Goal: Task Accomplishment & Management: Manage account settings

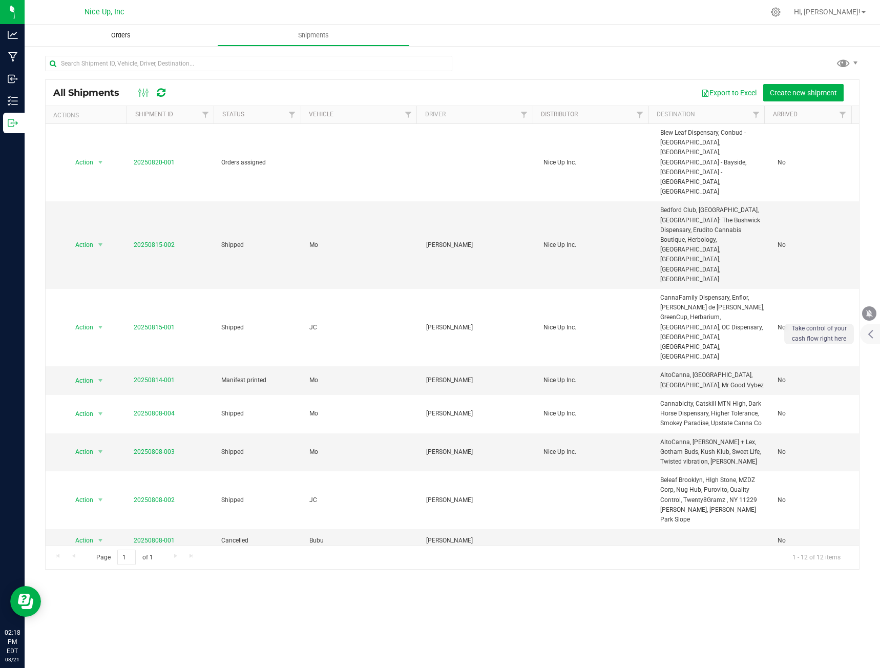
click at [126, 40] on uib-tab-heading "Orders" at bounding box center [121, 36] width 193 height 22
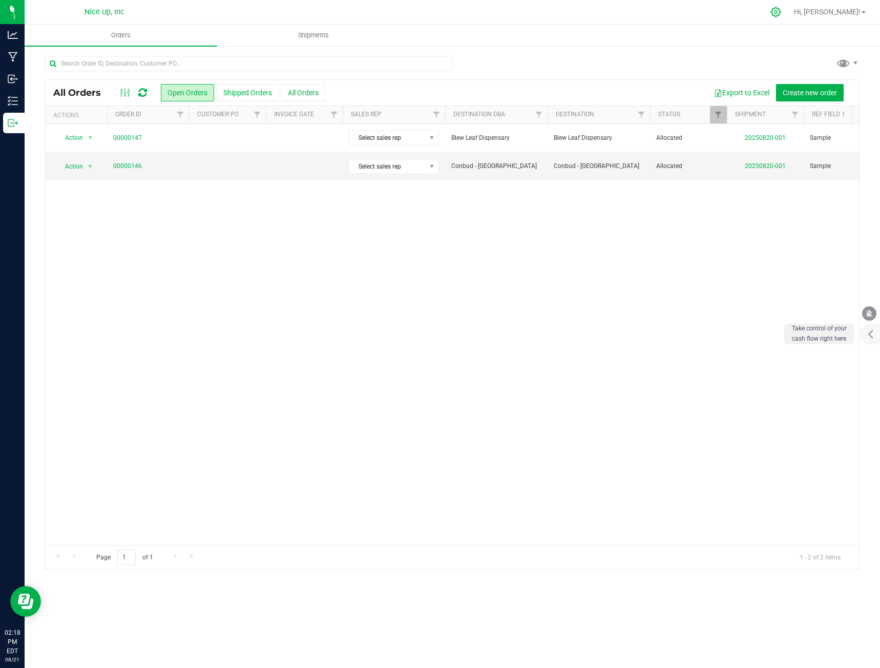
click at [789, 19] on div at bounding box center [776, 12] width 26 height 22
click at [781, 11] on icon at bounding box center [776, 12] width 10 height 10
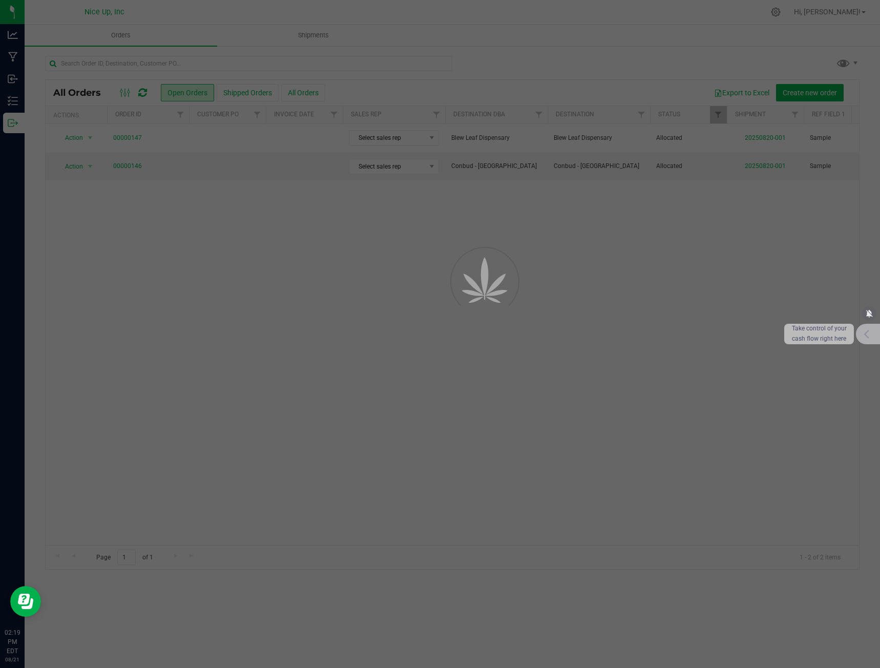
click at [866, 341] on div at bounding box center [868, 334] width 25 height 20
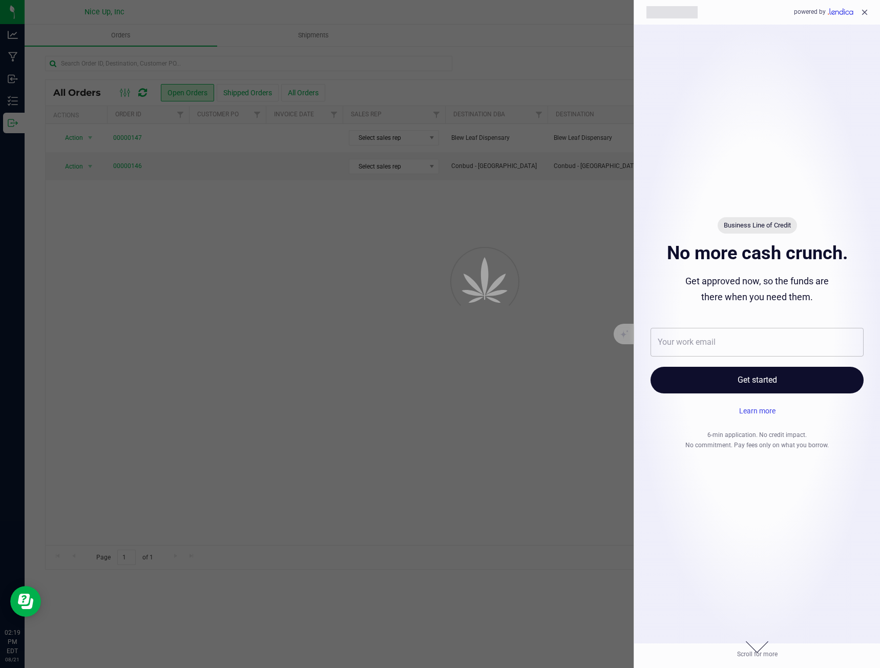
click at [867, 14] on icon "close" at bounding box center [865, 13] width 6 height 6
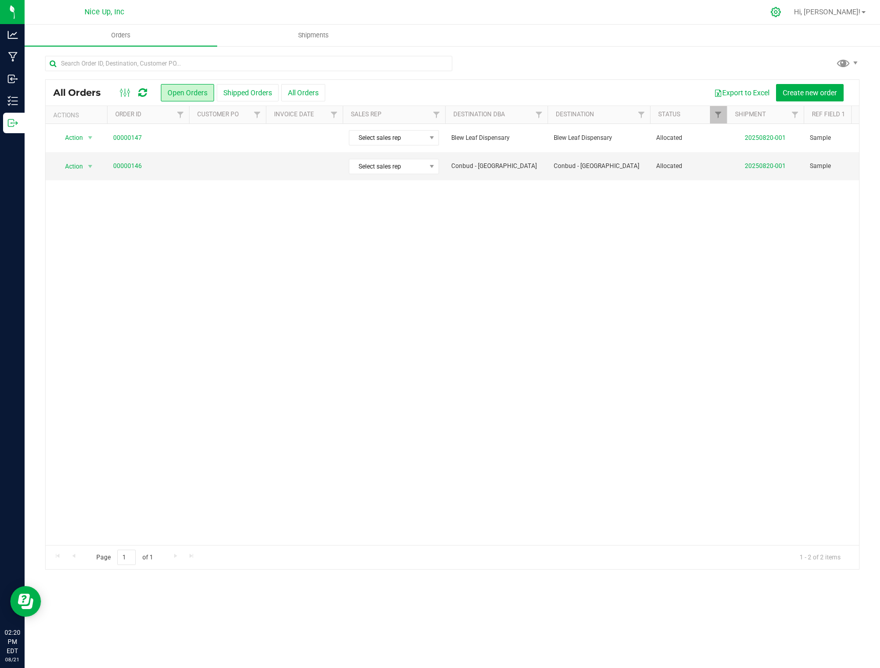
click at [781, 9] on icon at bounding box center [775, 12] width 11 height 11
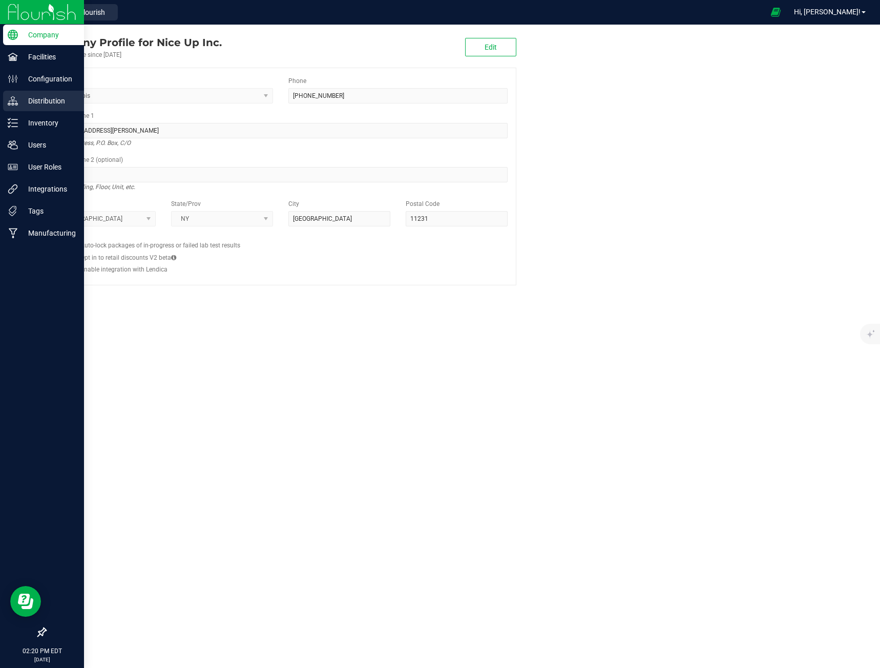
click at [36, 101] on p "Distribution" at bounding box center [48, 101] width 61 height 12
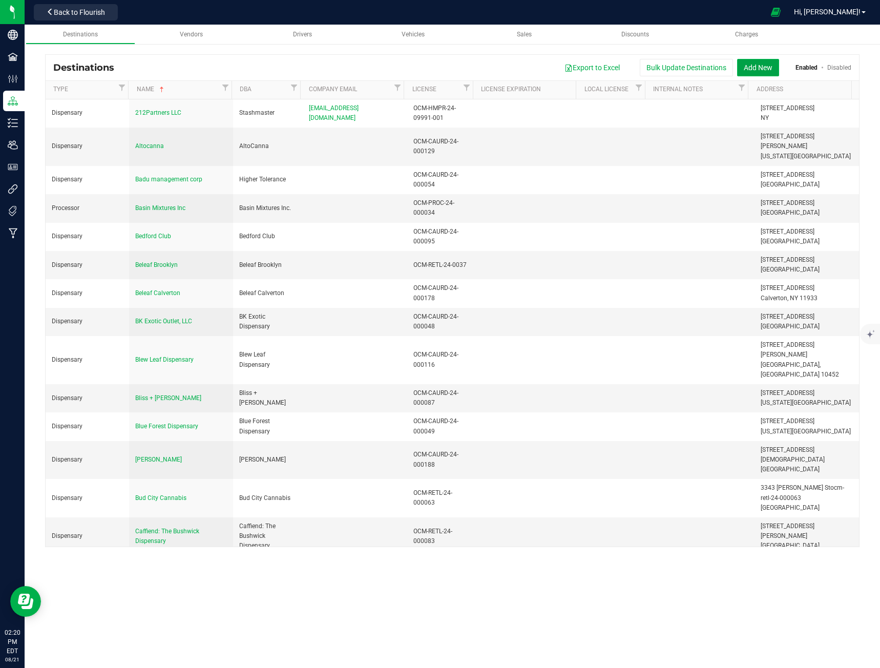
click at [746, 65] on button "Add New" at bounding box center [758, 67] width 42 height 17
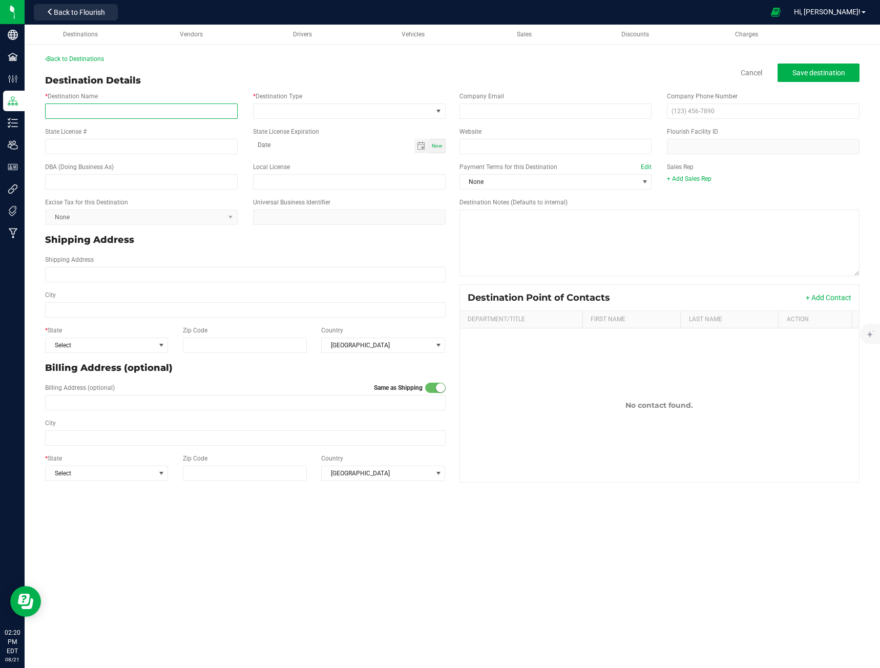
click at [104, 115] on input "* Destination Name" at bounding box center [141, 110] width 193 height 15
type input "Bud & Honey"
type input "OCM-CAURD-24-000142"
type input "month-day-year"
type input "b"
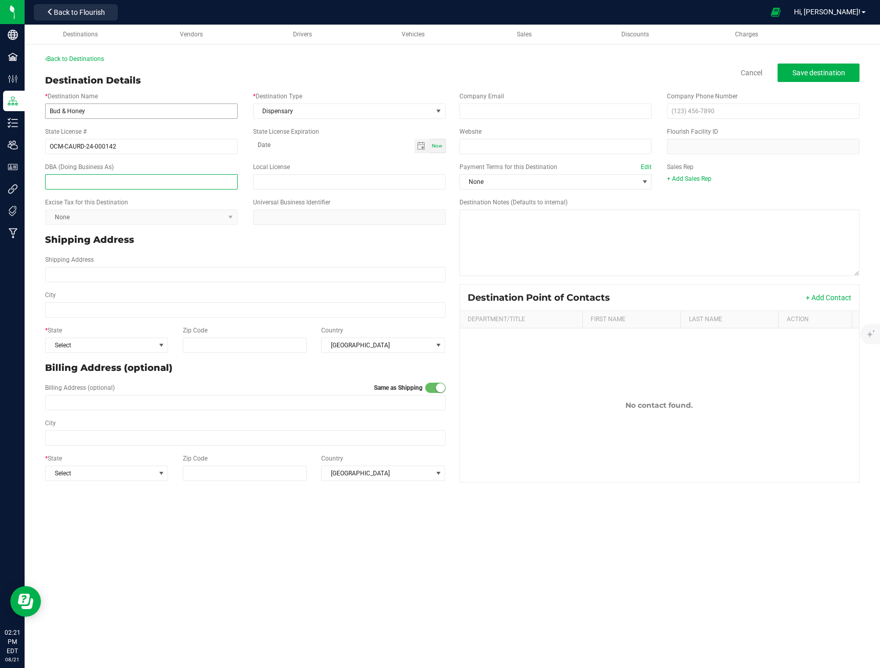
type input "V"
type input "Bud & Honey"
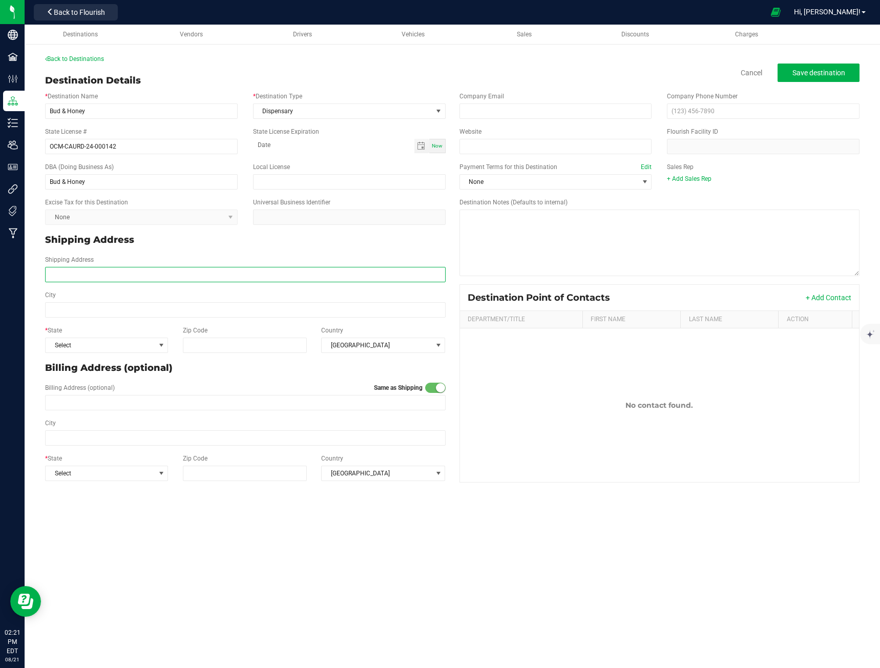
click at [153, 279] on input "Shipping Address" at bounding box center [245, 274] width 401 height 15
type input "[STREET_ADDRESS]"
type input "[US_STATE]"
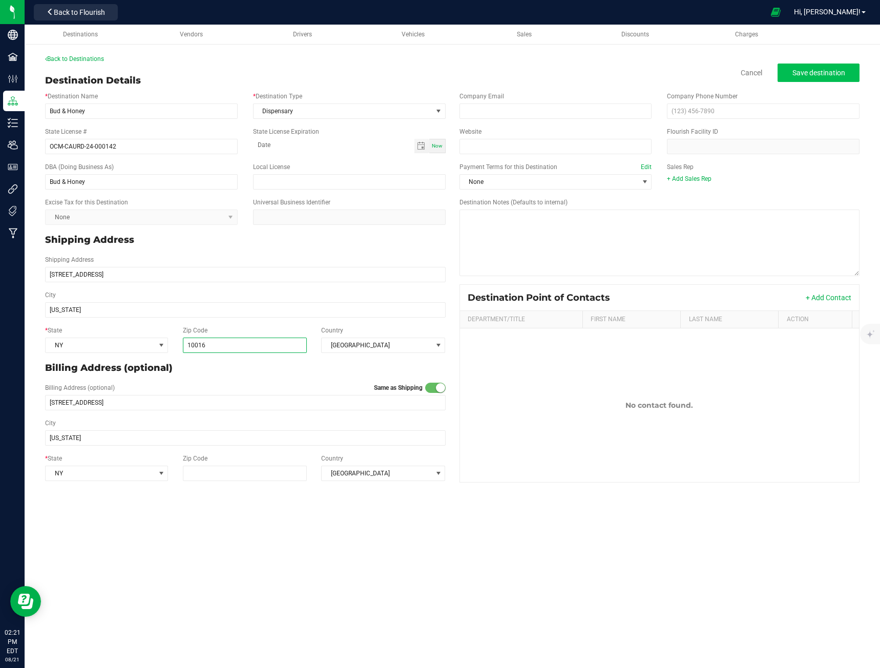
type input "10016"
click at [830, 65] on button "Save destination" at bounding box center [819, 73] width 82 height 18
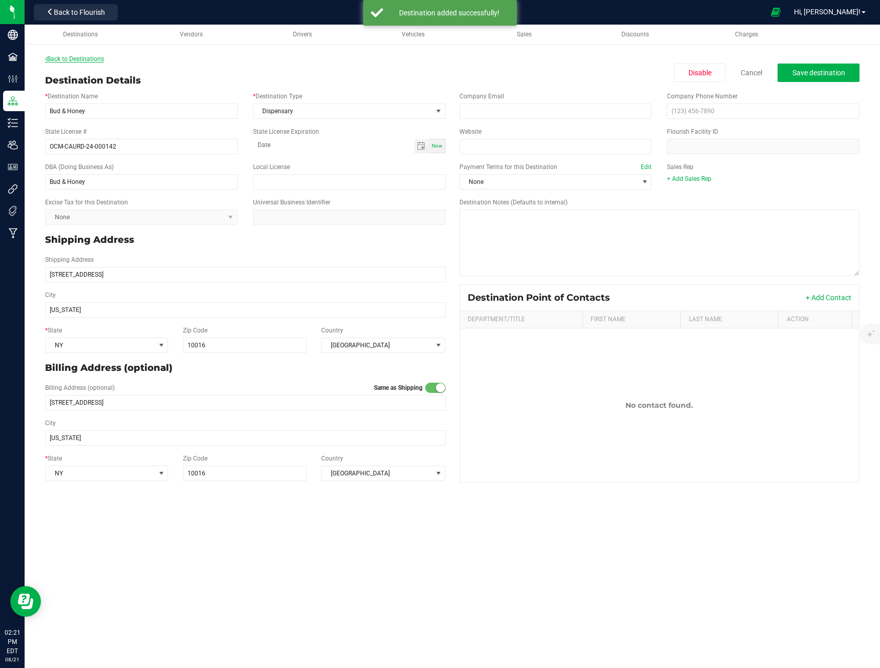
click at [96, 56] on link "Back to Destinations" at bounding box center [74, 58] width 59 height 7
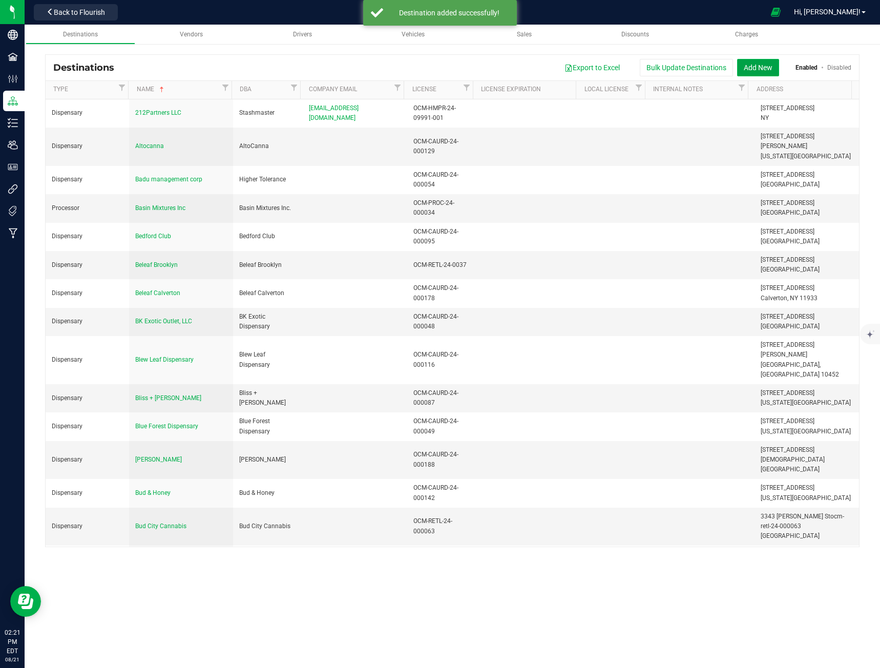
click at [777, 67] on button "Add New" at bounding box center [758, 67] width 42 height 17
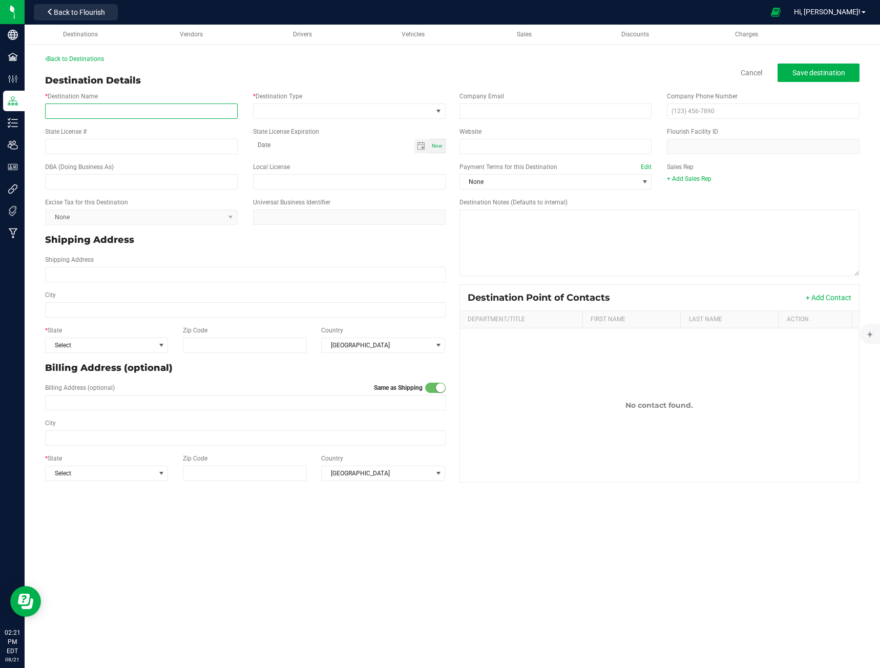
click at [119, 108] on input "* Destination Name" at bounding box center [141, 110] width 193 height 15
type input "My Bud 420"
click at [162, 183] on input "text" at bounding box center [141, 181] width 193 height 15
click at [65, 146] on input "OCM_RETL-24-000008" at bounding box center [141, 146] width 193 height 15
type input "OCM-RETL-24-000008"
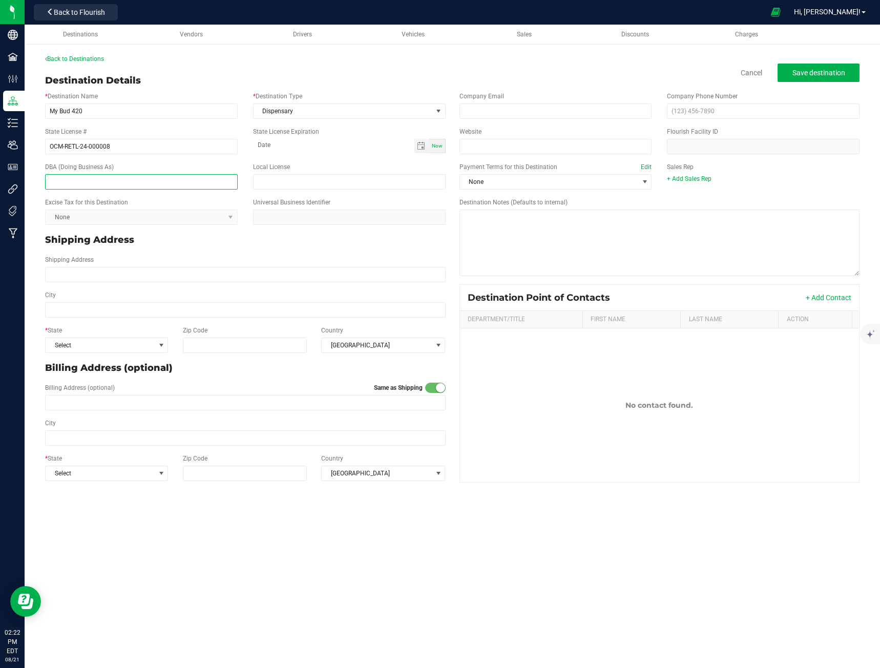
click at [87, 175] on input "text" at bounding box center [141, 181] width 193 height 15
type input "My Bud 420"
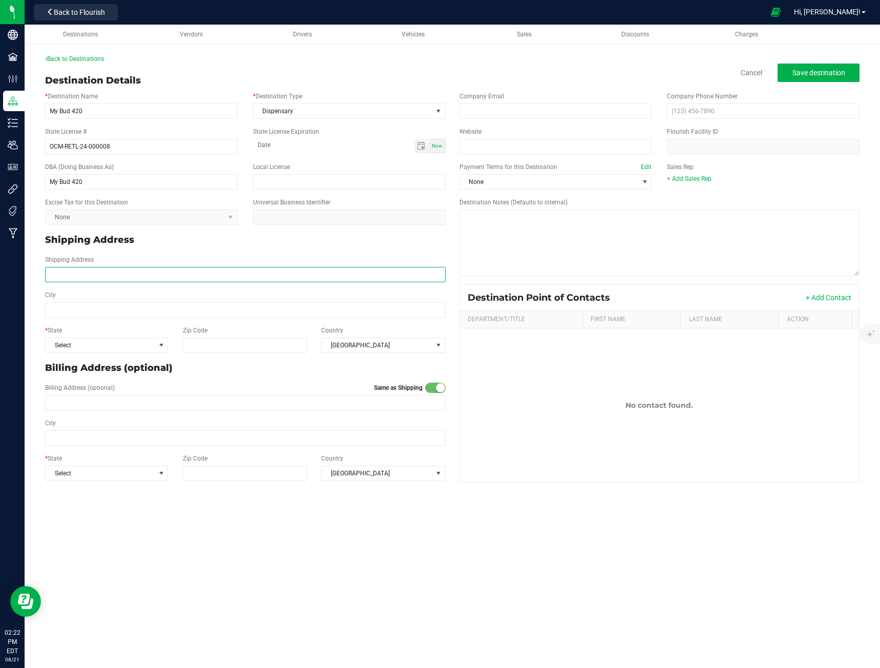
click at [180, 276] on input "Shipping Address" at bounding box center [245, 274] width 401 height 15
type input "1798 E [GEOGRAPHIC_DATA]"
click at [104, 274] on input "1798 E [GEOGRAPHIC_DATA]" at bounding box center [245, 274] width 401 height 15
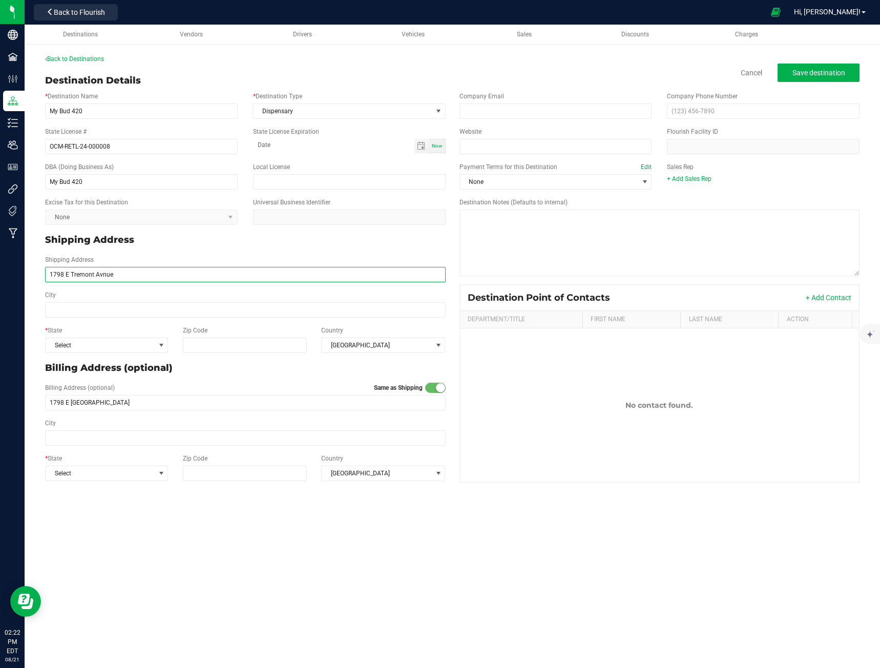
type input "1798 E Tremont Avnue"
drag, startPoint x: 92, startPoint y: 275, endPoint x: 27, endPoint y: 266, distance: 65.7
click at [27, 266] on div "Back to Destinations Destination Details Cancel Save destination * Destination …" at bounding box center [452, 270] width 855 height 453
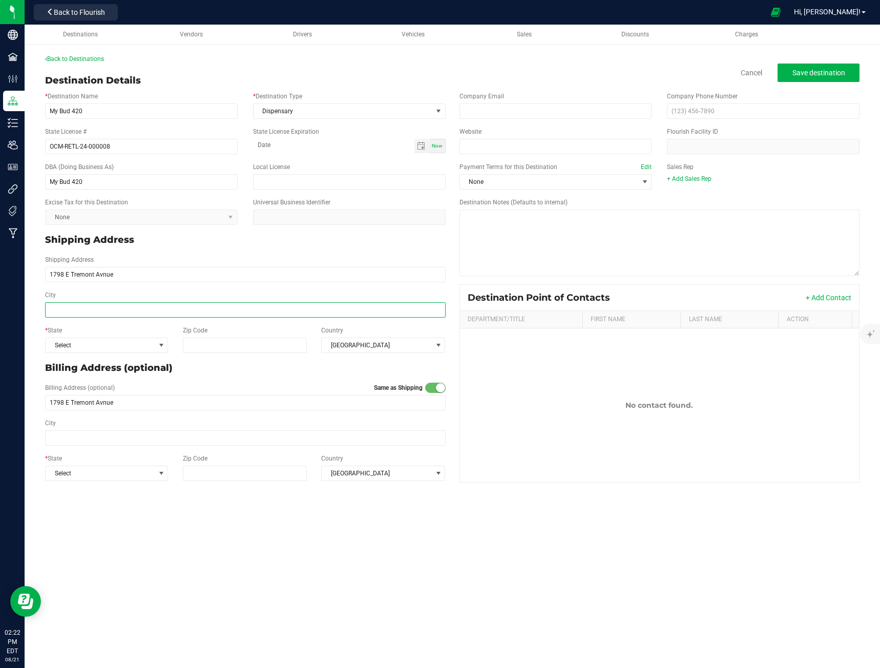
click at [113, 316] on input "City" at bounding box center [245, 309] width 401 height 15
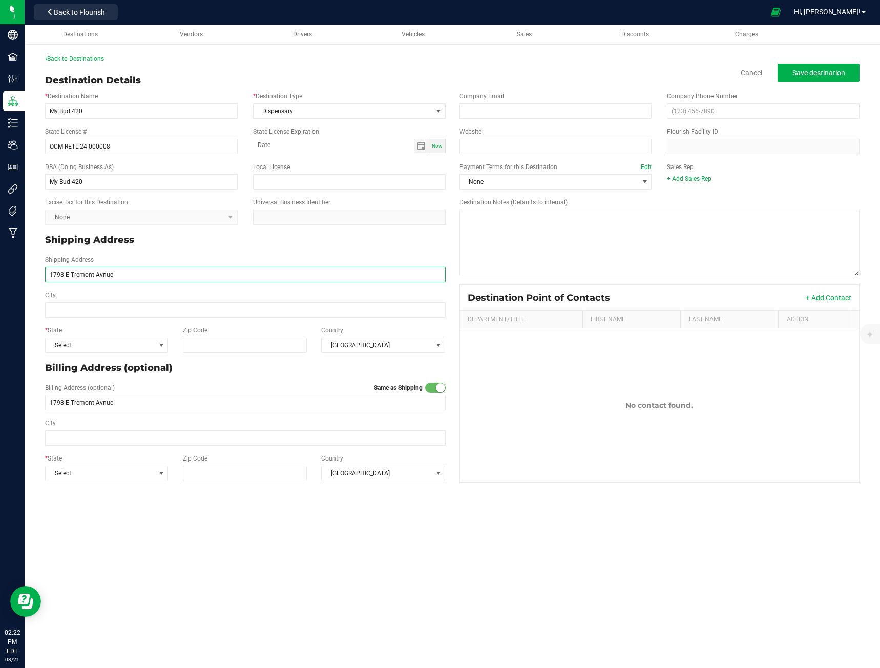
click at [97, 273] on input "1798 E Tremont Avnue" at bounding box center [245, 274] width 401 height 15
type input "1798 E Tremont Aevnue"
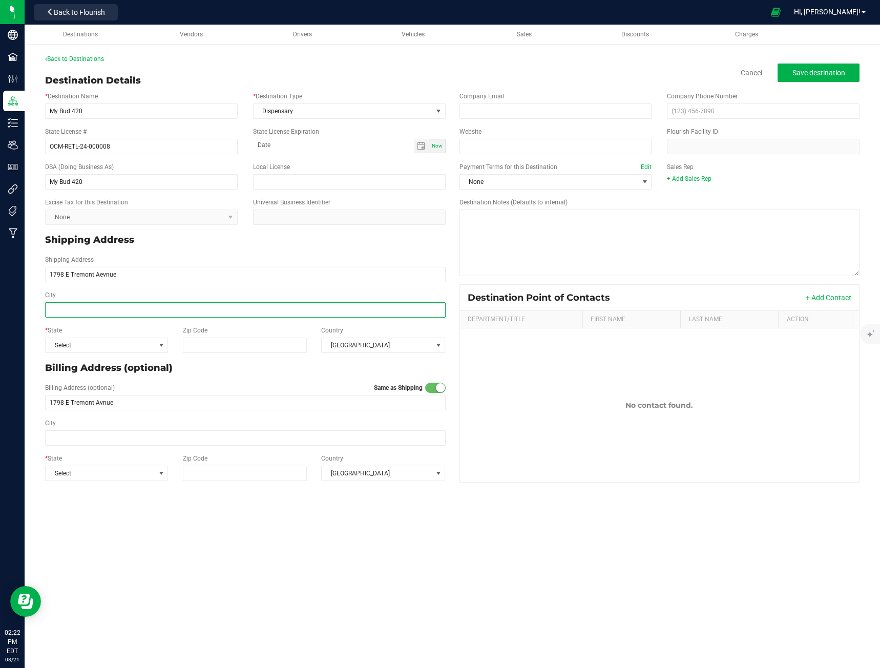
type input "1798 E Tremont Aevnue"
click at [104, 309] on input "City" at bounding box center [245, 309] width 401 height 15
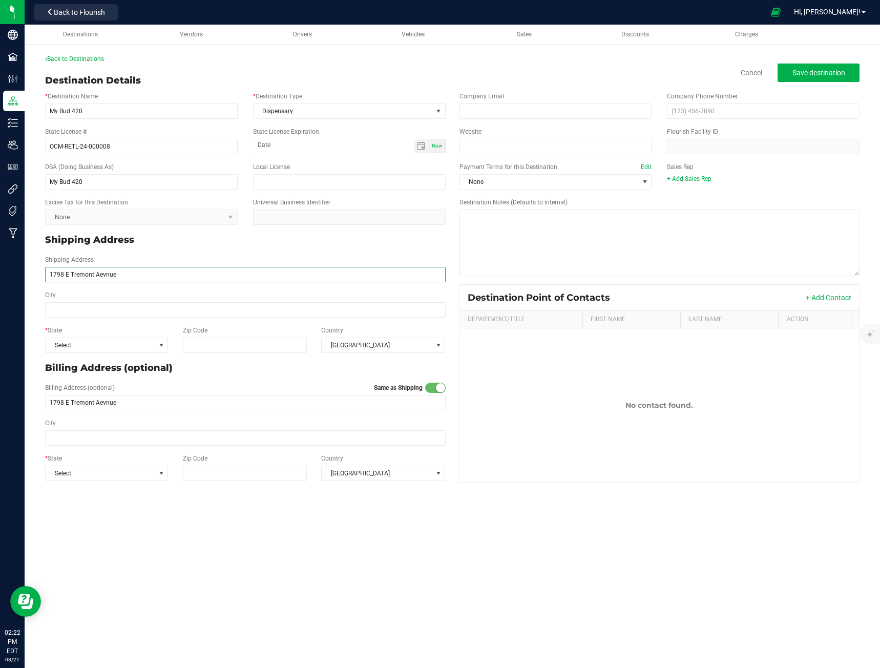
click at [106, 271] on input "1798 E Tremont Aevnue" at bounding box center [245, 274] width 401 height 15
type input "[STREET_ADDRESS]"
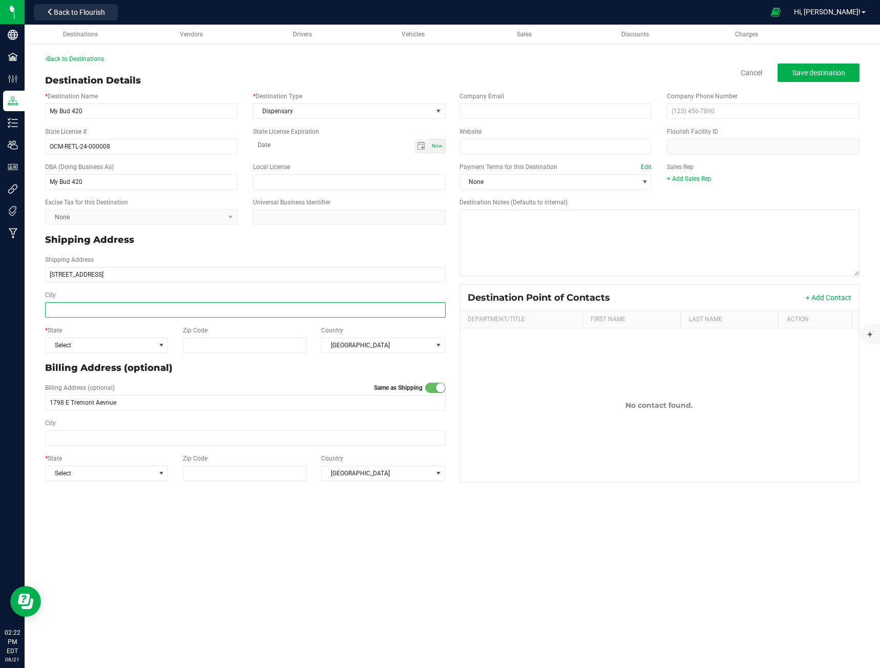
type input "[STREET_ADDRESS]"
click at [95, 305] on input "City" at bounding box center [245, 309] width 401 height 15
type input "[GEOGRAPHIC_DATA]"
type input "10460"
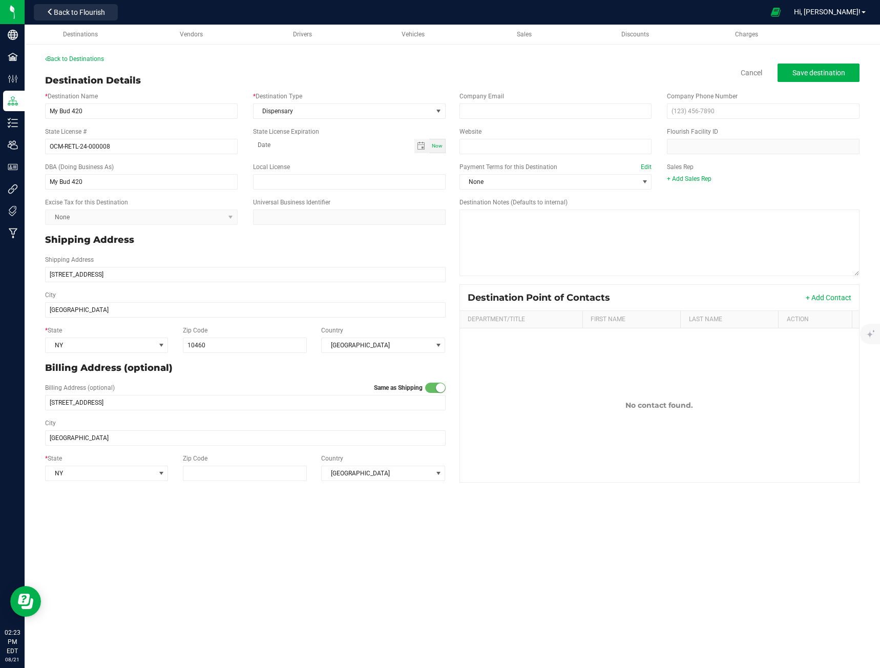
type input "10460"
drag, startPoint x: 338, startPoint y: 513, endPoint x: 356, endPoint y: 487, distance: 32.0
click at [339, 513] on div "Destinations Vendors Drivers Vehicles Sales Discounts Charges Back to Destinati…" at bounding box center [452, 346] width 855 height 643
click at [809, 71] on span "Save destination" at bounding box center [818, 73] width 53 height 8
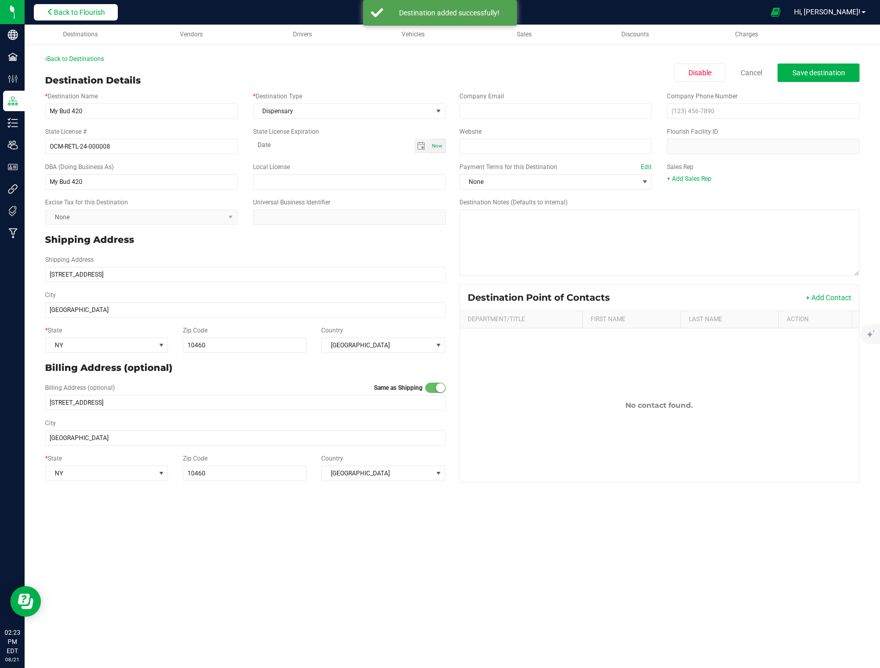
click at [103, 13] on span "Back to Flourish" at bounding box center [79, 12] width 51 height 8
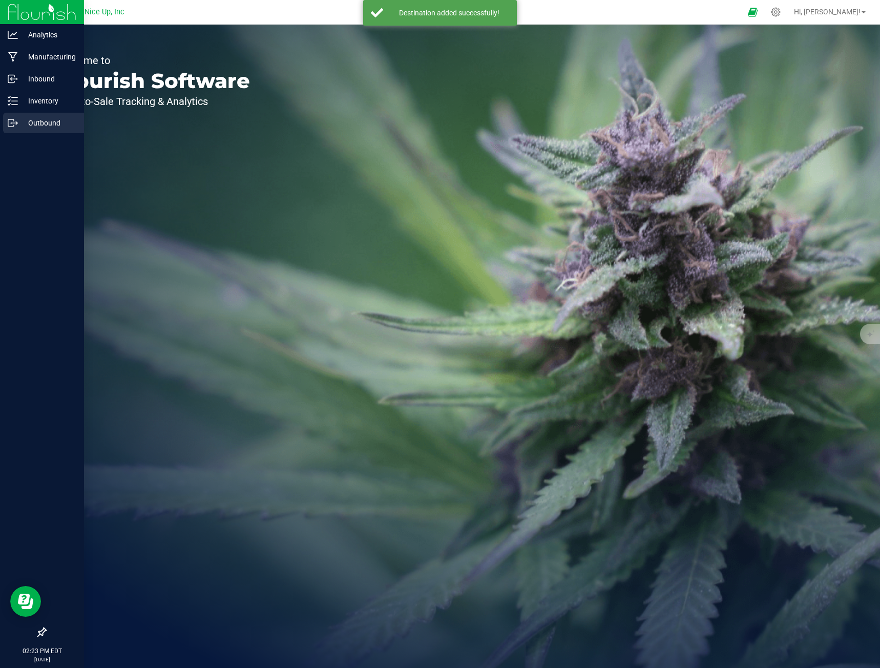
click at [15, 123] on line at bounding box center [15, 123] width 6 height 0
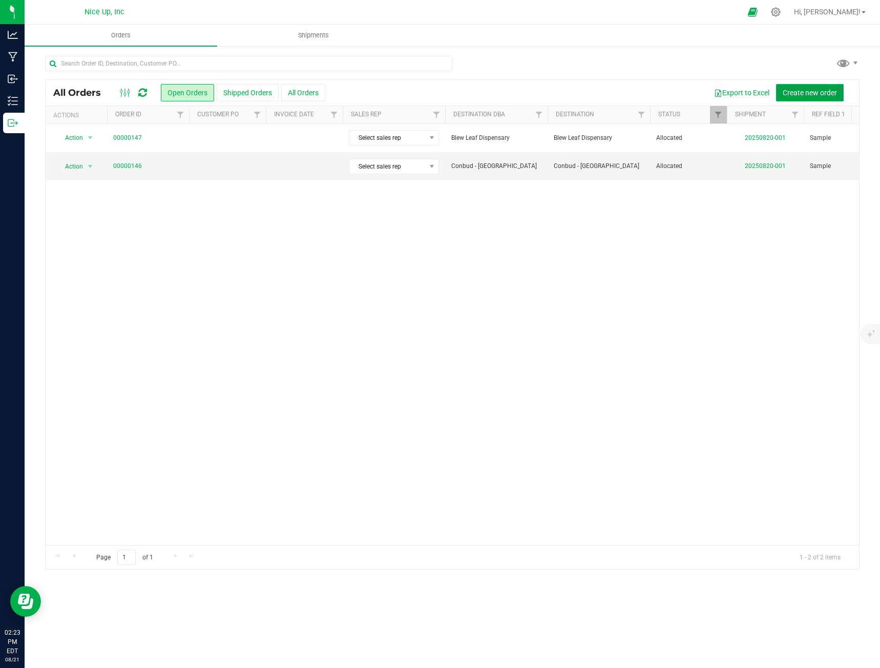
click at [799, 94] on span "Create new order" at bounding box center [810, 93] width 54 height 8
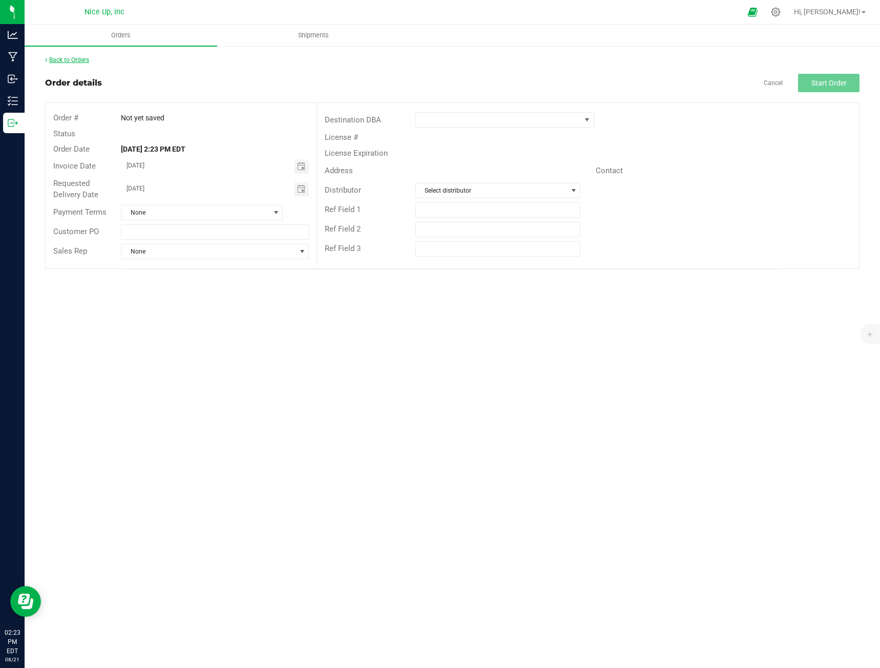
click at [87, 60] on link "Back to Orders" at bounding box center [67, 59] width 44 height 7
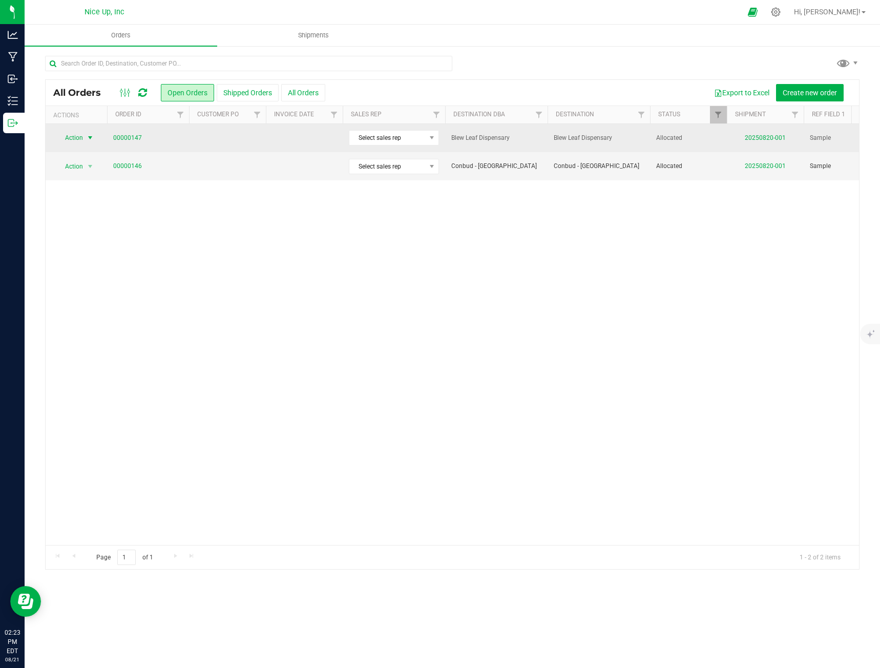
click at [90, 138] on span "select" at bounding box center [90, 138] width 8 height 8
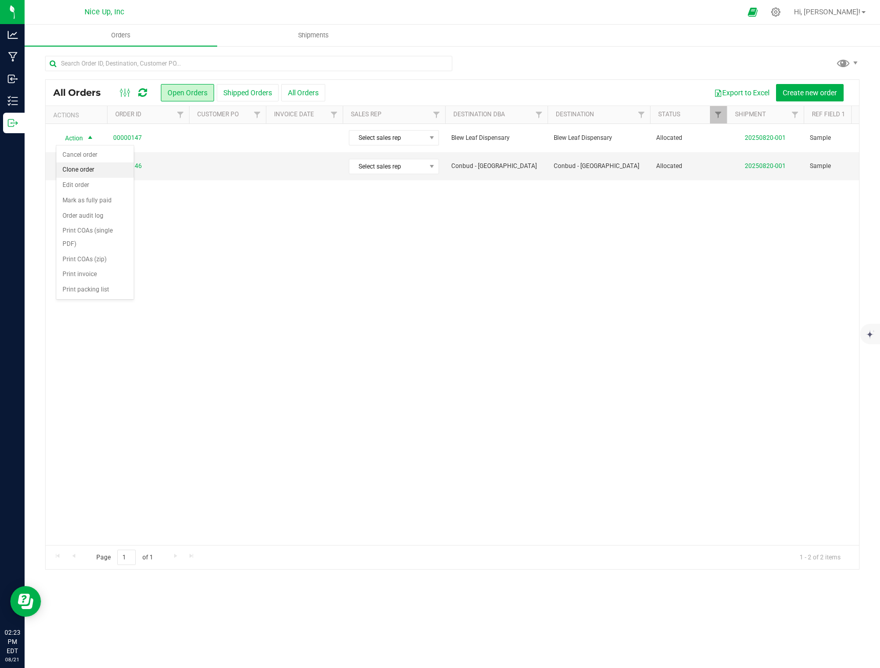
click at [91, 169] on li "Clone order" at bounding box center [94, 169] width 77 height 15
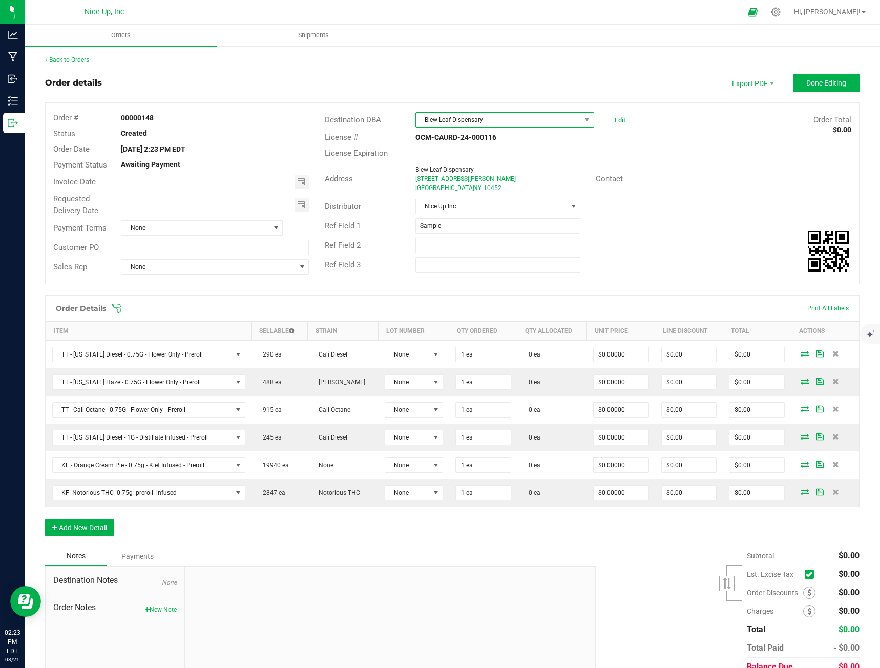
click at [495, 119] on span "Blew Leaf Dispensary" at bounding box center [498, 120] width 165 height 14
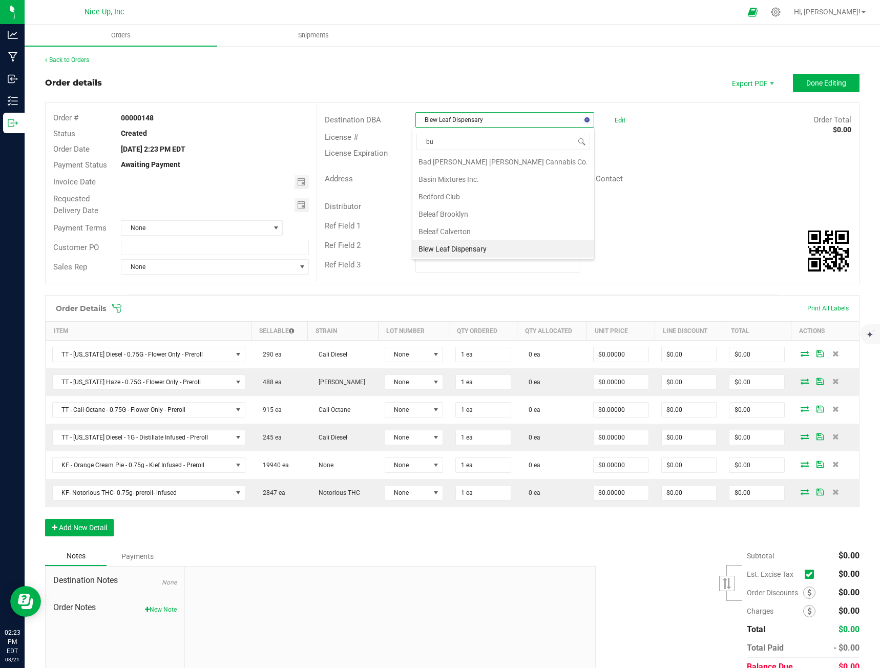
type input "bud"
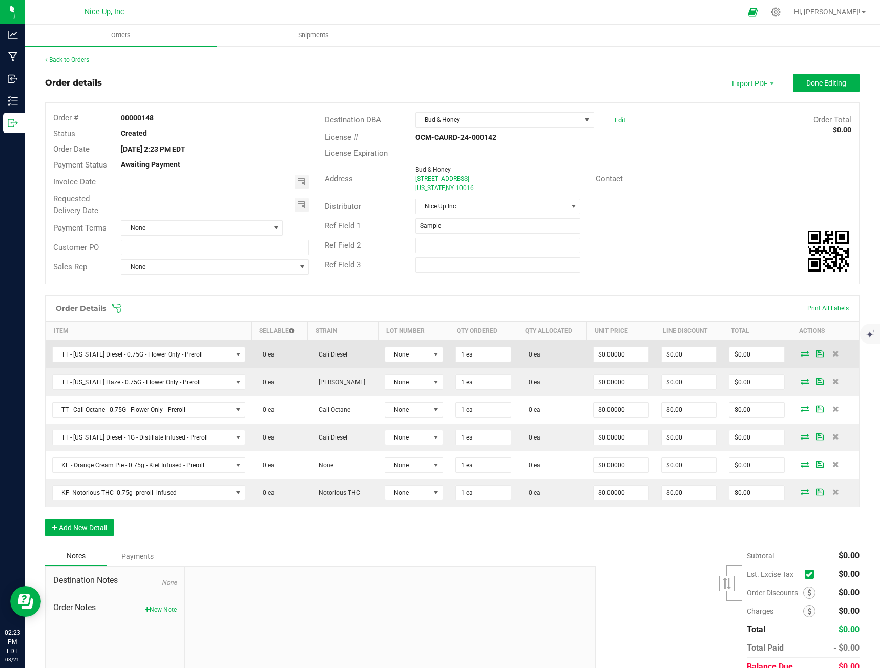
click at [801, 355] on icon at bounding box center [805, 353] width 8 height 6
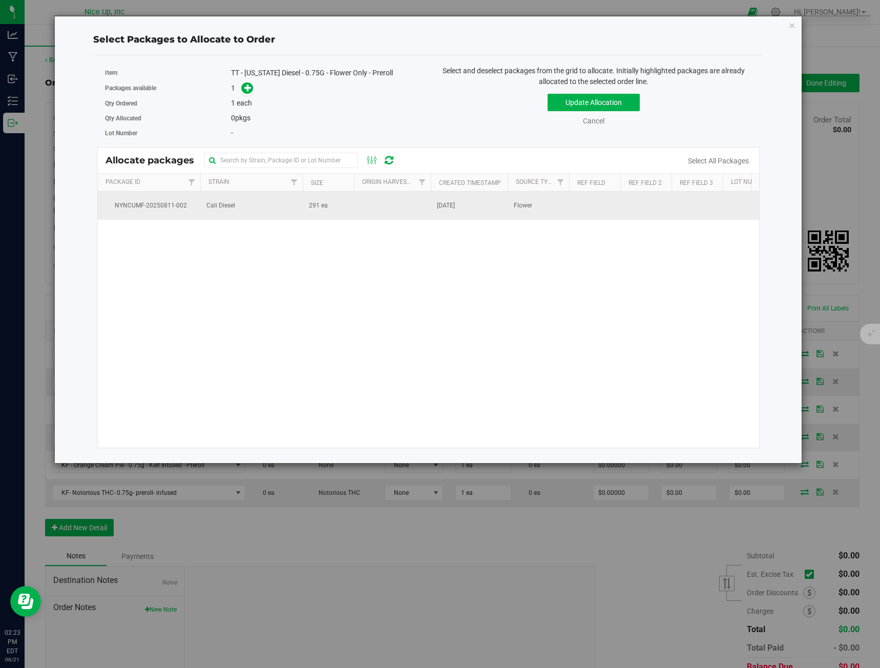
click at [327, 204] on td "291 ea" at bounding box center [328, 206] width 51 height 28
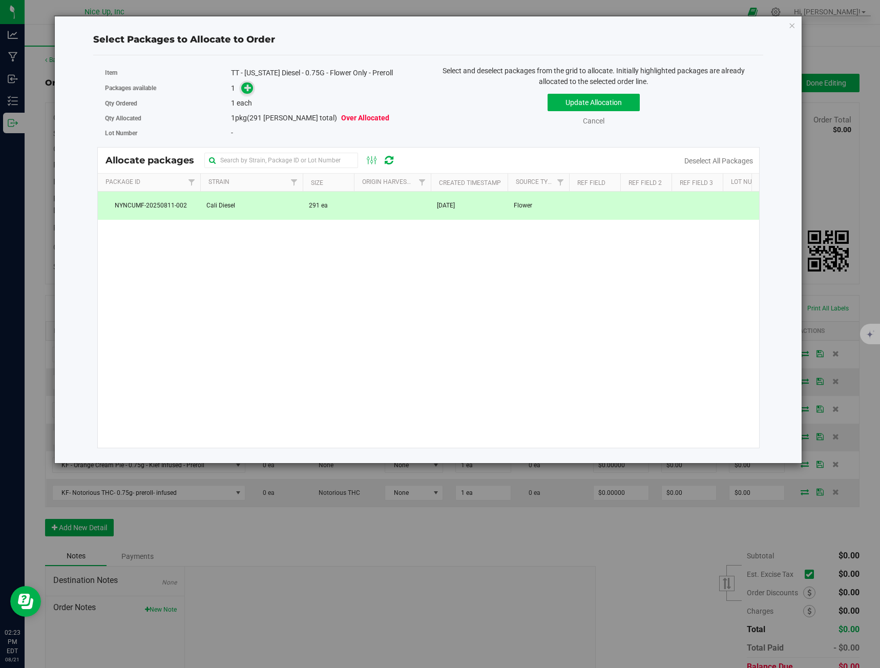
click at [247, 90] on icon at bounding box center [247, 87] width 7 height 7
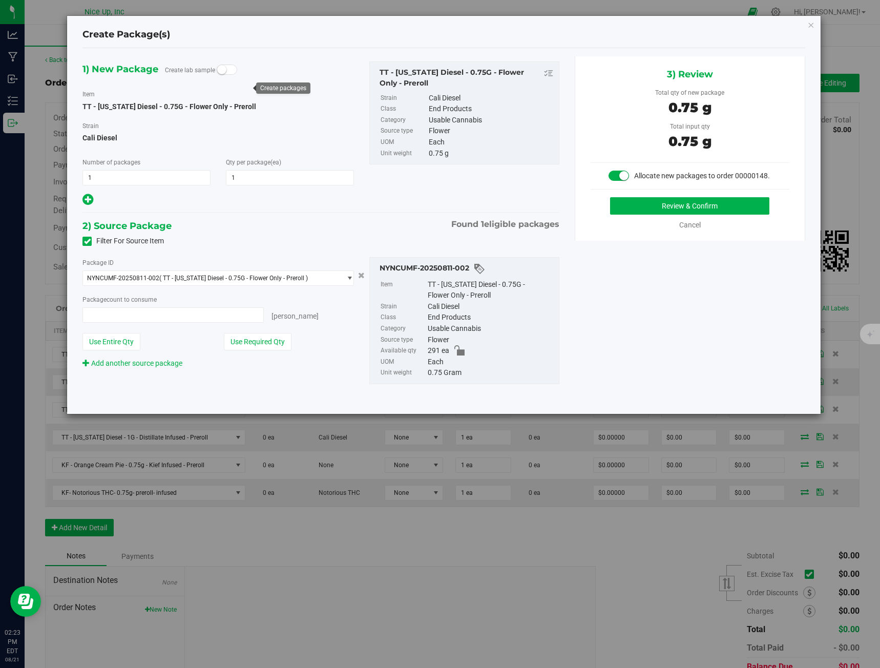
type input "1 ea"
click at [673, 200] on button "Review & Confirm" at bounding box center [689, 205] width 159 height 17
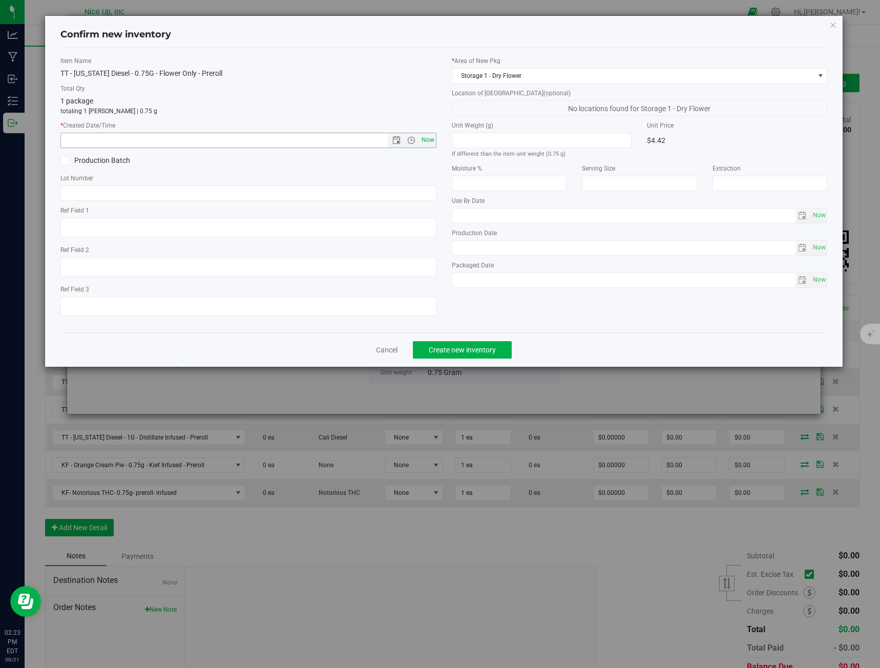
click at [424, 138] on span "Now" at bounding box center [427, 140] width 17 height 15
type input "[DATE] 2:23 PM"
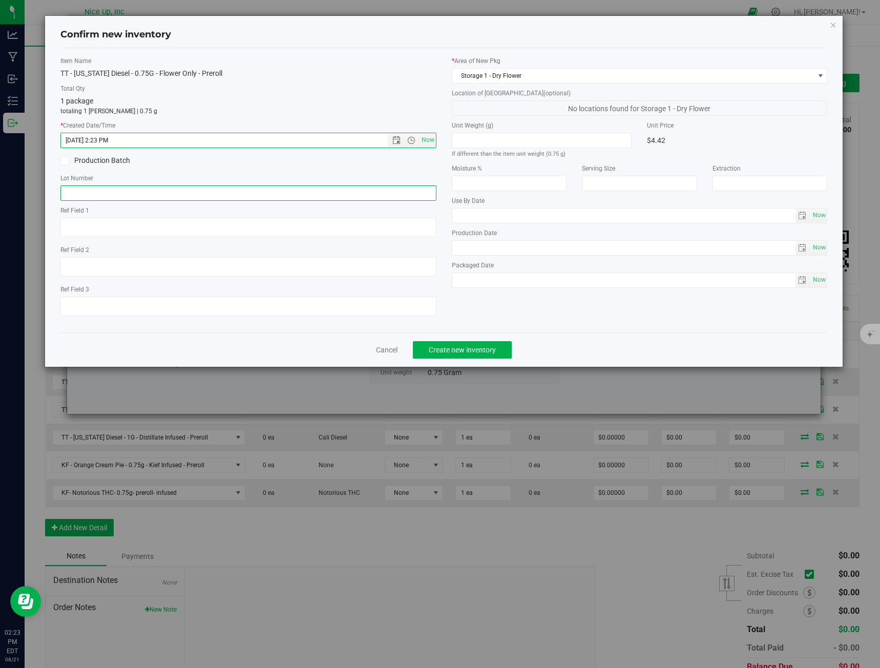
click at [367, 192] on input "text" at bounding box center [248, 192] width 376 height 15
type input "250520CaDi006"
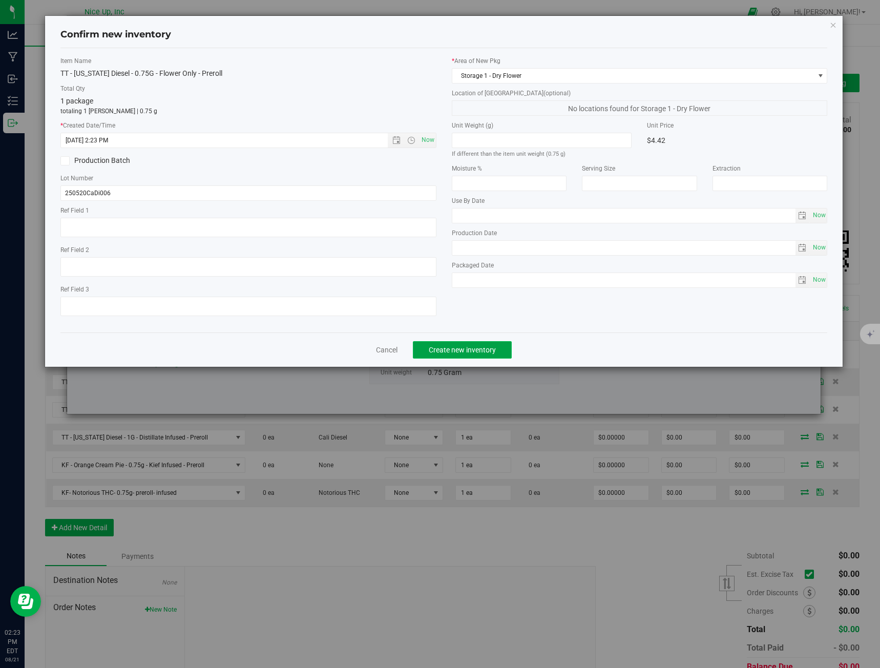
click at [467, 347] on span "Create new inventory" at bounding box center [462, 350] width 67 height 8
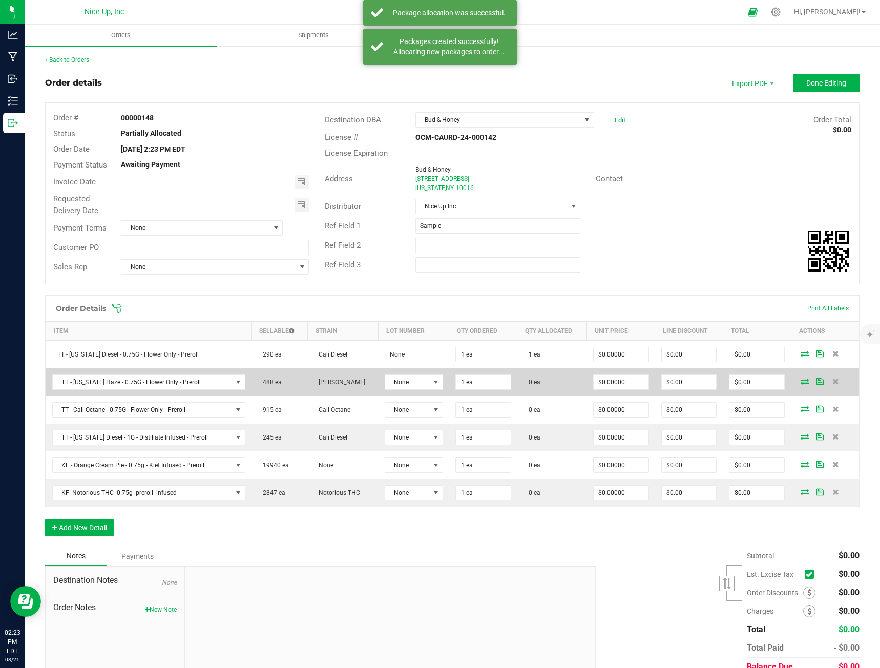
click at [801, 381] on icon at bounding box center [805, 381] width 8 height 6
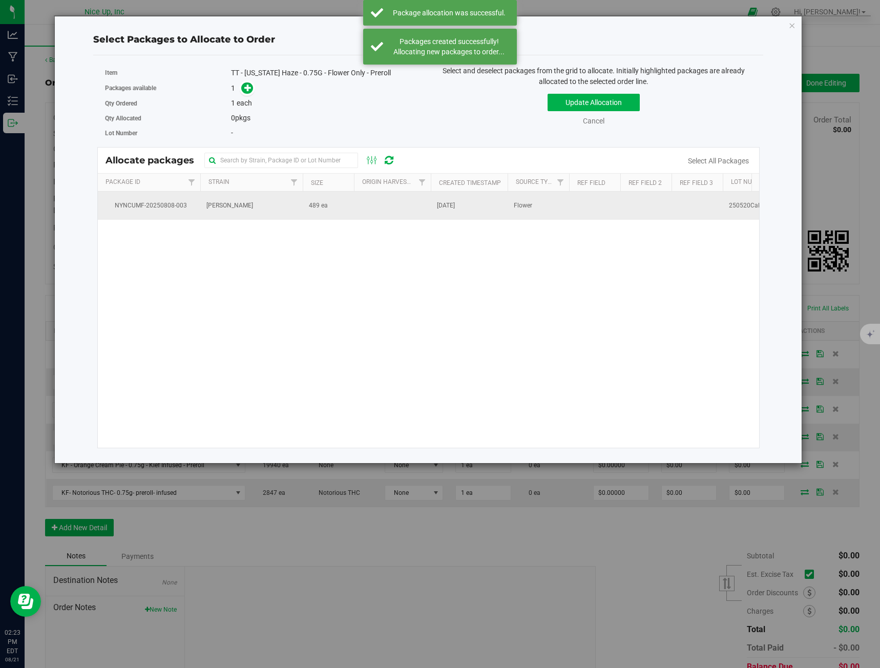
click at [284, 212] on td "[PERSON_NAME]" at bounding box center [251, 206] width 102 height 28
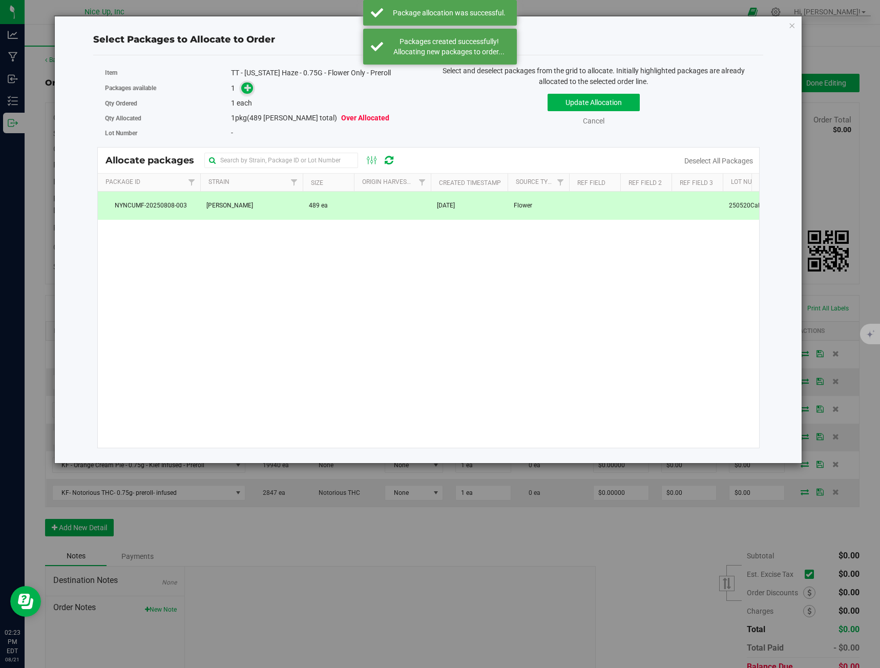
click at [246, 94] on span at bounding box center [247, 88] width 12 height 12
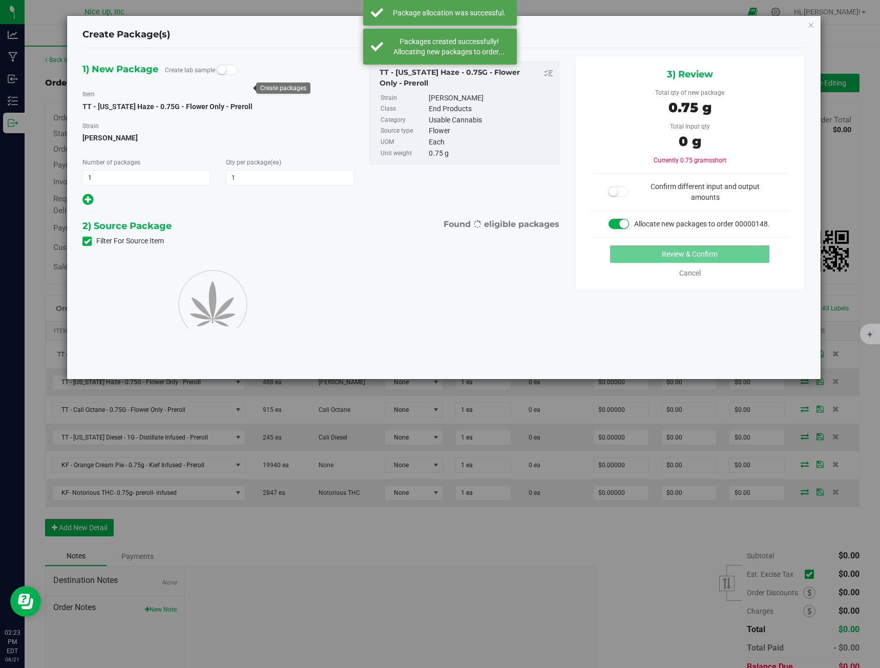
type input "1"
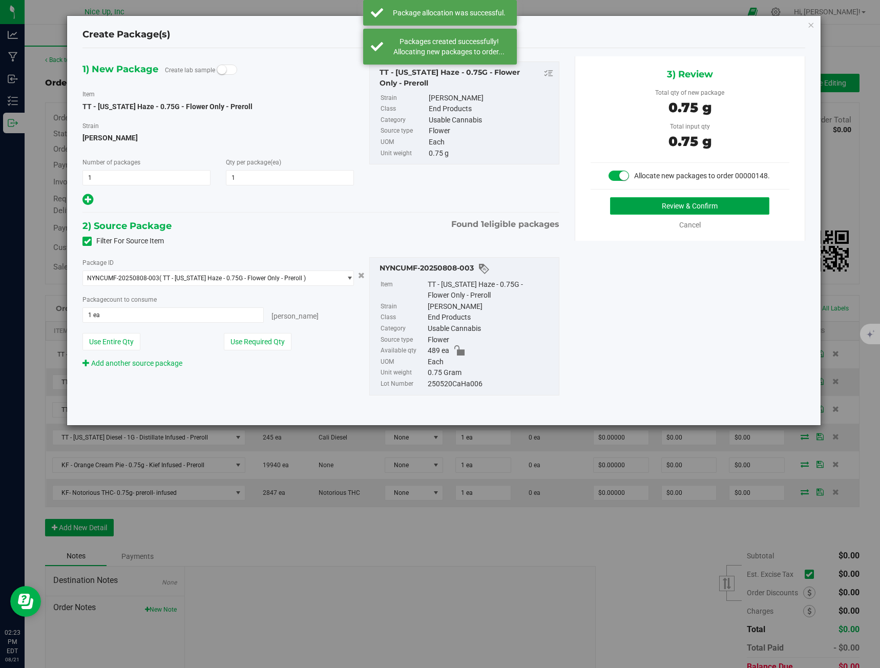
click at [715, 205] on button "Review & Confirm" at bounding box center [689, 205] width 159 height 17
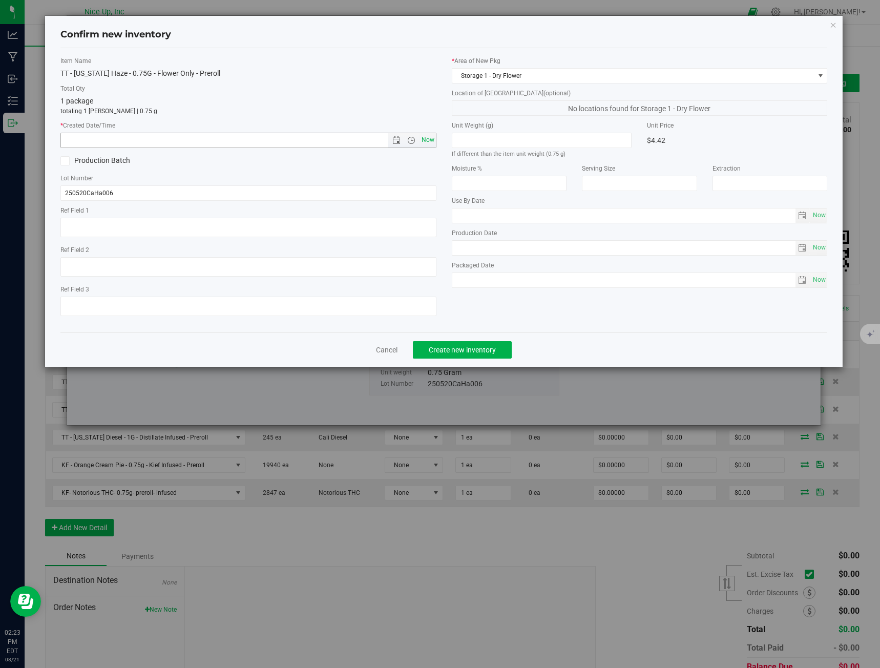
click at [426, 139] on span "Now" at bounding box center [427, 140] width 17 height 15
type input "[DATE] 2:23 PM"
click at [479, 352] on span "Create new inventory" at bounding box center [462, 350] width 67 height 8
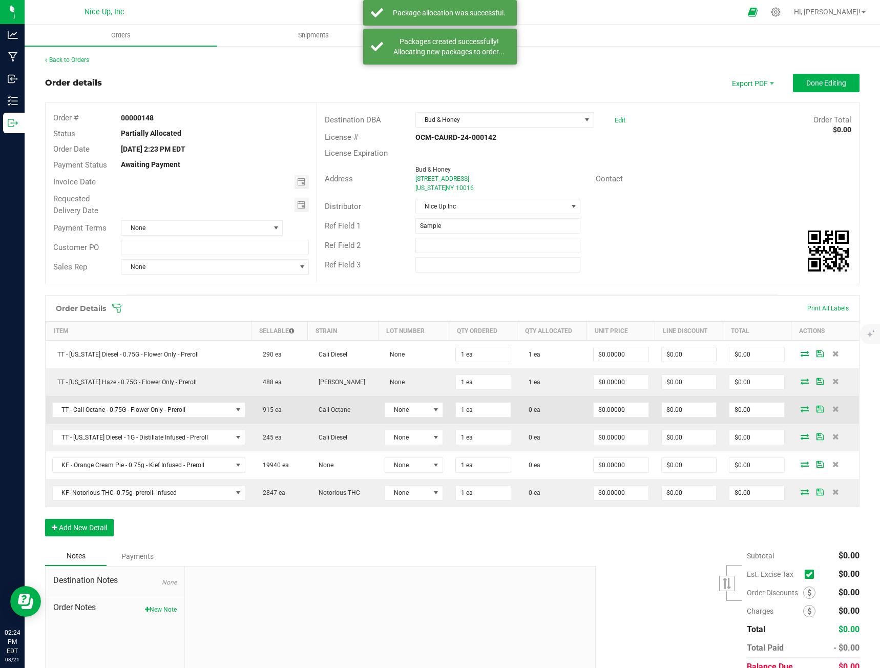
click at [801, 410] on icon at bounding box center [805, 409] width 8 height 6
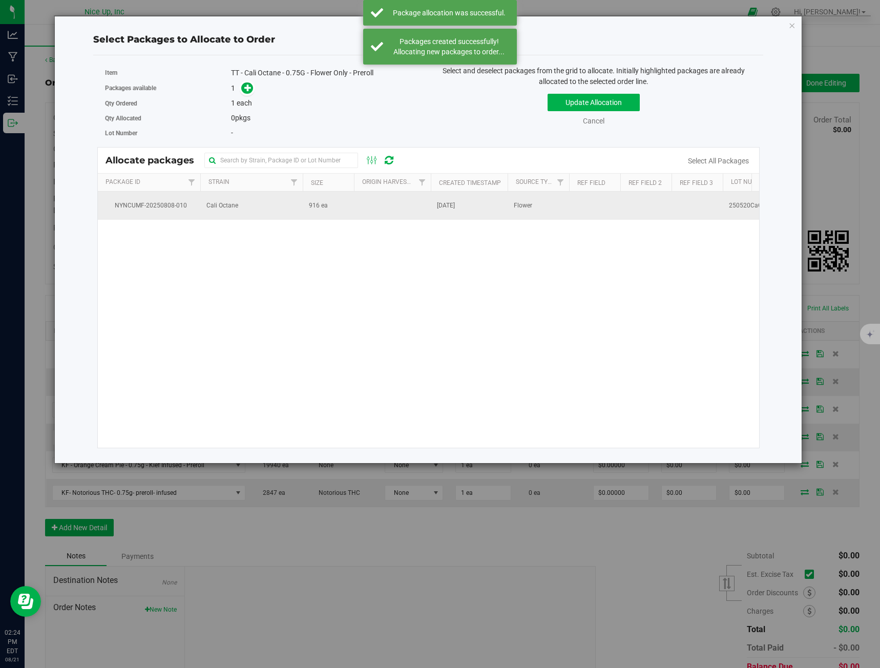
click at [244, 201] on td "Cali Octane" at bounding box center [251, 206] width 102 height 28
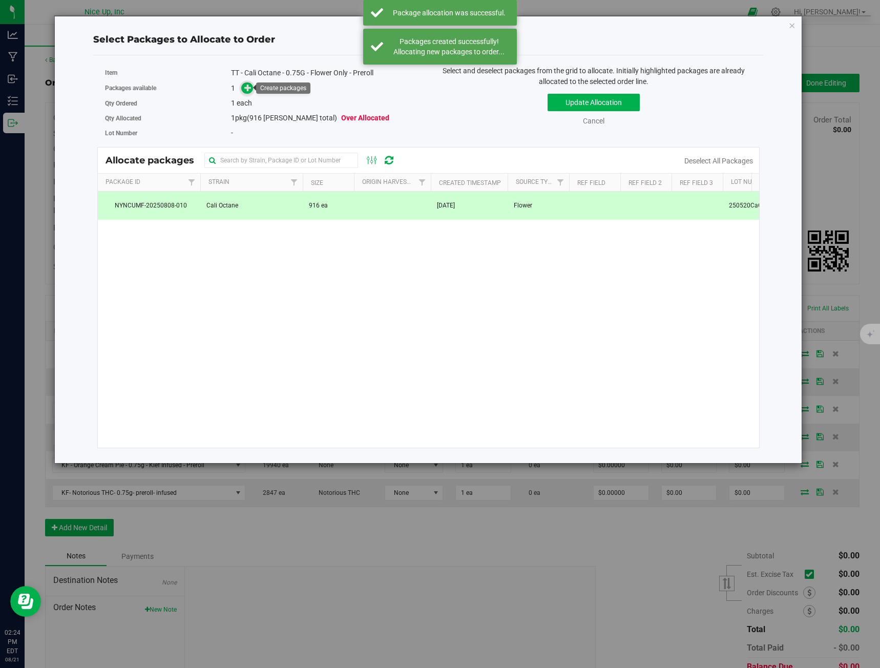
click at [246, 89] on icon at bounding box center [247, 87] width 7 height 7
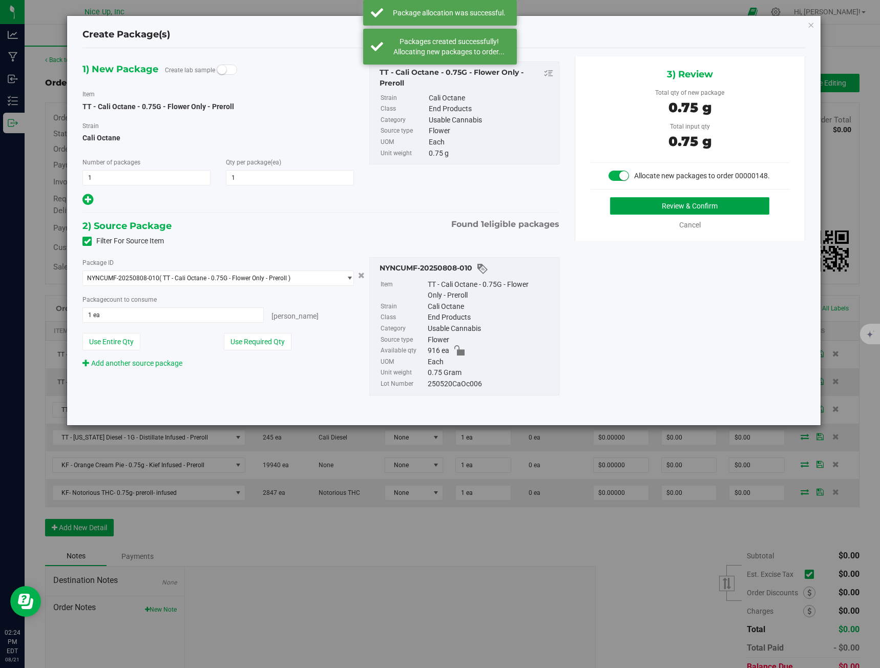
click at [677, 207] on button "Review & Confirm" at bounding box center [689, 205] width 159 height 17
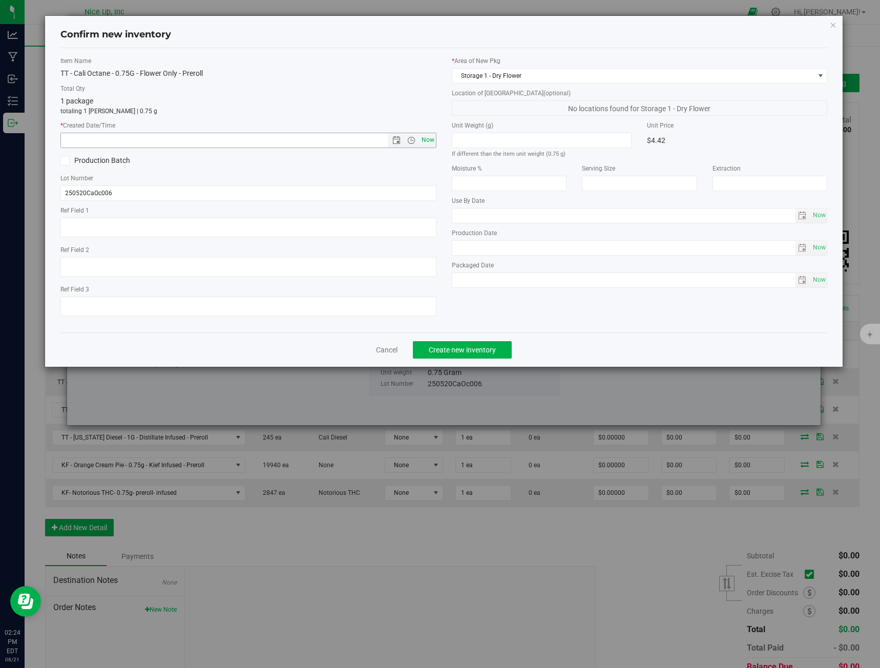
click at [421, 139] on span "Now" at bounding box center [427, 140] width 17 height 15
type input "[DATE] 2:24 PM"
click at [485, 348] on span "Create new inventory" at bounding box center [462, 350] width 67 height 8
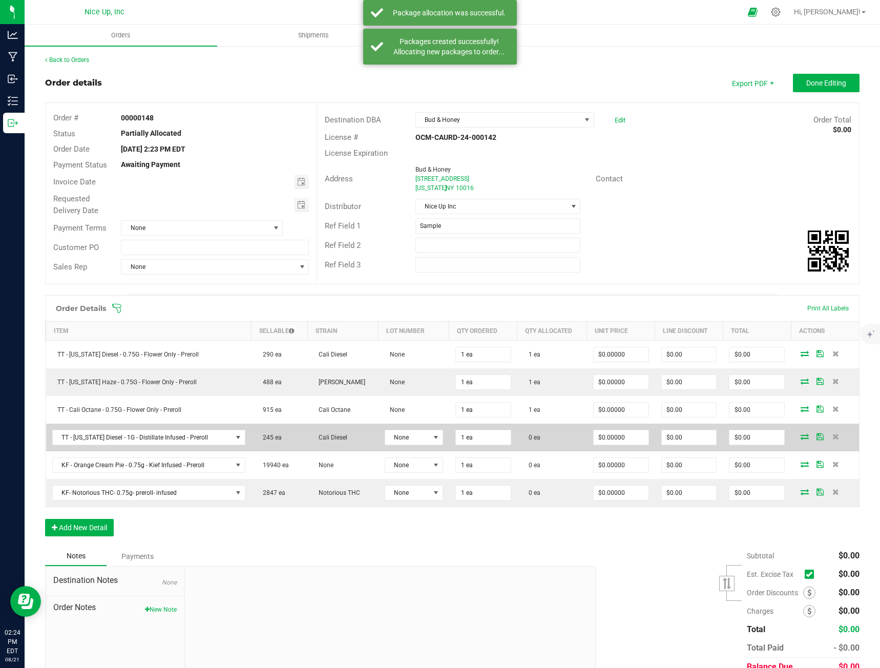
click at [801, 438] on icon at bounding box center [805, 436] width 8 height 6
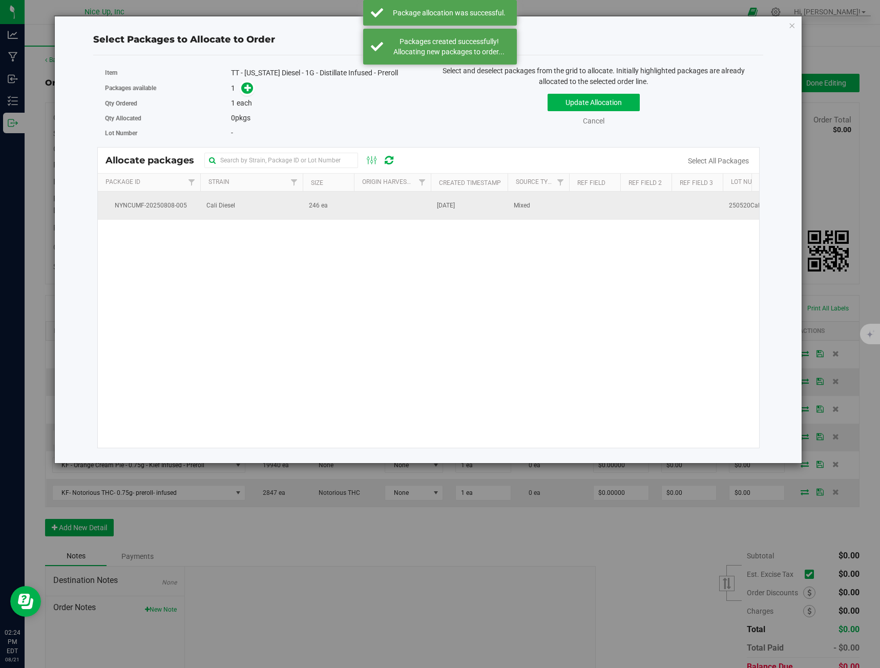
click at [252, 207] on td "Cali Diesel" at bounding box center [251, 206] width 102 height 28
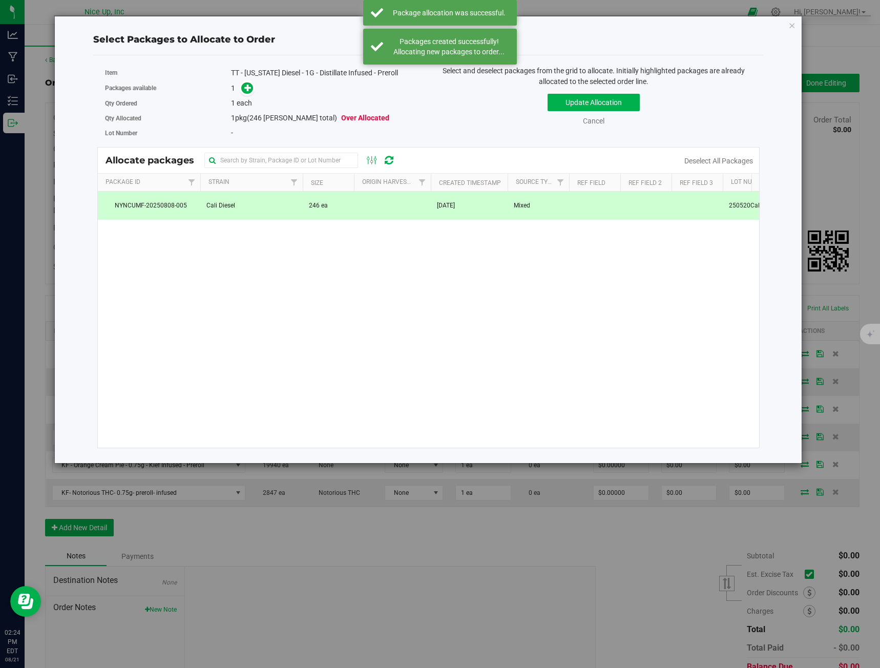
click at [242, 94] on span at bounding box center [245, 88] width 16 height 12
click at [249, 91] on icon at bounding box center [247, 87] width 7 height 7
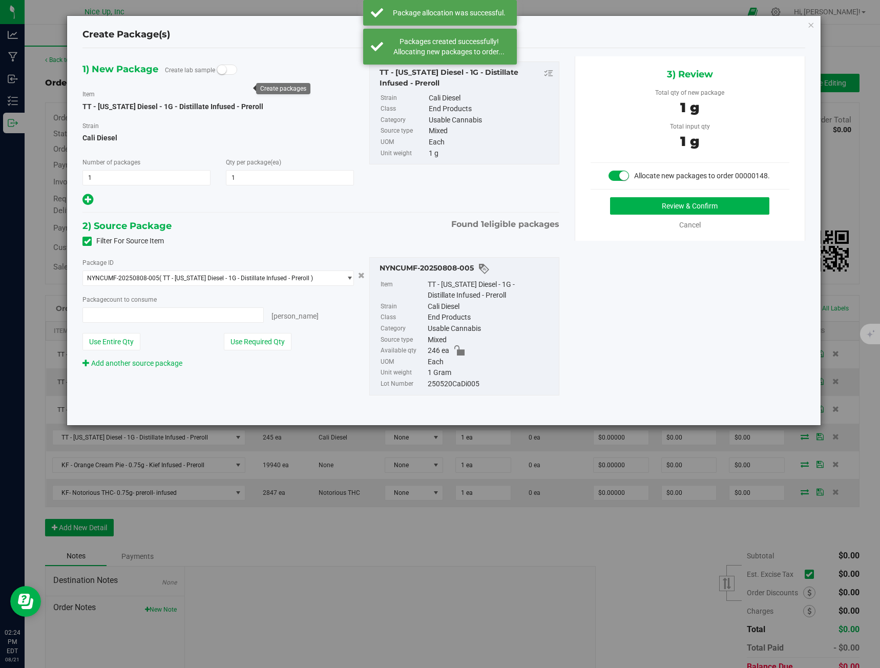
type input "1 ea"
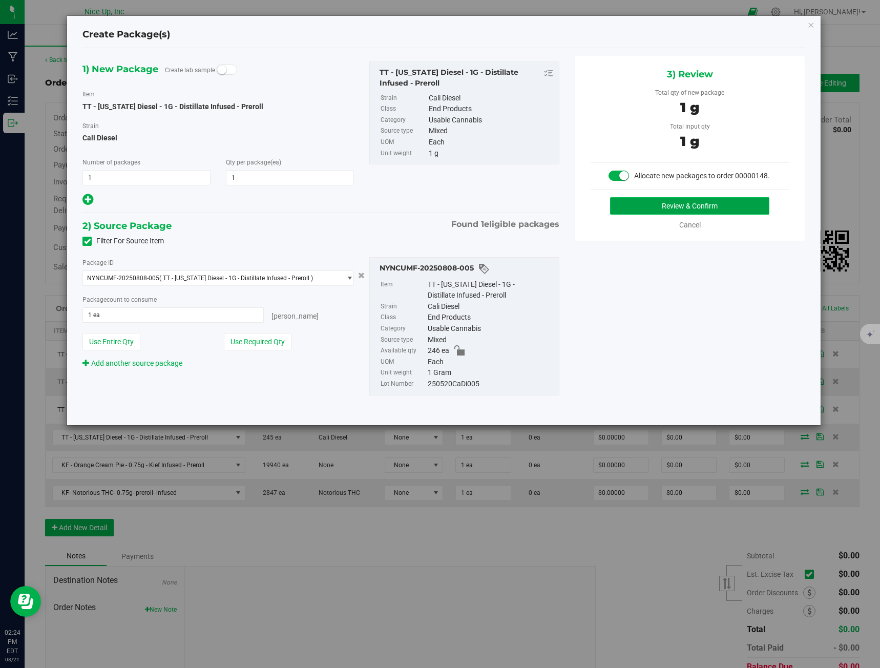
click at [722, 204] on button "Review & Confirm" at bounding box center [689, 205] width 159 height 17
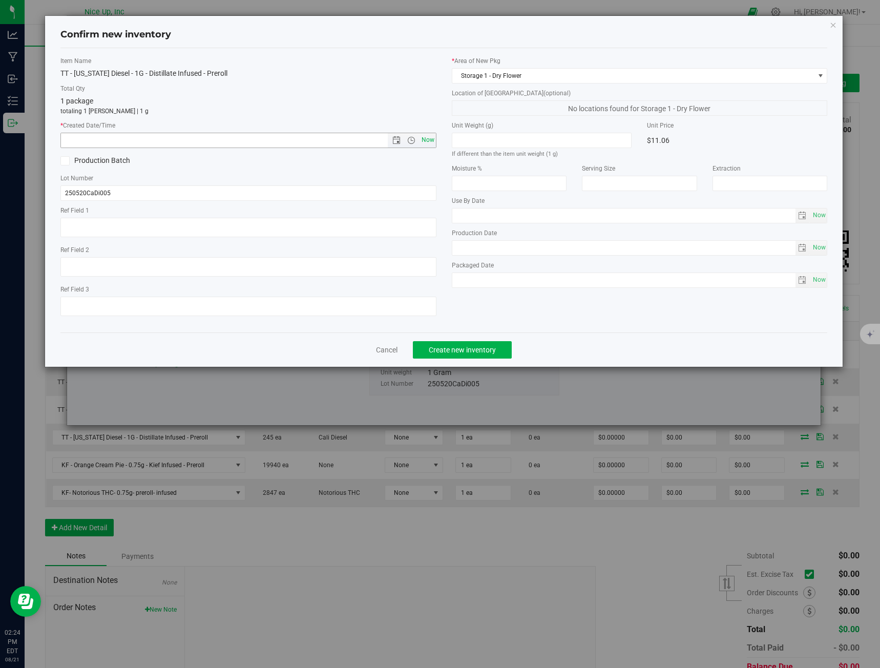
click at [430, 139] on span "Now" at bounding box center [427, 140] width 17 height 15
type input "[DATE] 2:24 PM"
click at [480, 351] on span "Create new inventory" at bounding box center [462, 350] width 67 height 8
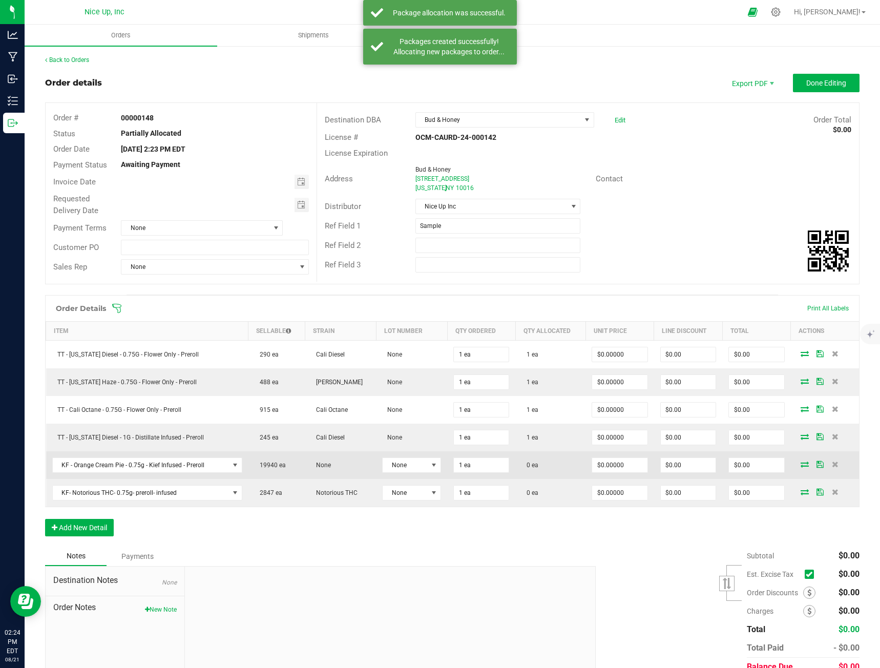
click at [801, 465] on icon at bounding box center [805, 464] width 8 height 6
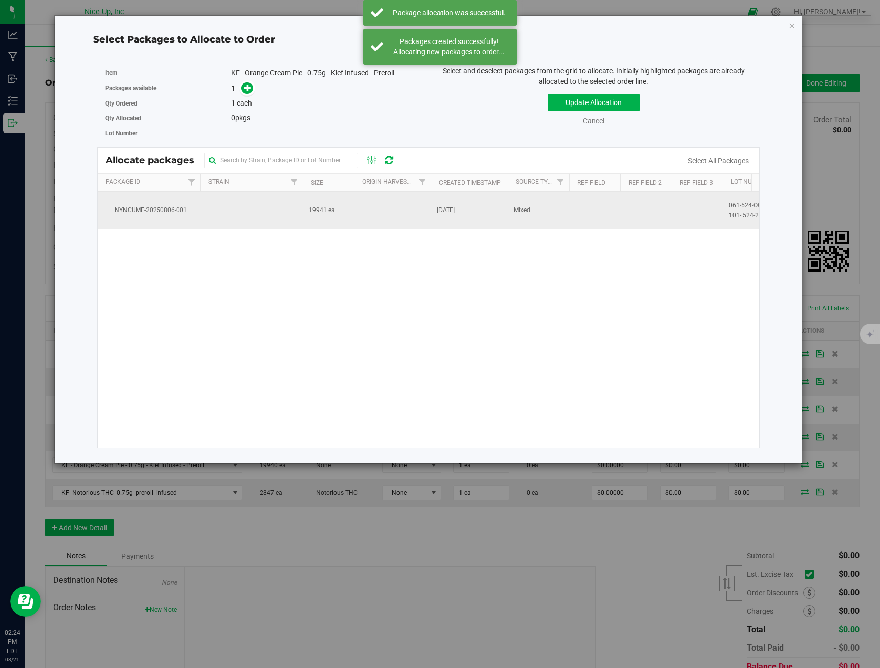
click at [249, 218] on td at bounding box center [251, 211] width 102 height 38
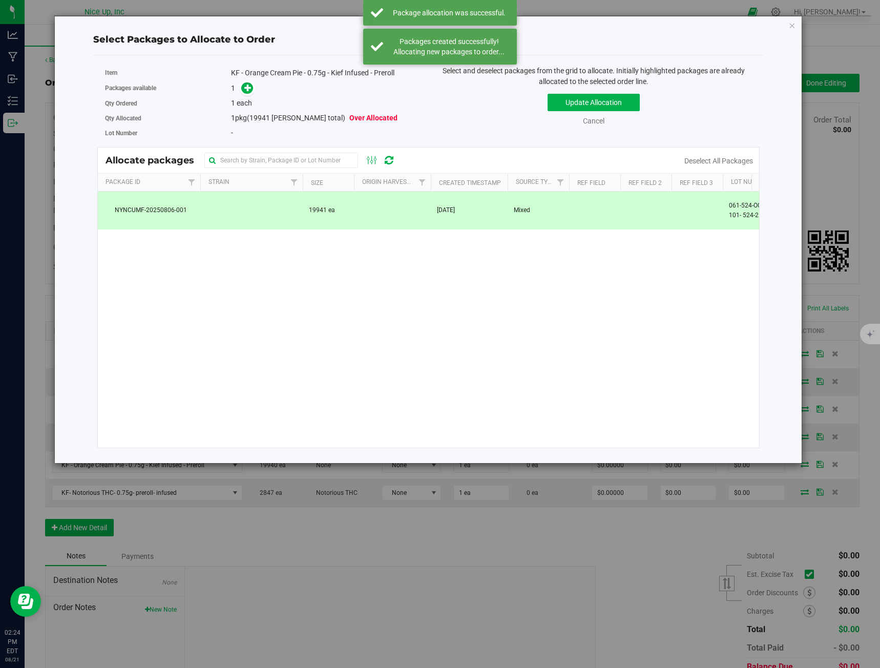
click at [242, 85] on link at bounding box center [247, 88] width 12 height 8
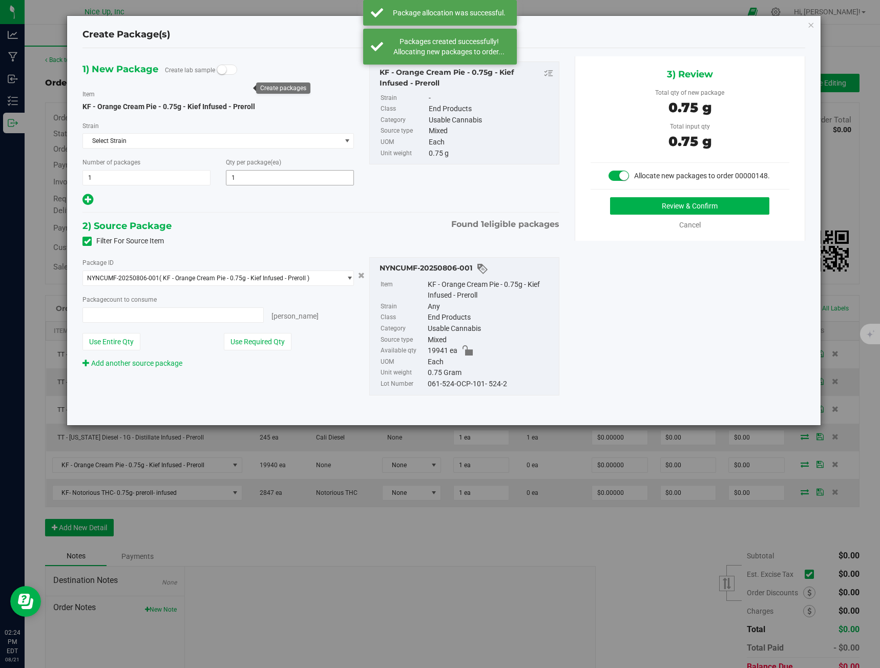
type input "1 ea"
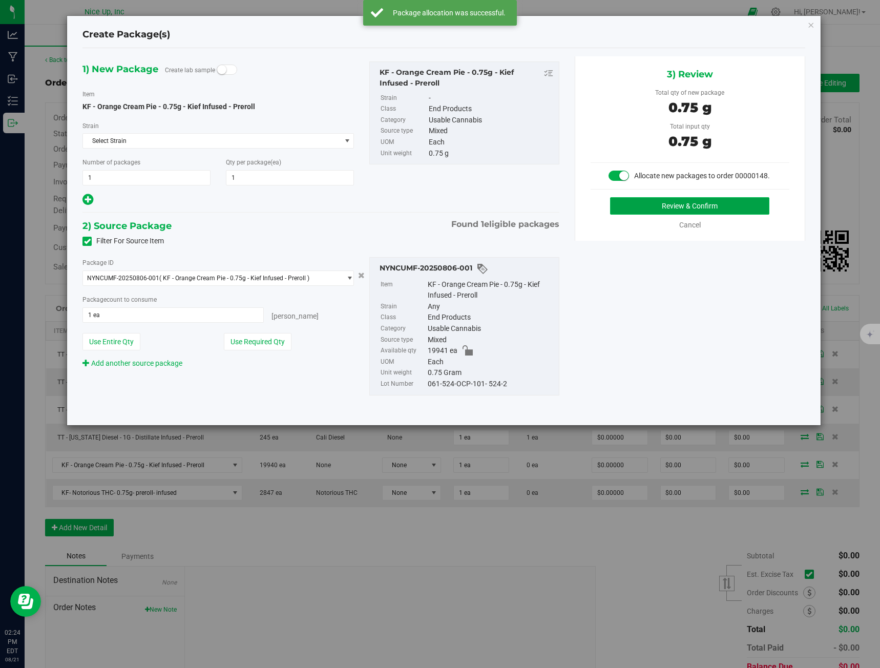
click at [688, 214] on button "Review & Confirm" at bounding box center [689, 205] width 159 height 17
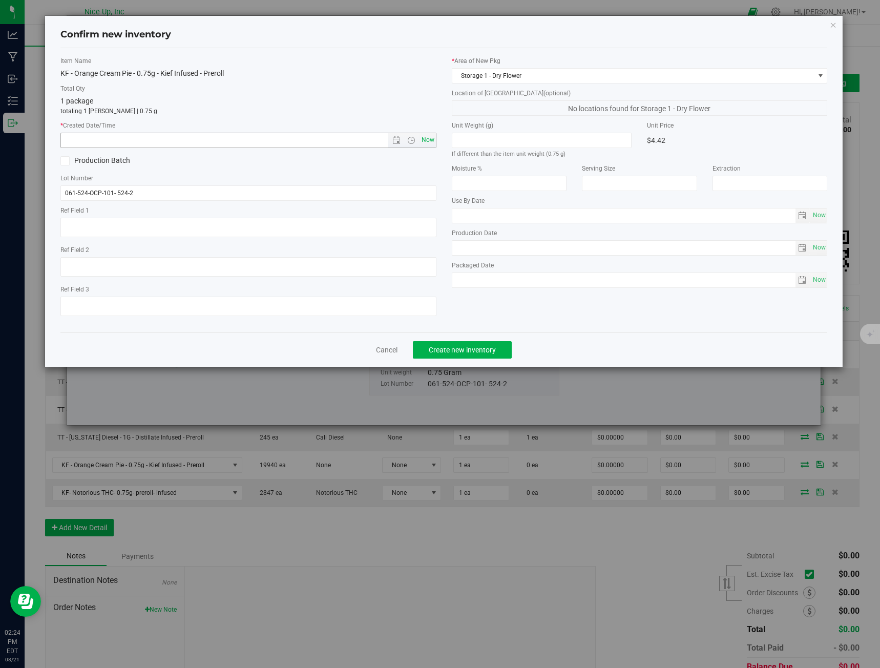
click at [431, 140] on span "Now" at bounding box center [427, 140] width 17 height 15
type input "[DATE] 2:24 PM"
click at [477, 354] on button "Create new inventory" at bounding box center [462, 349] width 99 height 17
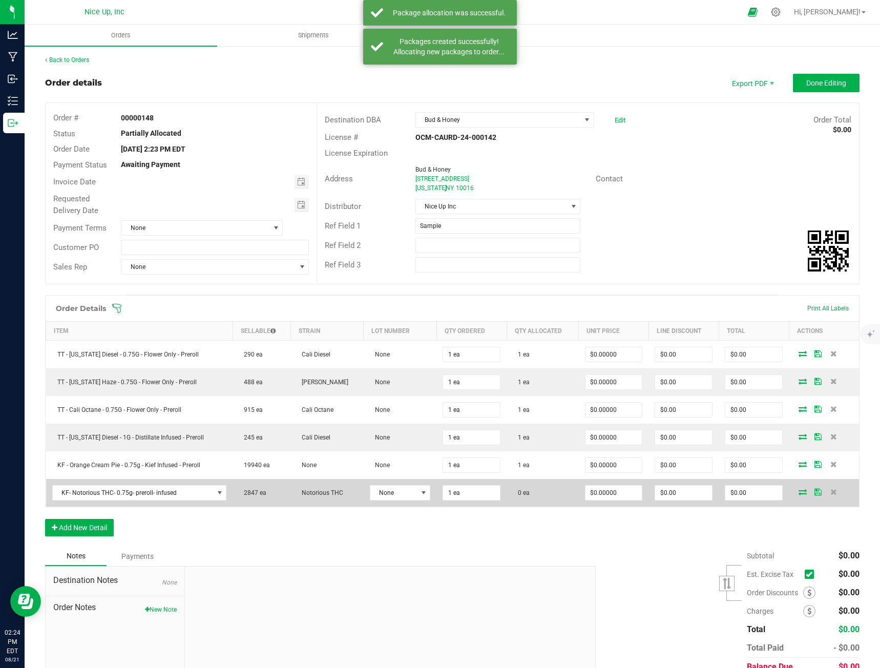
click at [799, 492] on icon at bounding box center [803, 492] width 8 height 6
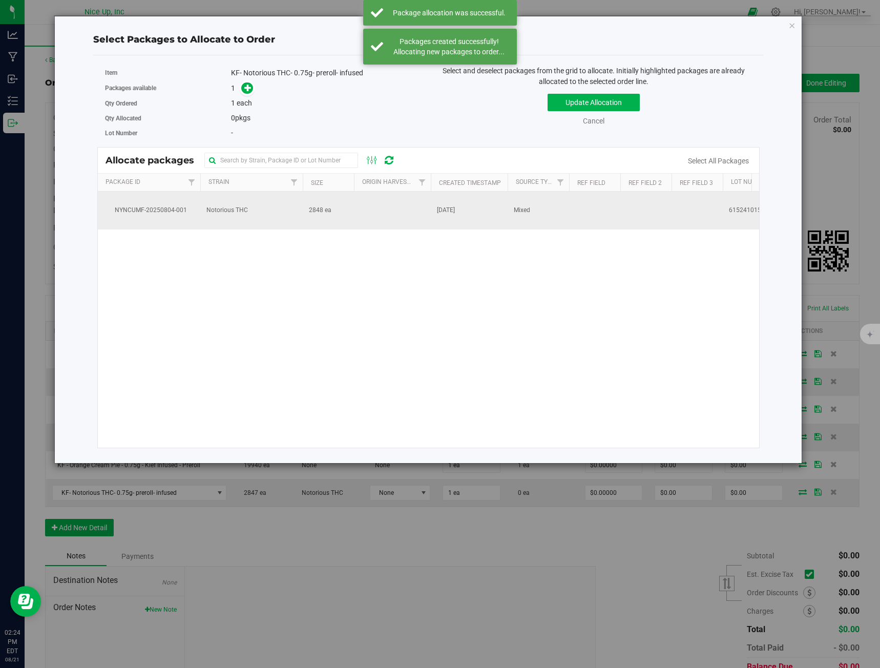
click at [325, 220] on td "2848 ea" at bounding box center [328, 211] width 51 height 38
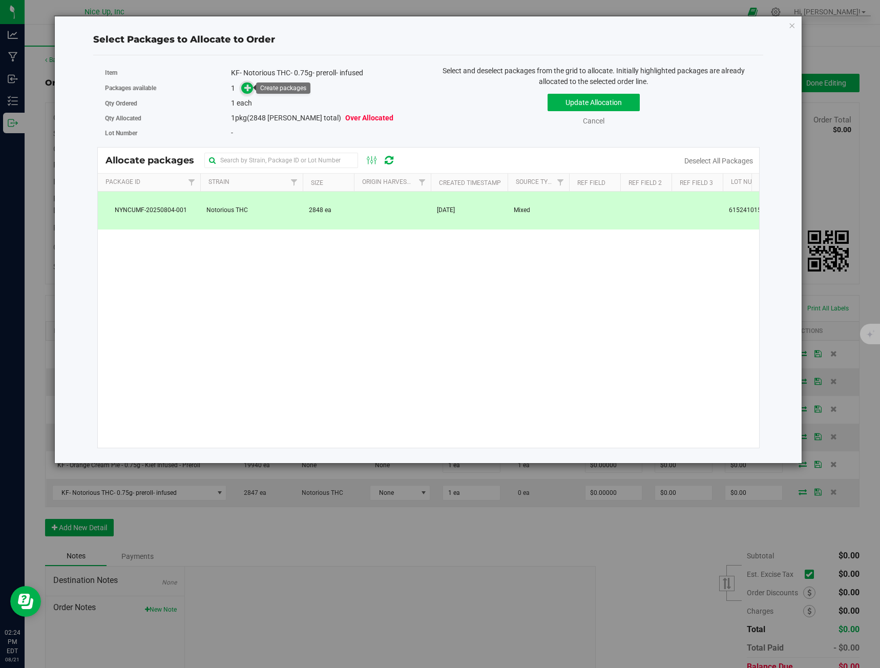
click at [246, 85] on icon at bounding box center [247, 87] width 7 height 7
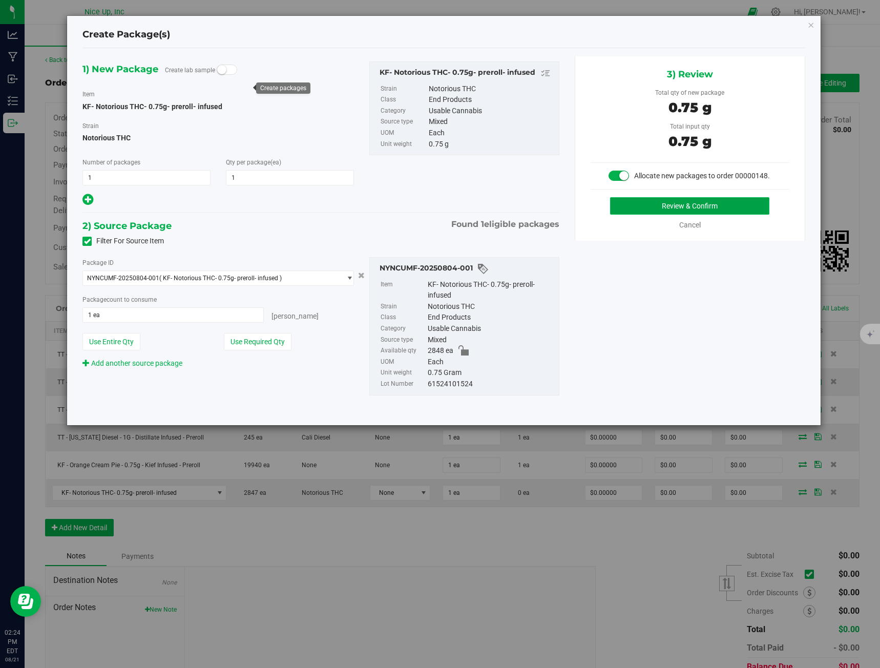
click at [665, 206] on button "Review & Confirm" at bounding box center [689, 205] width 159 height 17
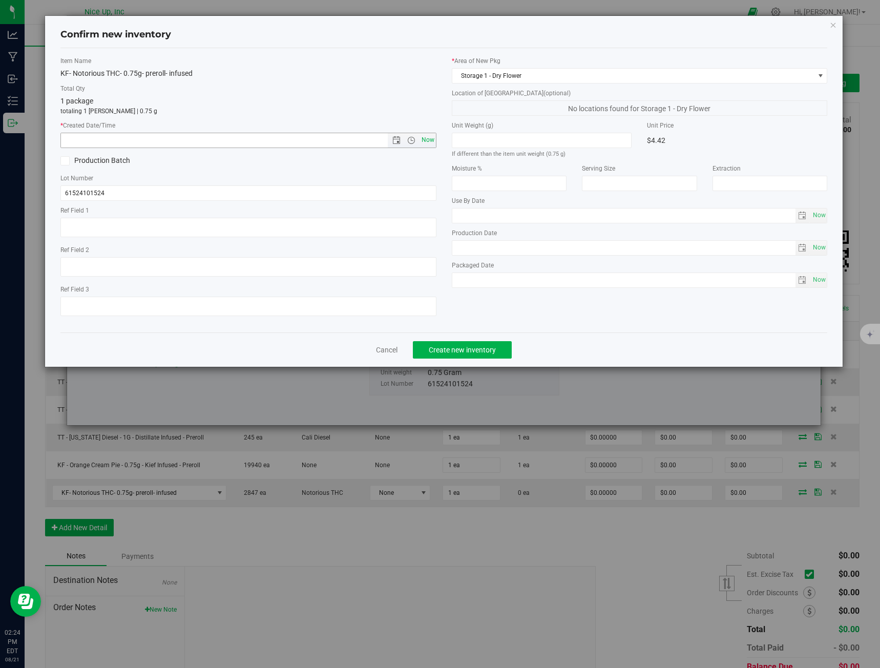
click at [423, 136] on span "Now" at bounding box center [427, 140] width 17 height 15
type input "[DATE] 2:24 PM"
click at [463, 349] on span "Create new inventory" at bounding box center [462, 350] width 67 height 8
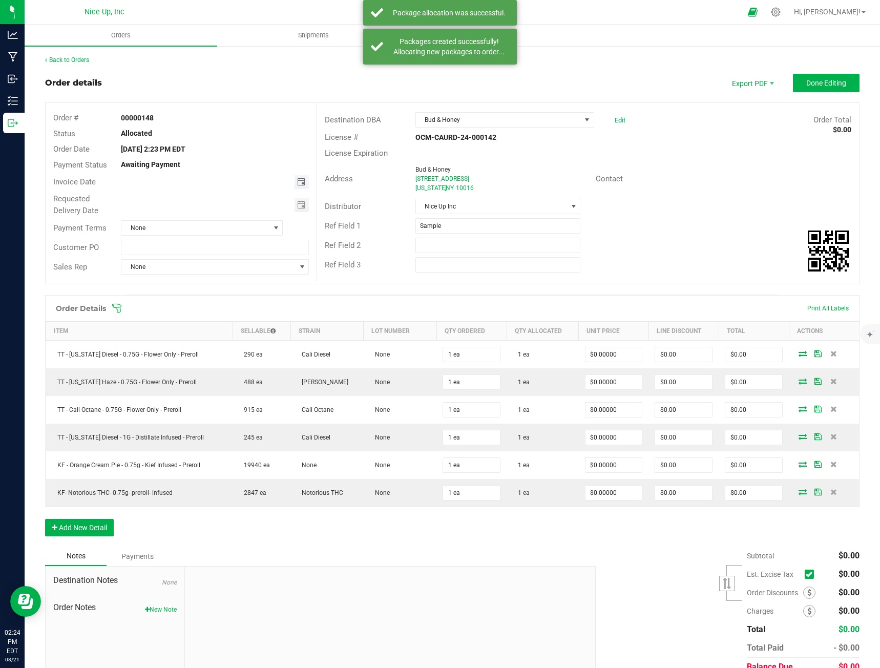
click at [303, 178] on span "Toggle calendar" at bounding box center [301, 182] width 8 height 8
click at [215, 300] on span "27" at bounding box center [211, 299] width 15 height 16
type input "[DATE]"
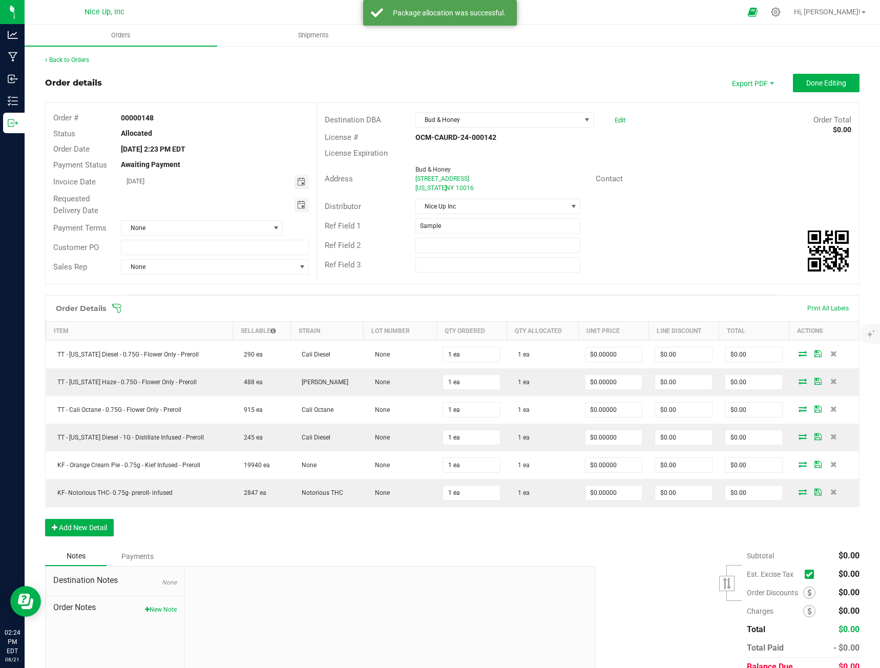
click at [297, 208] on span "Toggle calendar" at bounding box center [301, 205] width 8 height 8
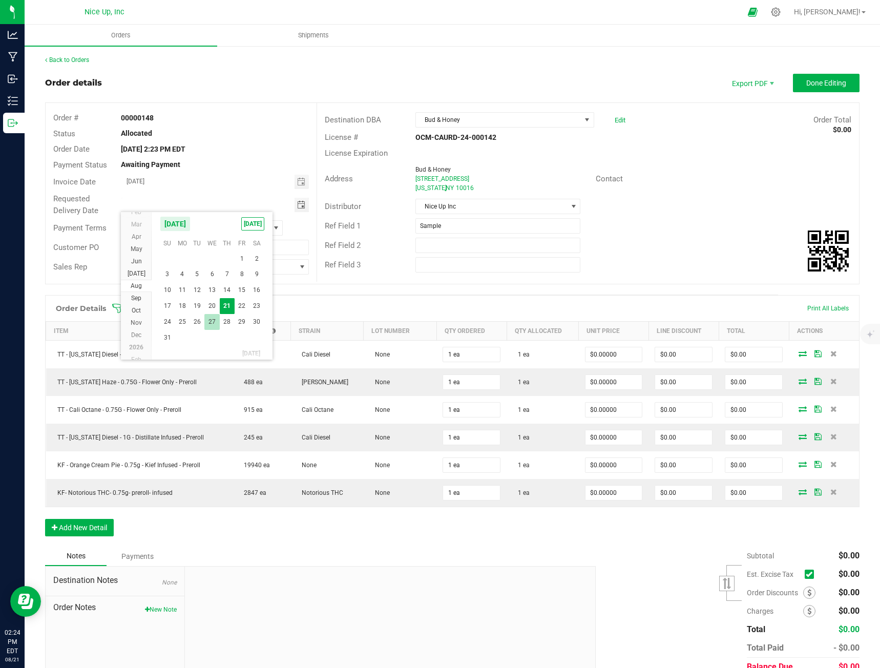
click at [215, 319] on span "27" at bounding box center [211, 322] width 15 height 16
type input "[DATE]"
click at [806, 81] on span "Done Editing" at bounding box center [826, 83] width 40 height 8
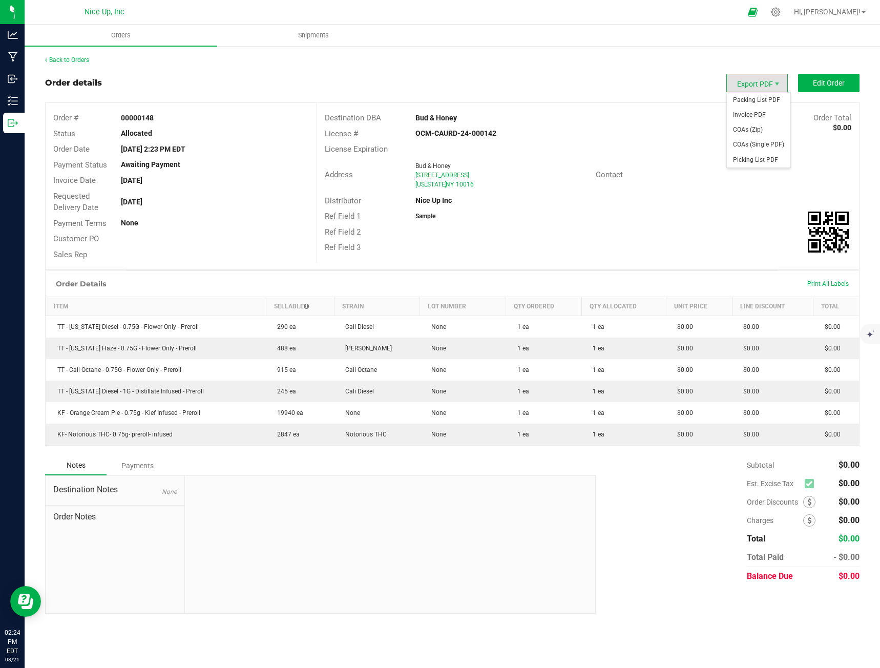
click at [758, 82] on span "Export PDF" at bounding box center [756, 83] width 61 height 18
click at [757, 110] on span "Invoice PDF" at bounding box center [759, 115] width 64 height 15
click at [79, 57] on link "Back to Orders" at bounding box center [67, 59] width 44 height 7
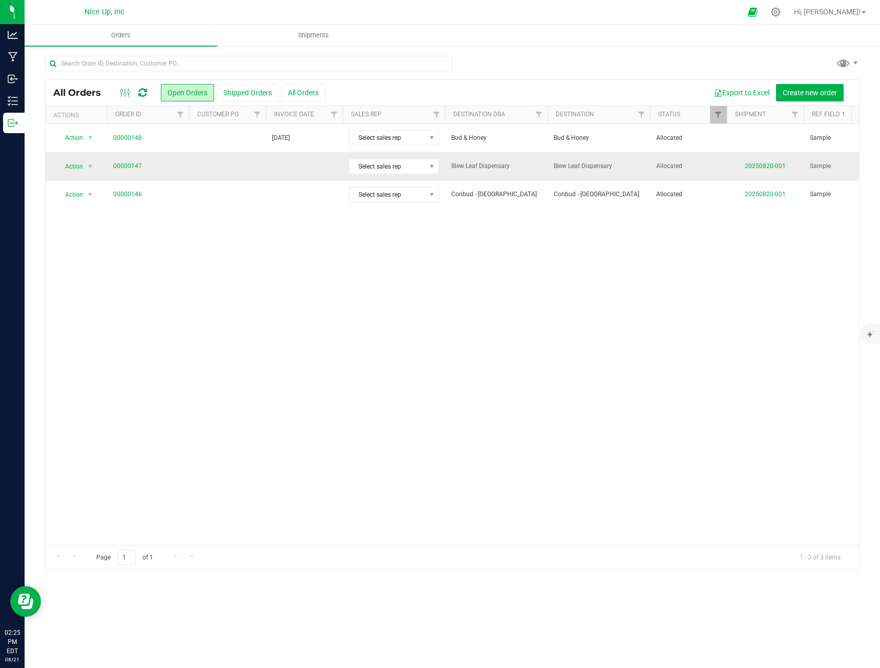
click at [112, 164] on td "00000147" at bounding box center [148, 166] width 82 height 28
click at [120, 164] on link "00000147" at bounding box center [127, 166] width 29 height 10
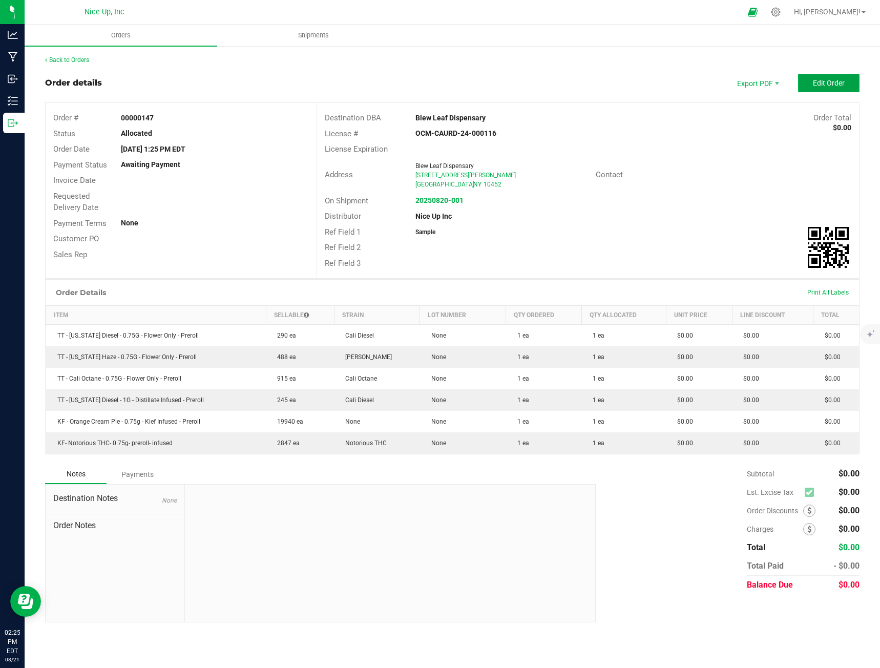
click at [814, 85] on span "Edit Order" at bounding box center [829, 83] width 32 height 8
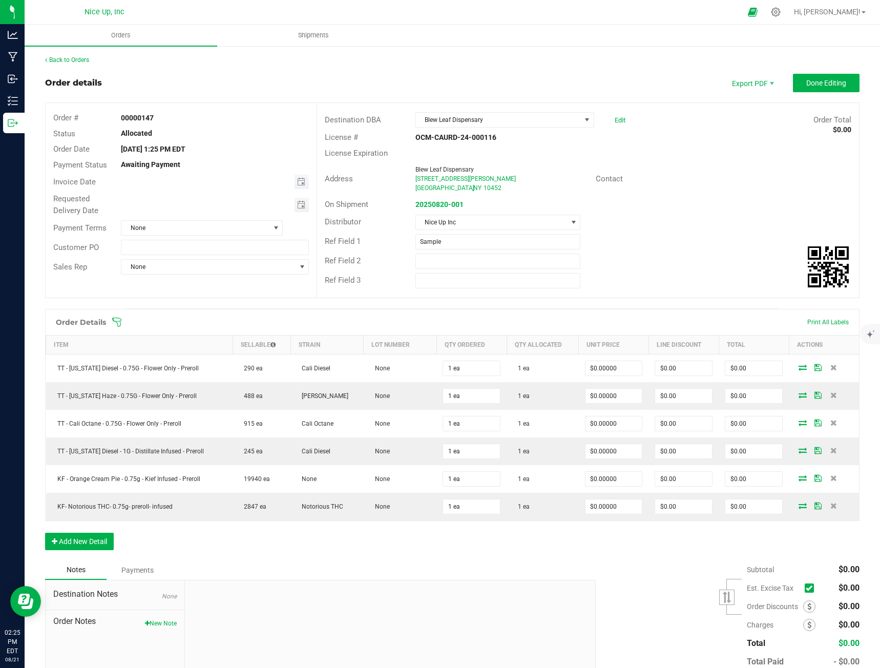
click at [303, 185] on span "Toggle calendar" at bounding box center [302, 182] width 15 height 14
click at [254, 283] on span "23" at bounding box center [256, 284] width 15 height 16
type input "[DATE]"
click at [304, 203] on span "Toggle calendar" at bounding box center [302, 205] width 15 height 14
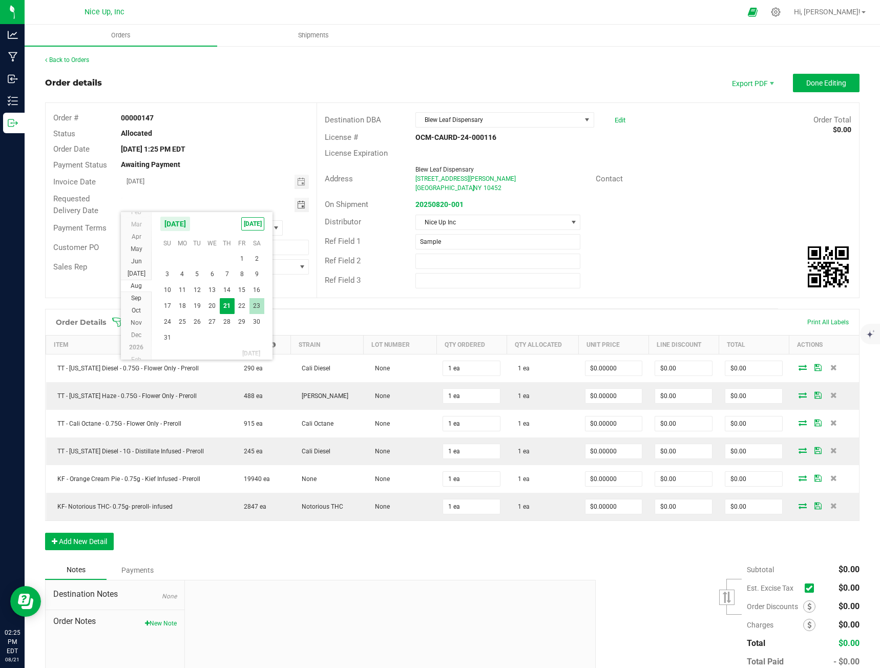
click at [259, 300] on span "23" at bounding box center [256, 306] width 15 height 16
type input "[DATE]"
click at [806, 87] on span "Done Editing" at bounding box center [826, 83] width 40 height 8
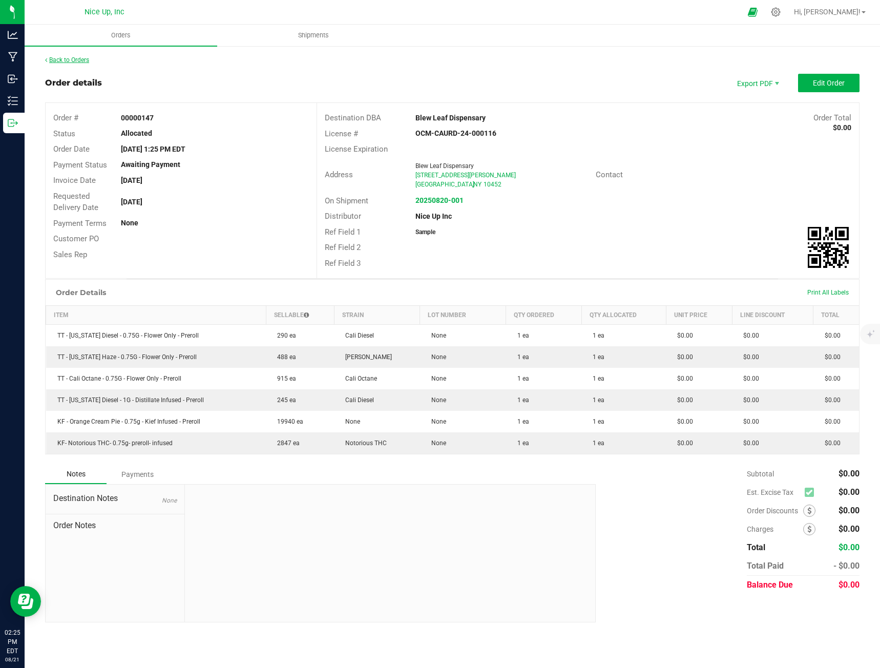
click at [79, 60] on link "Back to Orders" at bounding box center [67, 59] width 44 height 7
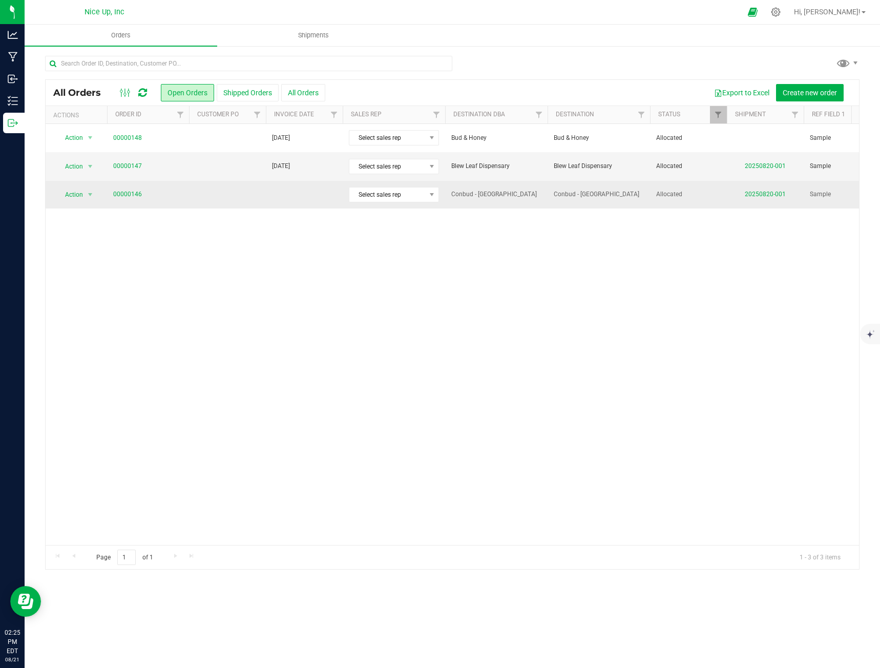
click at [285, 197] on td at bounding box center [304, 195] width 77 height 28
click at [123, 193] on link "00000146" at bounding box center [127, 195] width 29 height 10
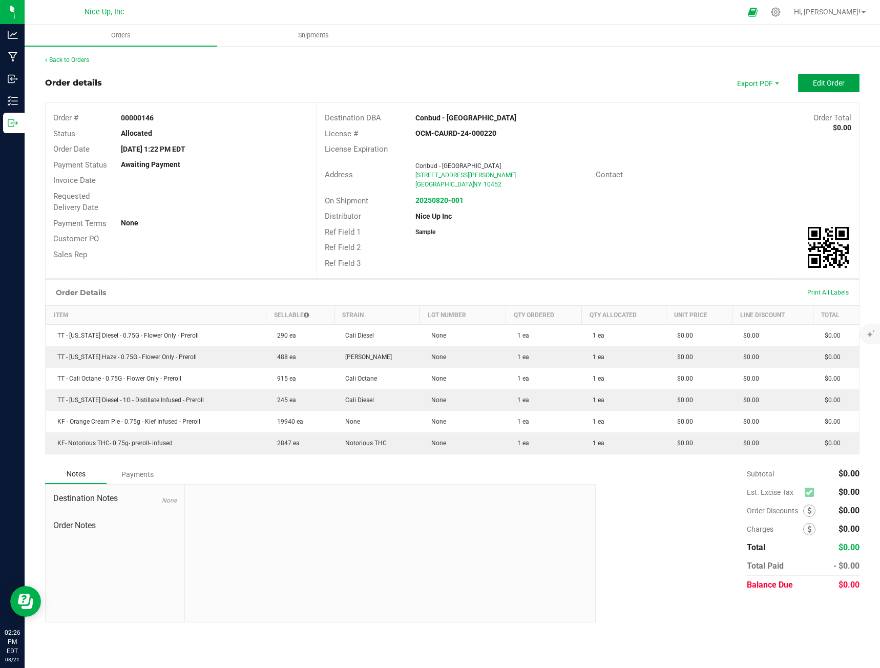
click at [801, 82] on button "Edit Order" at bounding box center [828, 83] width 61 height 18
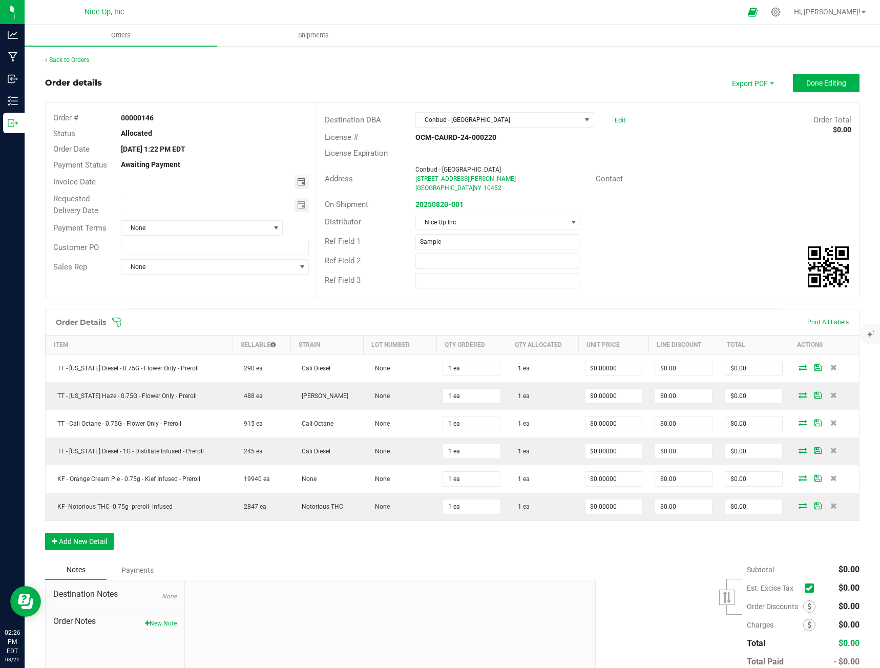
click at [298, 182] on span "Toggle calendar" at bounding box center [301, 182] width 8 height 8
click at [255, 285] on span "23" at bounding box center [256, 284] width 15 height 16
type input "[DATE]"
click at [300, 203] on span "Toggle calendar" at bounding box center [301, 205] width 8 height 8
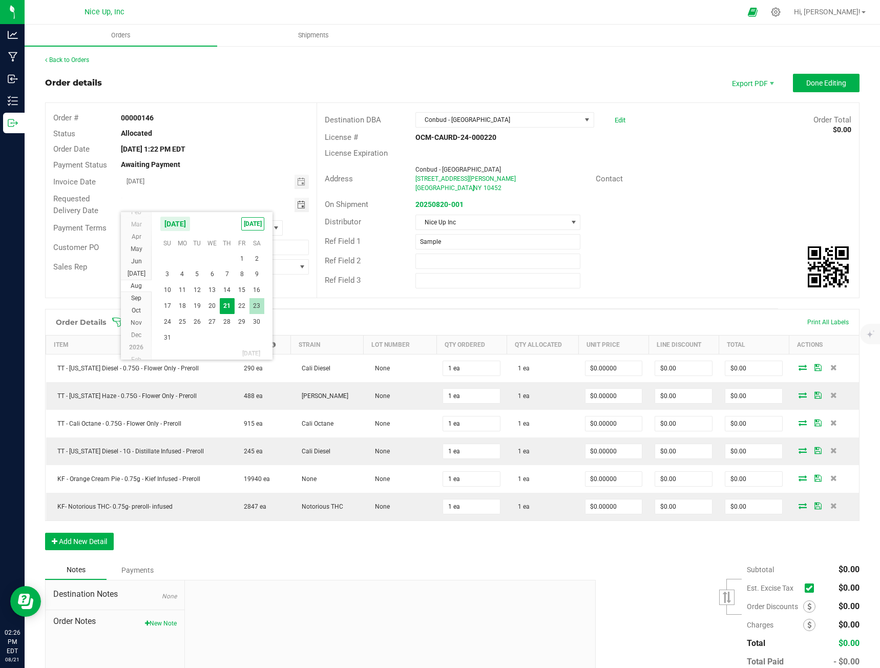
click at [257, 305] on span "23" at bounding box center [256, 306] width 15 height 16
type input "[DATE]"
click at [824, 83] on span "Done Editing" at bounding box center [826, 83] width 40 height 8
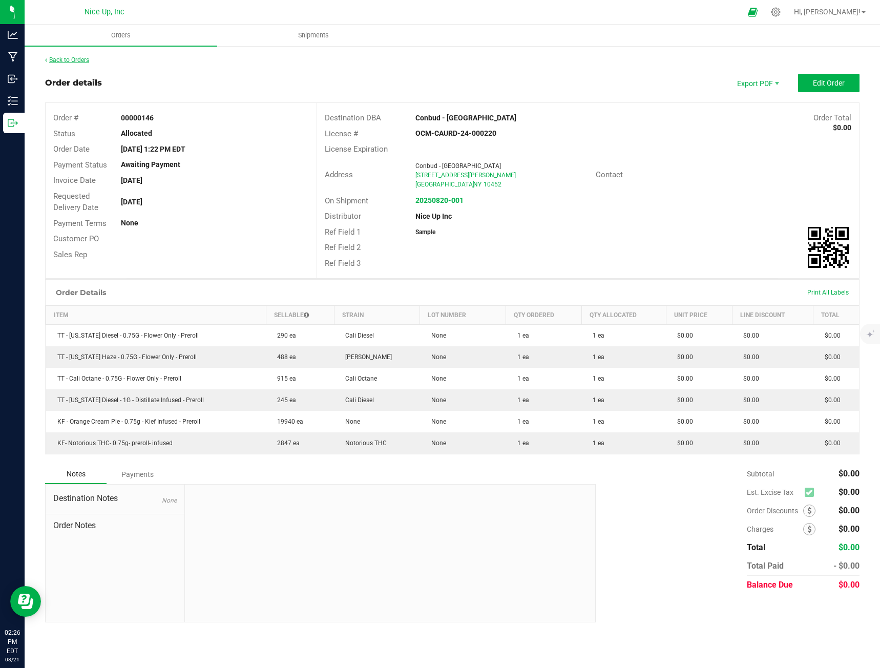
click at [70, 60] on link "Back to Orders" at bounding box center [67, 59] width 44 height 7
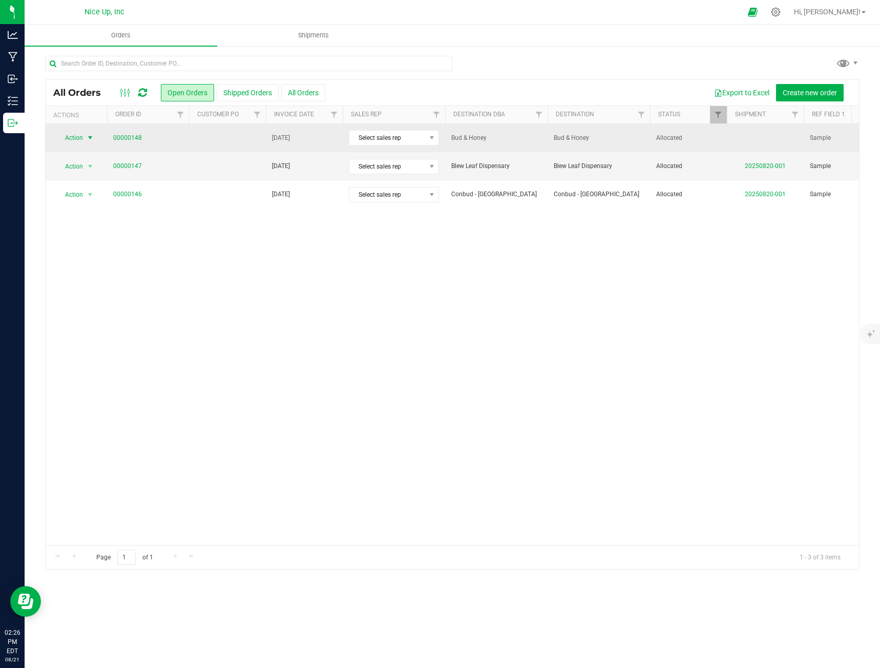
click at [90, 137] on span "select" at bounding box center [90, 138] width 8 height 8
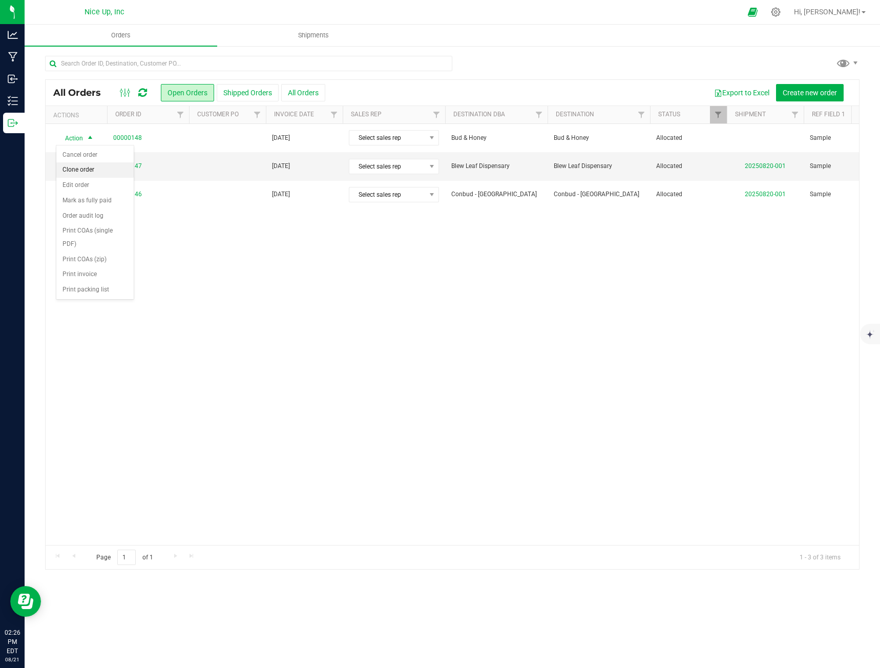
click at [90, 166] on li "Clone order" at bounding box center [94, 169] width 77 height 15
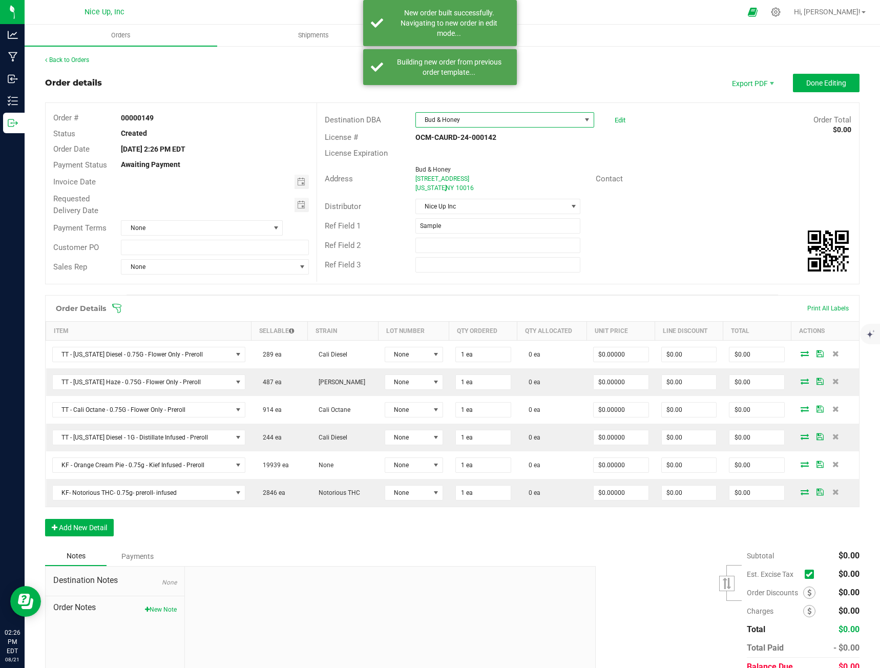
click at [479, 123] on span "Bud & Honey" at bounding box center [498, 120] width 165 height 14
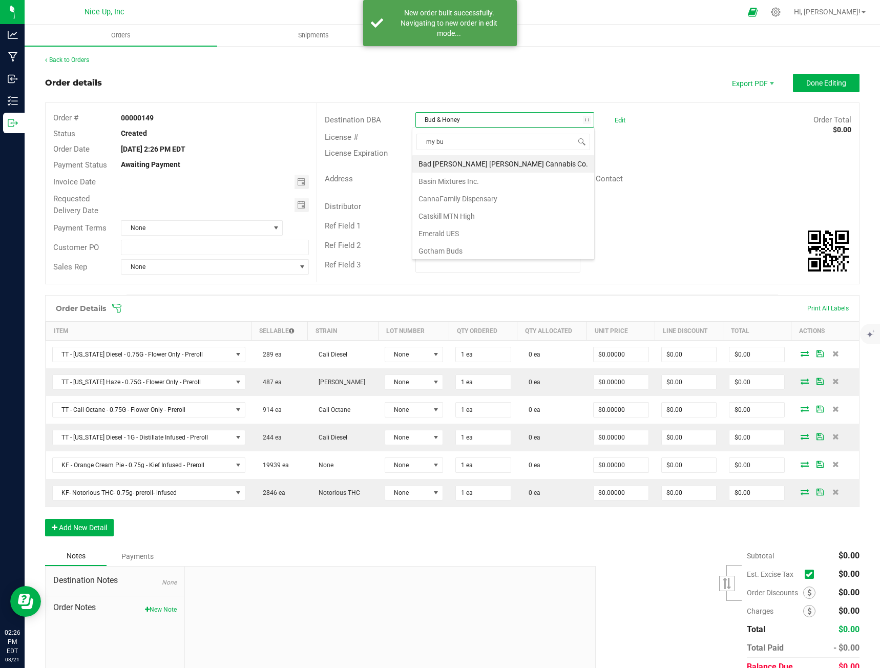
type input "my bud"
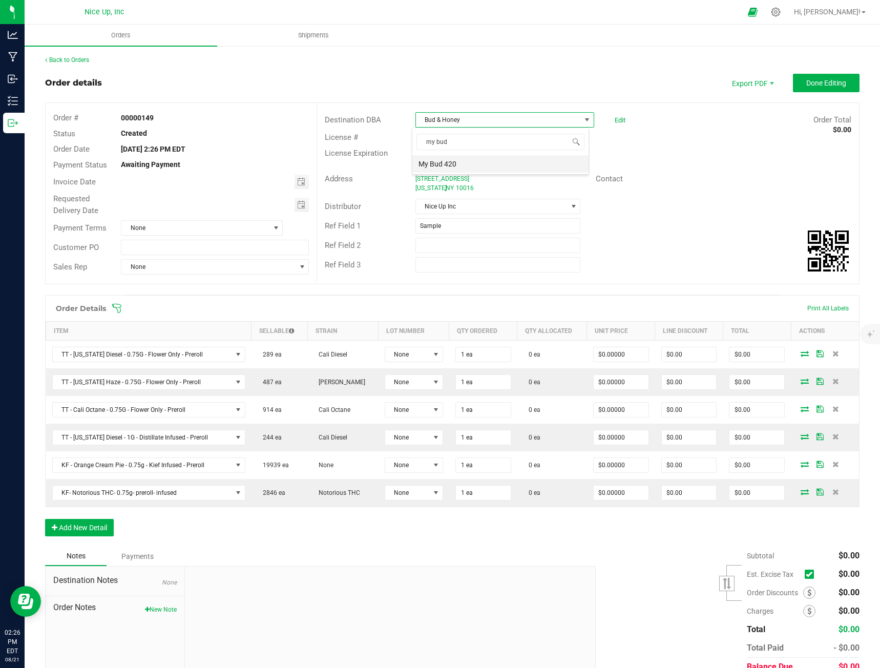
click at [475, 167] on li "My Bud 420" at bounding box center [500, 163] width 176 height 17
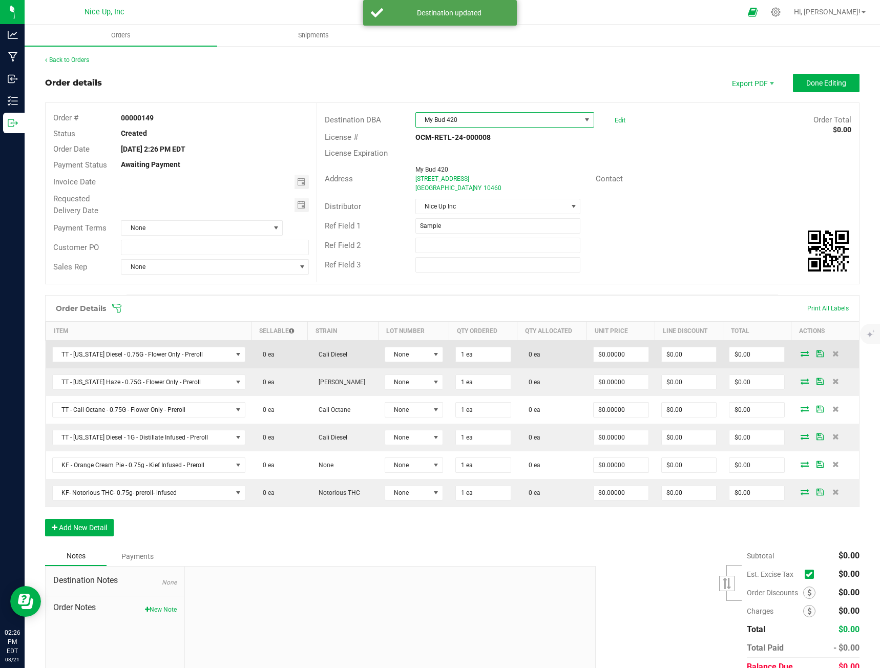
click at [801, 350] on icon at bounding box center [805, 353] width 8 height 6
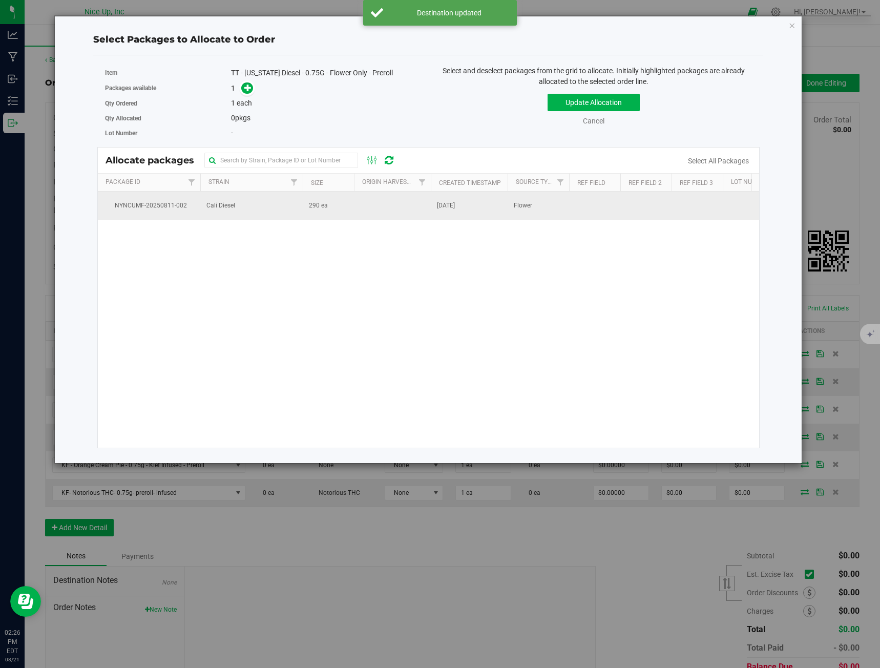
click at [244, 205] on td "Cali Diesel" at bounding box center [251, 206] width 102 height 28
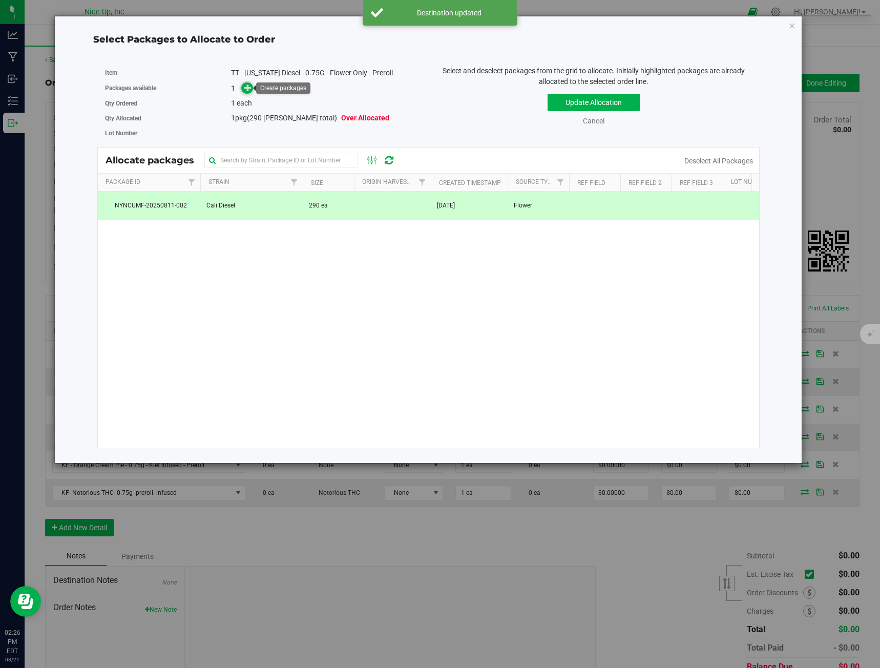
click at [249, 90] on icon at bounding box center [247, 87] width 7 height 7
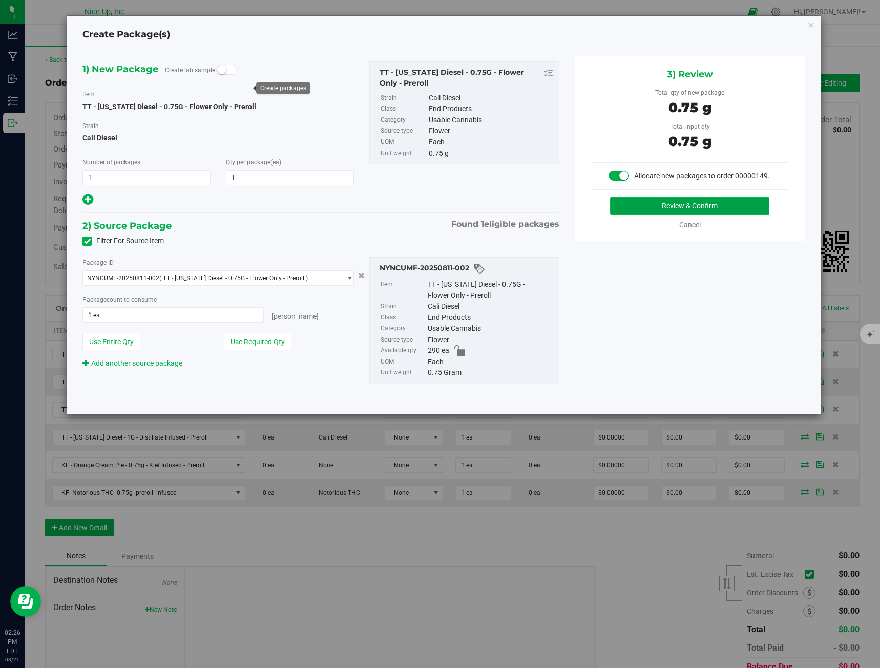
click at [635, 204] on button "Review & Confirm" at bounding box center [689, 205] width 159 height 17
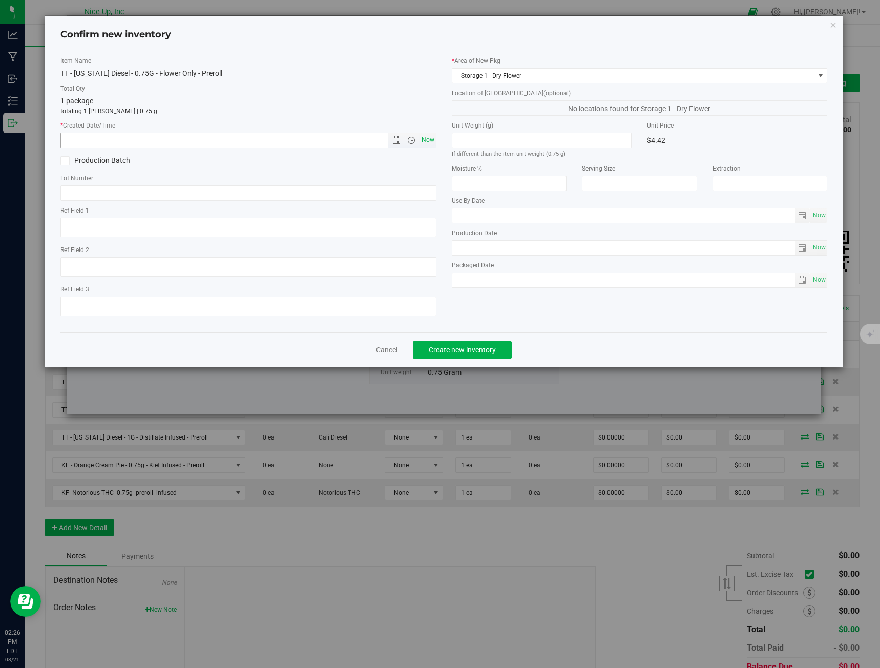
click at [423, 142] on span "Now" at bounding box center [427, 140] width 17 height 15
type input "[DATE] 2:26 PM"
click at [286, 188] on input "text" at bounding box center [248, 192] width 376 height 15
type input "250520CaDi006"
click at [474, 354] on button "Create new inventory" at bounding box center [462, 349] width 99 height 17
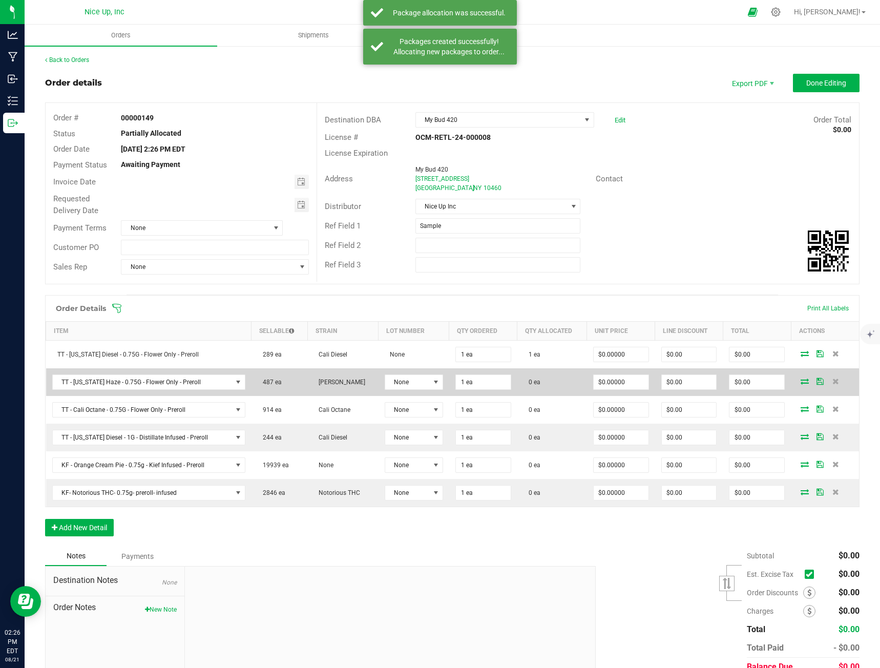
click at [801, 378] on icon at bounding box center [805, 381] width 8 height 6
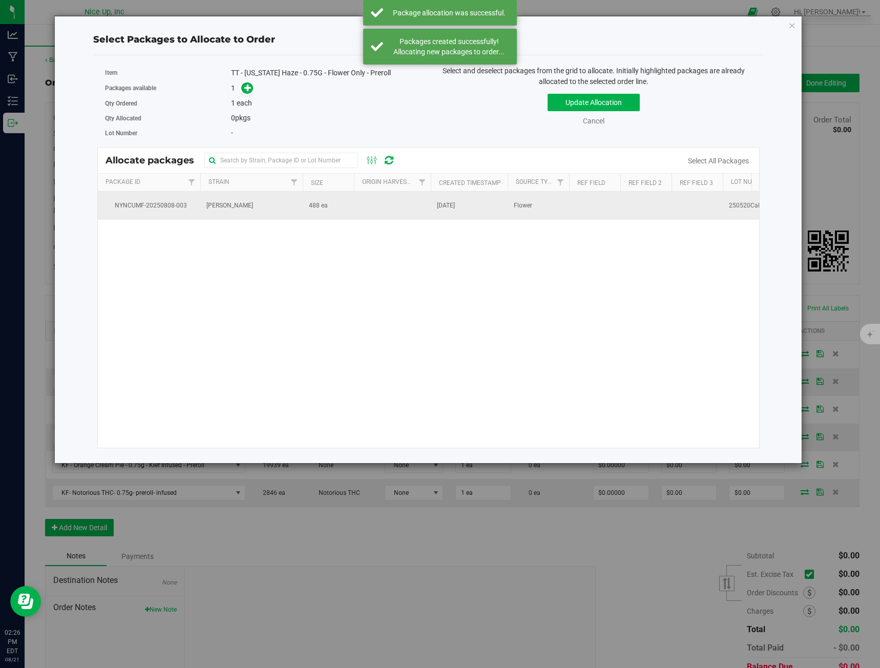
click at [253, 205] on td "[PERSON_NAME]" at bounding box center [251, 206] width 102 height 28
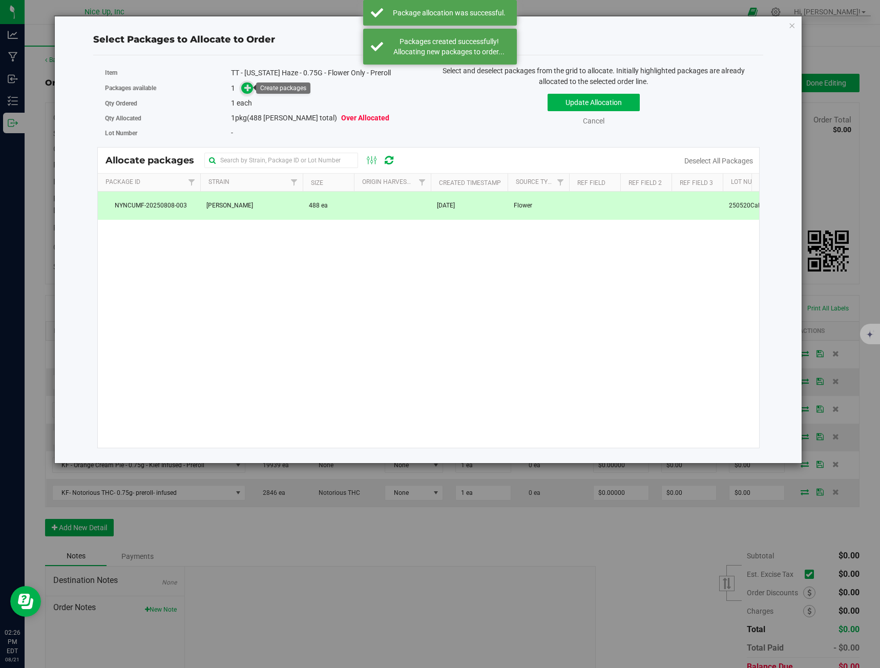
click at [246, 84] on icon at bounding box center [247, 87] width 7 height 7
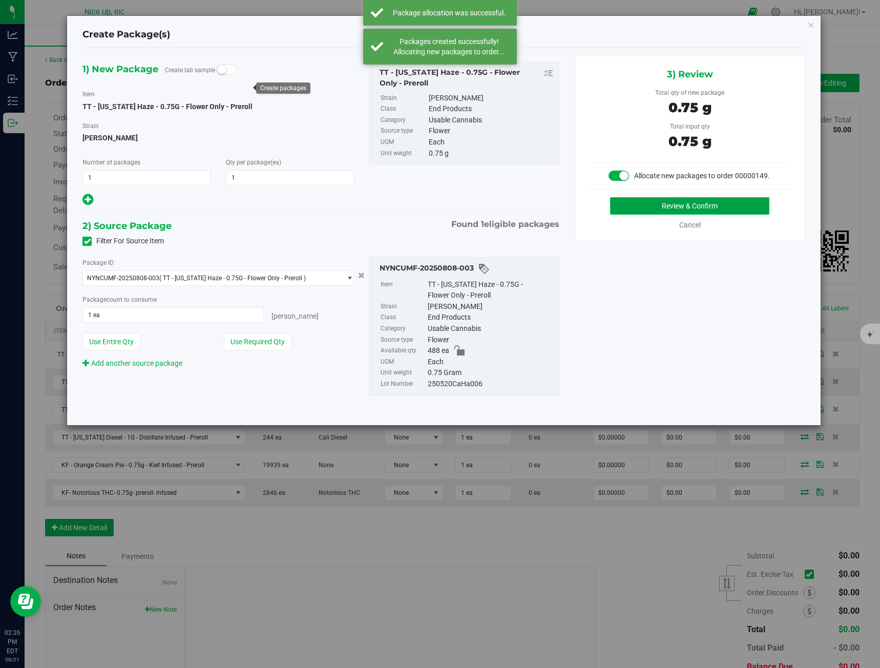
click at [696, 203] on button "Review & Confirm" at bounding box center [689, 205] width 159 height 17
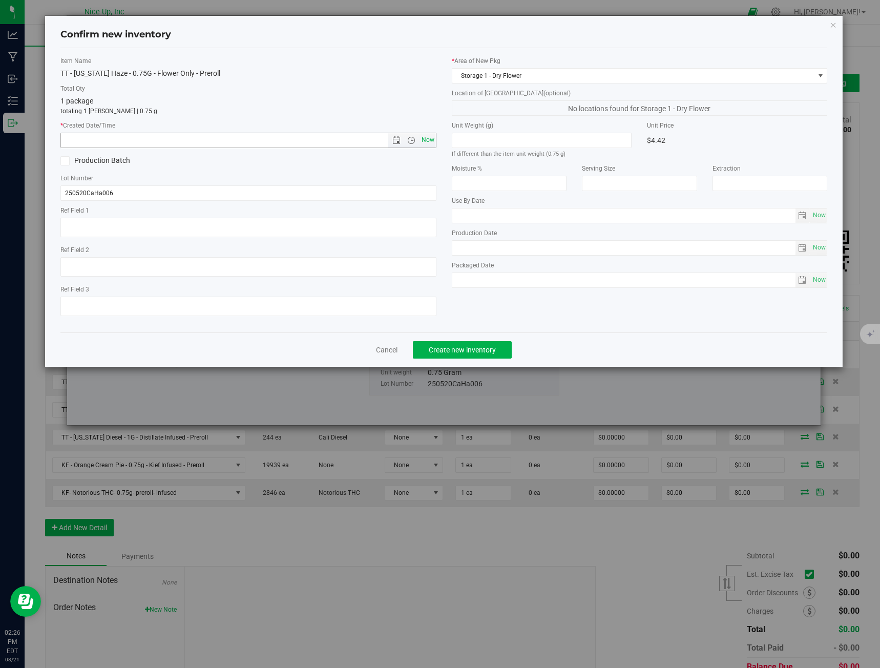
click at [430, 134] on span "Now" at bounding box center [427, 140] width 17 height 15
type input "[DATE] 2:26 PM"
click at [470, 349] on span "Create new inventory" at bounding box center [462, 350] width 67 height 8
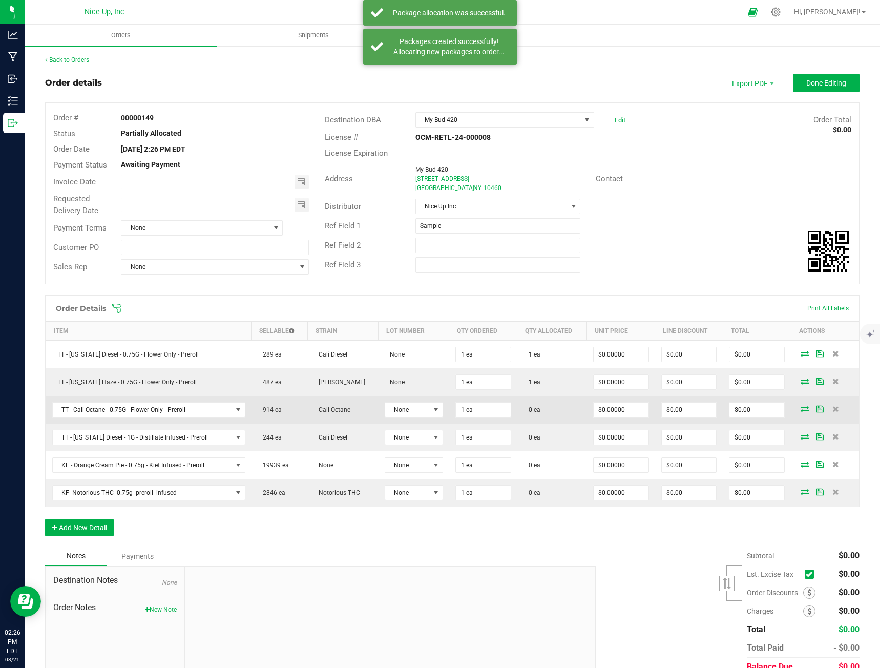
click at [801, 410] on icon at bounding box center [805, 409] width 8 height 6
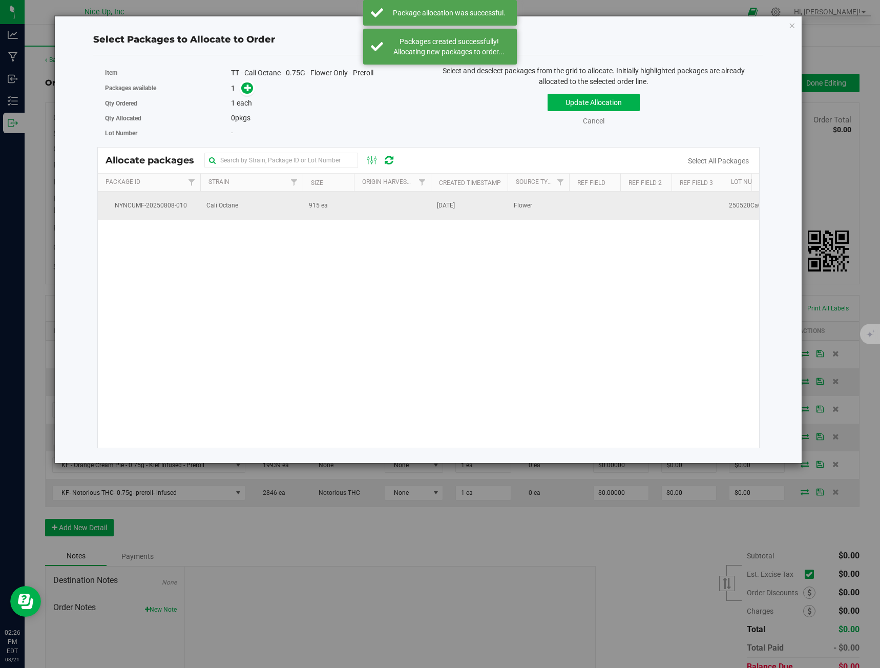
drag, startPoint x: 224, startPoint y: 218, endPoint x: 223, endPoint y: 213, distance: 5.7
click at [223, 217] on td "Cali Octane" at bounding box center [251, 206] width 102 height 28
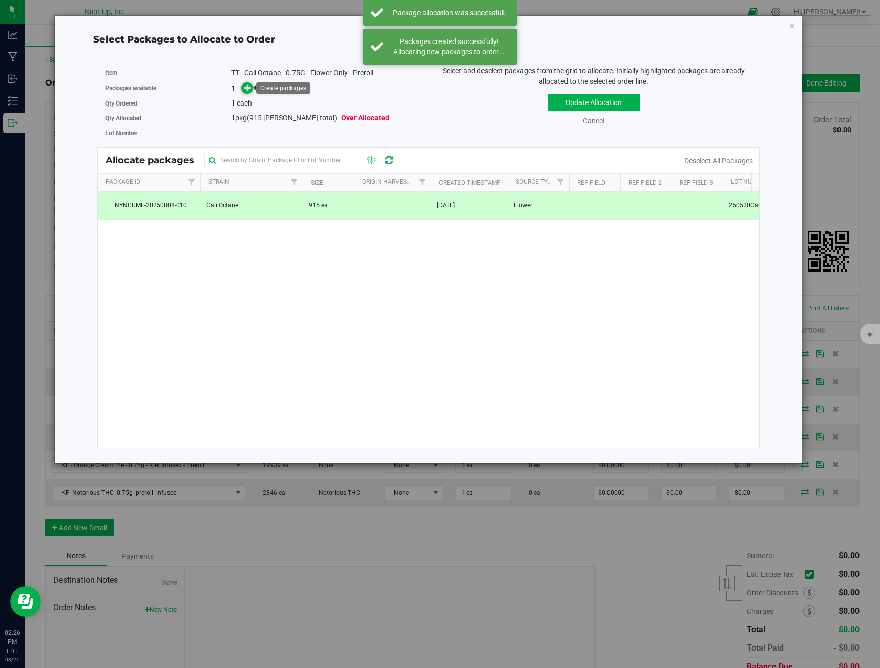
click at [253, 86] on span at bounding box center [247, 88] width 12 height 12
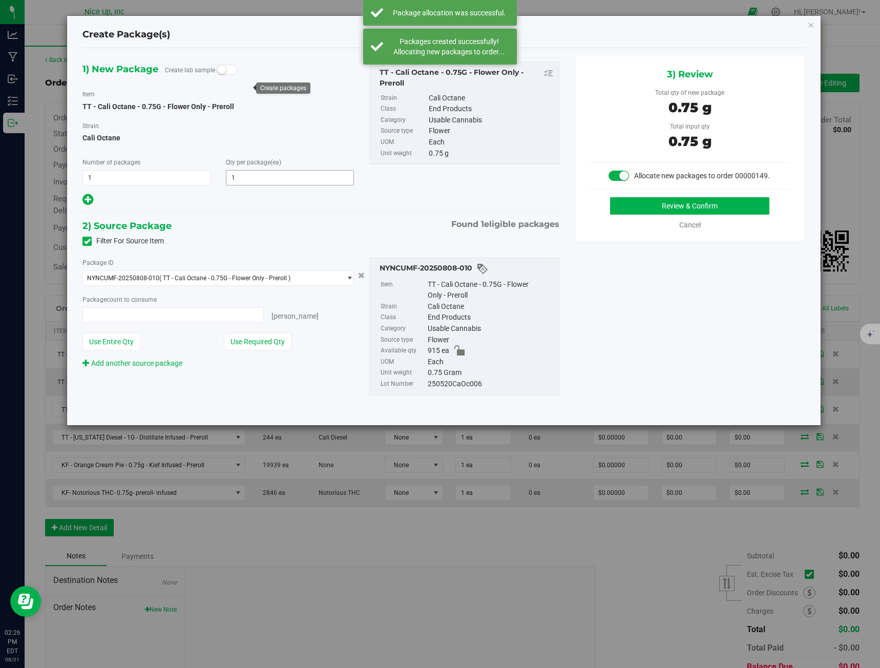
type input "1 ea"
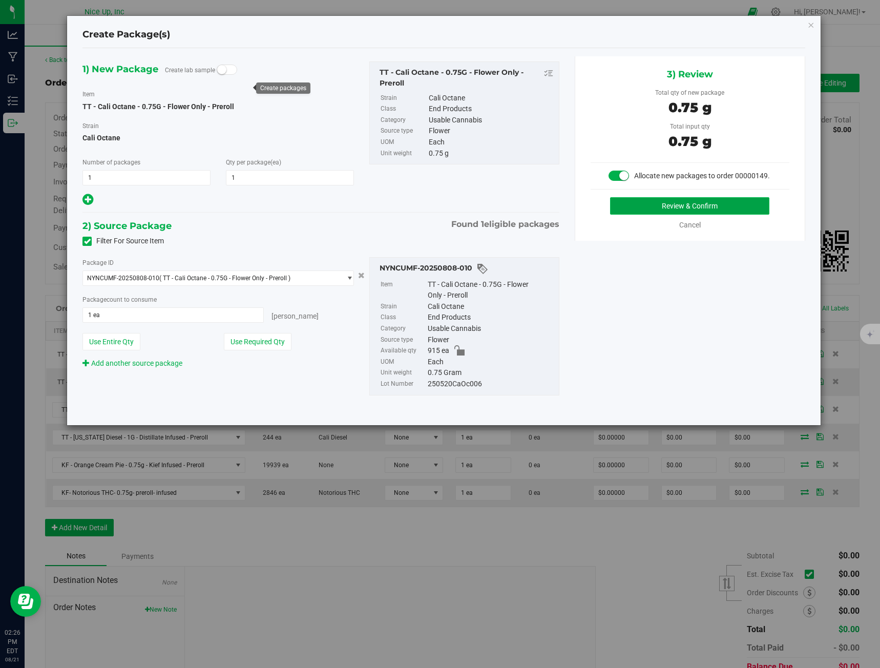
click at [703, 209] on button "Review & Confirm" at bounding box center [689, 205] width 159 height 17
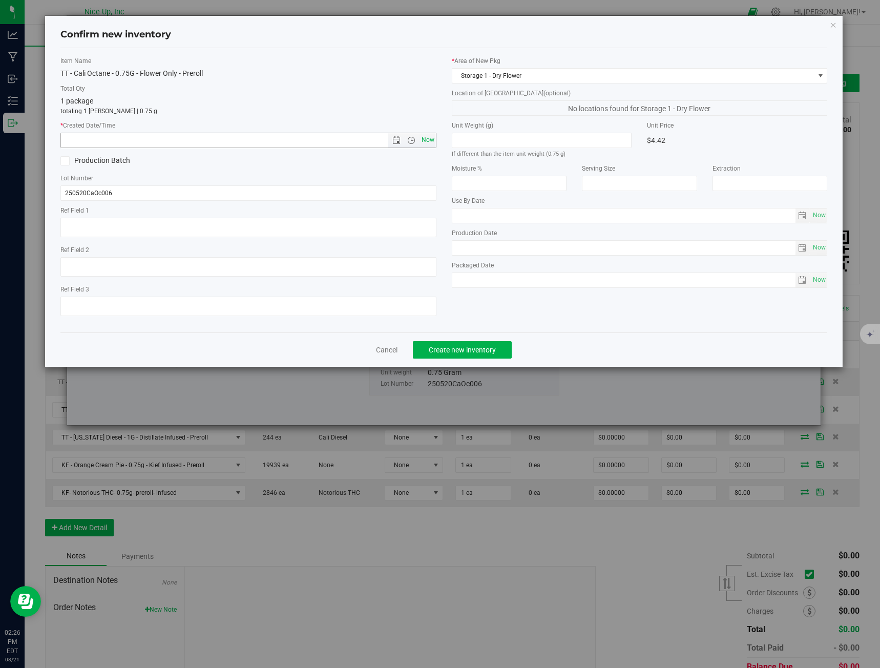
click at [426, 140] on span "Now" at bounding box center [427, 140] width 17 height 15
type input "[DATE] 2:26 PM"
click at [468, 348] on span "Create new inventory" at bounding box center [462, 350] width 67 height 8
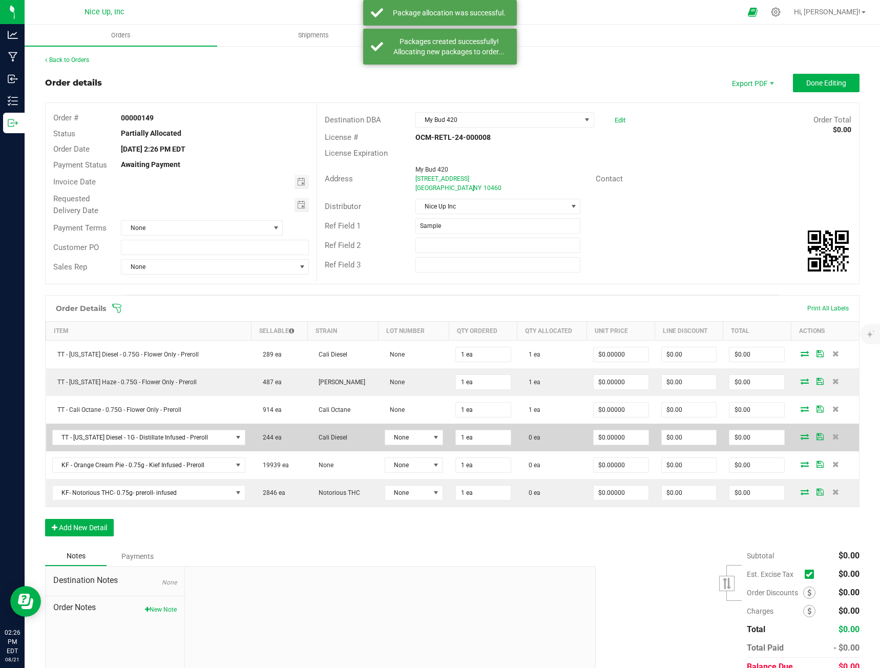
click at [801, 438] on icon at bounding box center [805, 436] width 8 height 6
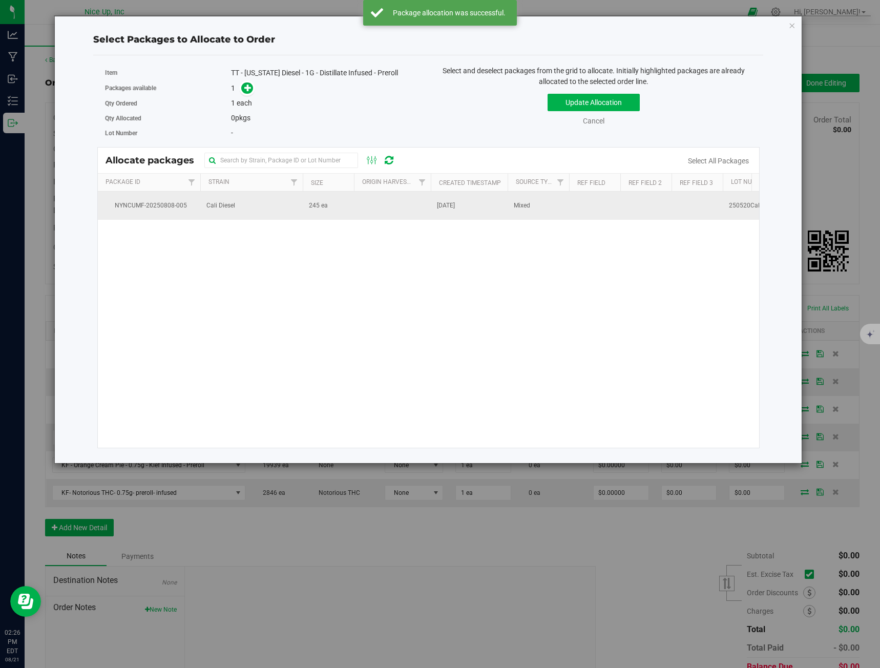
click at [245, 198] on td "Cali Diesel" at bounding box center [251, 206] width 102 height 28
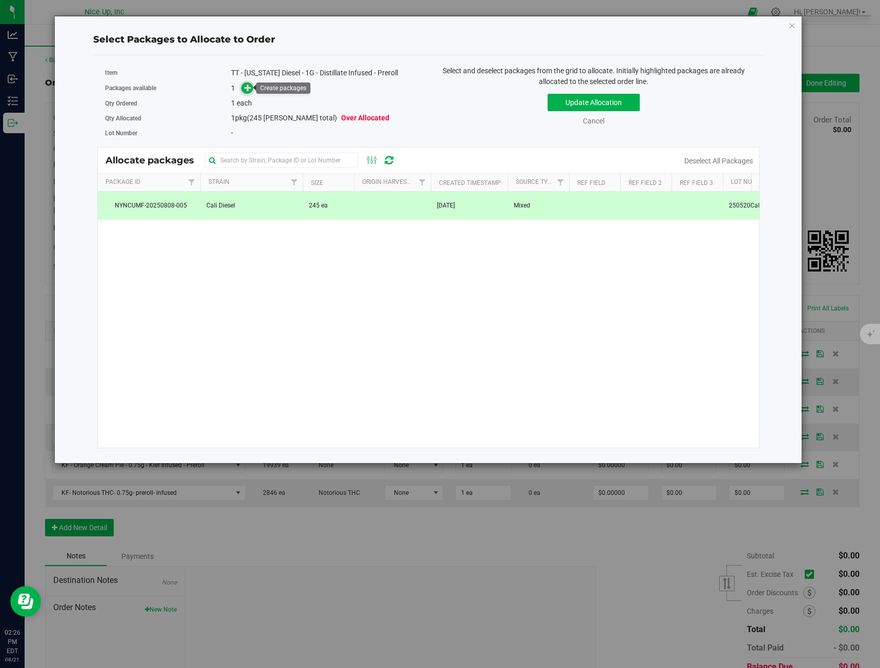
click at [246, 88] on icon at bounding box center [247, 87] width 7 height 7
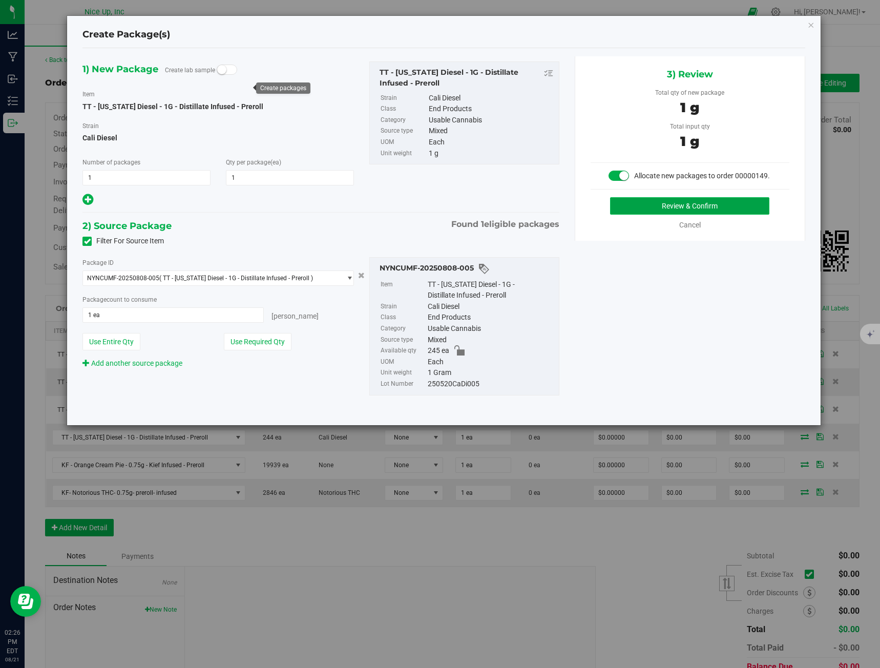
click at [708, 207] on button "Review & Confirm" at bounding box center [689, 205] width 159 height 17
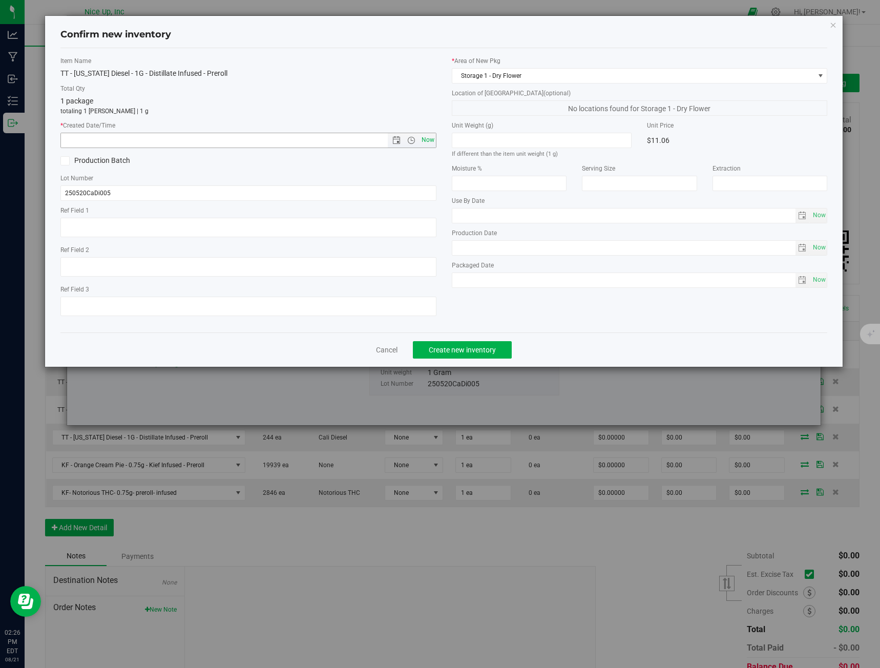
click at [427, 137] on span "Now" at bounding box center [427, 140] width 17 height 15
type input "[DATE] 2:26 PM"
click at [446, 346] on span "Create new inventory" at bounding box center [462, 350] width 67 height 8
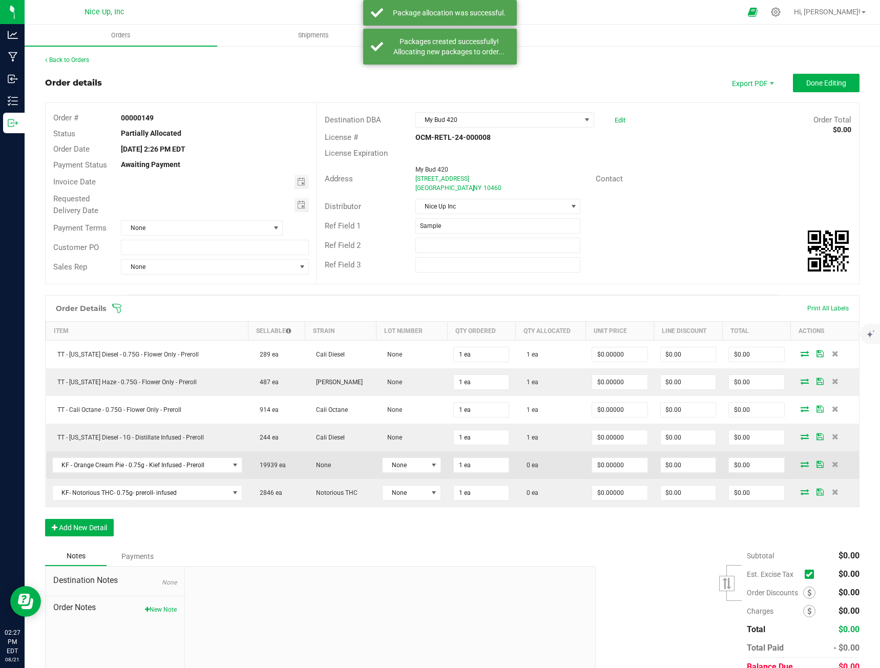
click at [802, 465] on span at bounding box center [804, 464] width 15 height 6
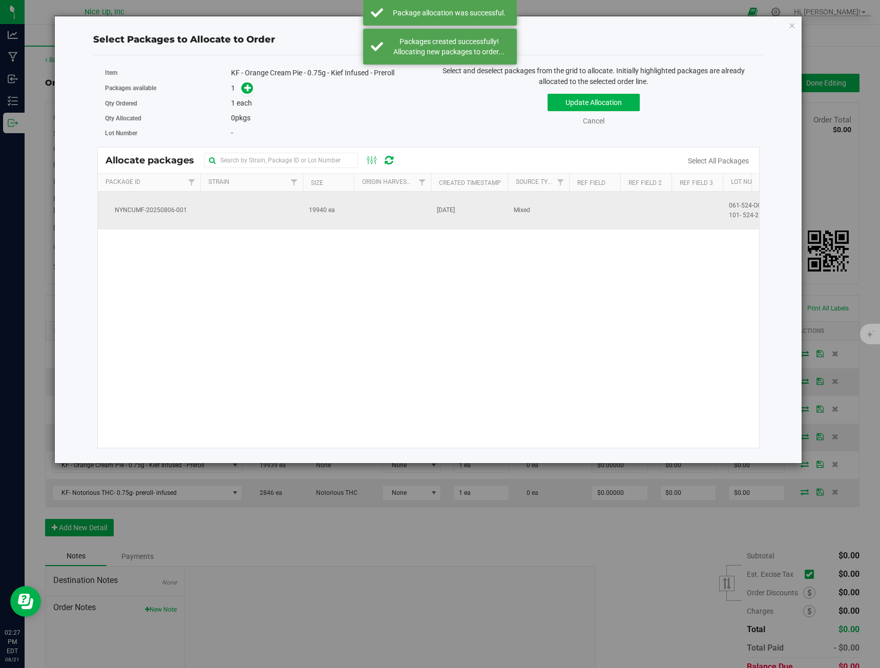
click at [309, 212] on span "19940 ea" at bounding box center [322, 210] width 26 height 10
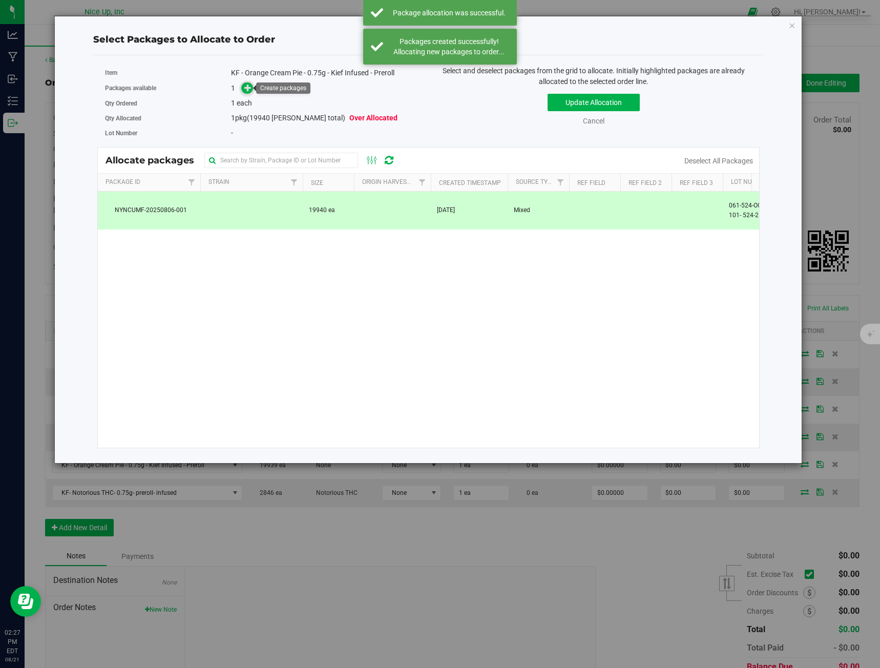
click at [246, 89] on icon at bounding box center [247, 87] width 7 height 7
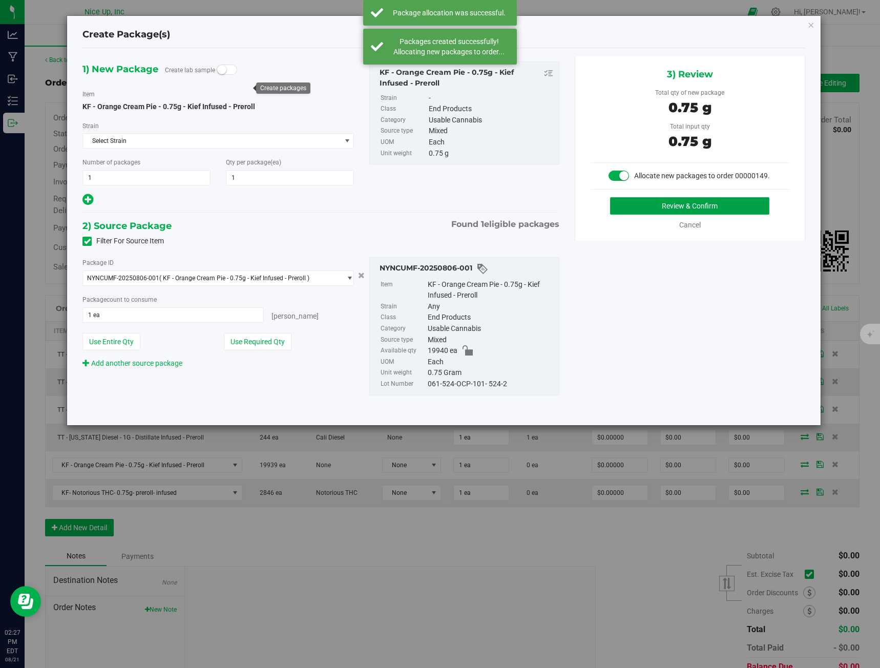
click at [732, 210] on button "Review & Confirm" at bounding box center [689, 205] width 159 height 17
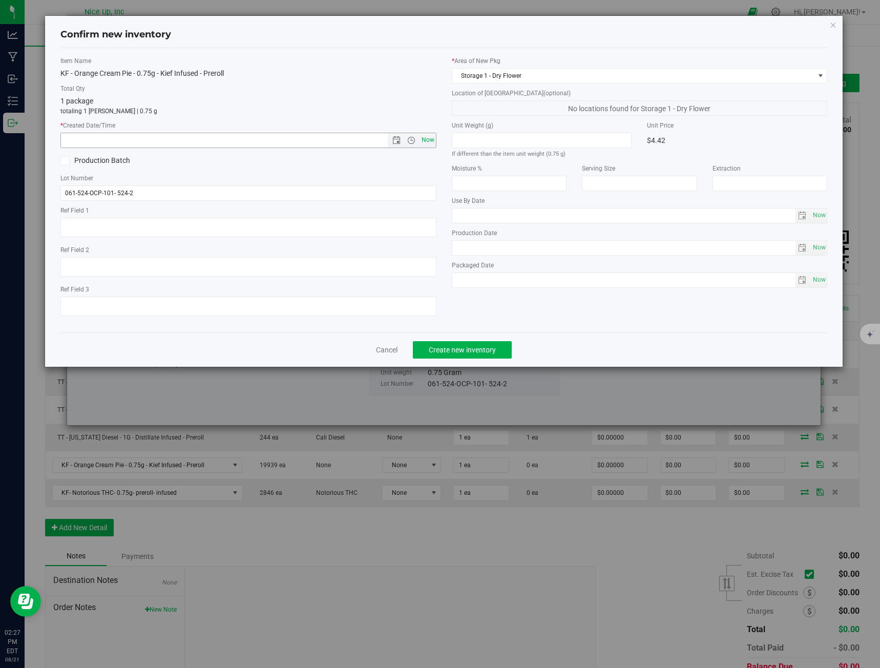
click at [427, 139] on span "Now" at bounding box center [427, 140] width 17 height 15
type input "[DATE] 2:27 PM"
click at [465, 351] on span "Create new inventory" at bounding box center [462, 350] width 67 height 8
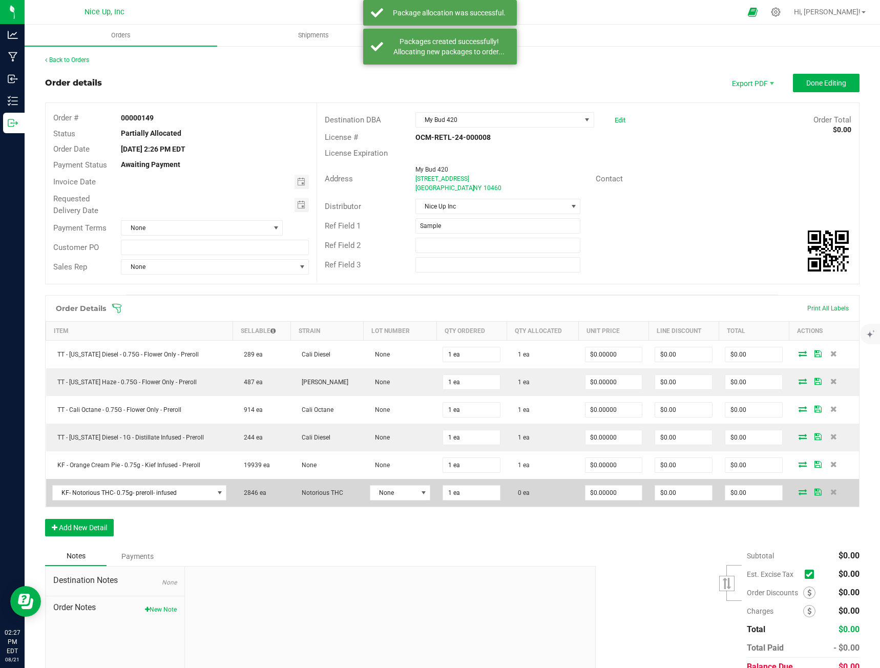
click at [799, 492] on icon at bounding box center [803, 492] width 8 height 6
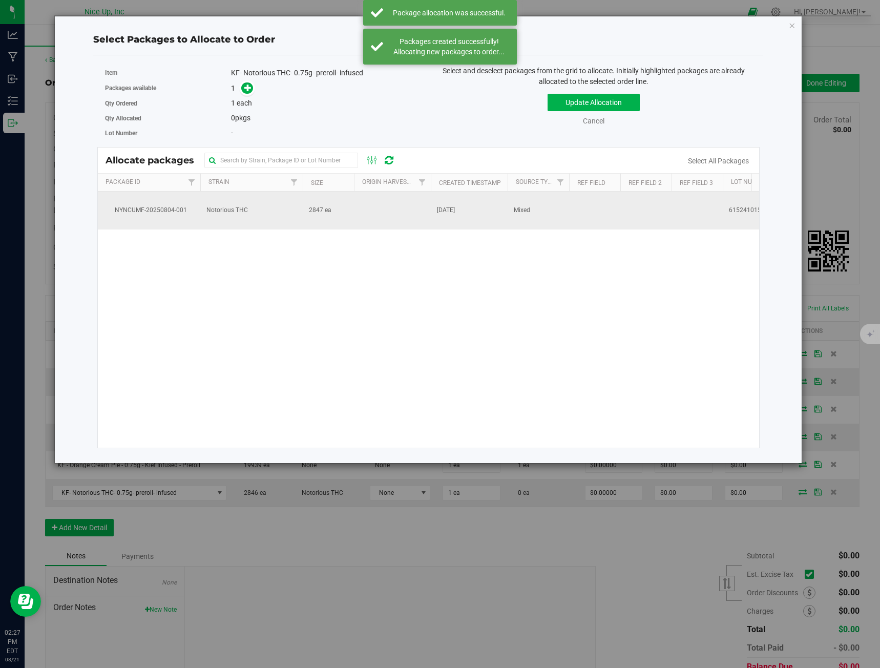
click at [341, 215] on td "2847 ea" at bounding box center [328, 211] width 51 height 38
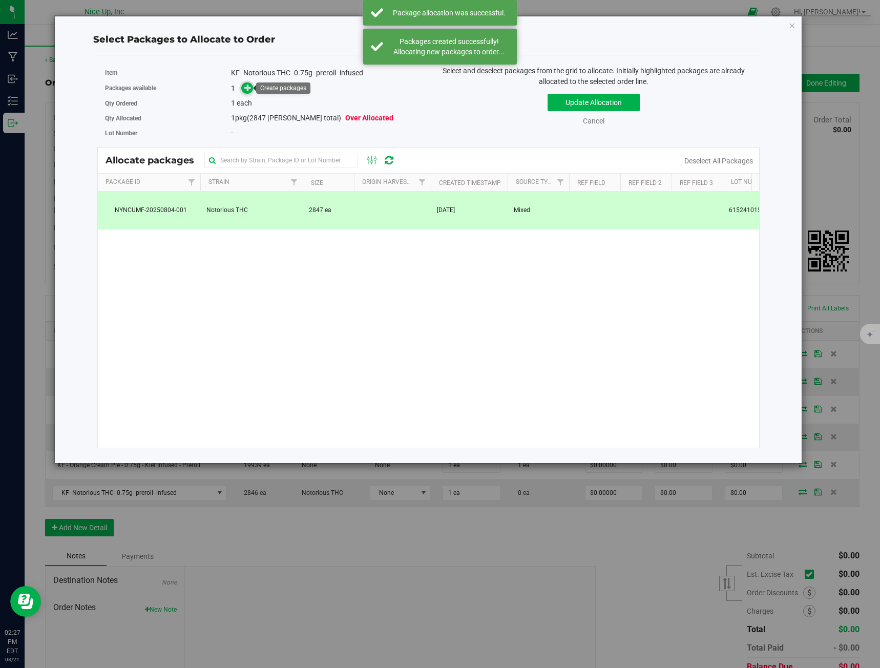
click at [247, 87] on icon at bounding box center [247, 87] width 7 height 7
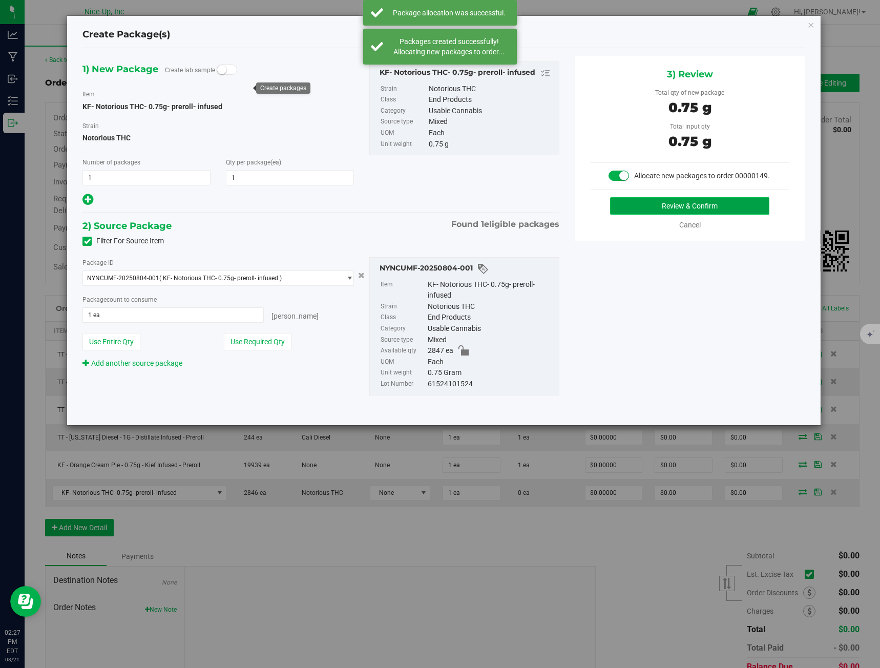
click at [662, 202] on button "Review & Confirm" at bounding box center [689, 205] width 159 height 17
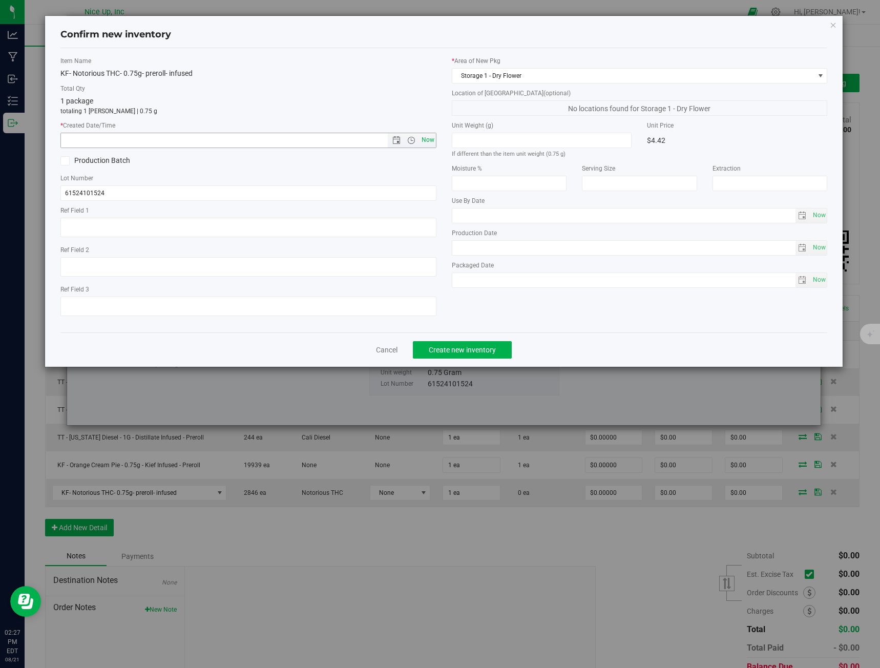
click at [423, 140] on span "Now" at bounding box center [427, 140] width 17 height 15
type input "[DATE] 2:27 PM"
click at [487, 350] on span "Create new inventory" at bounding box center [462, 350] width 67 height 8
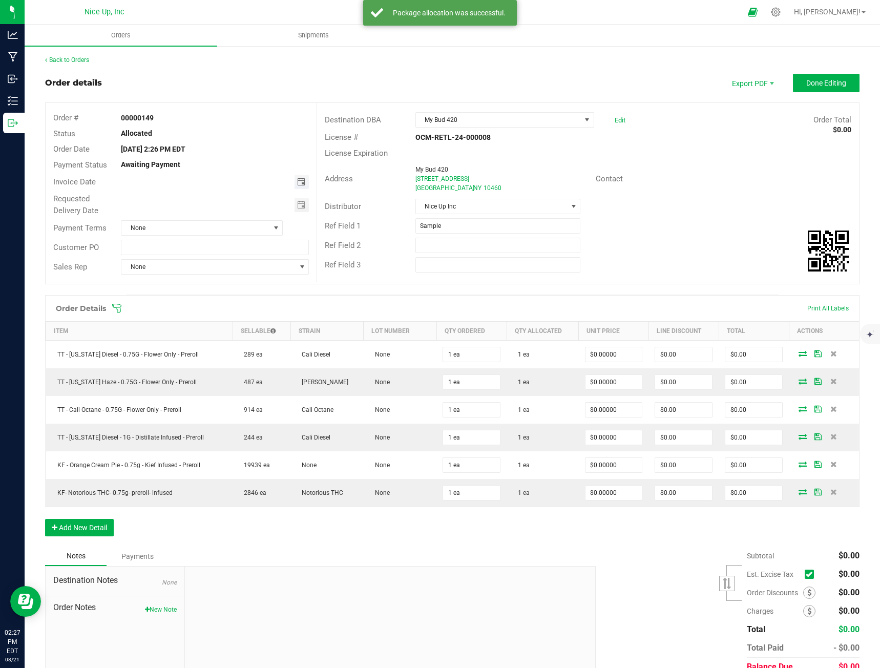
click at [297, 180] on span "Toggle calendar" at bounding box center [301, 182] width 8 height 8
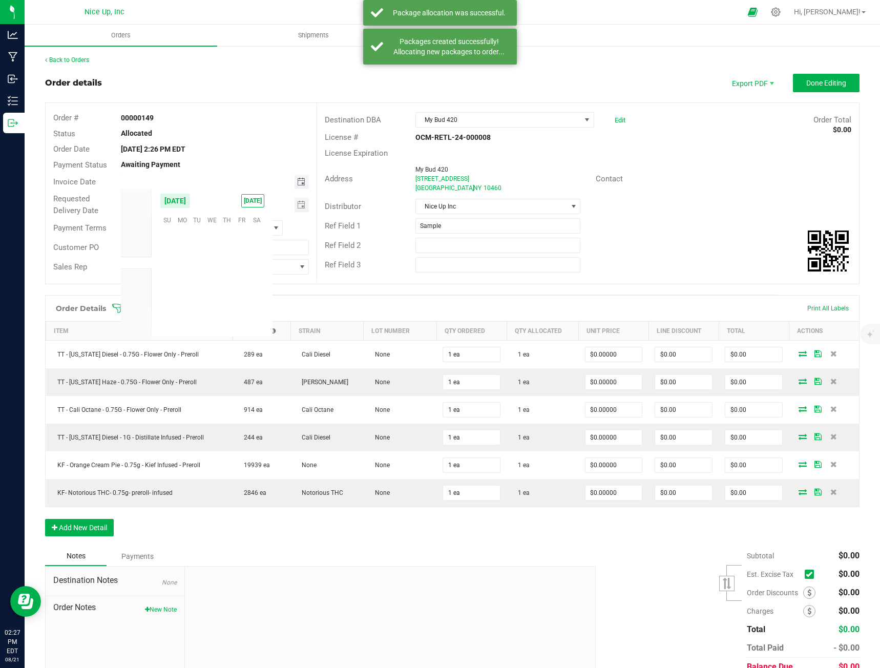
scroll to position [166013, 0]
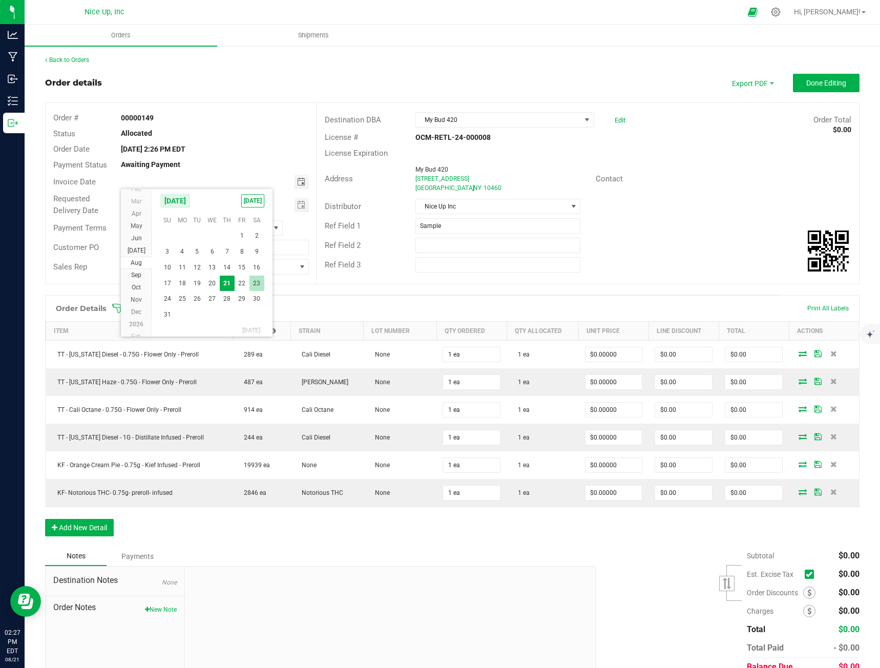
click at [254, 284] on span "23" at bounding box center [256, 284] width 15 height 16
type input "[DATE]"
click at [302, 206] on span "Toggle calendar" at bounding box center [301, 205] width 8 height 8
click at [256, 305] on span "23" at bounding box center [256, 306] width 15 height 16
type input "[DATE]"
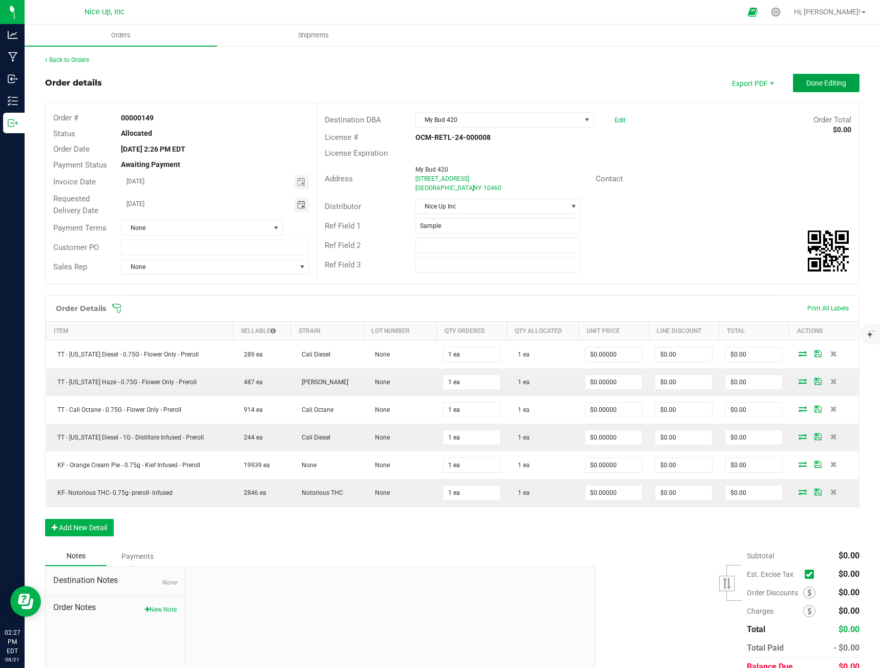
click at [806, 81] on span "Done Editing" at bounding box center [826, 83] width 40 height 8
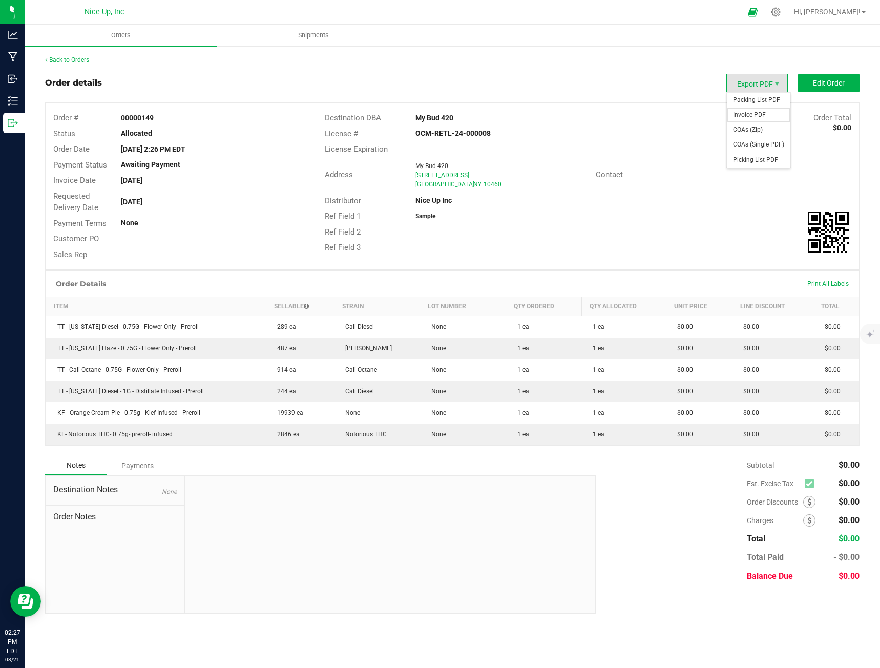
click at [746, 114] on span "Invoice PDF" at bounding box center [759, 115] width 64 height 15
click at [299, 26] on uib-tab-heading "Shipments" at bounding box center [314, 35] width 192 height 20
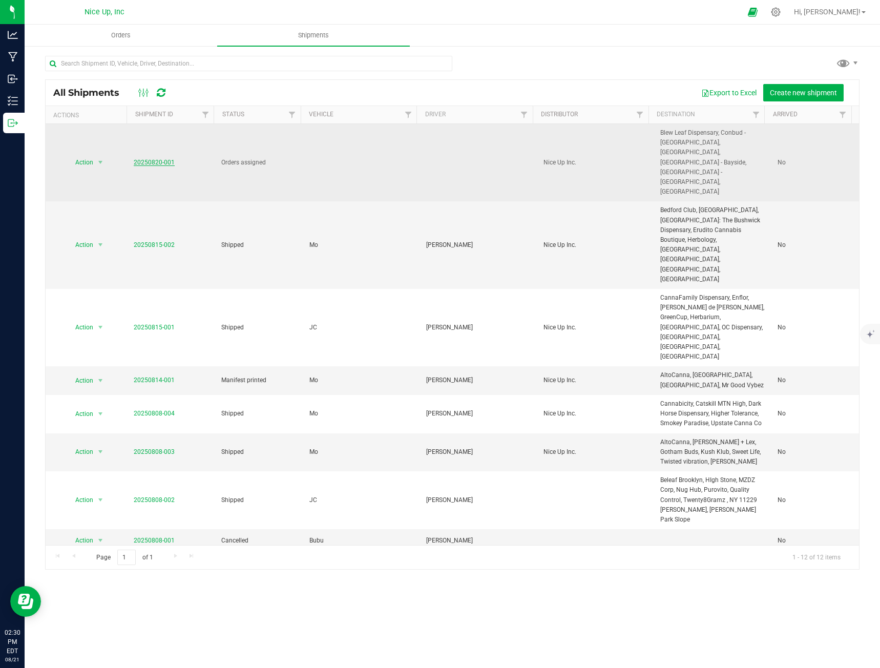
click at [140, 159] on link "20250820-001" at bounding box center [154, 162] width 41 height 7
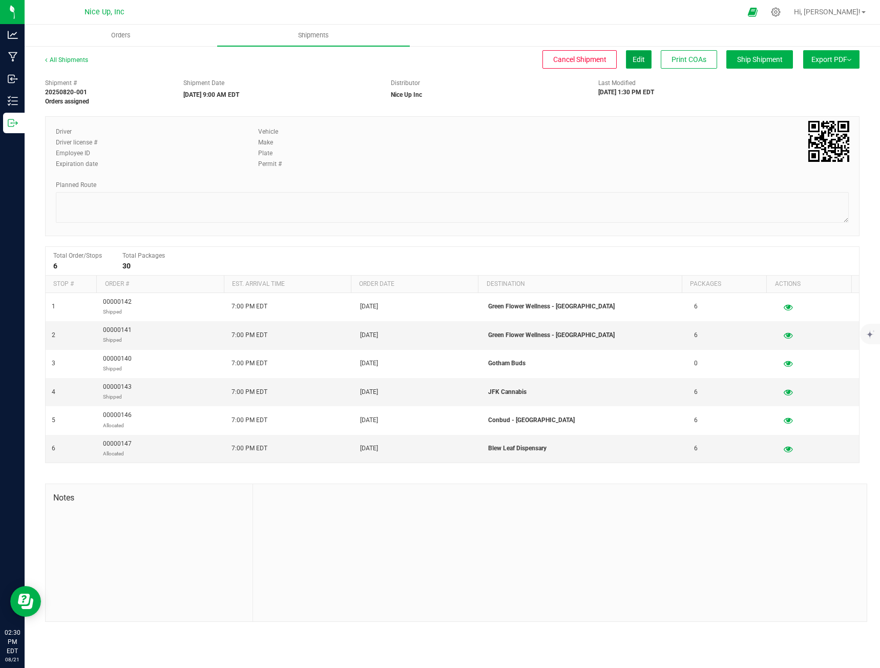
click at [630, 59] on button "Edit" at bounding box center [639, 59] width 26 height 18
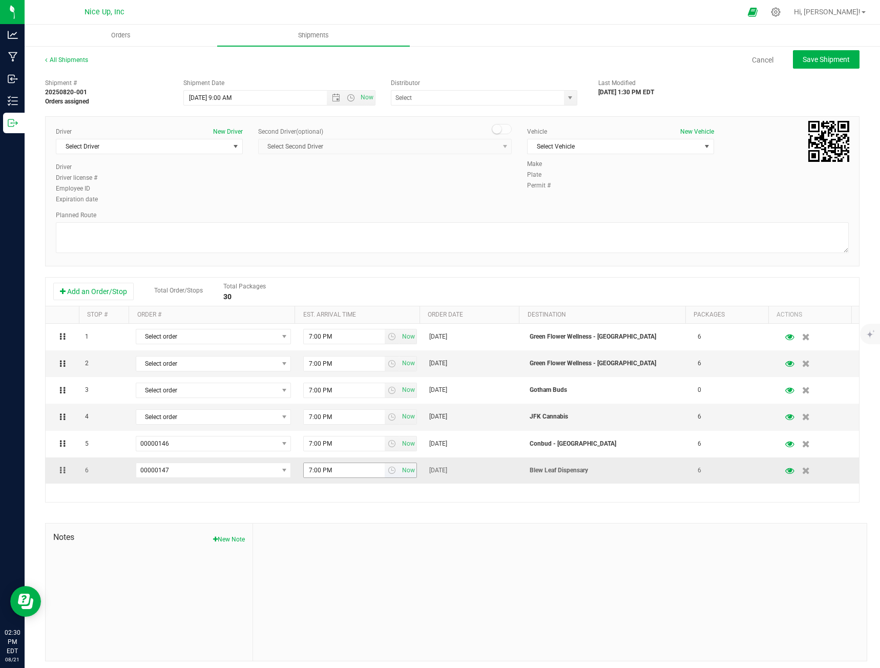
type input "Nice Up Inc"
click at [103, 291] on button "Add an Order/Stop" at bounding box center [93, 291] width 80 height 17
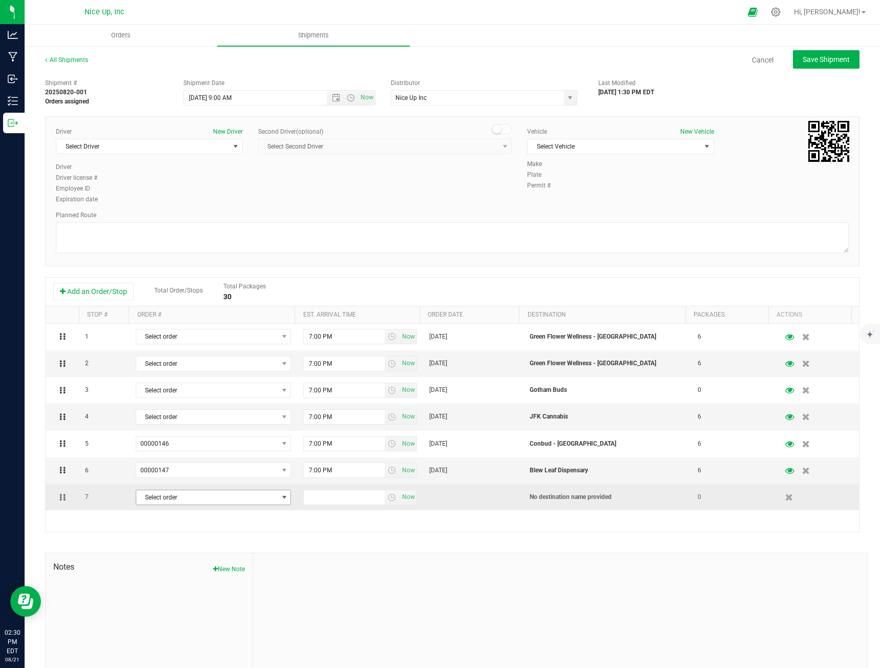
click at [186, 498] on span "Select order" at bounding box center [206, 497] width 141 height 14
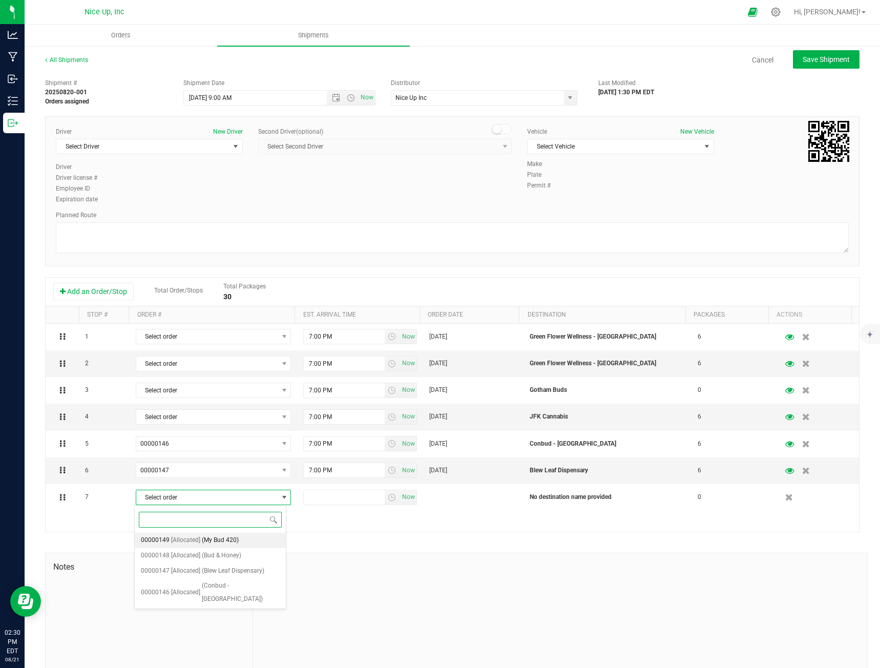
click at [202, 542] on span "(My Bud 420)" at bounding box center [220, 540] width 37 height 13
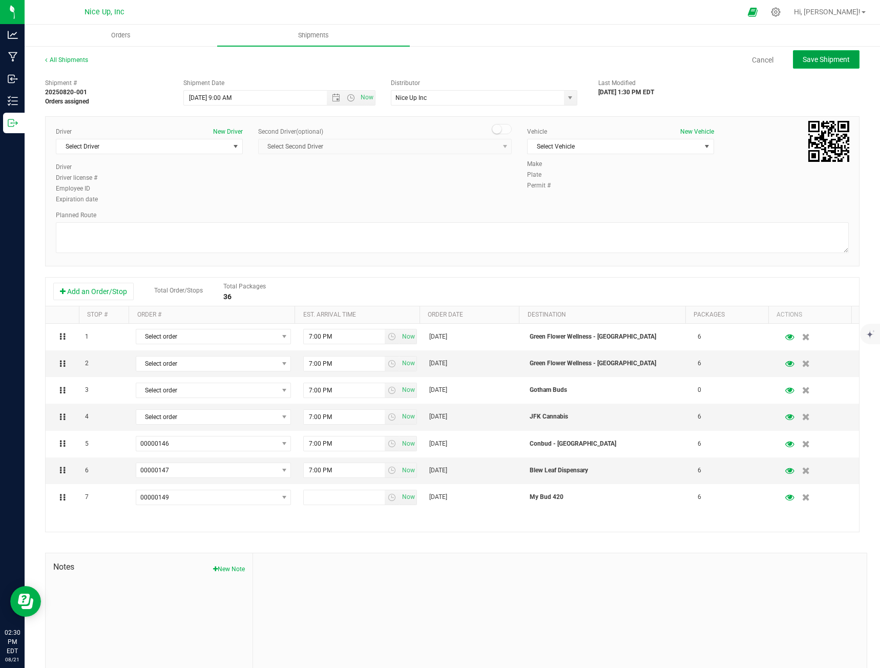
click at [821, 58] on span "Save Shipment" at bounding box center [826, 59] width 47 height 8
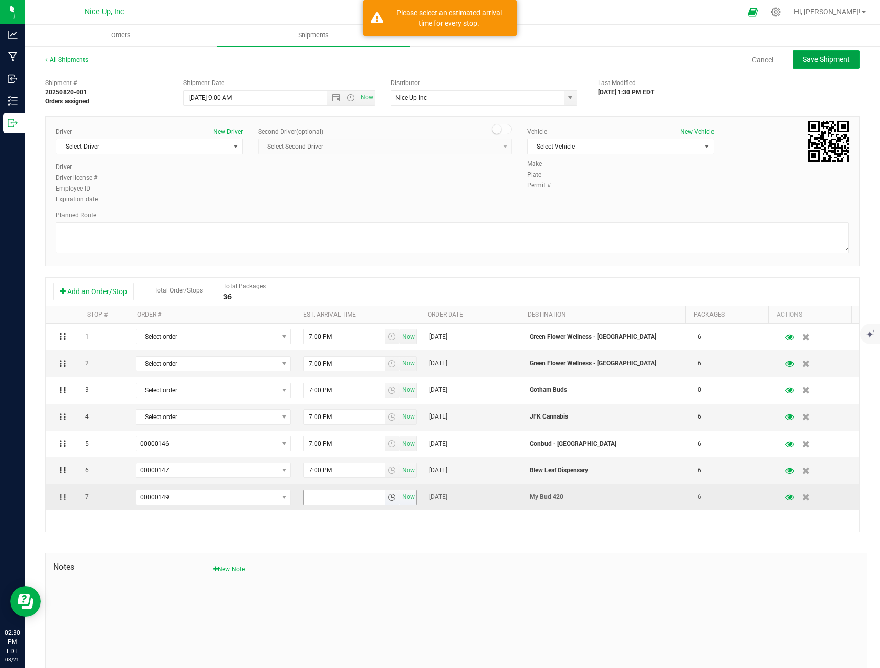
click at [388, 495] on span "select" at bounding box center [392, 497] width 8 height 8
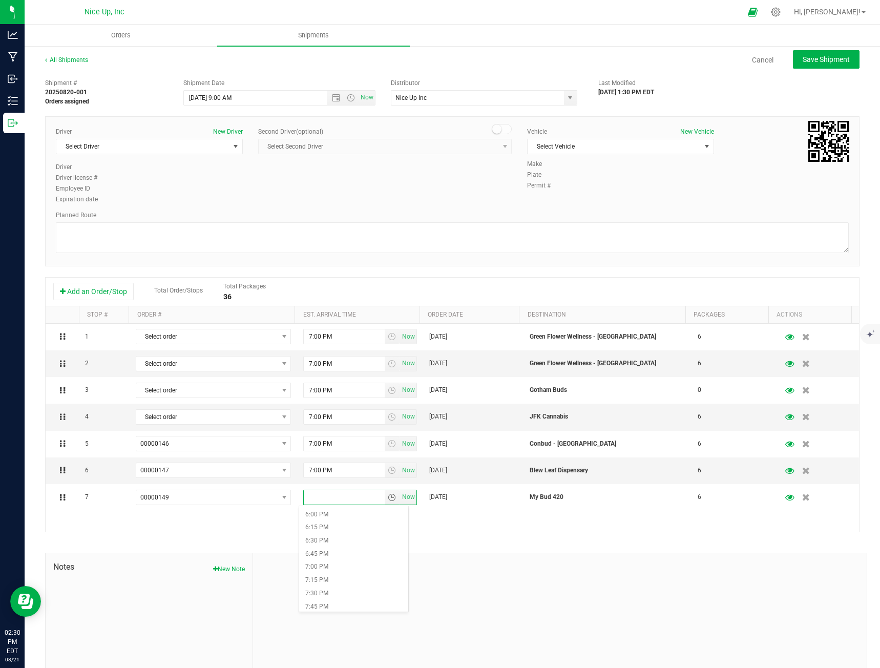
scroll to position [973, 0]
click at [336, 539] on li "7:00 PM" at bounding box center [353, 541] width 109 height 13
click at [801, 64] on button "Save Shipment" at bounding box center [826, 59] width 67 height 18
type input "[DATE] 1:00 PM"
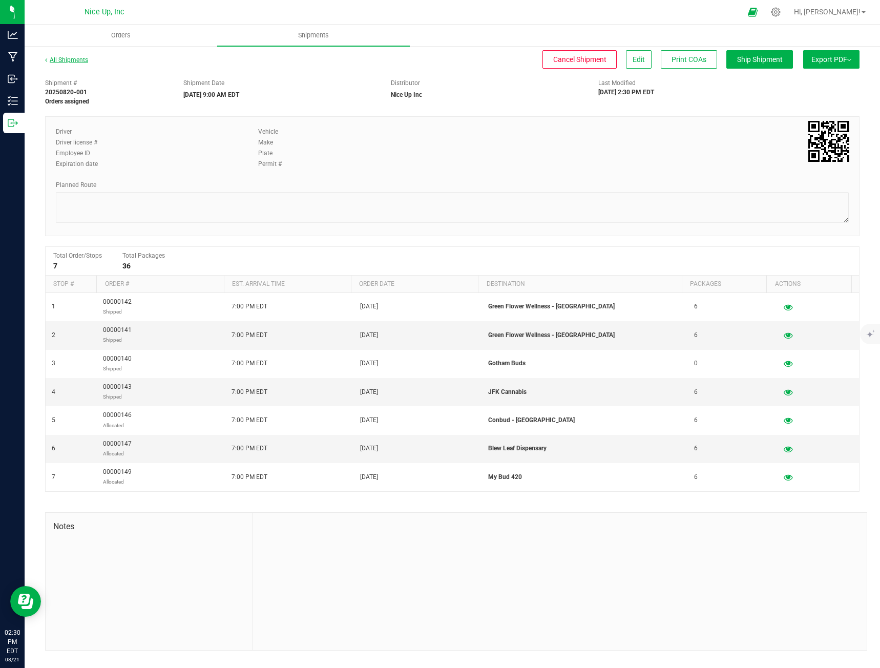
click at [83, 57] on link "All Shipments" at bounding box center [66, 59] width 43 height 7
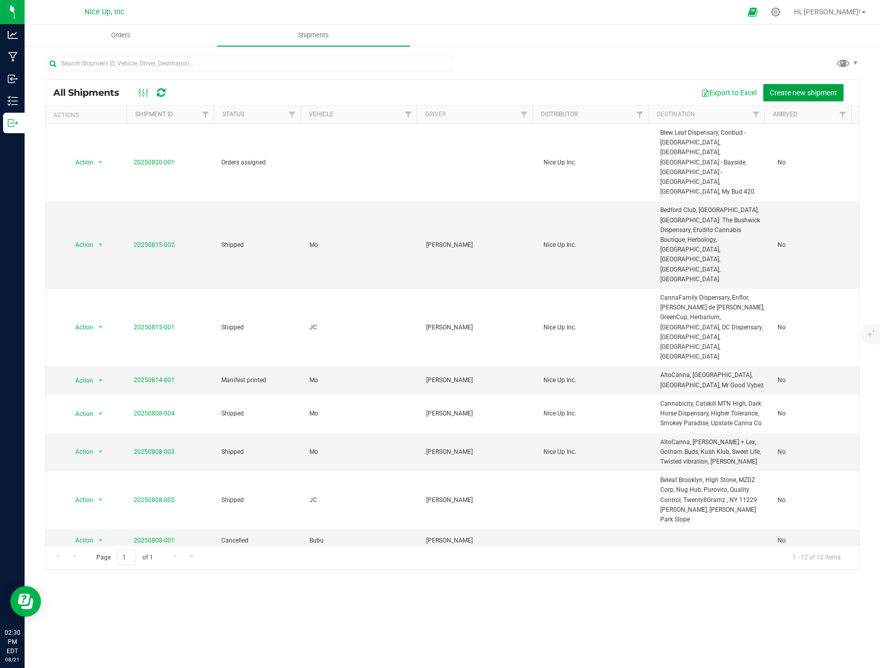
click at [786, 89] on span "Create new shipment" at bounding box center [803, 93] width 67 height 8
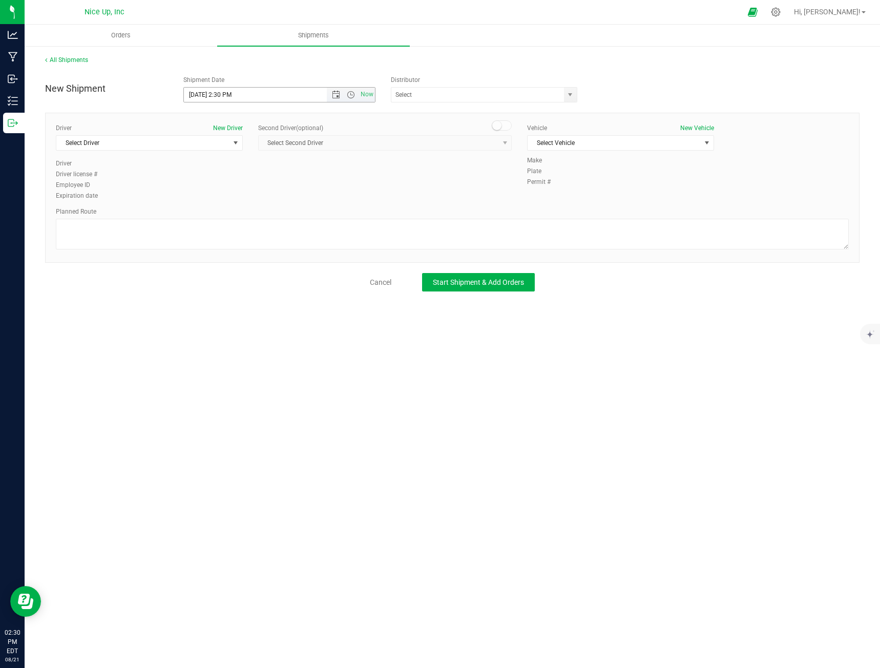
click at [331, 90] on span "Now" at bounding box center [351, 95] width 48 height 14
click at [333, 95] on span "Open the date view" at bounding box center [336, 95] width 8 height 8
click at [241, 213] on link "27" at bounding box center [237, 215] width 15 height 16
click at [349, 98] on span "Open the time view" at bounding box center [351, 95] width 8 height 8
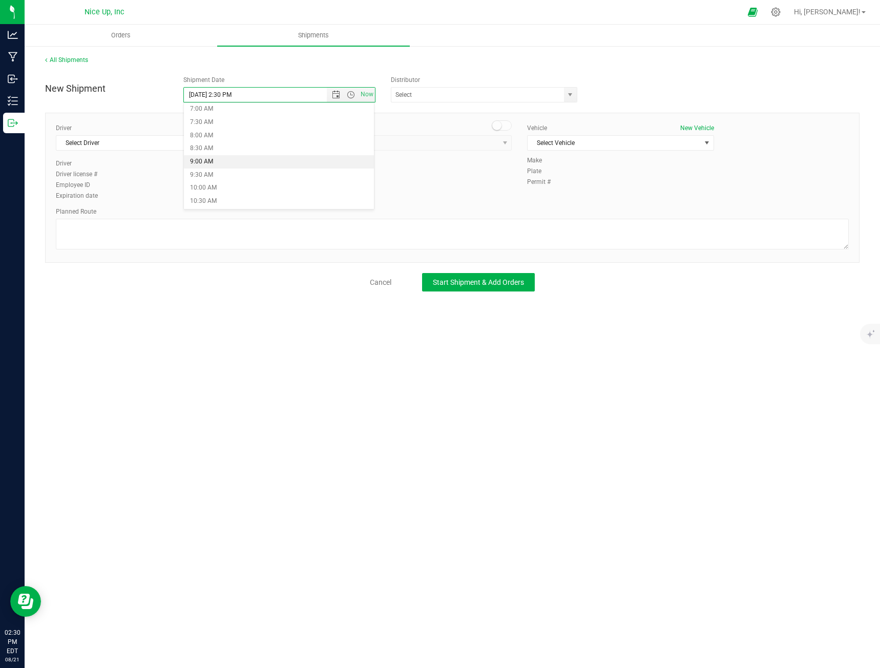
click at [243, 163] on li "9:00 AM" at bounding box center [279, 161] width 190 height 13
type input "[DATE] 9:00 AM"
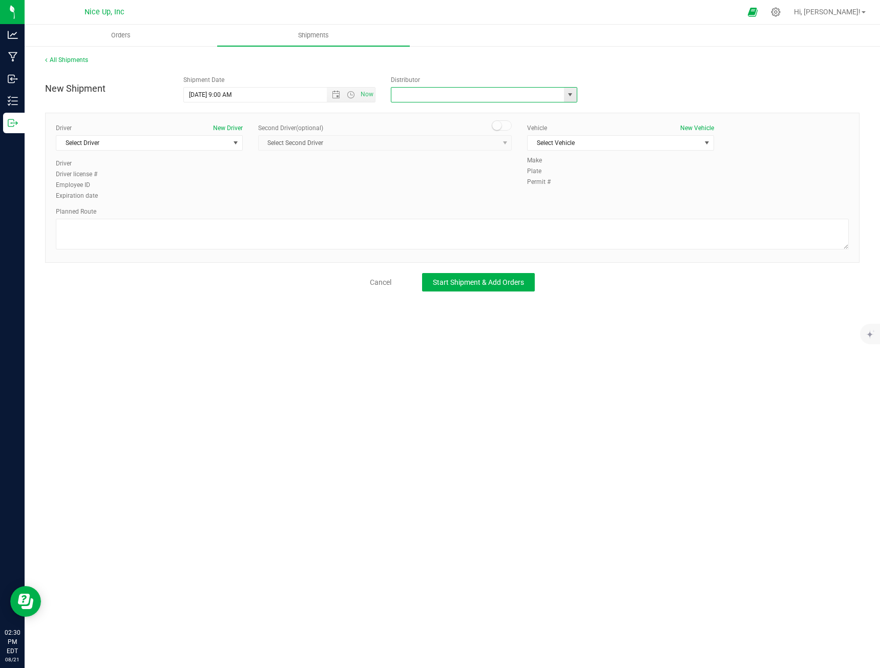
click at [553, 95] on input "text" at bounding box center [474, 95] width 167 height 14
click at [575, 92] on span "select" at bounding box center [570, 95] width 13 height 14
click at [499, 158] on li "Nice Up Inc" at bounding box center [483, 158] width 185 height 15
type input "Nice Up Inc"
click at [447, 283] on span "Start Shipment & Add Orders" at bounding box center [478, 282] width 91 height 8
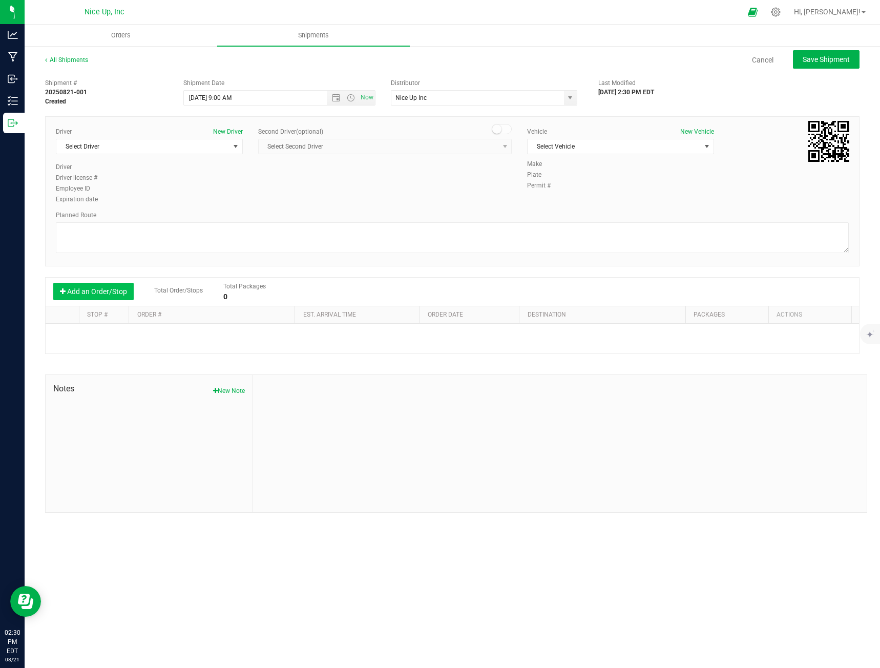
click at [110, 290] on button "Add an Order/Stop" at bounding box center [93, 291] width 80 height 17
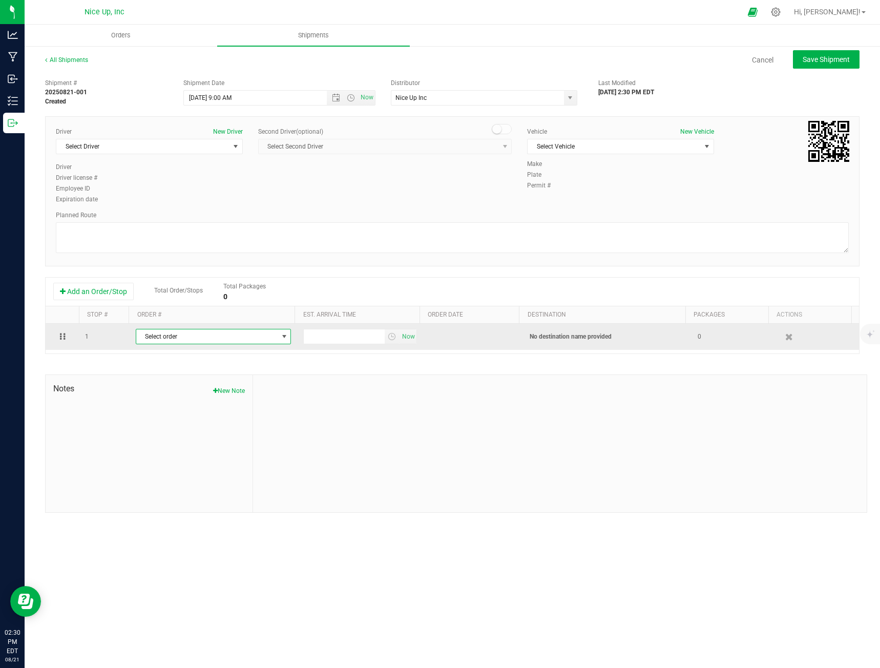
click at [195, 340] on span "Select order" at bounding box center [206, 336] width 141 height 14
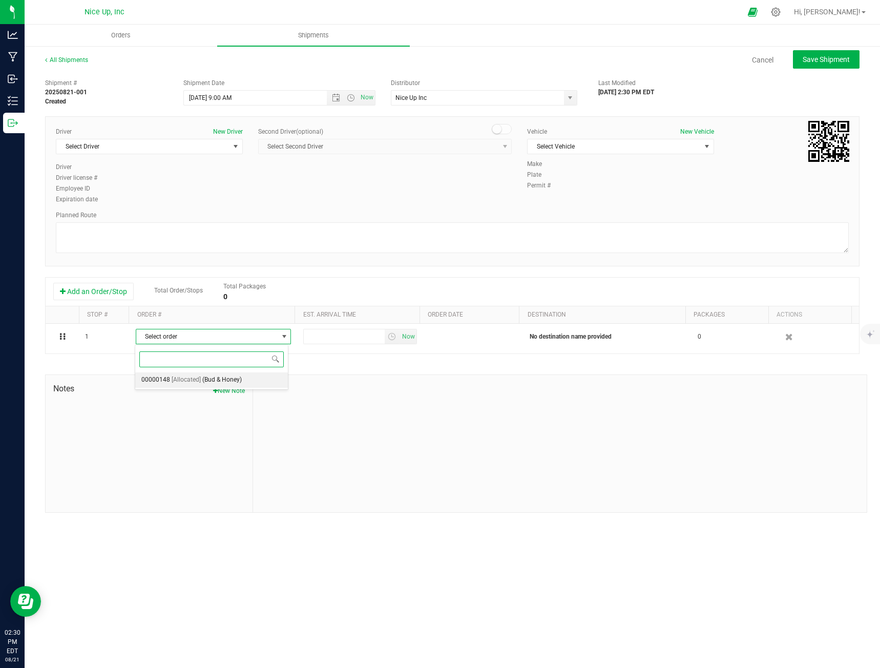
click at [199, 378] on span "[Allocated]" at bounding box center [186, 379] width 29 height 13
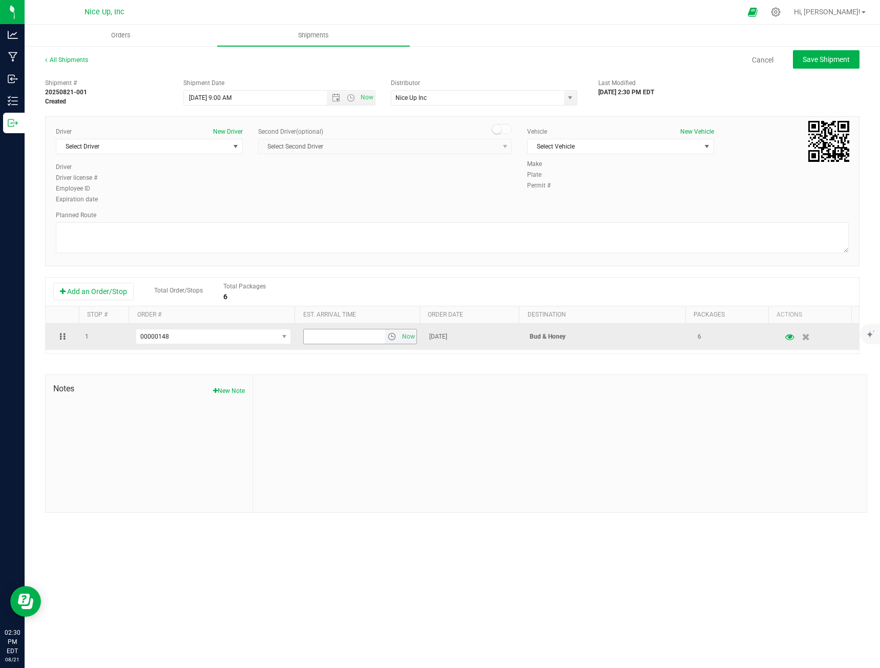
click at [388, 336] on span "select" at bounding box center [392, 336] width 8 height 8
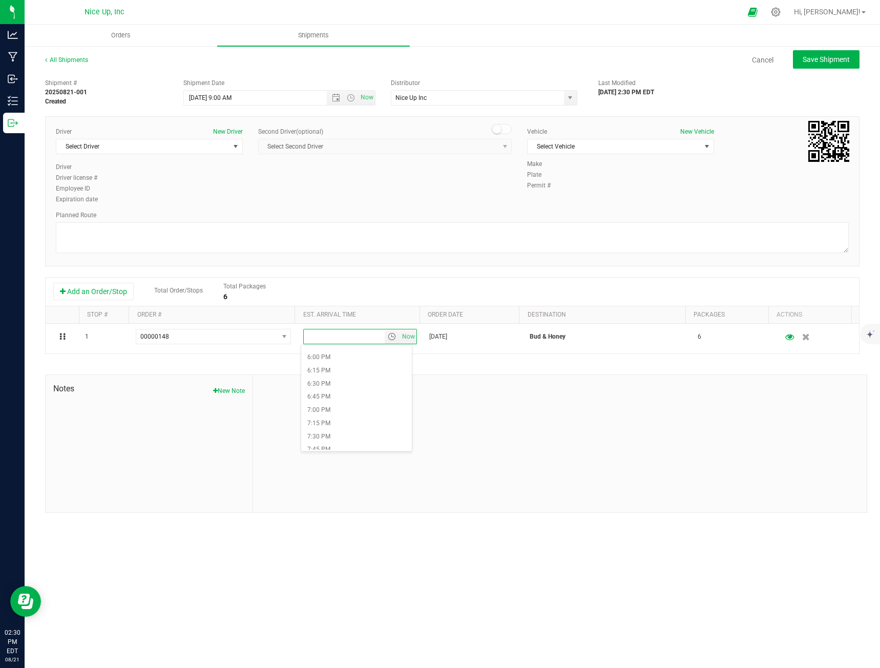
scroll to position [973, 0]
click at [343, 381] on li "7:00 PM" at bounding box center [356, 380] width 110 height 13
click at [490, 285] on div "Add an Order/Stop Total Order/Stops Total Packages 6" at bounding box center [452, 292] width 798 height 18
click at [831, 59] on span "Save Shipment" at bounding box center [826, 59] width 47 height 8
type input "[DATE] 1:00 PM"
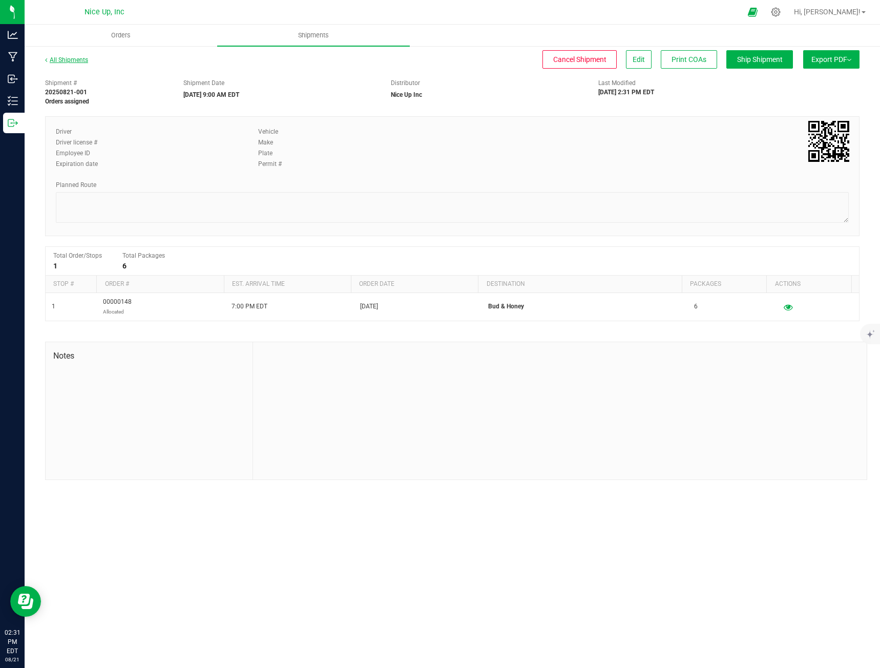
click at [81, 57] on link "All Shipments" at bounding box center [66, 59] width 43 height 7
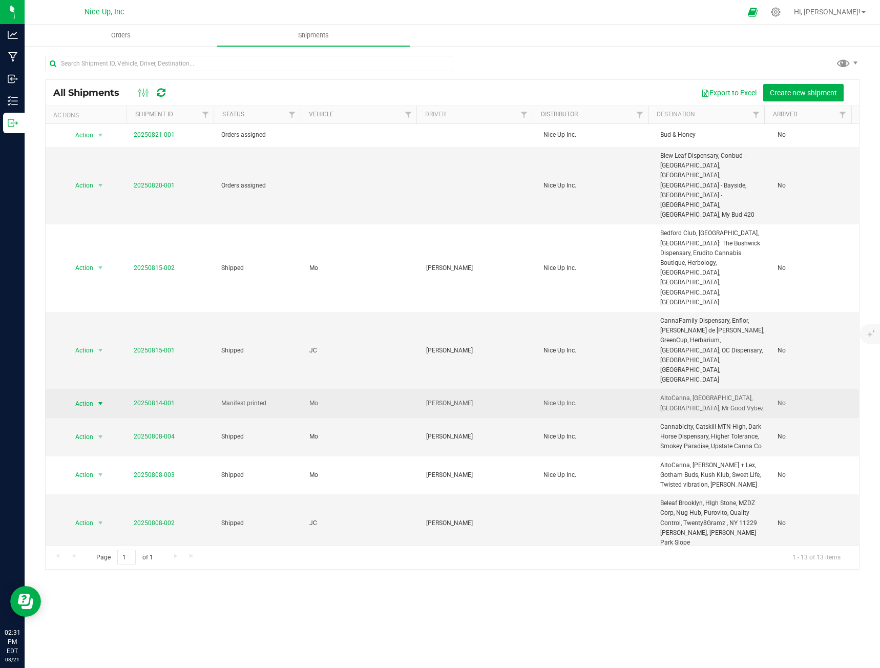
click at [83, 396] on span "Action" at bounding box center [80, 403] width 28 height 14
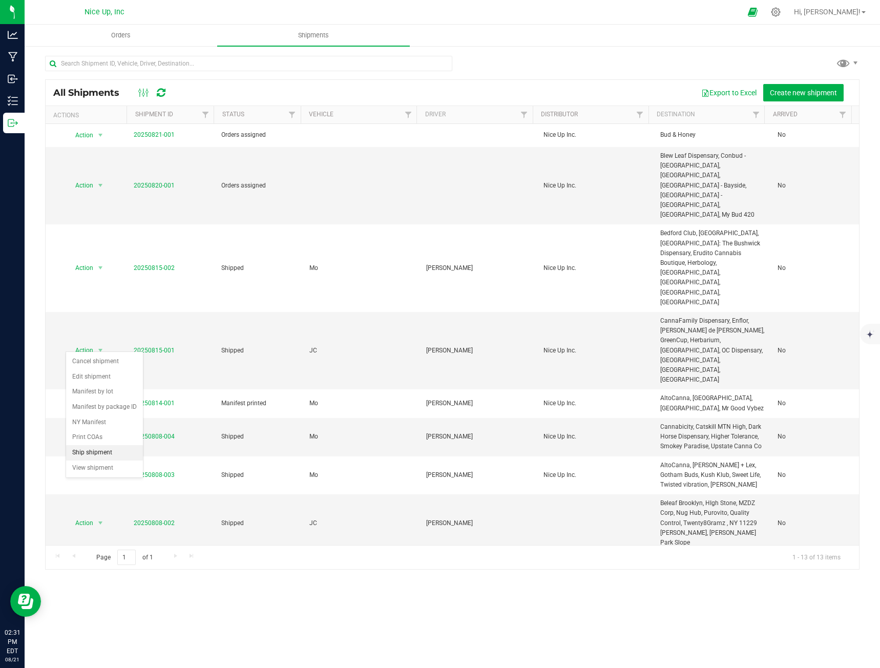
click at [95, 460] on li "Ship shipment" at bounding box center [104, 452] width 77 height 15
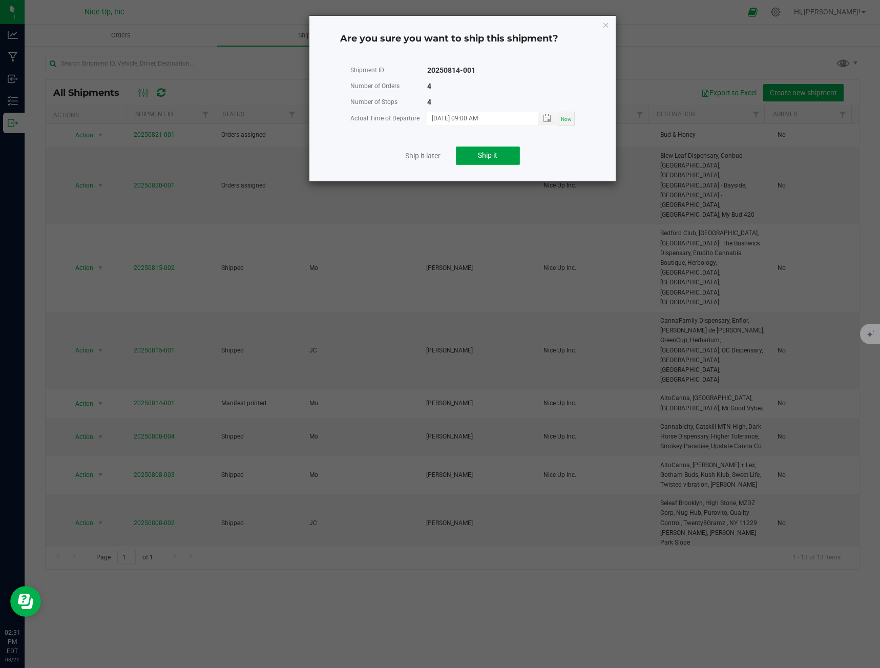
click at [477, 155] on button "Ship it" at bounding box center [488, 155] width 64 height 18
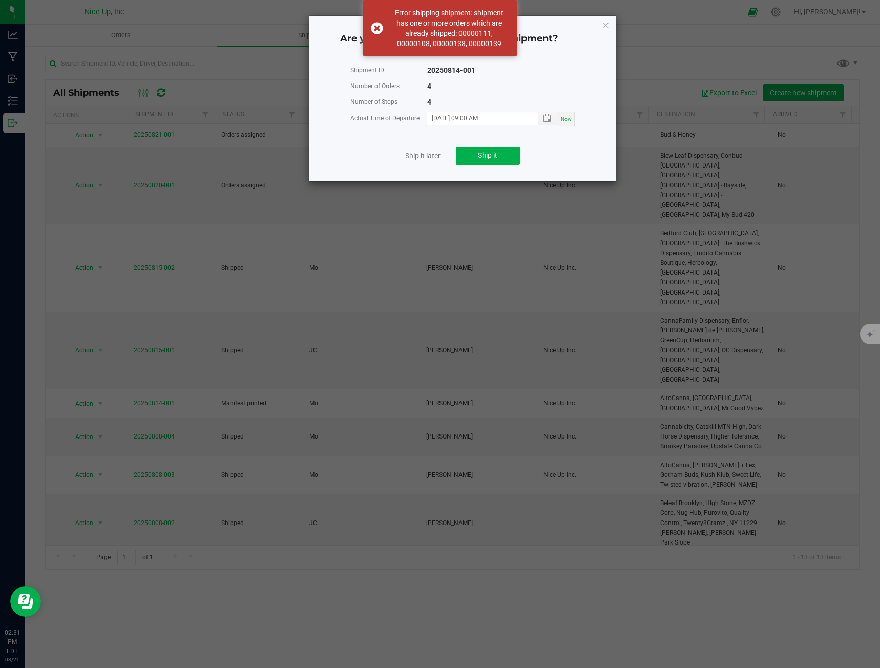
click at [610, 19] on div "Are you sure you want to ship this shipment? Shipment ID 20250814-001 Number of…" at bounding box center [462, 98] width 306 height 165
click at [609, 23] on icon "Close" at bounding box center [605, 24] width 7 height 12
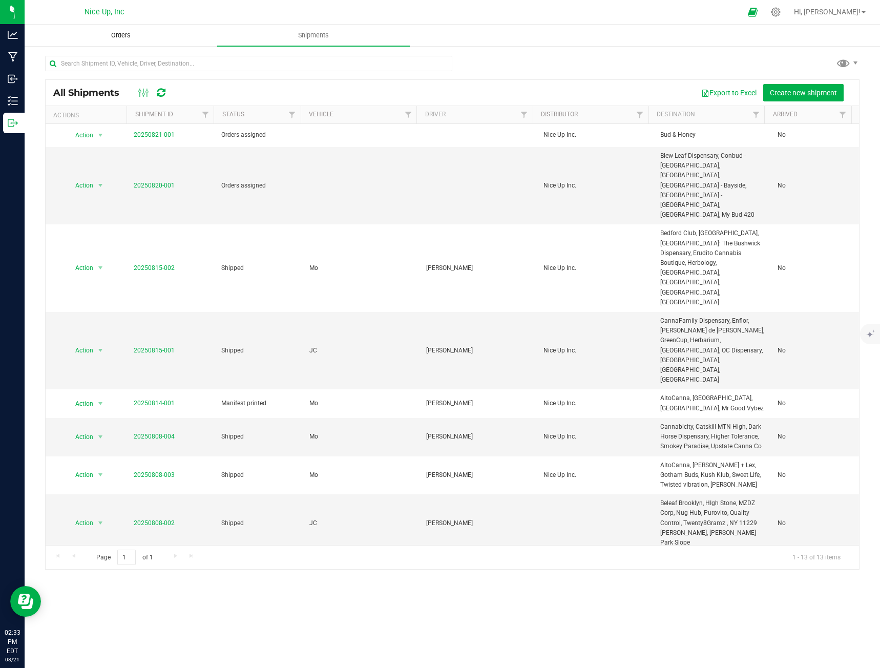
click at [139, 36] on span "Orders" at bounding box center [120, 35] width 47 height 9
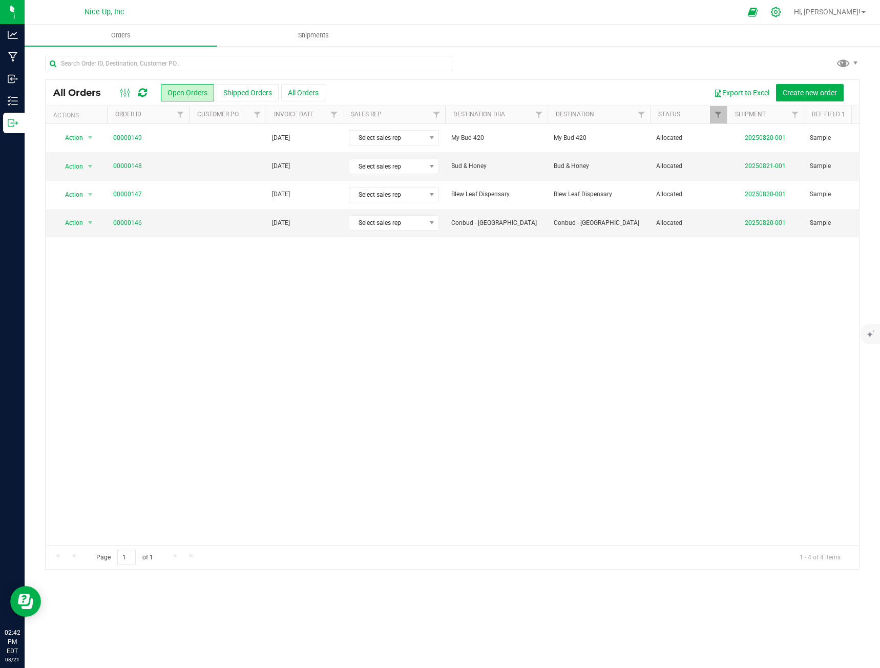
click at [781, 13] on icon at bounding box center [775, 12] width 11 height 11
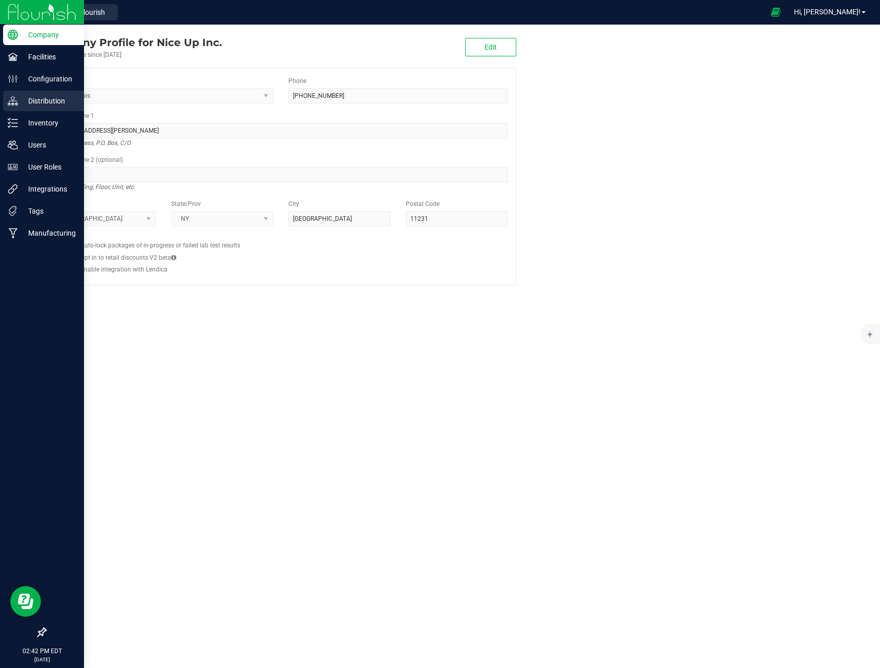
click at [46, 110] on div "Distribution" at bounding box center [43, 101] width 81 height 20
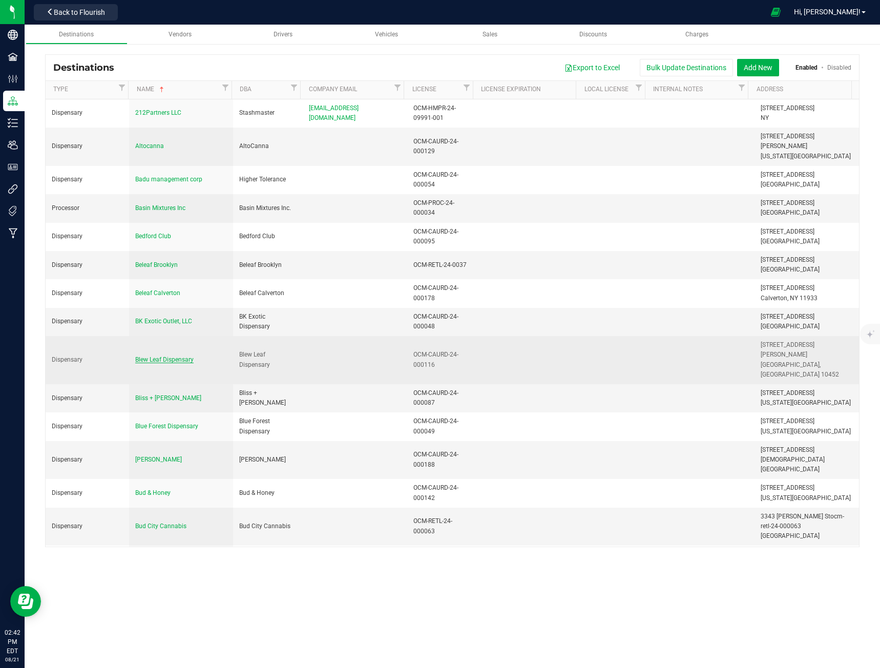
click at [163, 356] on span "Blew Leaf Dispensary" at bounding box center [164, 359] width 58 height 7
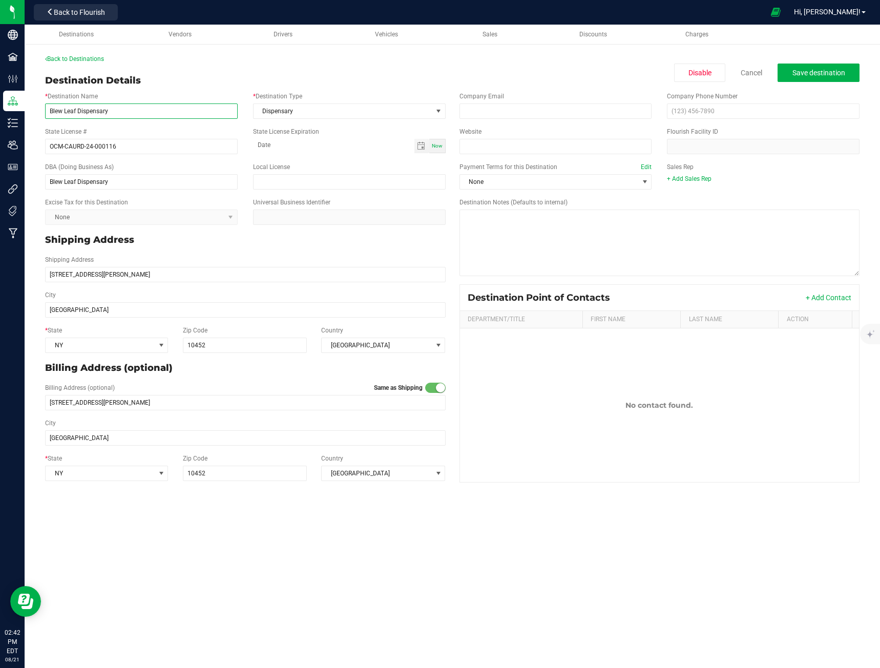
click at [65, 112] on input "Blew Leaf Dispensary" at bounding box center [141, 110] width 193 height 15
type input "Bleu Leaf Dispensary"
click at [63, 186] on input "Blew Leaf Dispensary" at bounding box center [141, 181] width 193 height 15
type input "Bleu Leaf Dispensary"
click at [835, 77] on button "Save destination" at bounding box center [819, 73] width 82 height 18
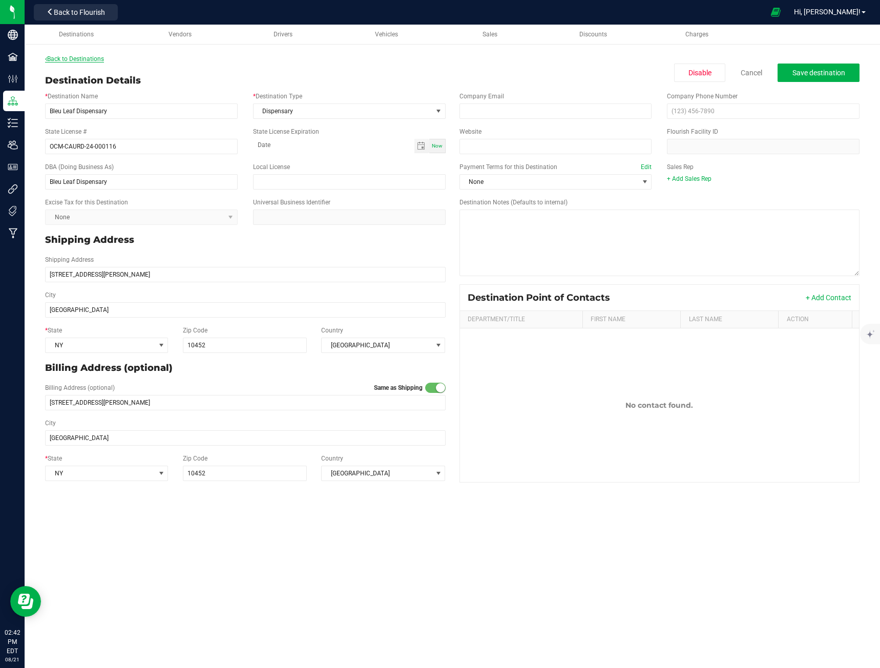
click at [91, 58] on link "Back to Destinations" at bounding box center [74, 58] width 59 height 7
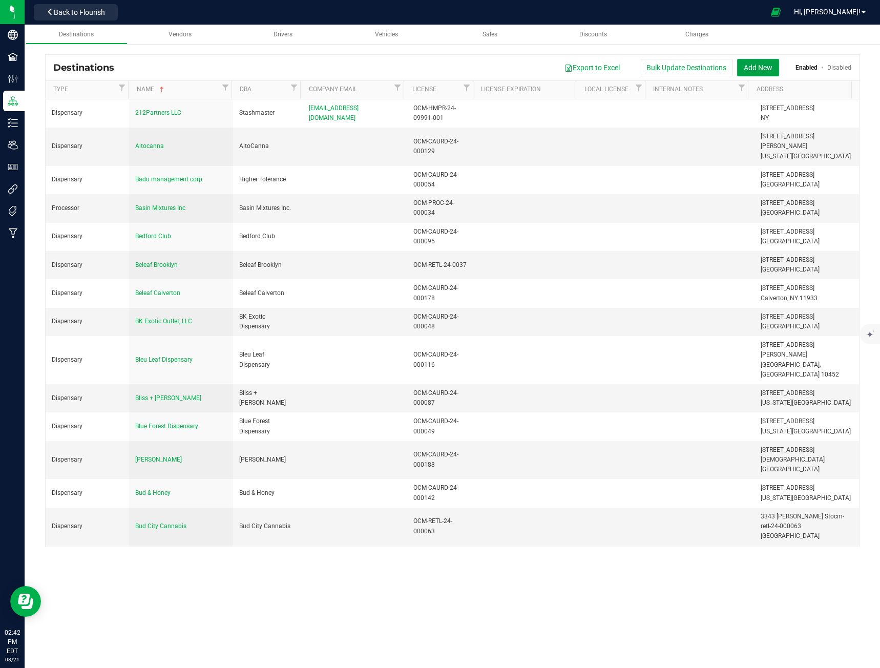
click at [750, 68] on button "Add New" at bounding box center [758, 67] width 42 height 17
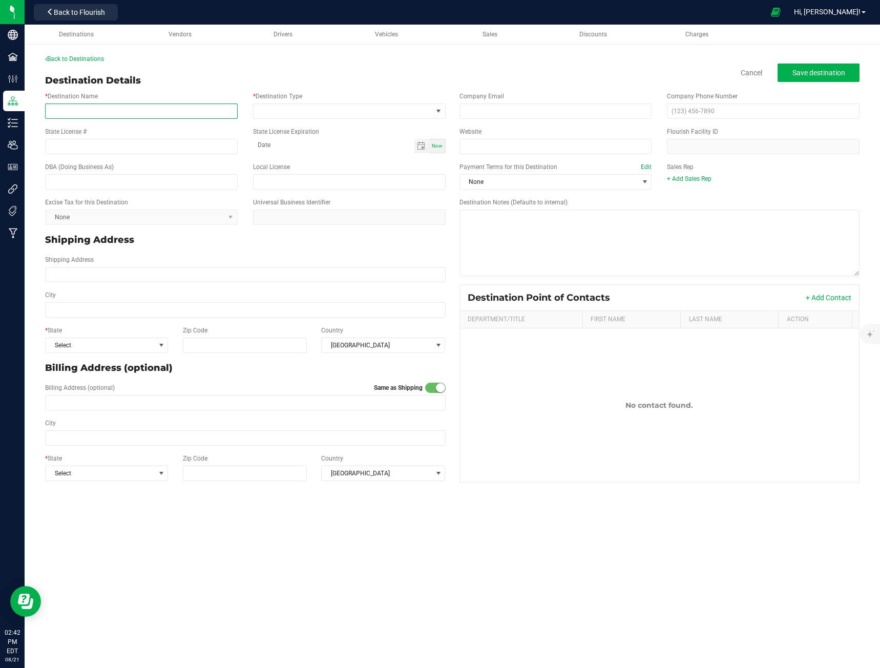
click at [167, 107] on input "* Destination Name" at bounding box center [141, 110] width 193 height 15
type input "Smoking Scholars"
type input "OCM-CAURD-24-000200"
click at [168, 185] on input "text" at bounding box center [141, 181] width 193 height 15
type input "Smoking Scholars"
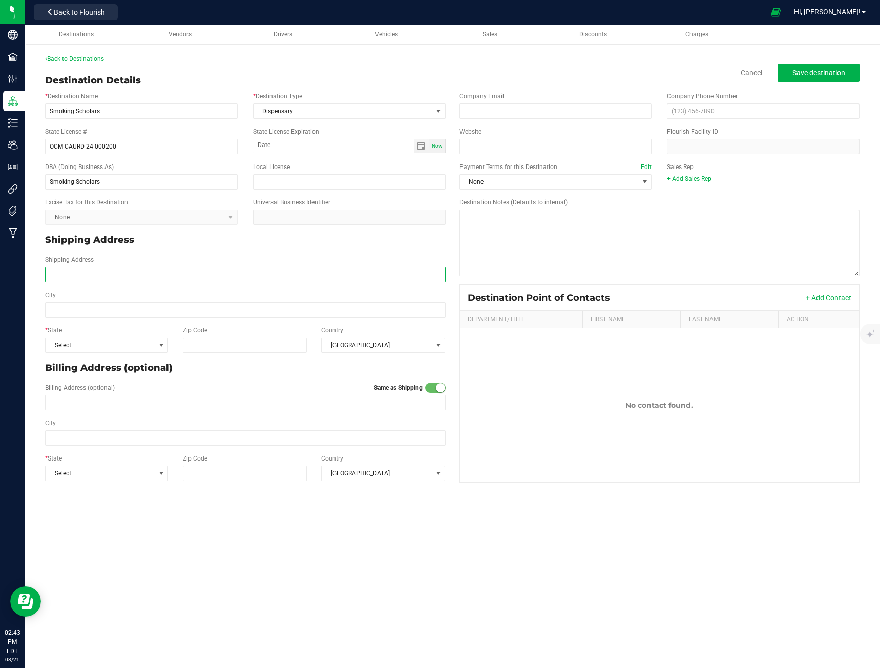
click at [160, 278] on input "Shipping Address" at bounding box center [245, 274] width 401 height 15
type input "[STREET_ADDRESS]"
type input "[GEOGRAPHIC_DATA]"
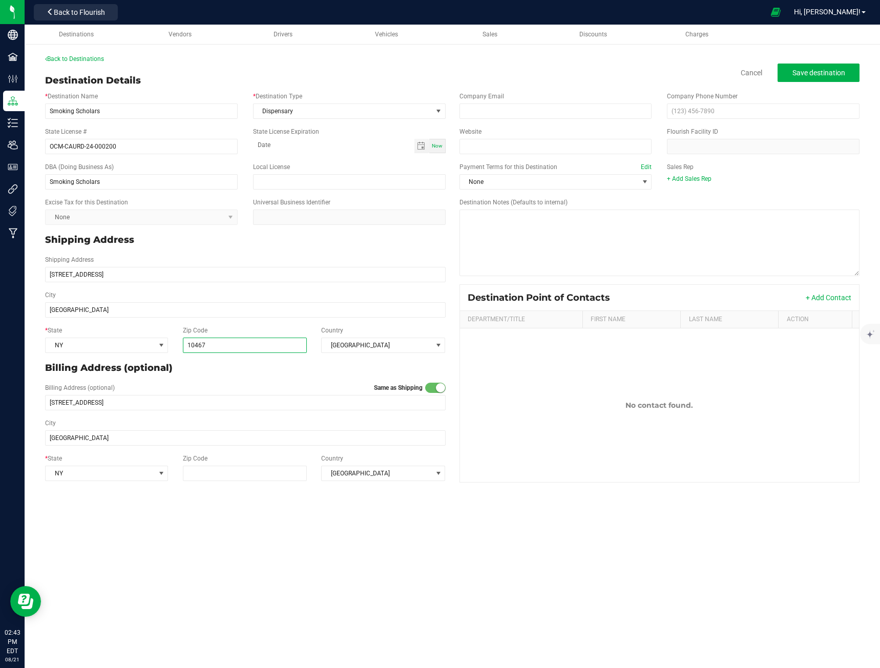
type input "10467"
click at [380, 257] on div "Shipping Address [STREET_ADDRESS]" at bounding box center [245, 268] width 416 height 27
click at [829, 73] on span "Save destination" at bounding box center [818, 73] width 53 height 8
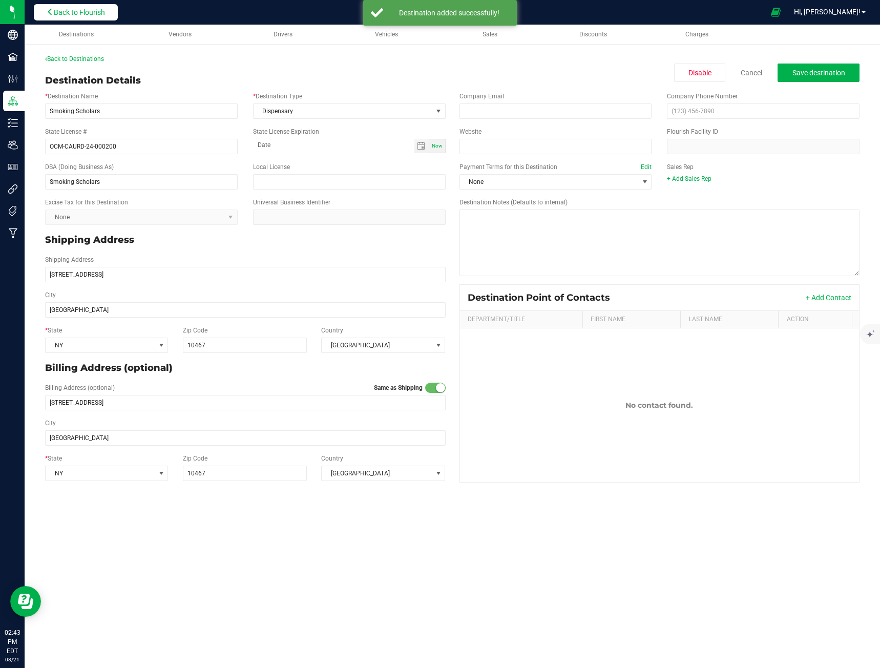
click at [85, 12] on span "Back to Flourish" at bounding box center [79, 12] width 51 height 8
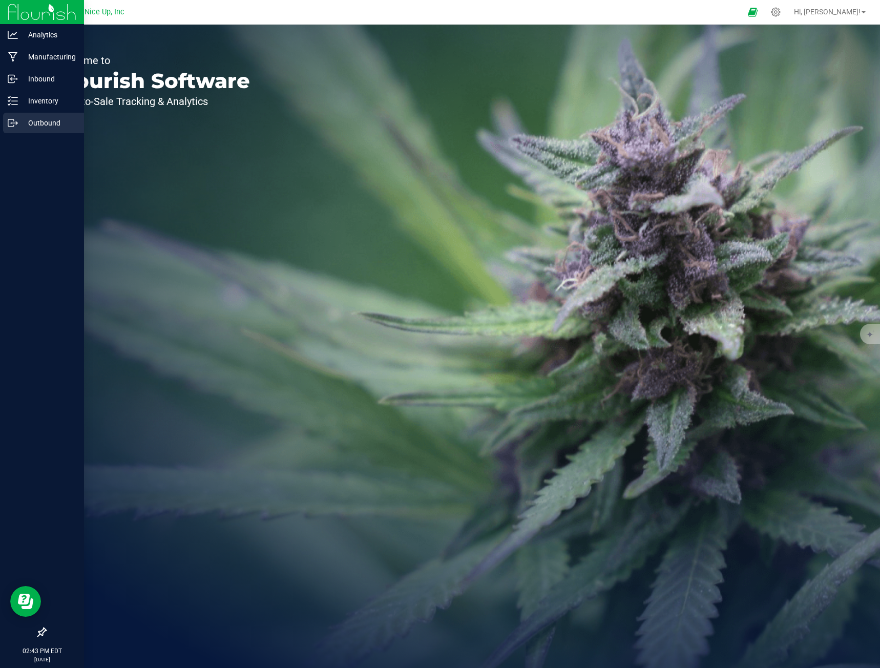
click at [8, 121] on icon at bounding box center [11, 122] width 6 height 7
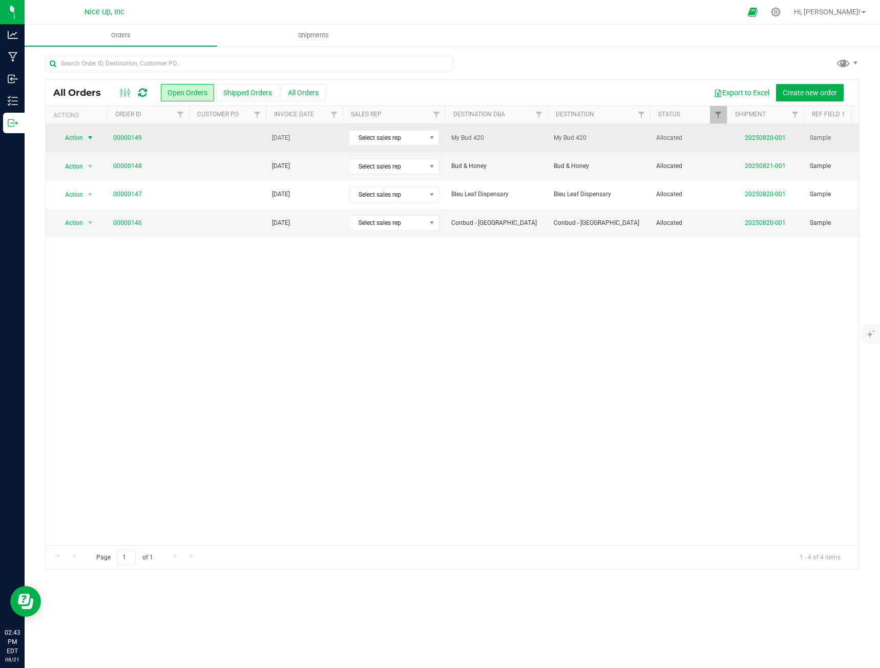
click at [82, 138] on span "Action" at bounding box center [70, 138] width 28 height 14
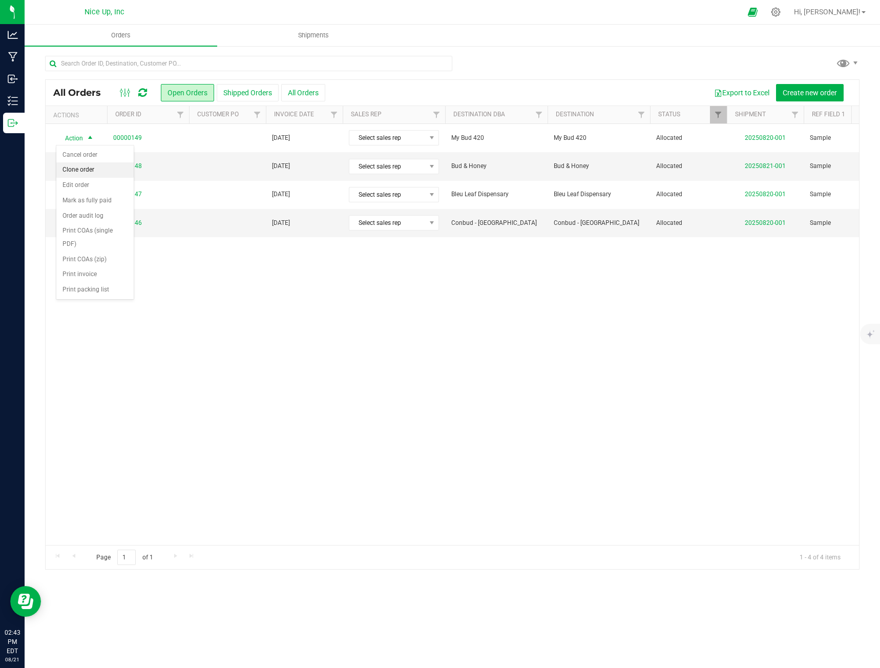
click at [91, 167] on li "Clone order" at bounding box center [94, 169] width 77 height 15
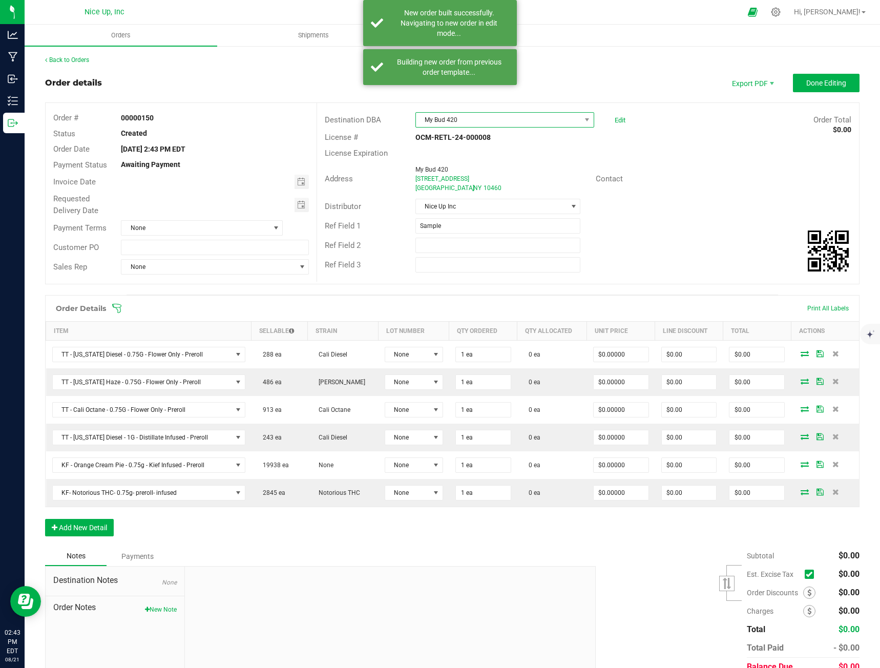
click at [485, 121] on span "My Bud 420" at bounding box center [498, 120] width 165 height 14
type input "smoking"
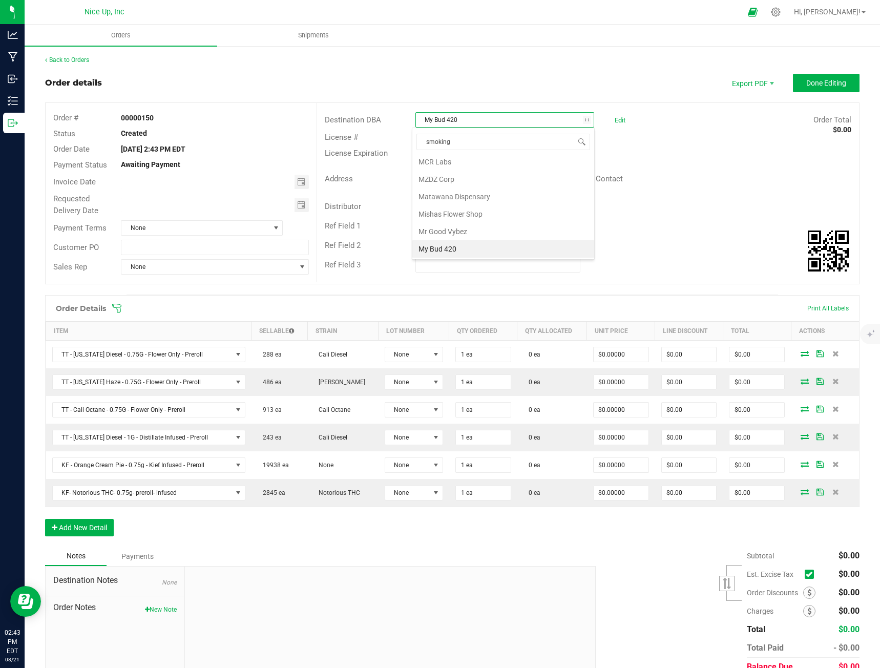
scroll to position [0, 0]
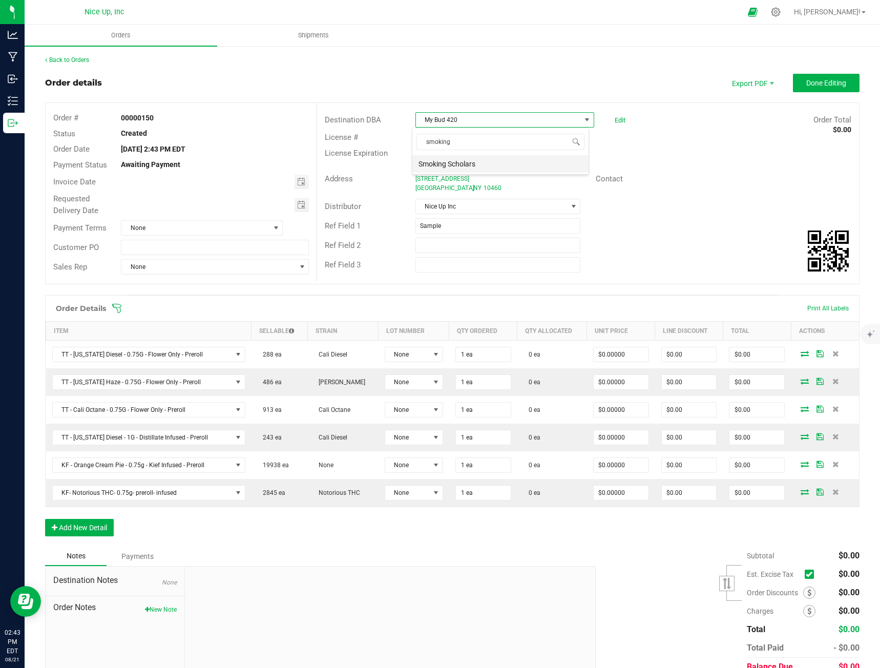
click at [502, 167] on li "Smoking Scholars" at bounding box center [500, 163] width 176 height 17
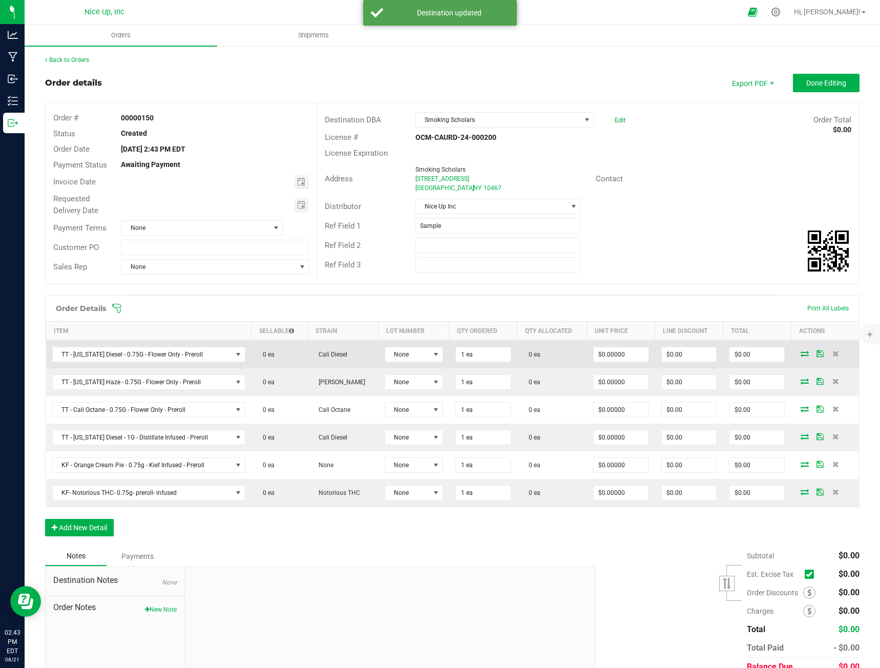
click at [801, 352] on icon at bounding box center [805, 353] width 8 height 6
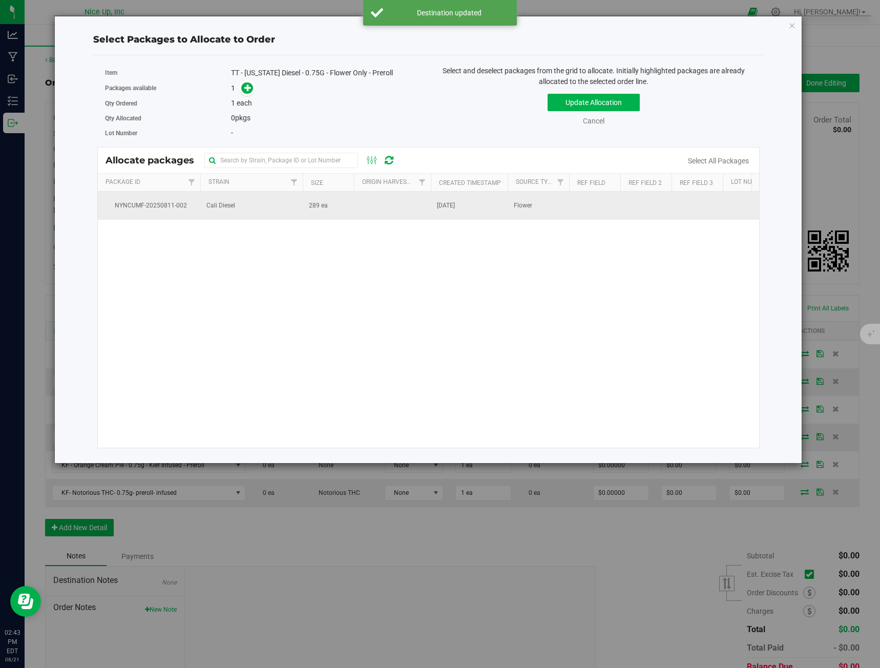
click at [249, 212] on td "Cali Diesel" at bounding box center [251, 206] width 102 height 28
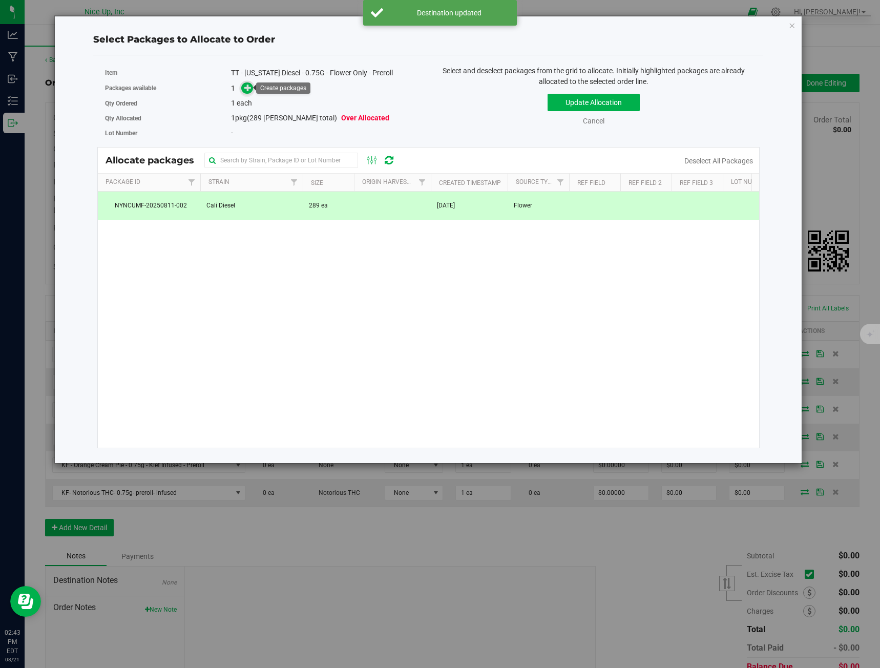
click at [246, 87] on icon at bounding box center [247, 87] width 7 height 7
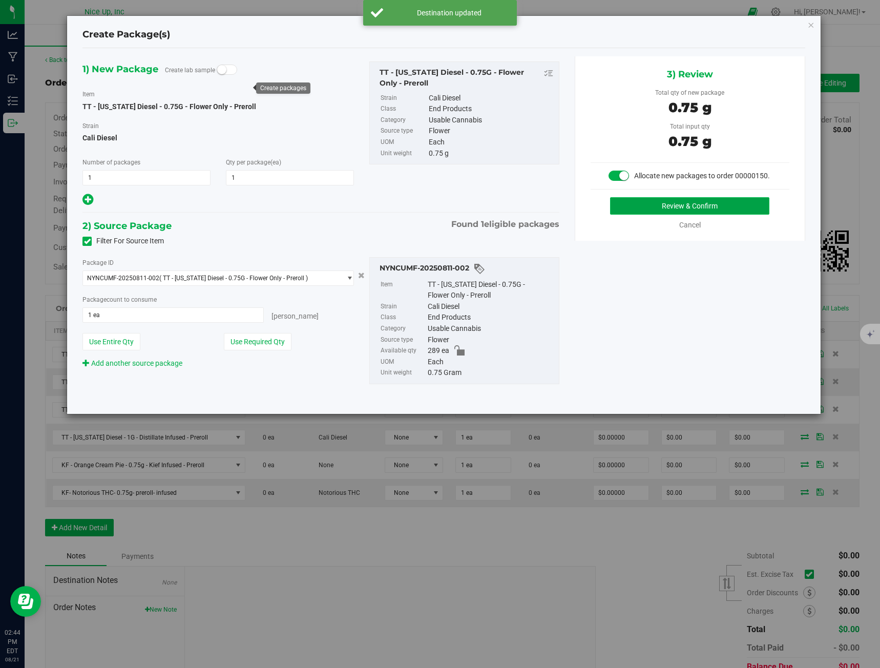
click at [647, 205] on button "Review & Confirm" at bounding box center [689, 205] width 159 height 17
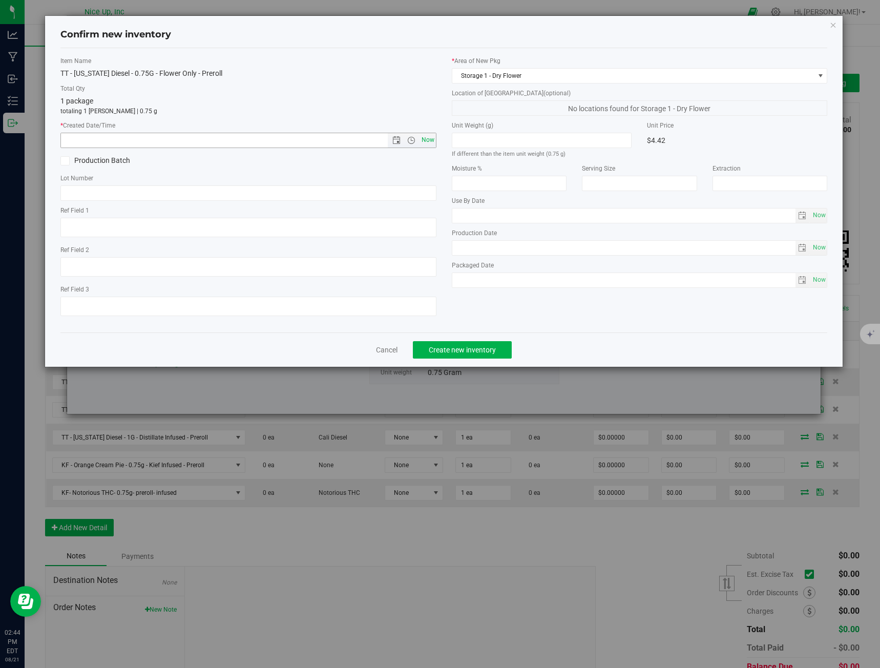
click at [424, 139] on span "Now" at bounding box center [427, 140] width 17 height 15
type input "[DATE] 2:44 PM"
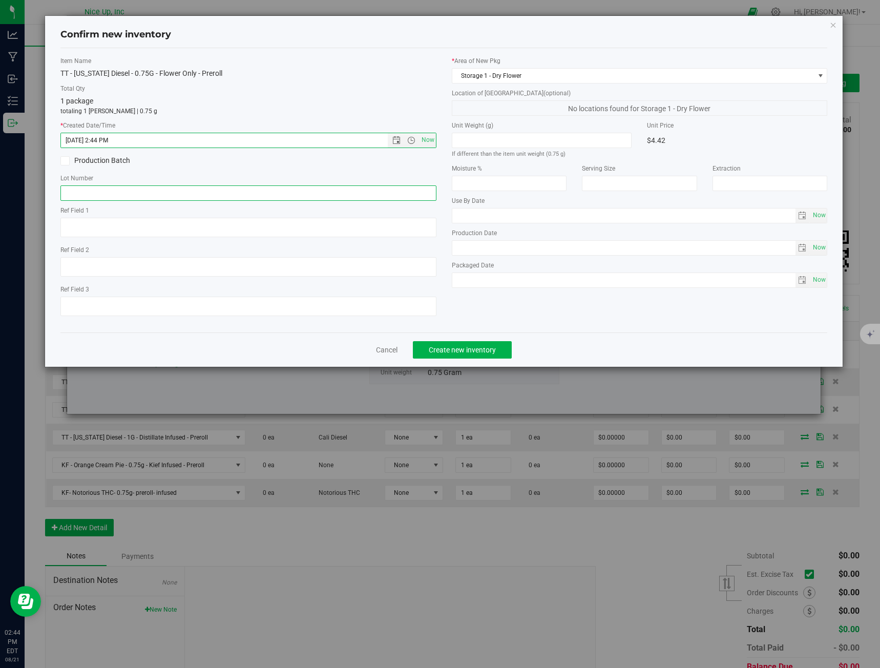
click at [225, 194] on input "text" at bounding box center [248, 192] width 376 height 15
type input "250520CaDi006"
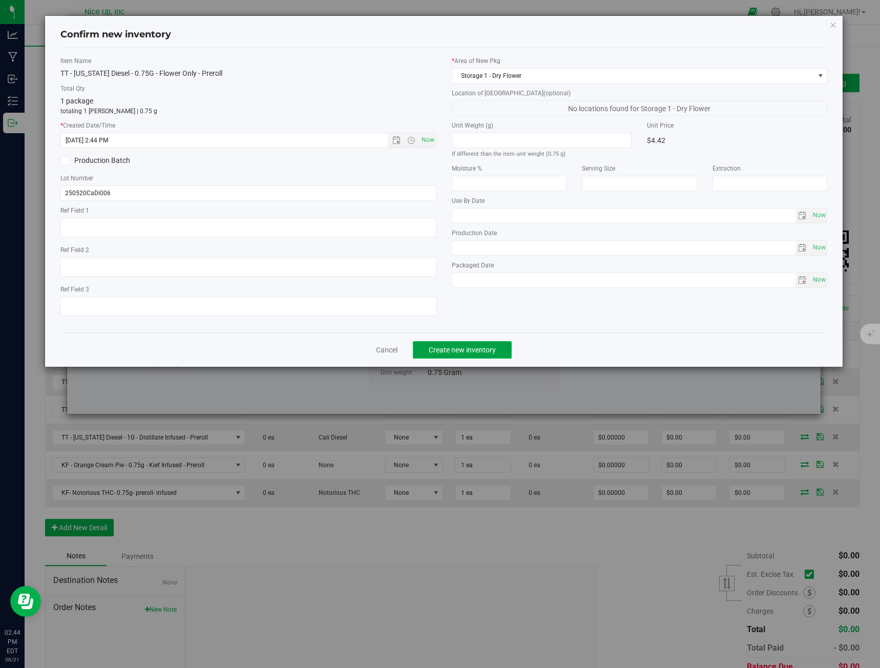
click at [448, 351] on span "Create new inventory" at bounding box center [462, 350] width 67 height 8
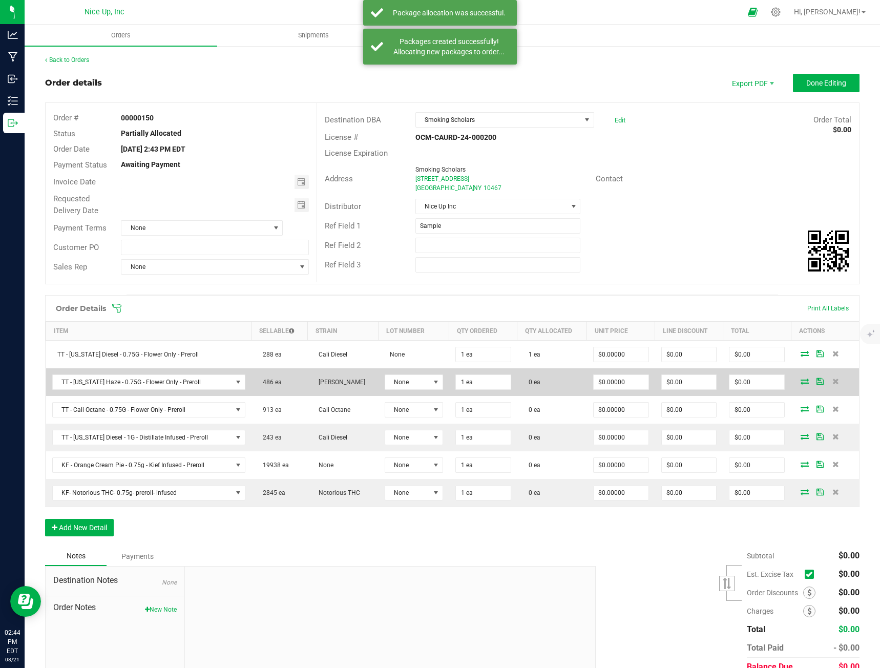
click at [801, 384] on icon at bounding box center [805, 381] width 8 height 6
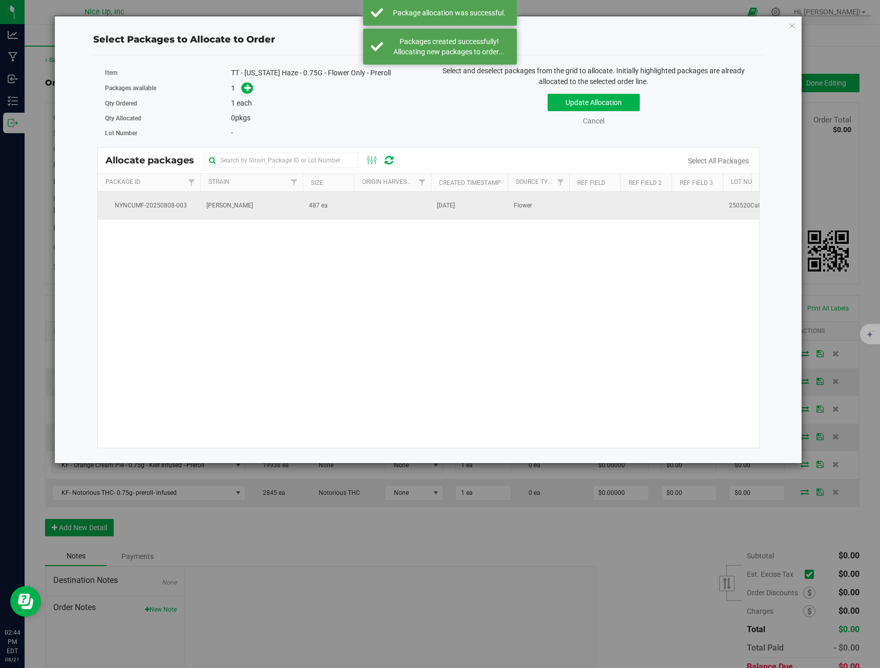
click at [223, 209] on span "[PERSON_NAME]" at bounding box center [229, 206] width 47 height 10
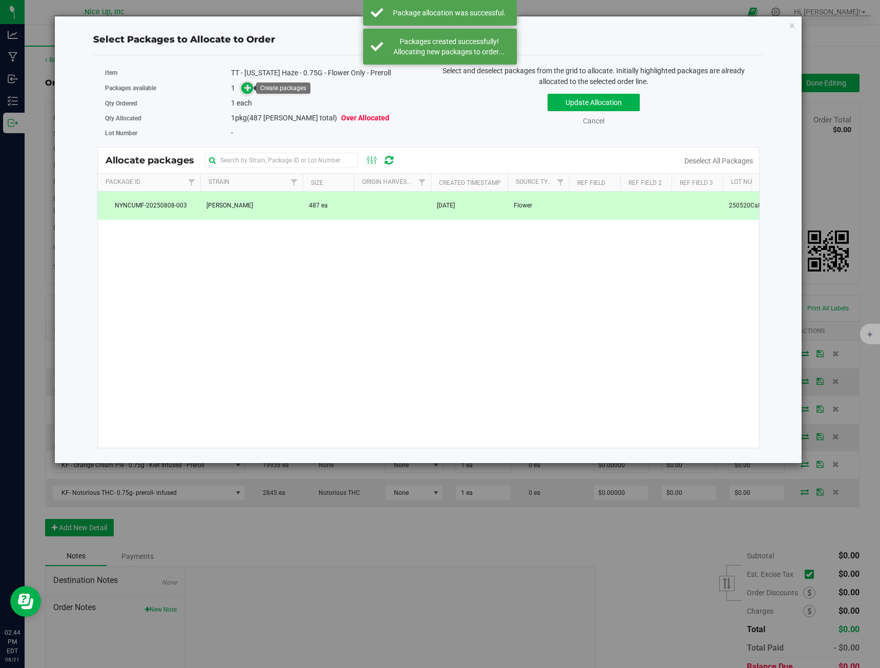
click at [249, 89] on icon at bounding box center [247, 87] width 7 height 7
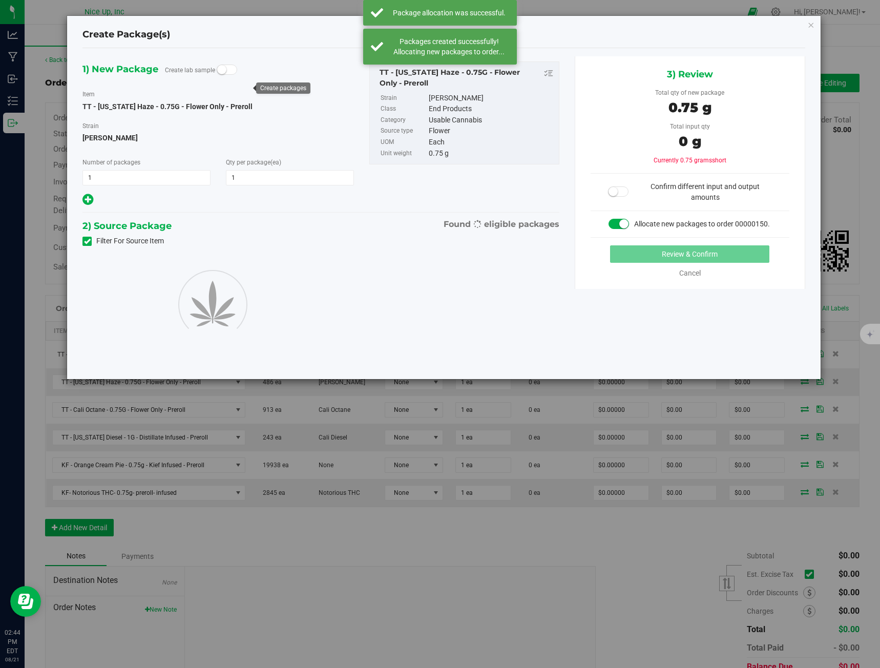
type input "1"
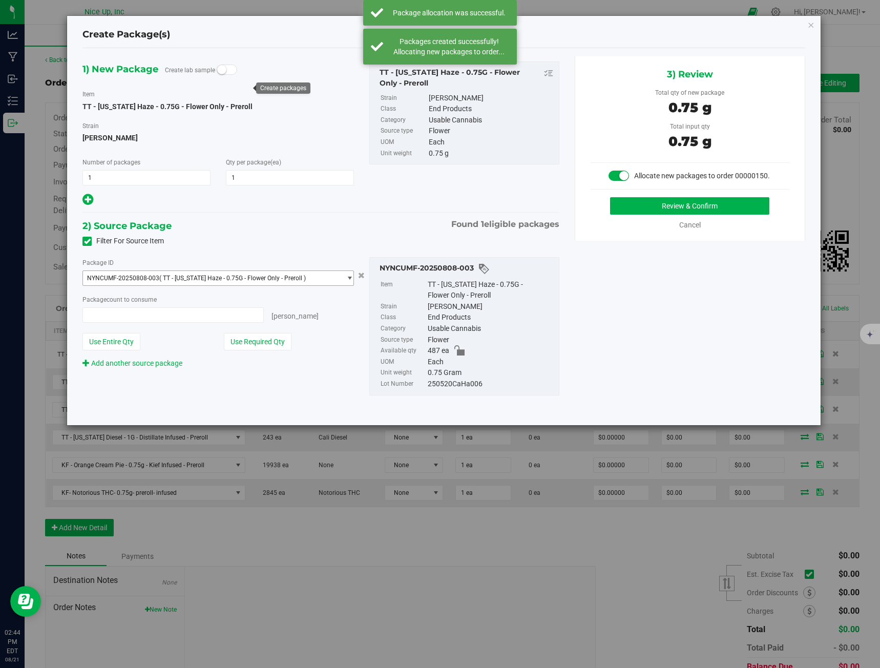
type input "1 ea"
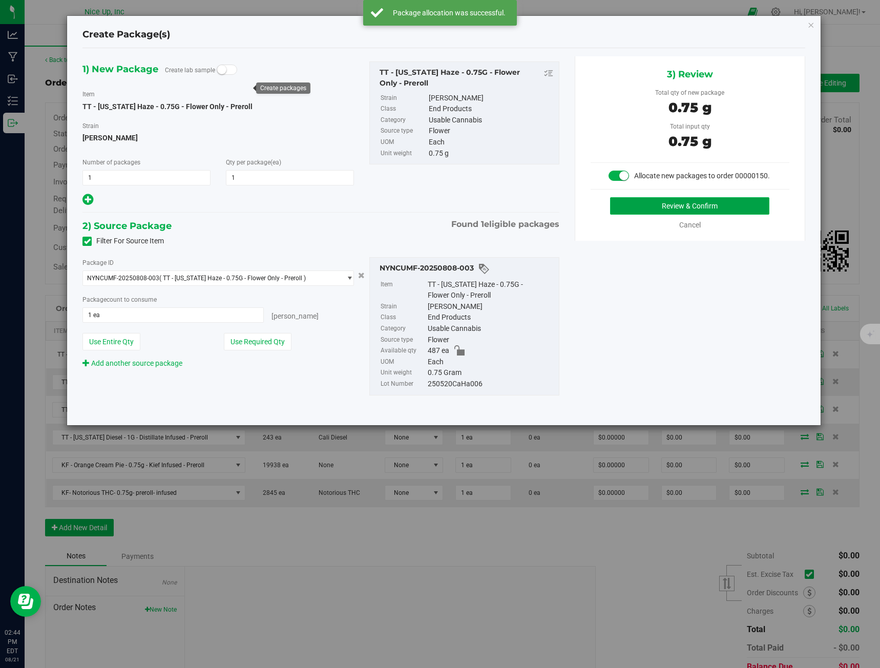
click at [700, 204] on button "Review & Confirm" at bounding box center [689, 205] width 159 height 17
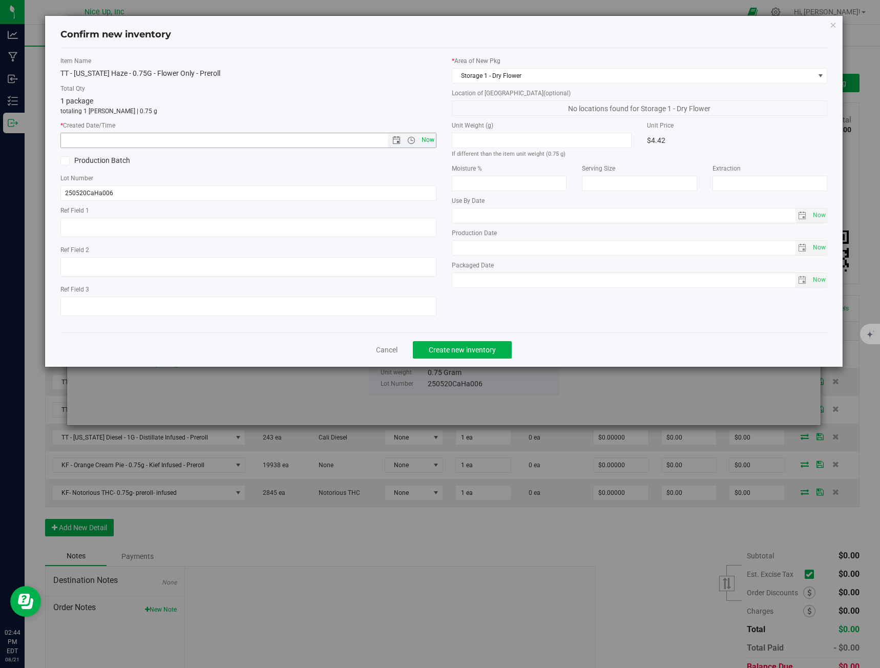
click at [429, 138] on span "Now" at bounding box center [427, 140] width 17 height 15
type input "[DATE] 2:44 PM"
click at [468, 346] on span "Create new inventory" at bounding box center [462, 350] width 67 height 8
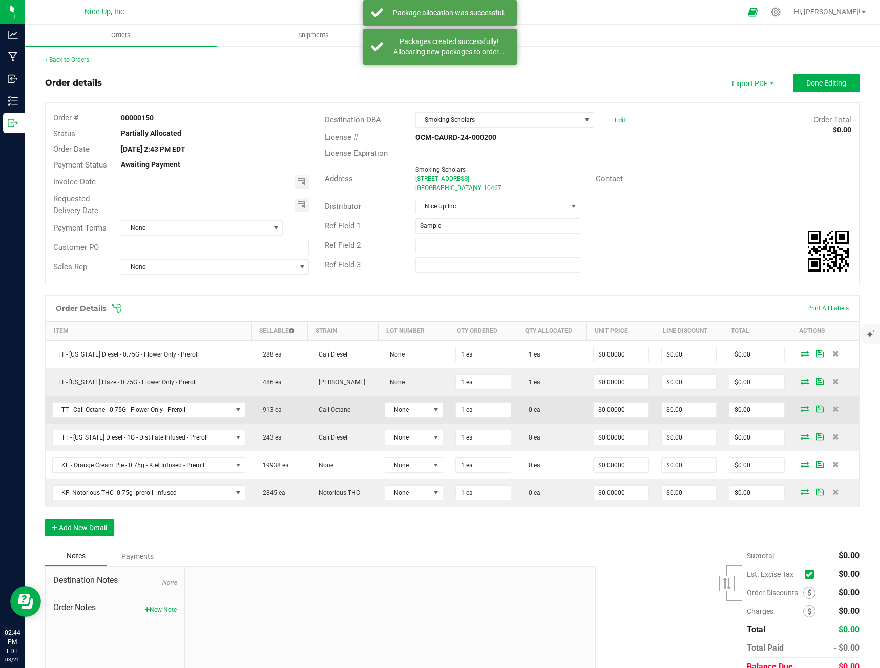
click at [801, 410] on icon at bounding box center [805, 409] width 8 height 6
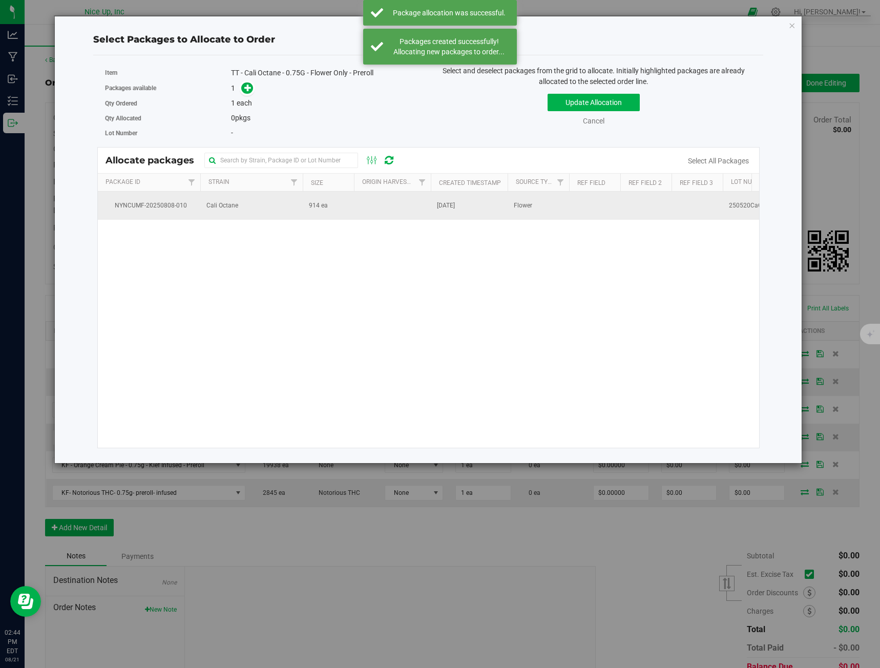
click at [331, 219] on td "914 ea" at bounding box center [328, 206] width 51 height 28
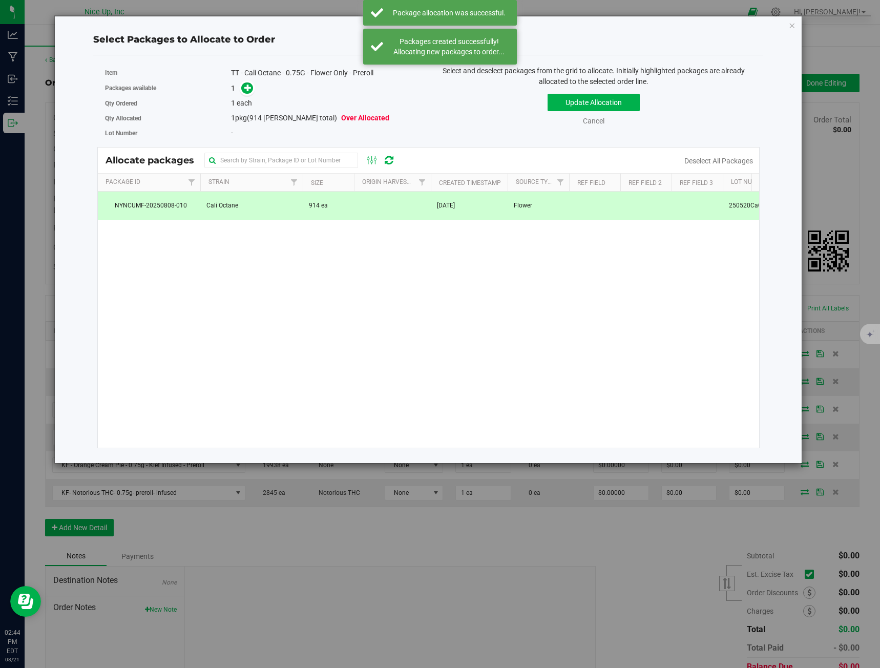
click at [247, 95] on div "Packages available 1" at bounding box center [263, 88] width 316 height 16
click at [247, 88] on icon at bounding box center [247, 87] width 7 height 7
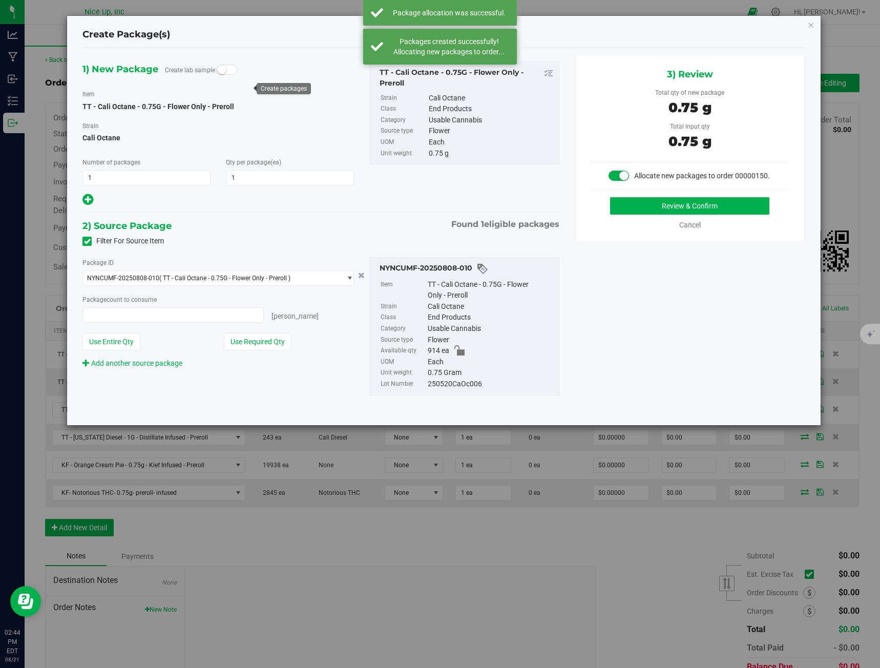
type input "1 ea"
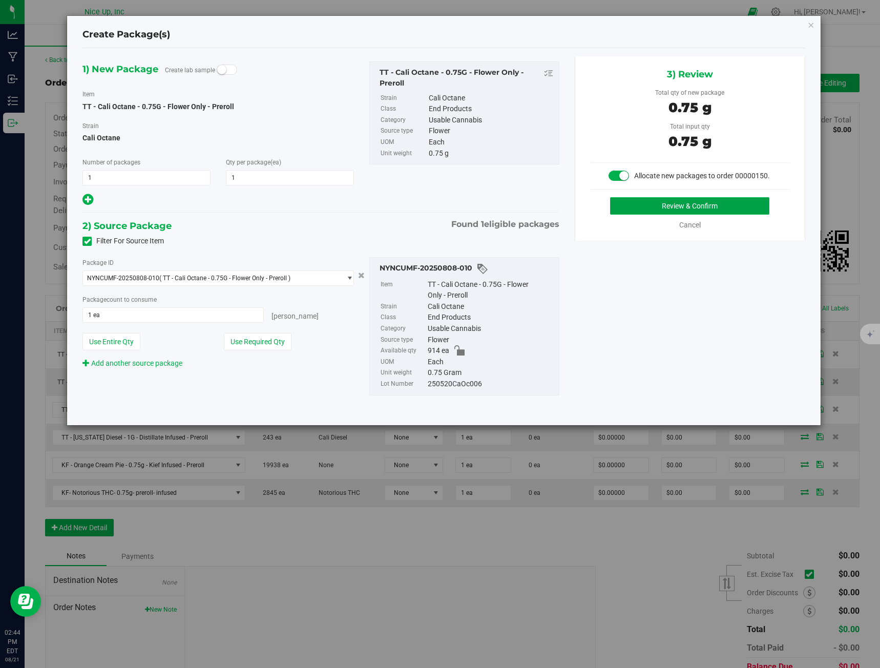
click at [684, 201] on button "Review & Confirm" at bounding box center [689, 205] width 159 height 17
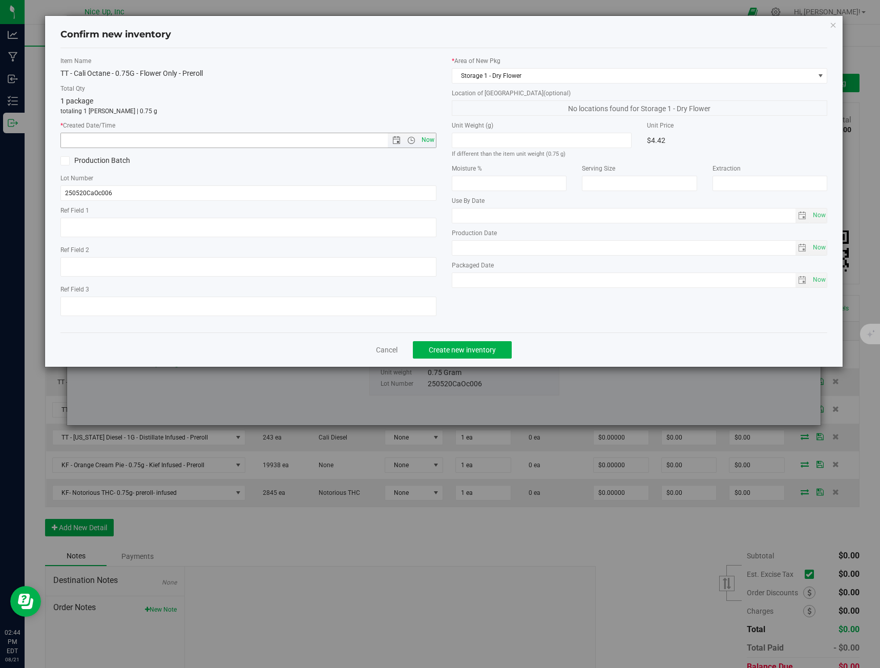
click at [427, 142] on span "Now" at bounding box center [427, 140] width 17 height 15
type input "[DATE] 2:44 PM"
click at [458, 351] on span "Create new inventory" at bounding box center [462, 350] width 67 height 8
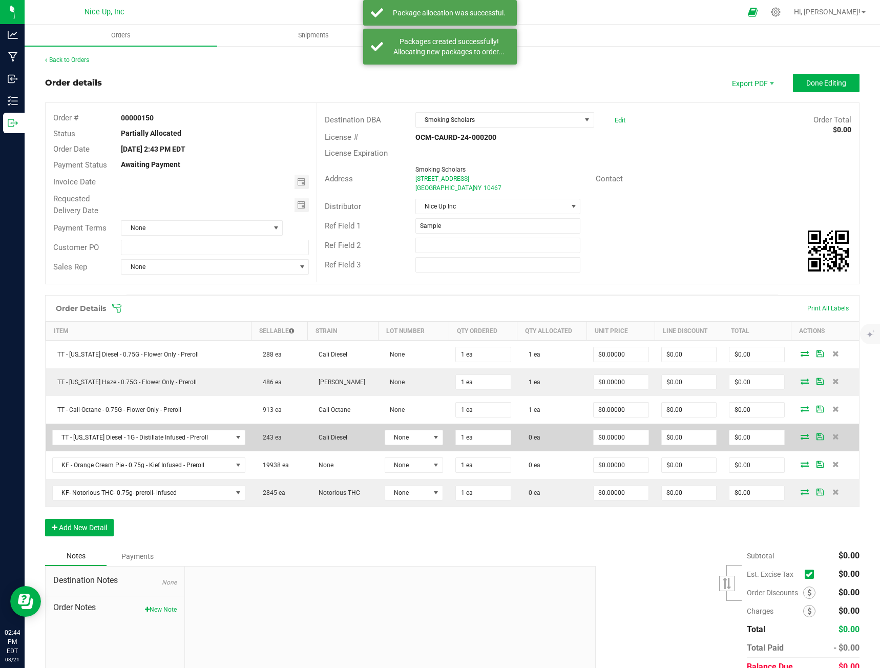
click at [801, 435] on icon at bounding box center [805, 436] width 8 height 6
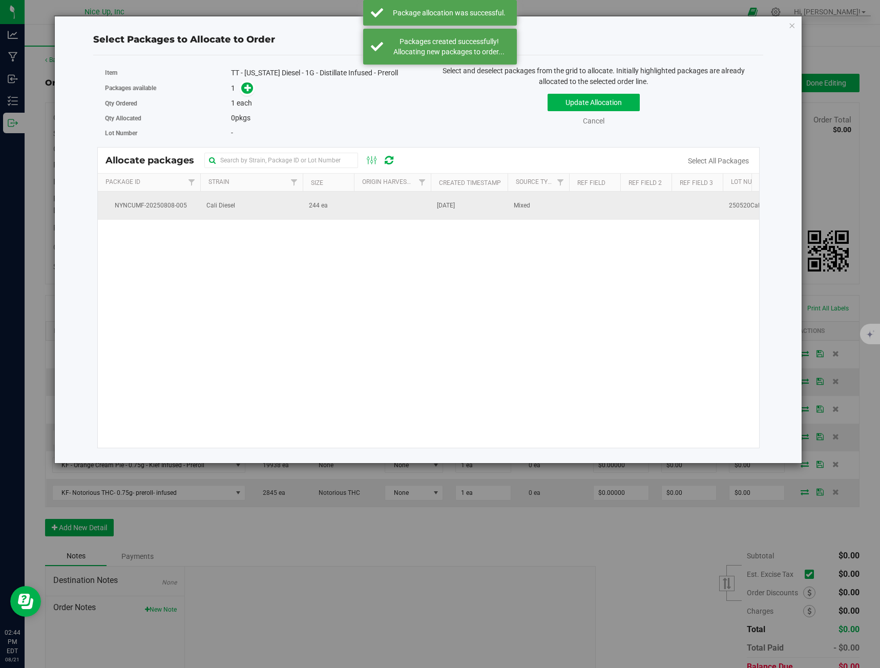
click at [334, 201] on td "244 ea" at bounding box center [328, 206] width 51 height 28
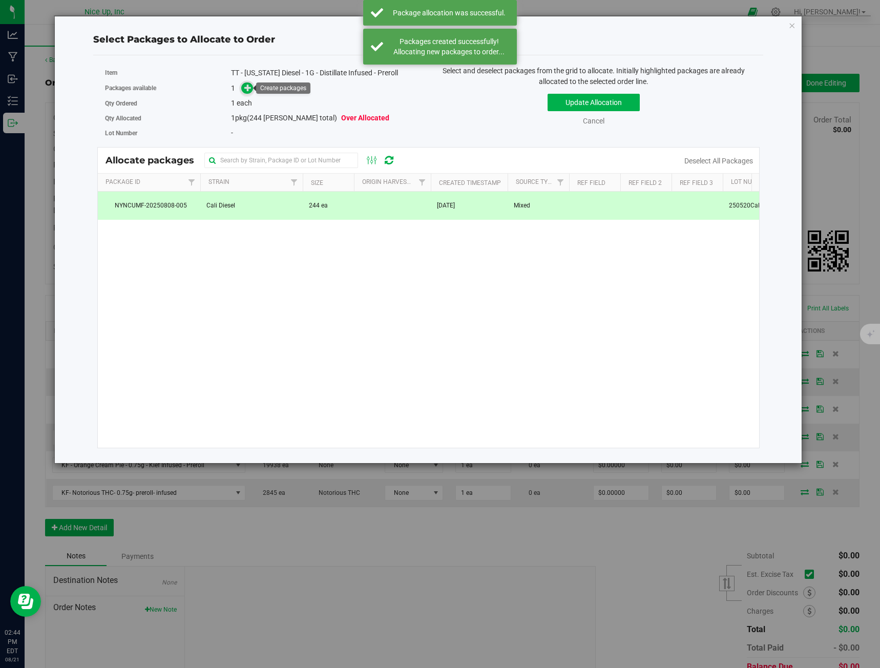
click at [250, 90] on icon at bounding box center [247, 87] width 7 height 7
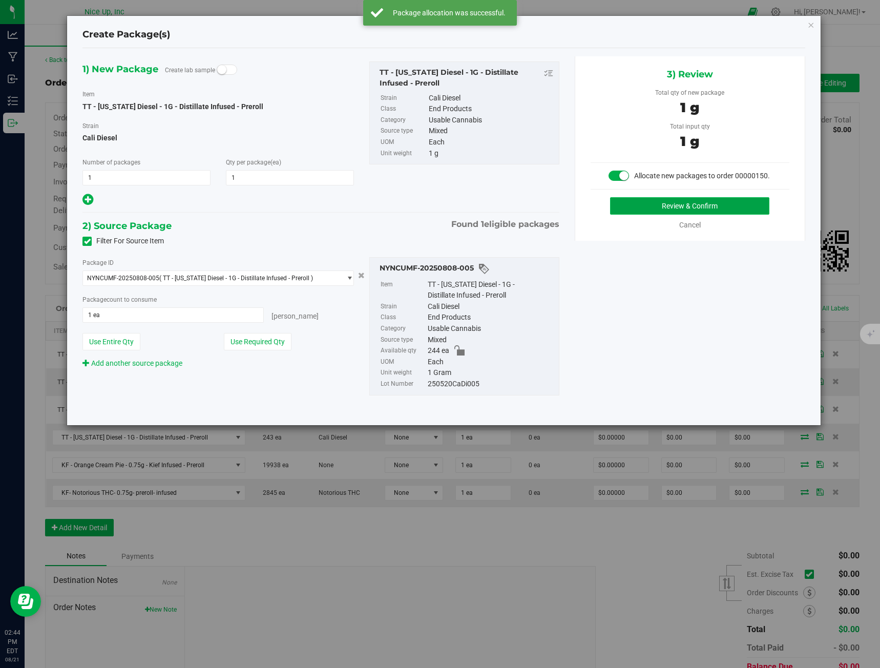
click at [715, 206] on button "Review & Confirm" at bounding box center [689, 205] width 159 height 17
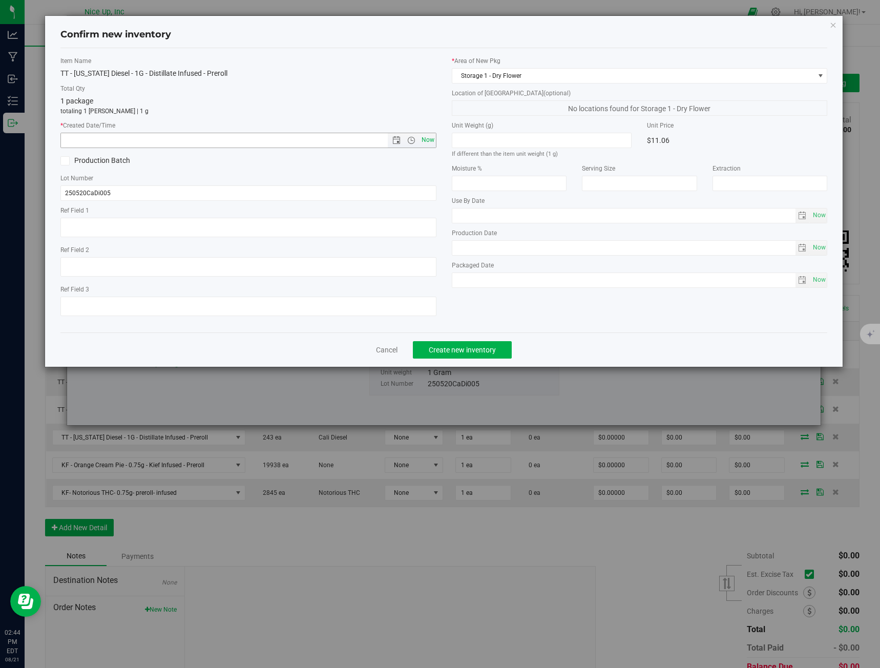
click at [430, 140] on span "Now" at bounding box center [427, 140] width 17 height 15
type input "[DATE] 2:44 PM"
click at [485, 344] on button "Create new inventory" at bounding box center [462, 349] width 99 height 17
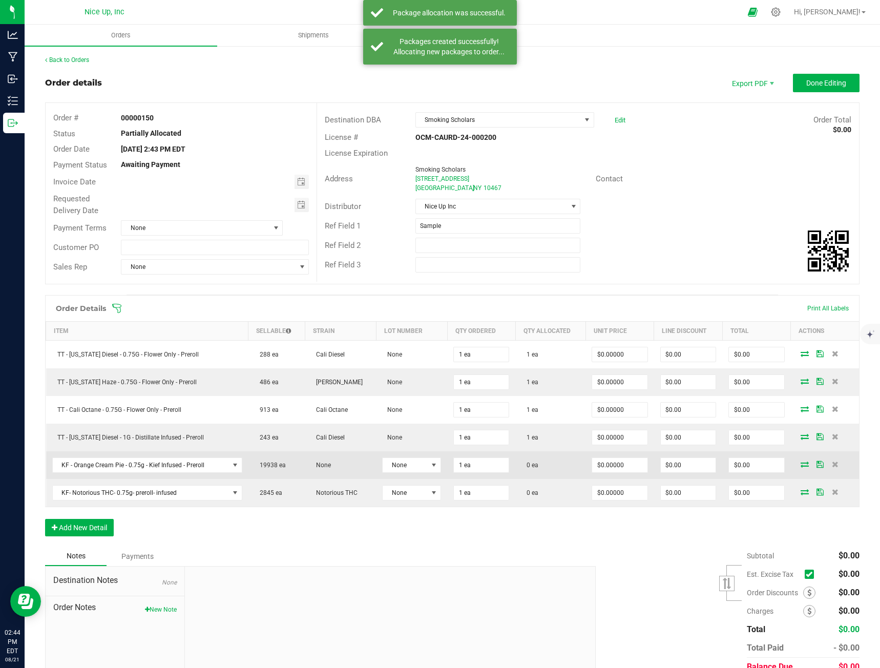
click at [801, 464] on icon at bounding box center [805, 464] width 8 height 6
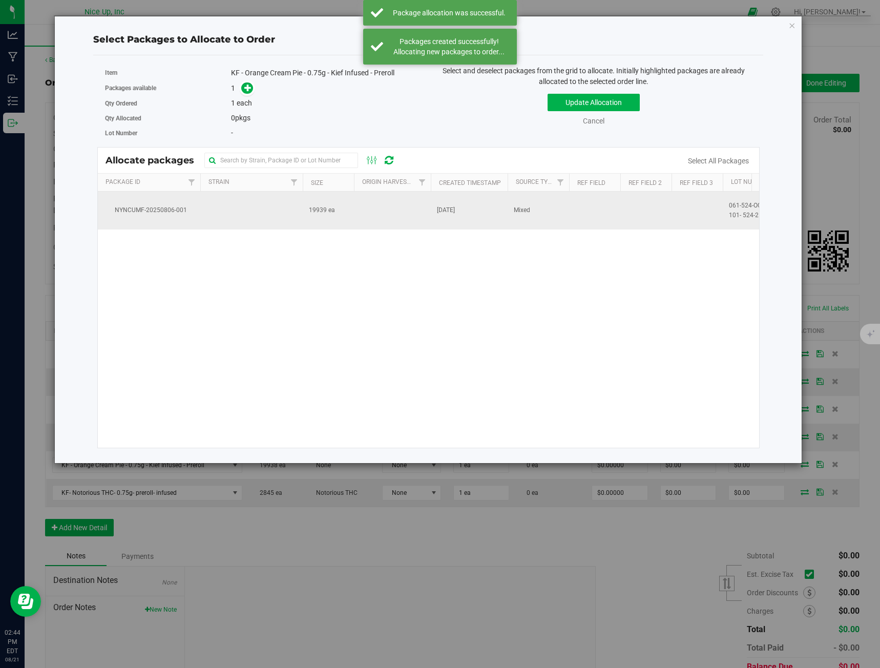
click at [263, 210] on td at bounding box center [251, 211] width 102 height 38
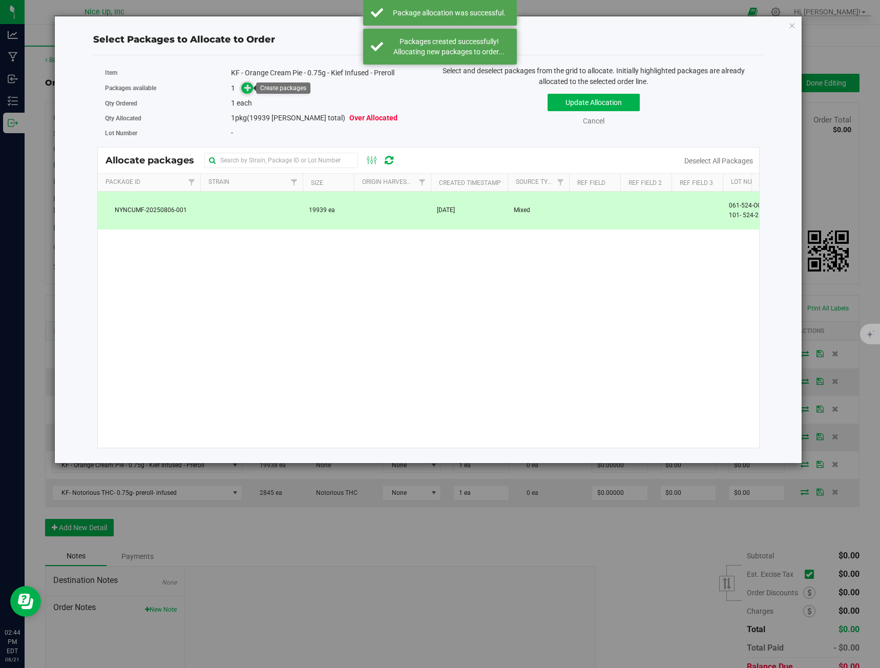
click at [246, 87] on icon at bounding box center [247, 87] width 7 height 7
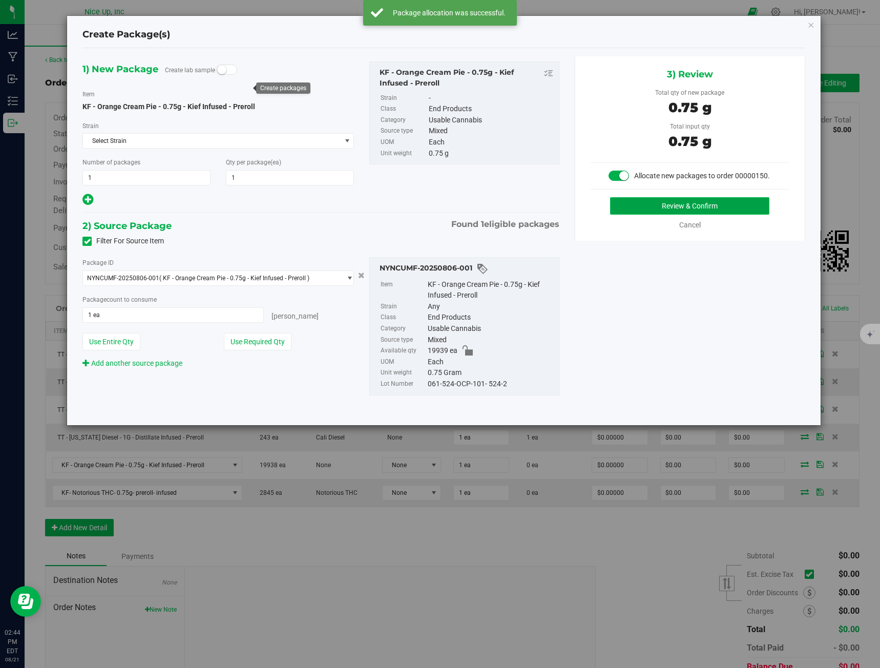
click at [664, 207] on button "Review & Confirm" at bounding box center [689, 205] width 159 height 17
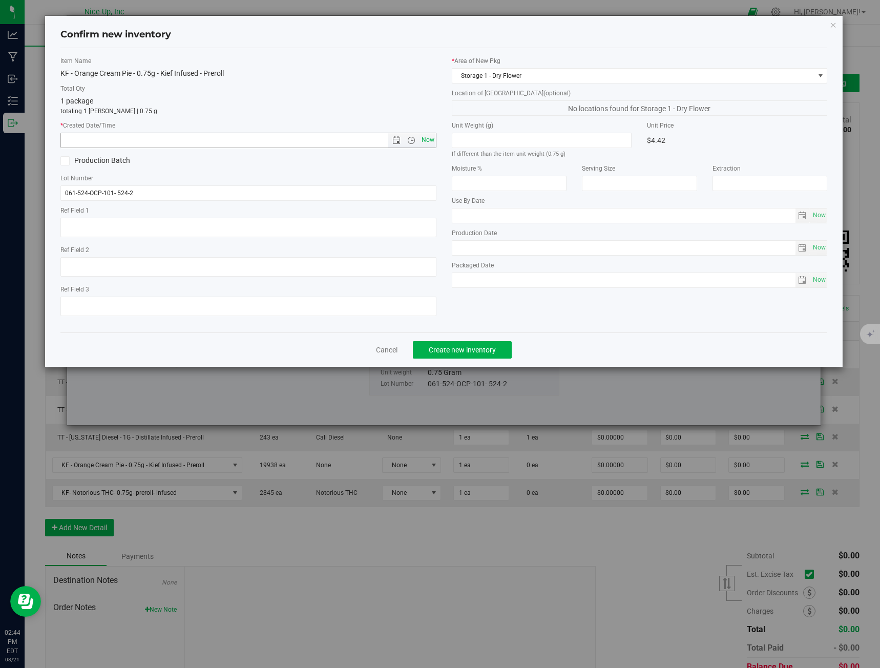
click at [425, 139] on span "Now" at bounding box center [427, 140] width 17 height 15
type input "[DATE] 2:44 PM"
click at [479, 346] on span "Create new inventory" at bounding box center [462, 350] width 67 height 8
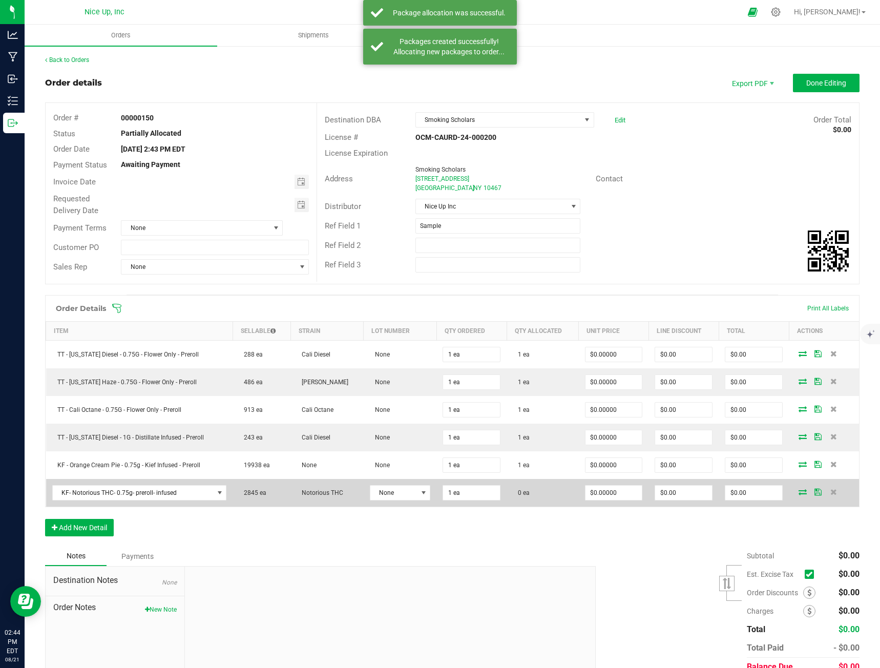
click at [799, 492] on icon at bounding box center [803, 492] width 8 height 6
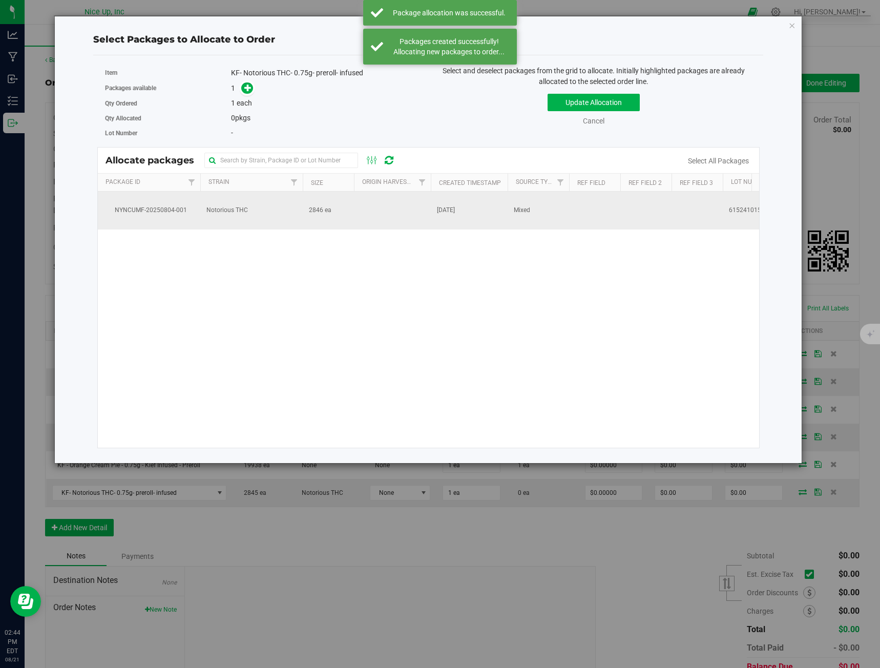
click at [394, 212] on td at bounding box center [392, 211] width 77 height 38
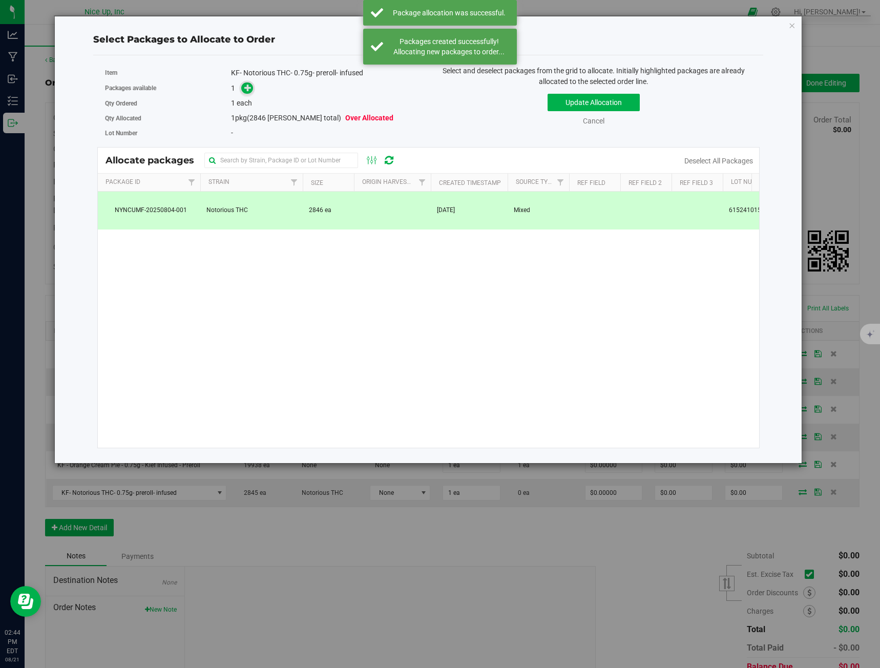
click at [249, 87] on icon at bounding box center [247, 87] width 7 height 7
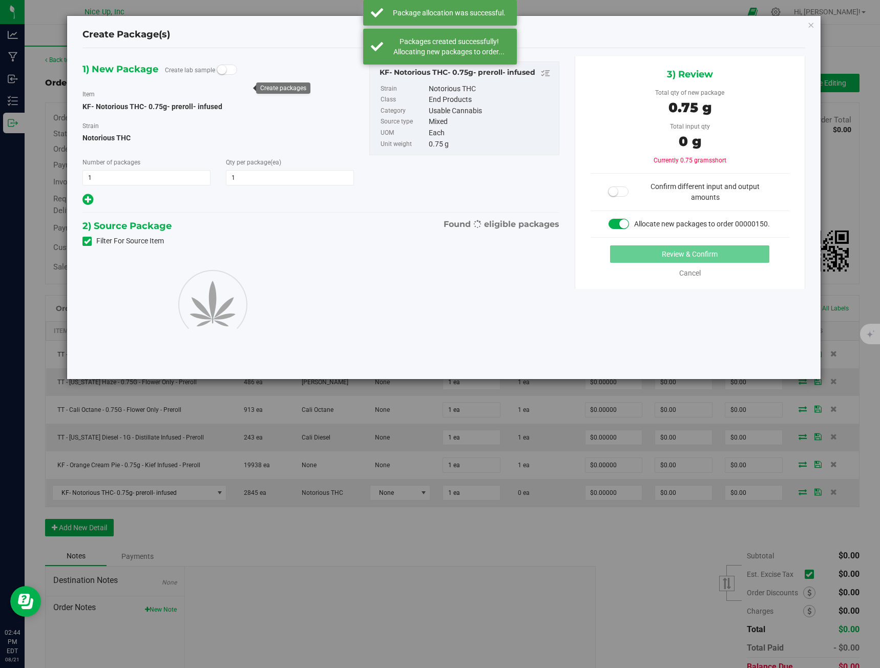
type input "1"
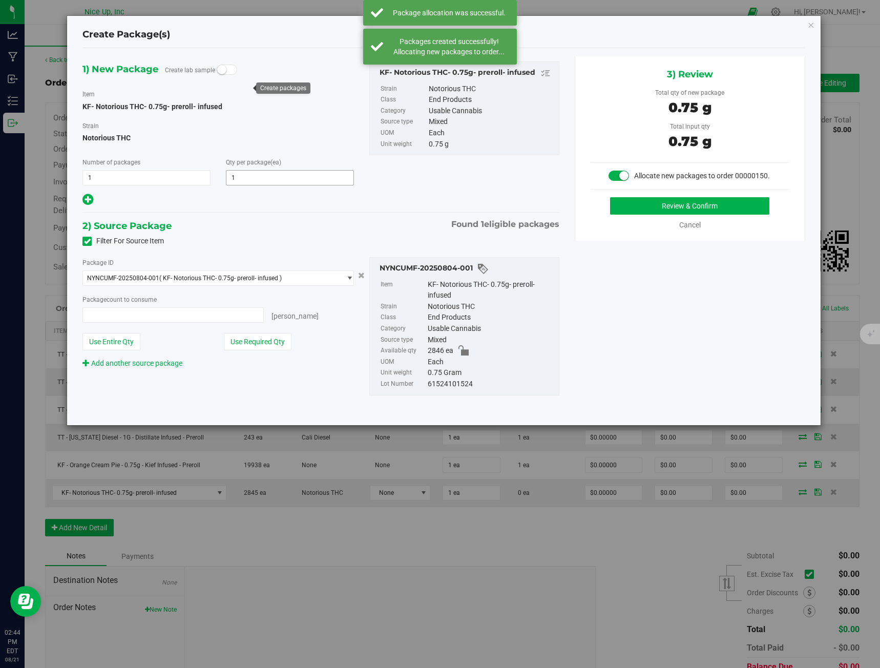
type input "1 ea"
click at [655, 201] on button "Review & Confirm" at bounding box center [689, 205] width 159 height 17
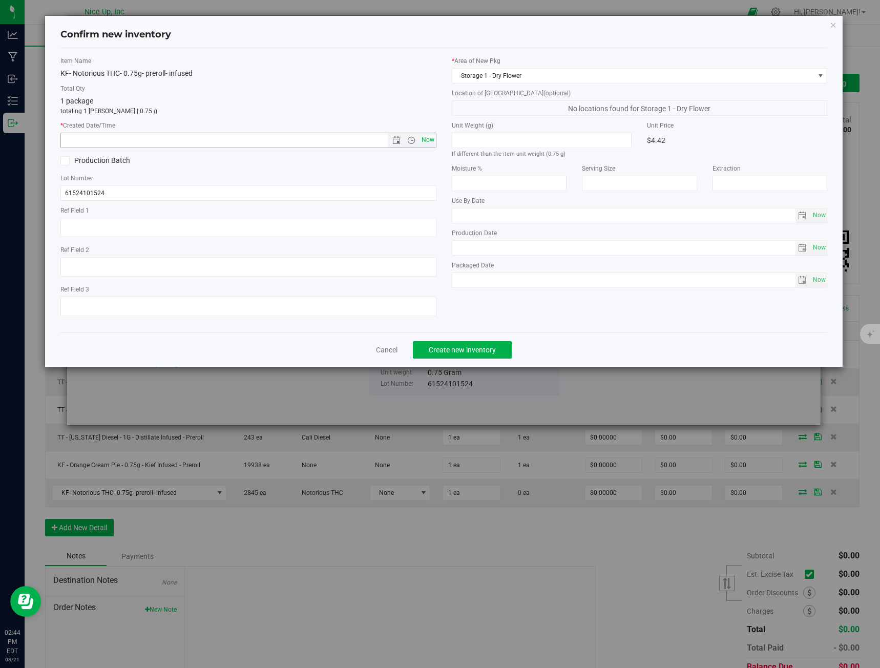
click at [423, 136] on span "Now" at bounding box center [427, 140] width 17 height 15
type input "[DATE] 2:44 PM"
click at [483, 347] on span "Create new inventory" at bounding box center [462, 350] width 67 height 8
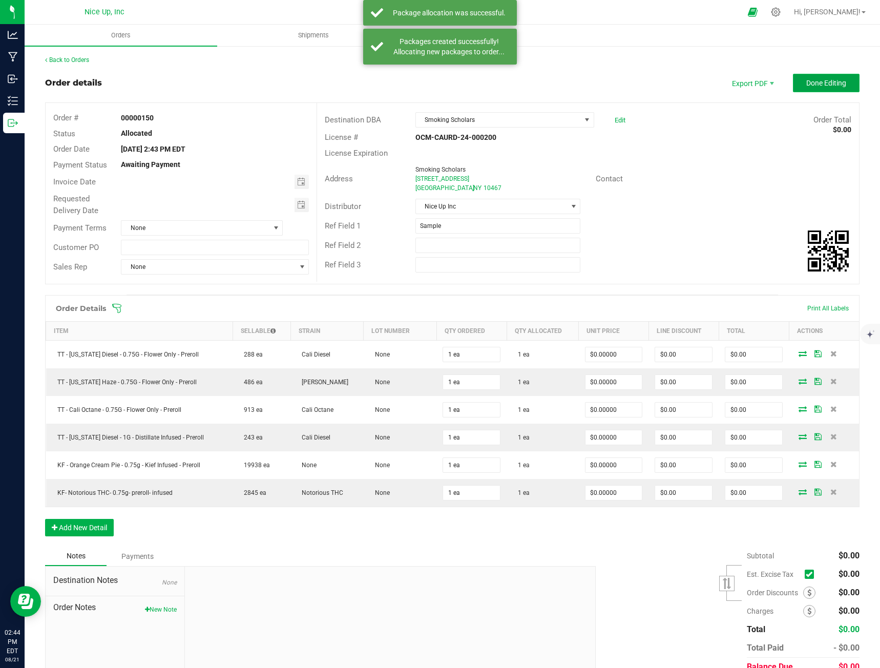
click at [809, 85] on span "Done Editing" at bounding box center [826, 83] width 40 height 8
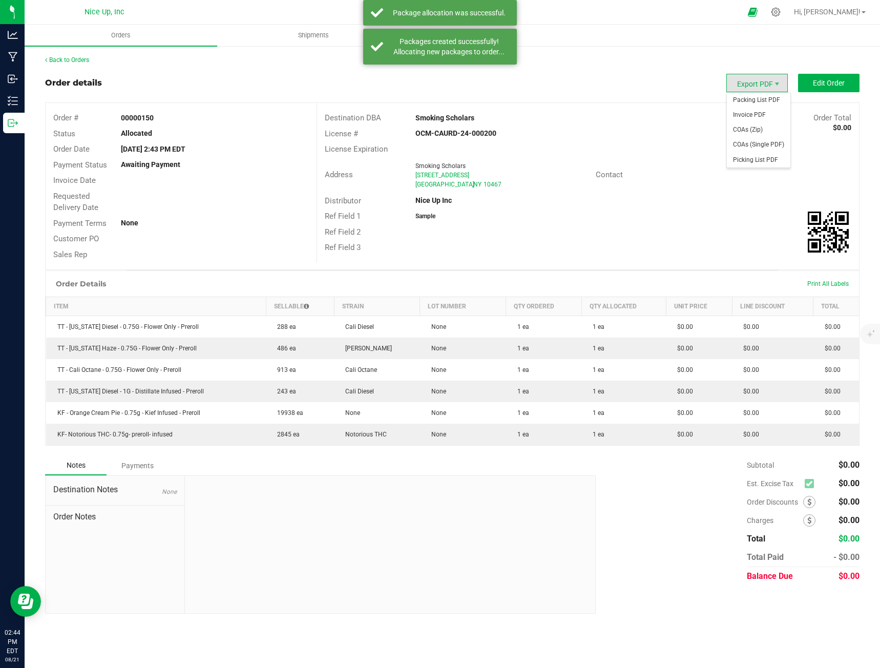
click at [751, 85] on span "Export PDF" at bounding box center [756, 83] width 61 height 18
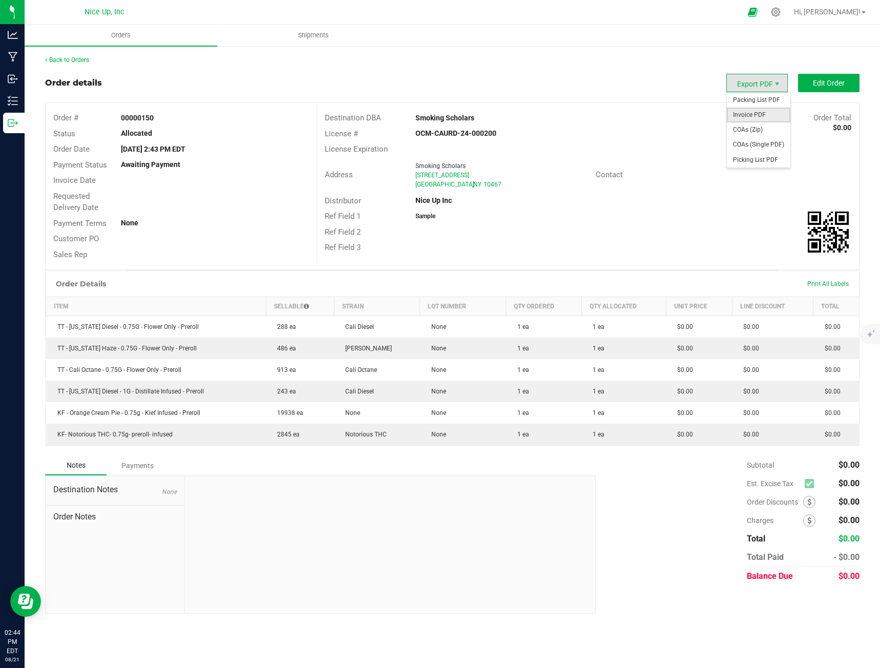
click at [746, 117] on span "Invoice PDF" at bounding box center [759, 115] width 64 height 15
click at [66, 61] on link "Back to Orders" at bounding box center [67, 59] width 44 height 7
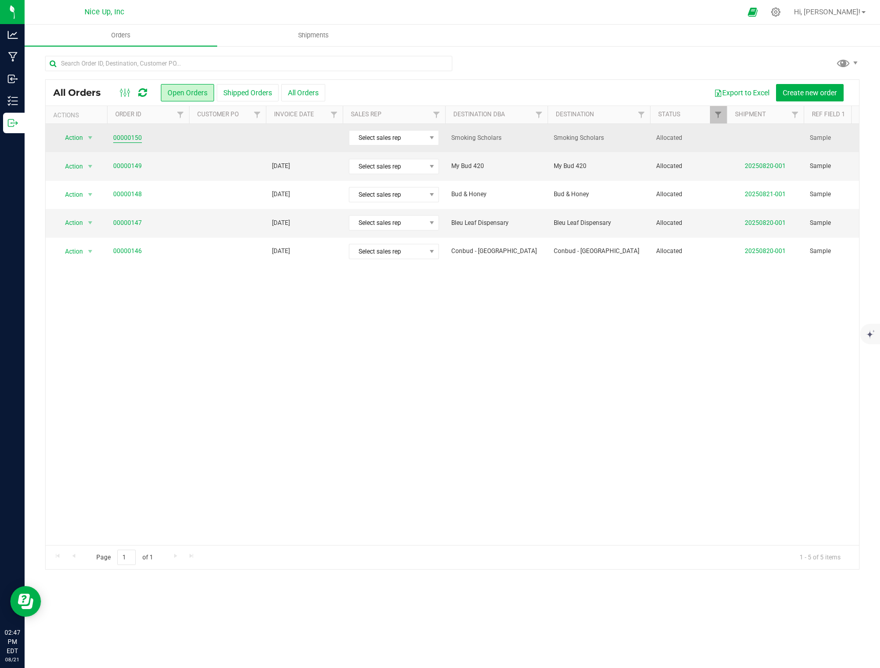
click at [126, 135] on link "00000150" at bounding box center [127, 138] width 29 height 10
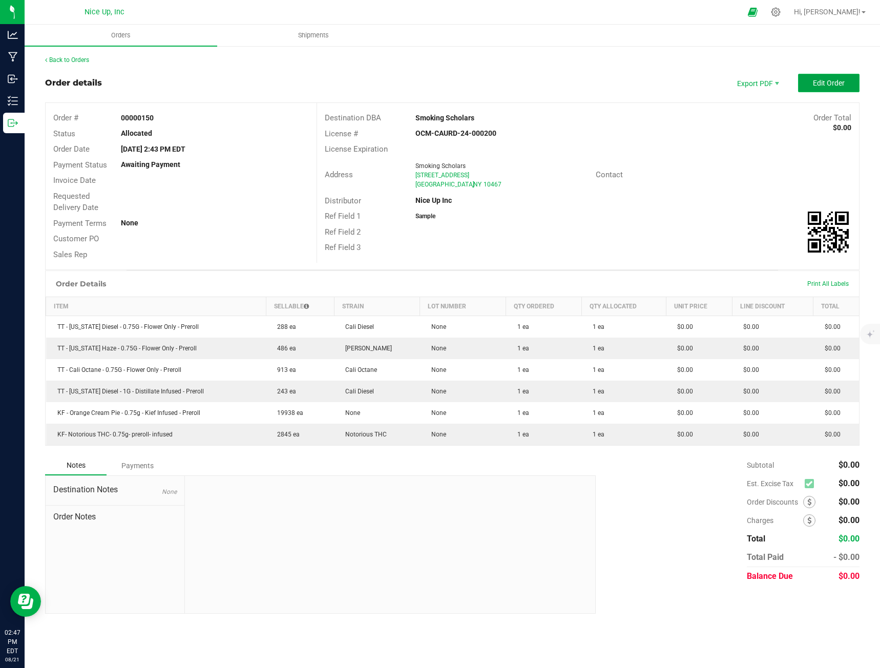
click at [842, 83] on span "Edit Order" at bounding box center [829, 83] width 32 height 8
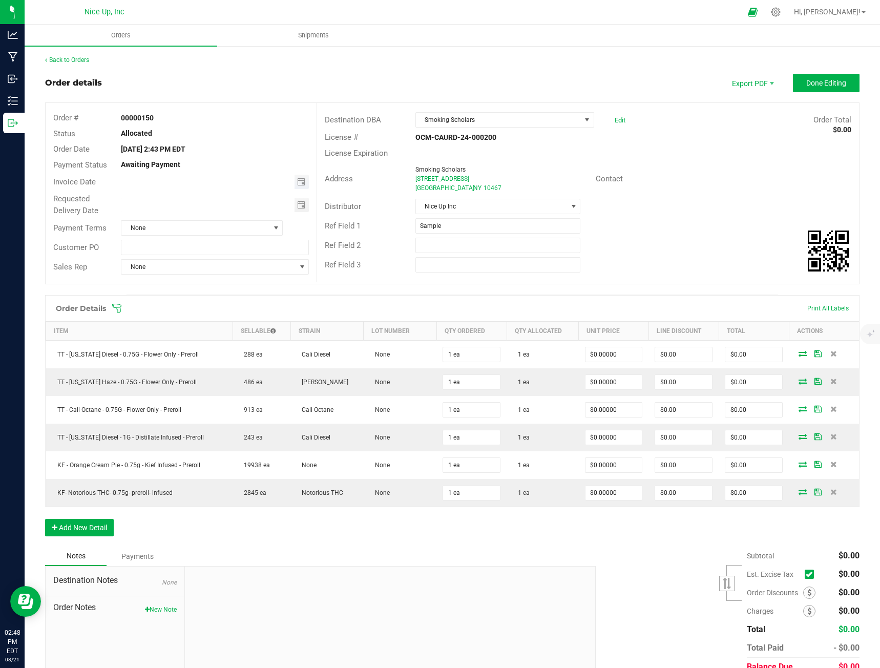
click at [305, 180] on span "Toggle calendar" at bounding box center [302, 182] width 15 height 14
click at [258, 283] on span "23" at bounding box center [256, 284] width 15 height 16
type input "[DATE]"
click at [303, 203] on span "Toggle calendar" at bounding box center [301, 205] width 8 height 8
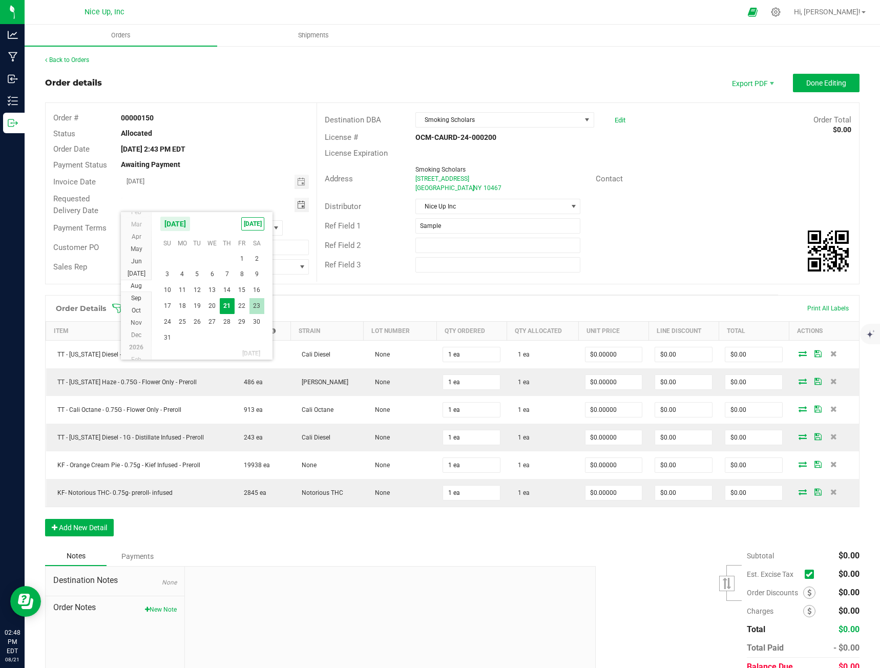
click at [256, 305] on span "23" at bounding box center [256, 306] width 15 height 16
type input "[DATE]"
click at [809, 85] on span "Done Editing" at bounding box center [826, 83] width 40 height 8
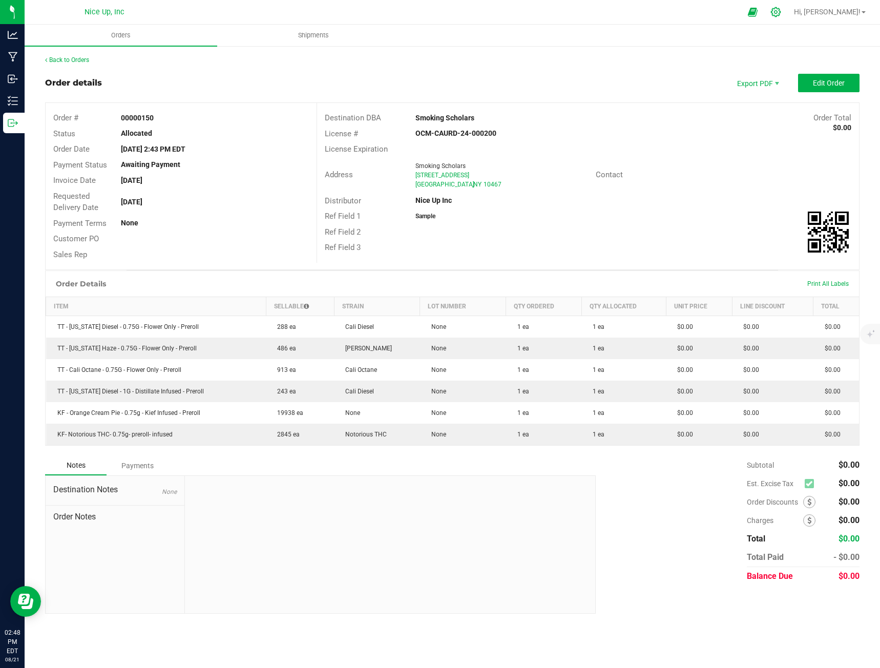
click at [781, 10] on icon at bounding box center [776, 12] width 10 height 10
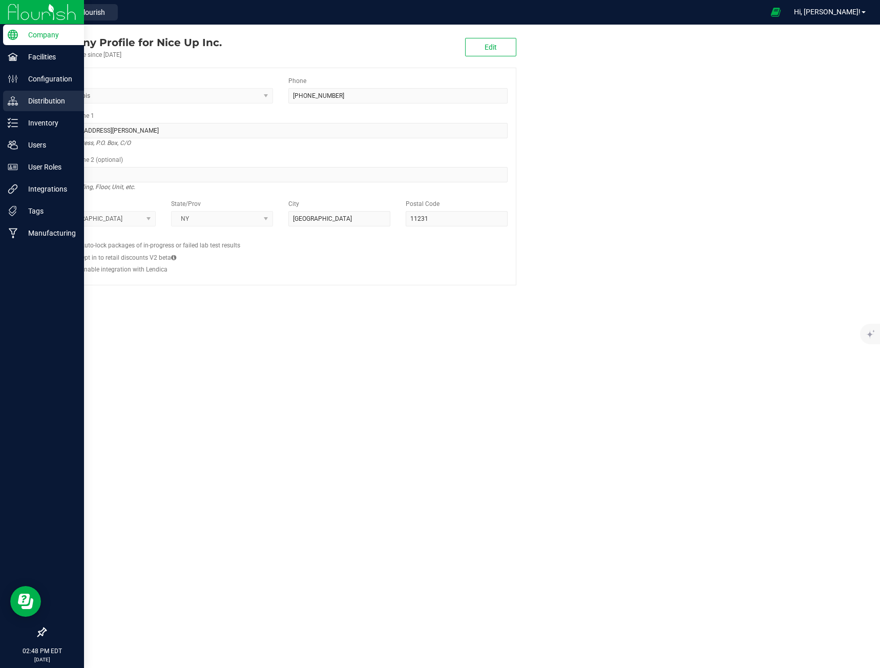
click at [50, 101] on p "Distribution" at bounding box center [48, 101] width 61 height 12
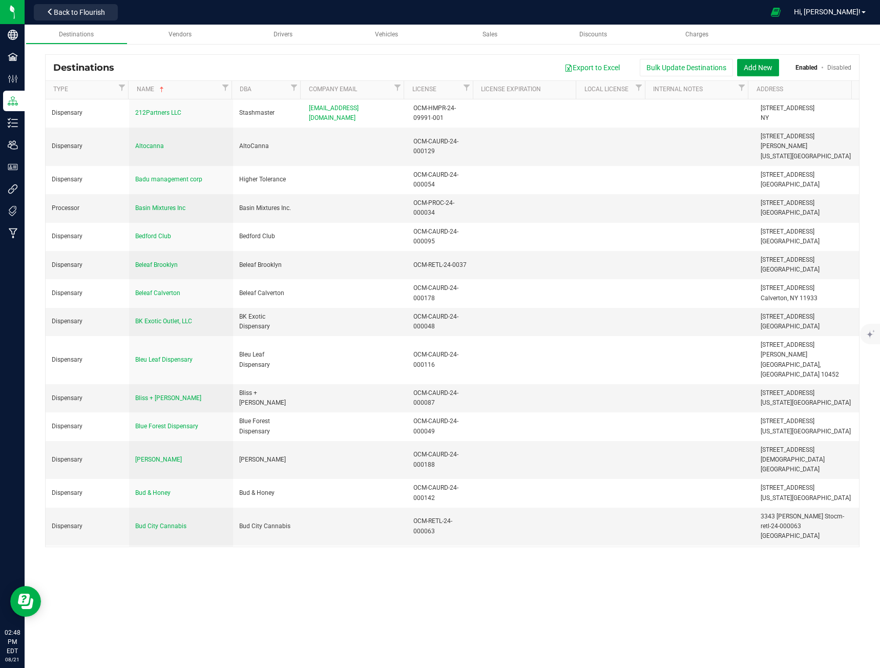
click at [761, 67] on button "Add New" at bounding box center [758, 67] width 42 height 17
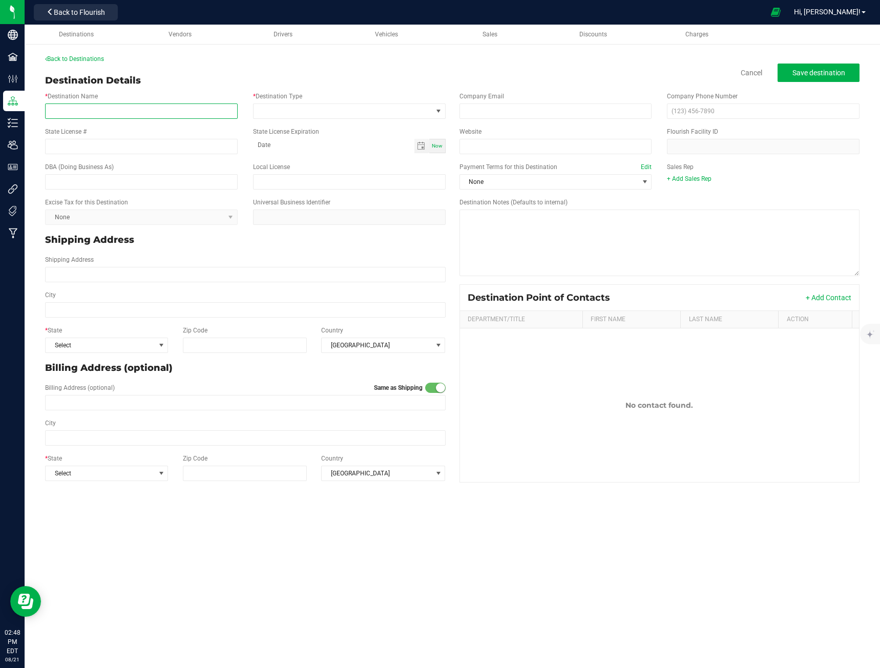
click at [127, 112] on input "* Destination Name" at bounding box center [141, 110] width 193 height 15
type input "Hush"
type input "OCM-CAURD-23-000026"
type input "month-day-year"
type input "Hush"
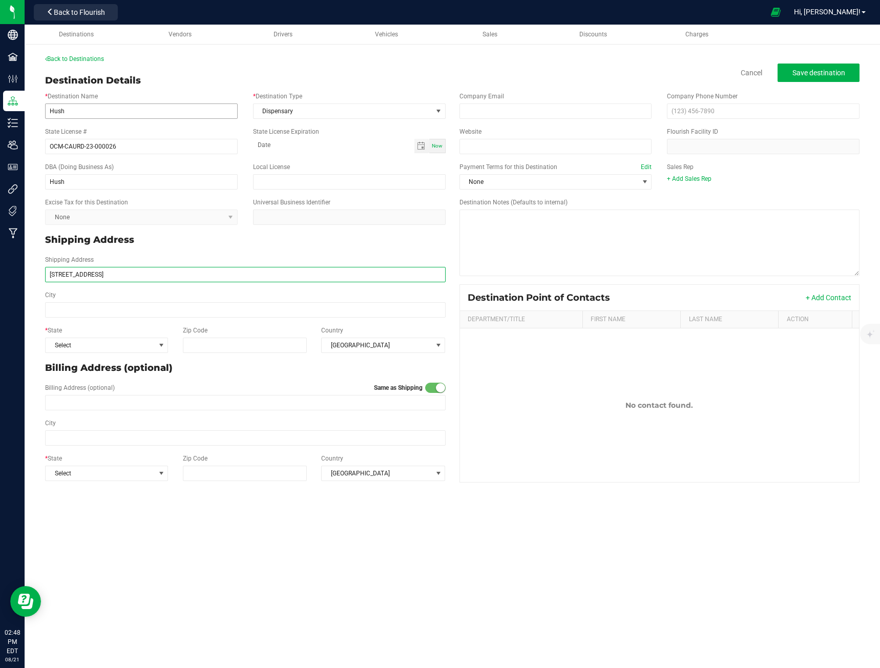
type input "[STREET_ADDRESS]"
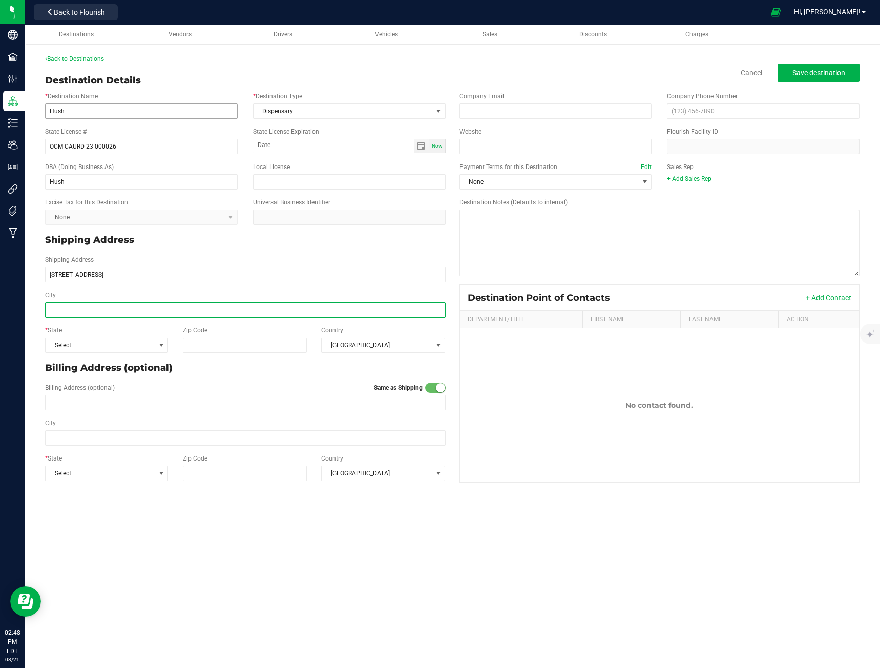
type input "[STREET_ADDRESS]"
type input "[GEOGRAPHIC_DATA]"
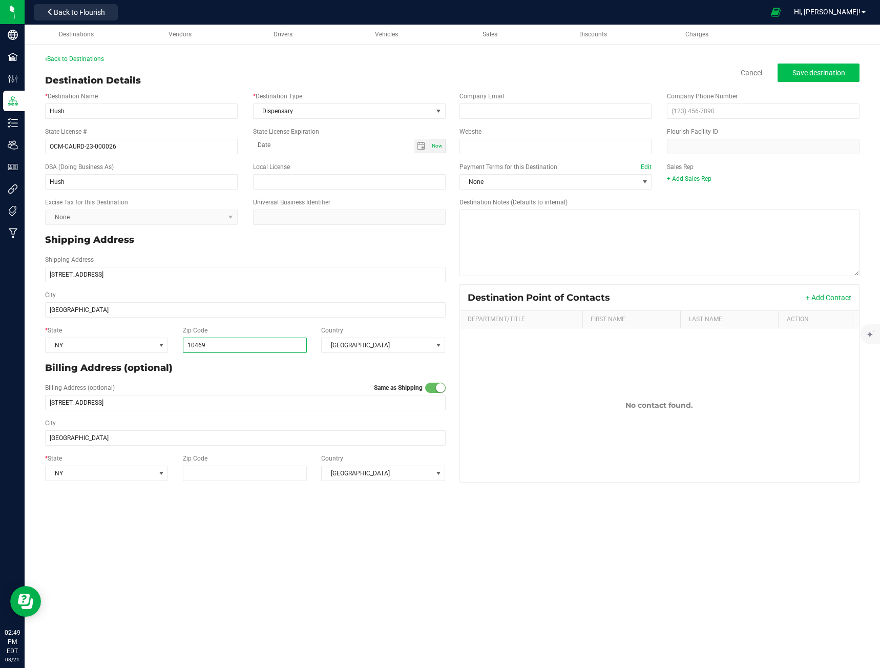
type input "10469"
click at [816, 73] on span "Save destination" at bounding box center [818, 73] width 53 height 8
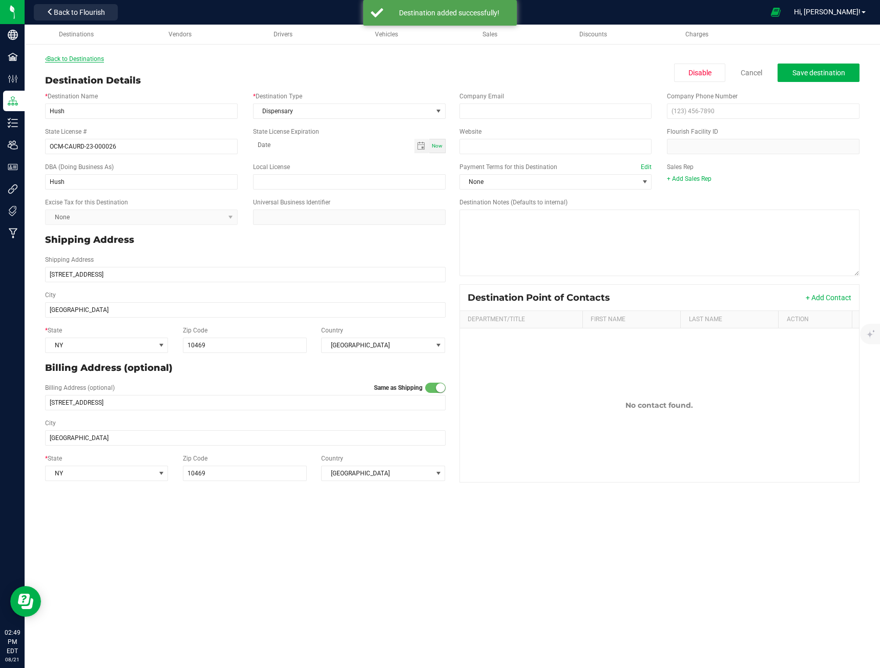
click at [79, 59] on link "Back to Destinations" at bounding box center [74, 58] width 59 height 7
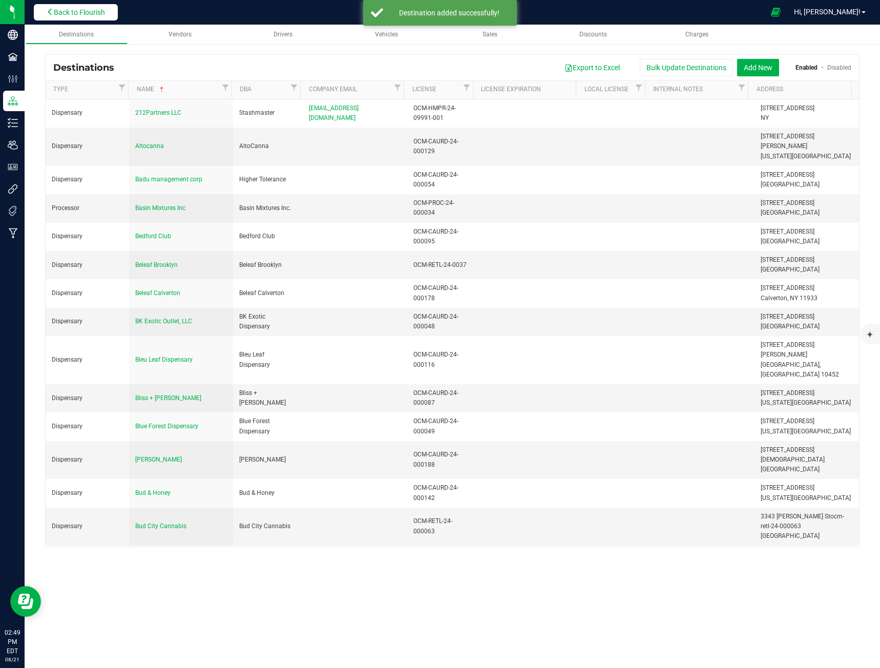
click at [98, 6] on button "Back to Flourish" at bounding box center [76, 12] width 84 height 16
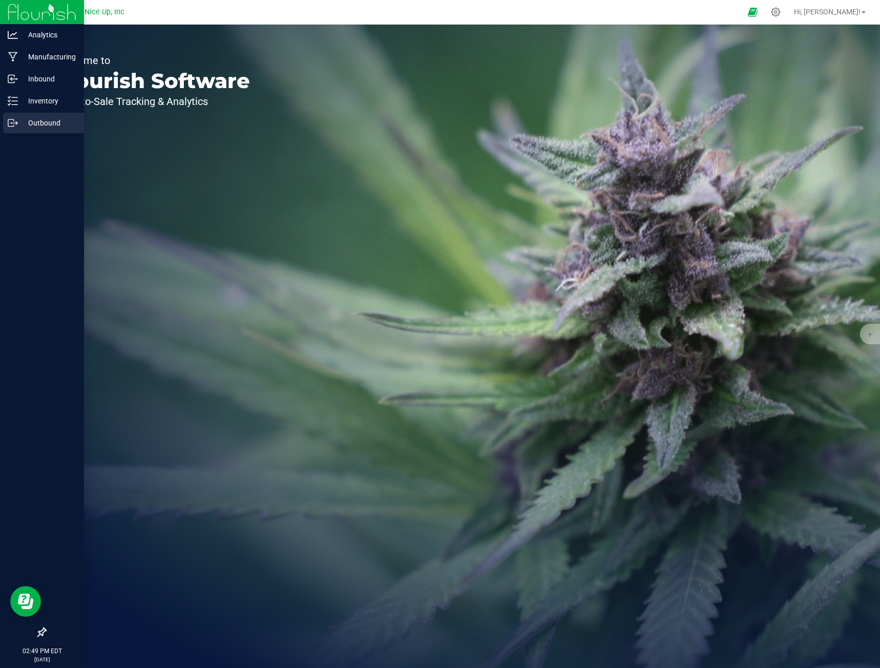
click at [2, 122] on link "Outbound" at bounding box center [42, 124] width 84 height 22
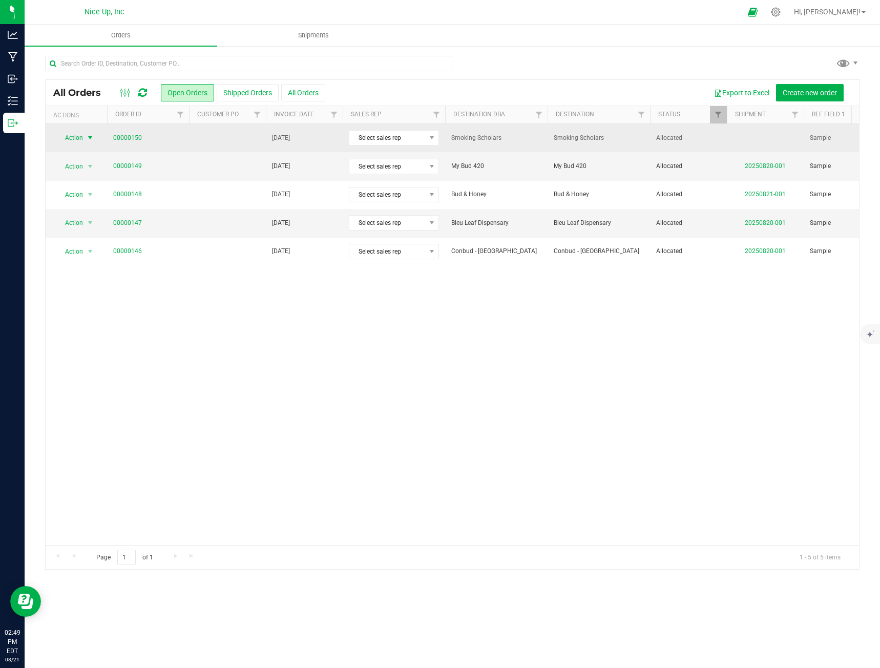
click at [87, 139] on span "select" at bounding box center [90, 138] width 8 height 8
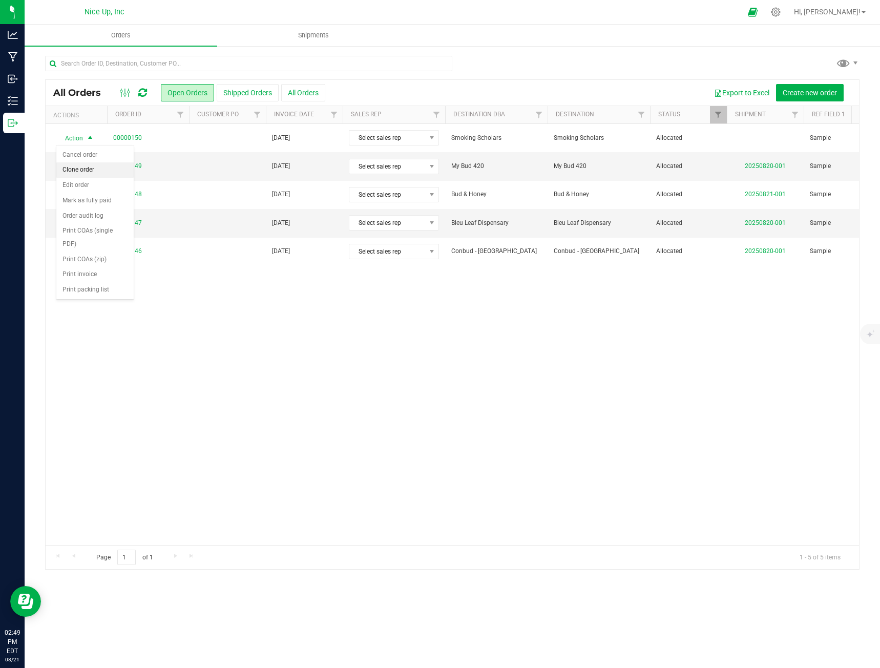
click at [89, 174] on li "Clone order" at bounding box center [94, 169] width 77 height 15
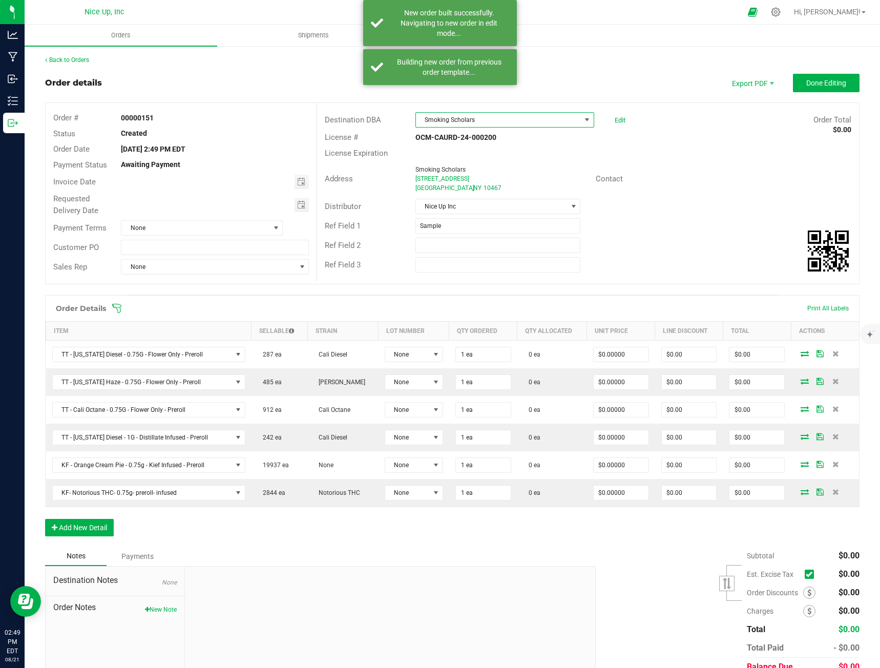
click at [464, 114] on span "Smoking Scholars" at bounding box center [498, 120] width 165 height 14
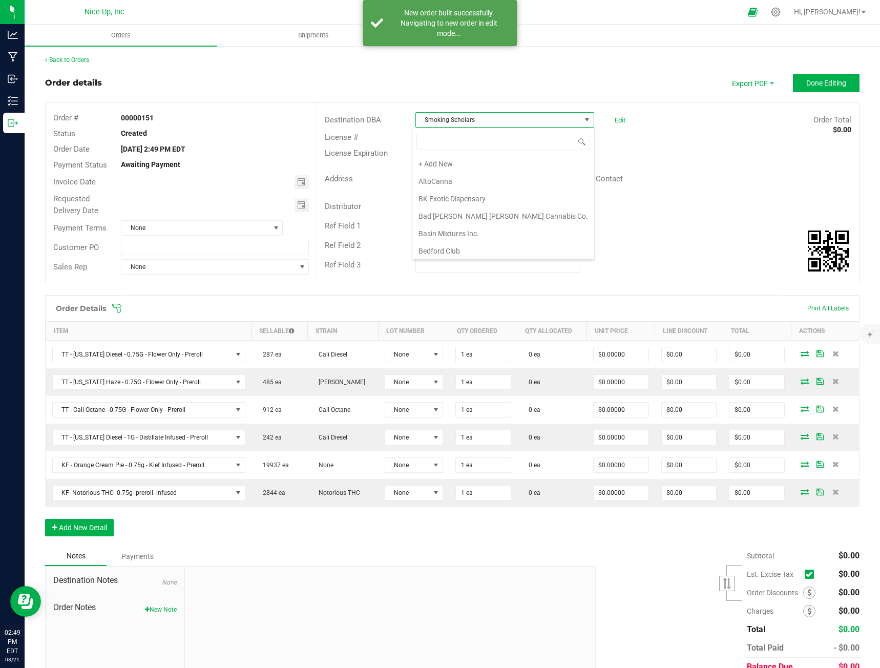
scroll to position [15, 177]
type input "hush"
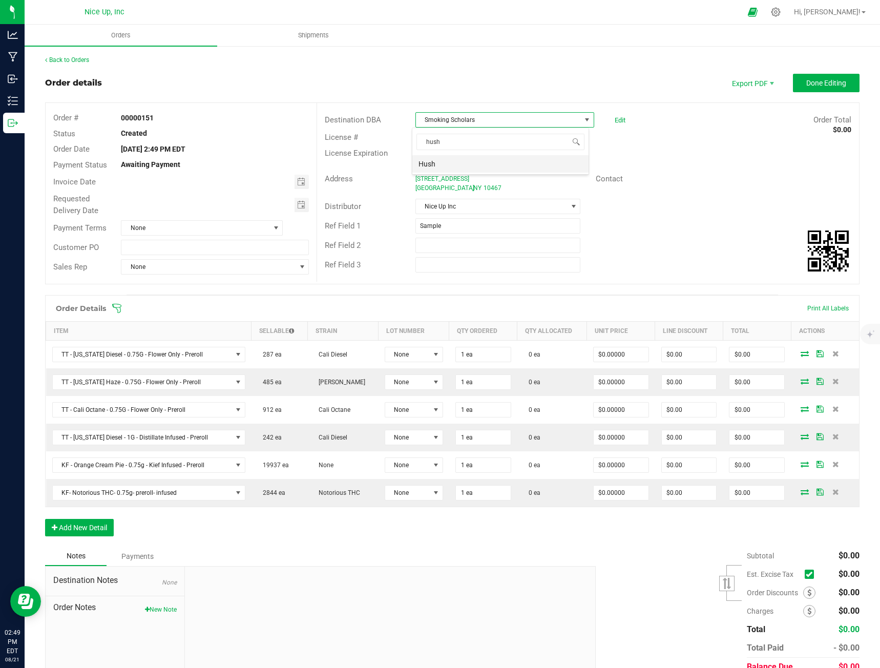
click at [473, 170] on li "Hush" at bounding box center [500, 163] width 176 height 17
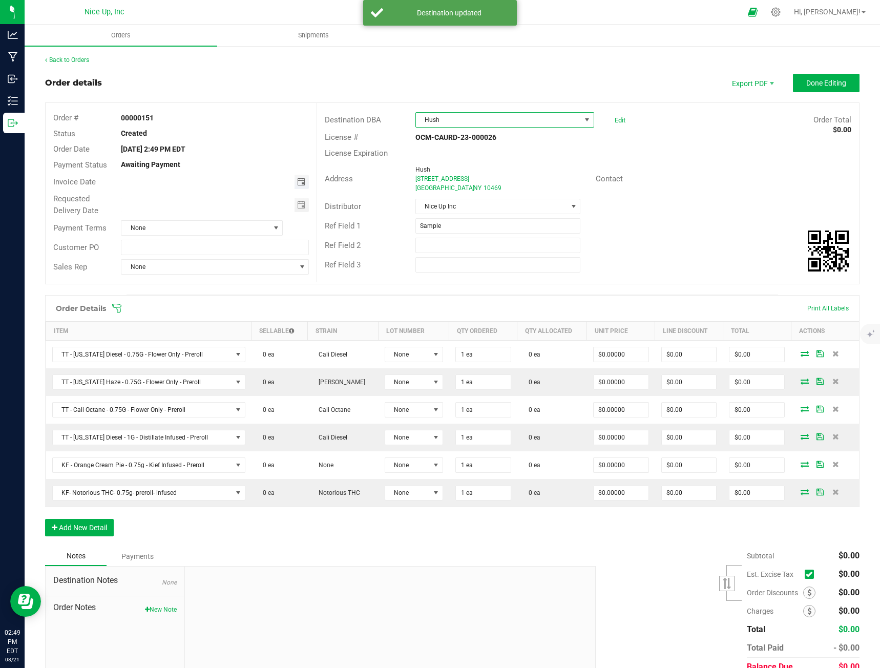
click at [297, 183] on span "Toggle calendar" at bounding box center [301, 182] width 8 height 8
click at [215, 300] on span "27" at bounding box center [211, 299] width 15 height 16
type input "[DATE]"
click at [300, 205] on span "Toggle calendar" at bounding box center [301, 205] width 8 height 8
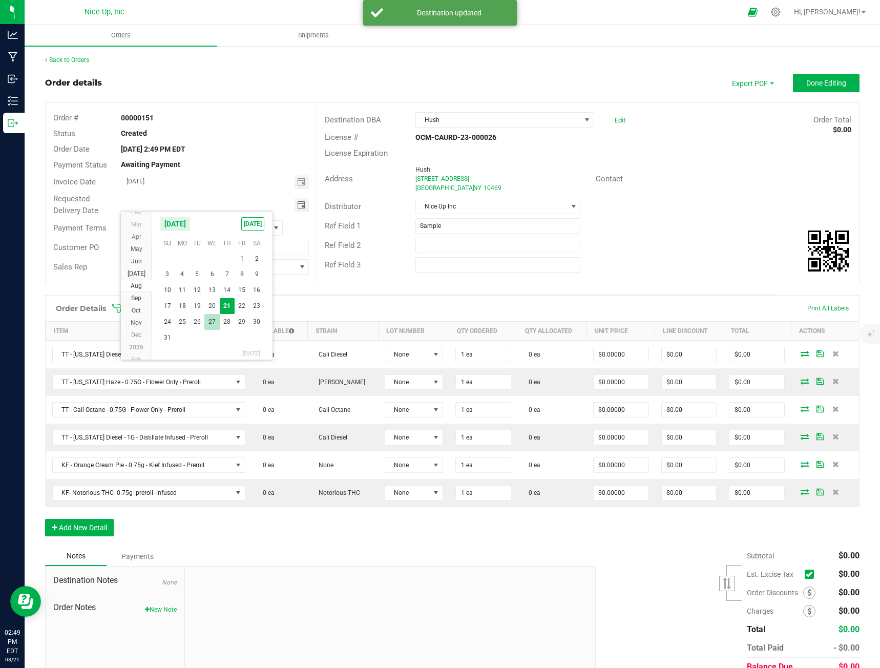
click at [208, 318] on span "27" at bounding box center [211, 322] width 15 height 16
type input "[DATE]"
click at [665, 193] on div "Address Hush [STREET_ADDRESS] Contact" at bounding box center [588, 179] width 542 height 36
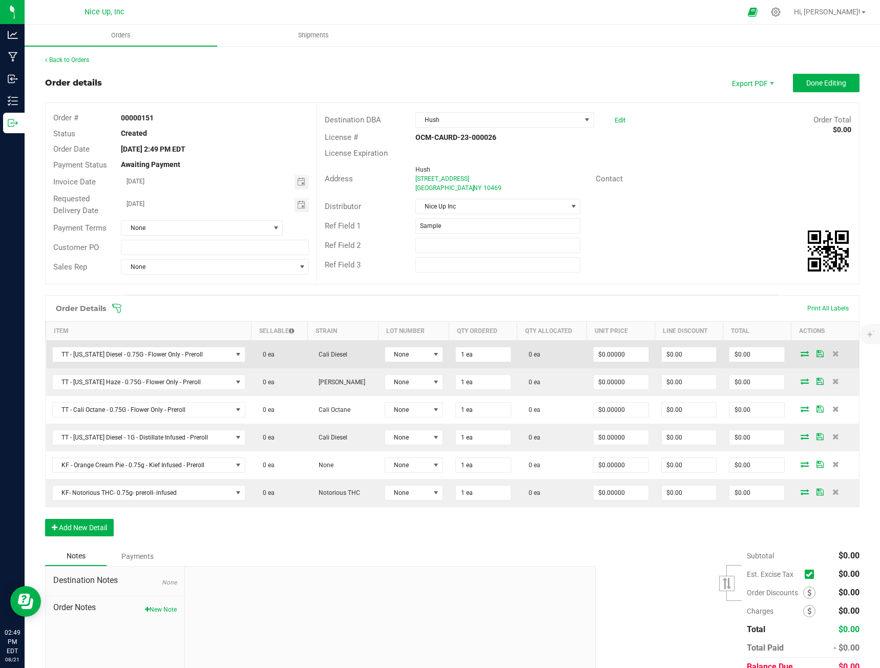
click at [801, 354] on icon at bounding box center [805, 353] width 8 height 6
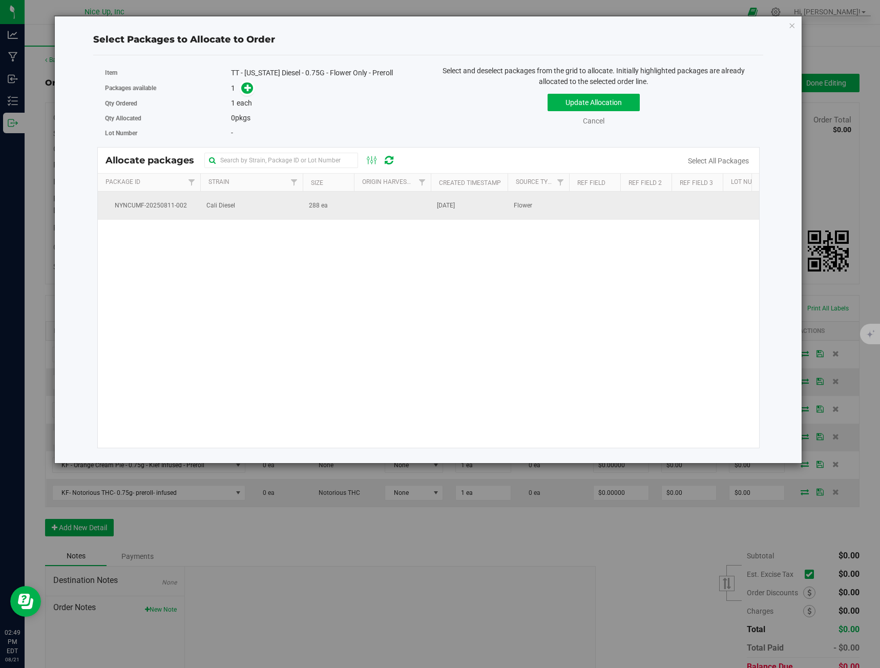
click at [320, 214] on td "288 ea" at bounding box center [328, 206] width 51 height 28
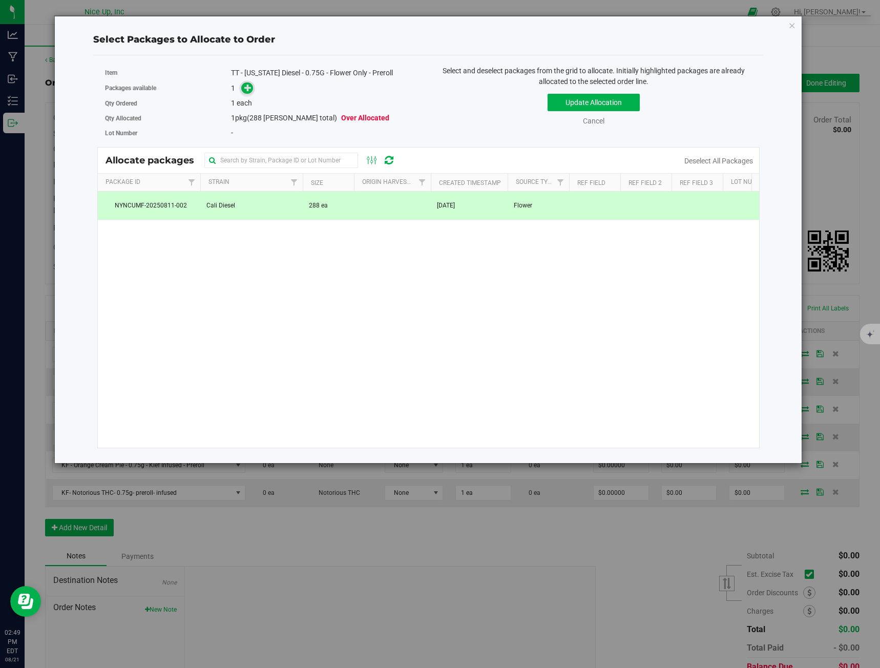
click at [246, 93] on span at bounding box center [247, 88] width 12 height 12
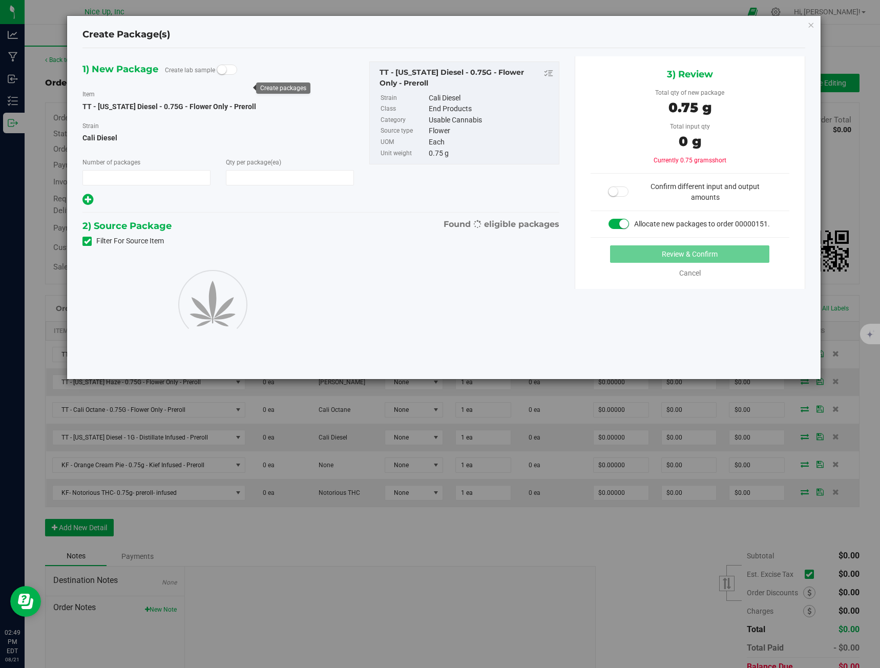
type input "1"
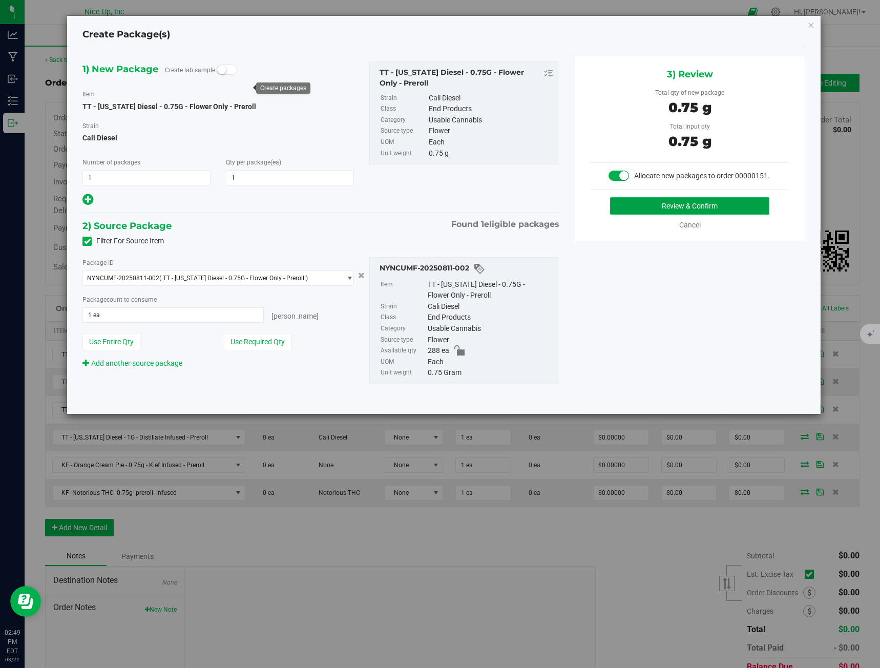
click at [665, 207] on button "Review & Confirm" at bounding box center [689, 205] width 159 height 17
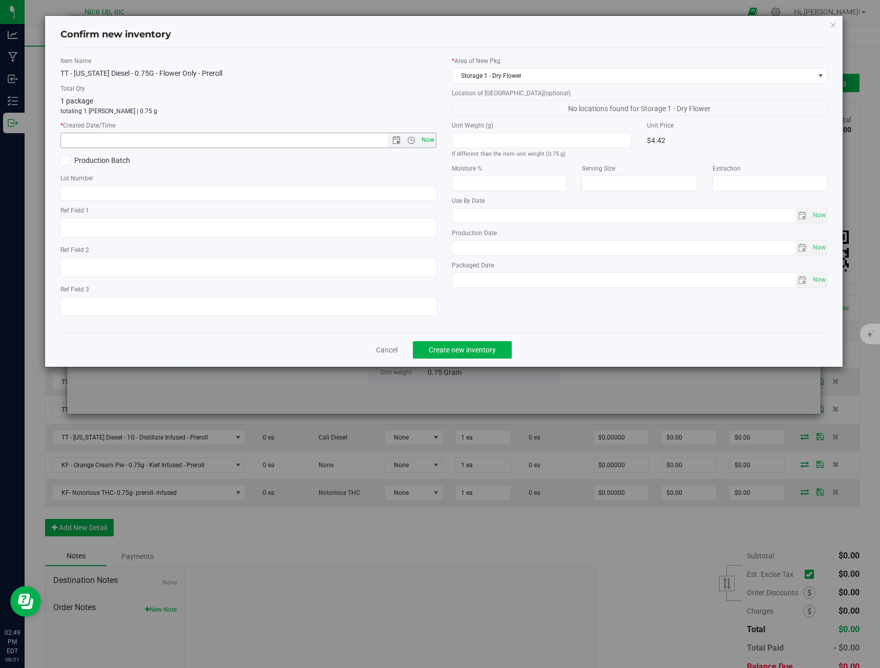
click at [426, 140] on span "Now" at bounding box center [427, 140] width 17 height 15
type input "[DATE] 2:49 PM"
click at [319, 195] on input "text" at bounding box center [248, 192] width 376 height 15
type input "250520CaDi006"
click at [426, 350] on button "Create new inventory" at bounding box center [462, 349] width 99 height 17
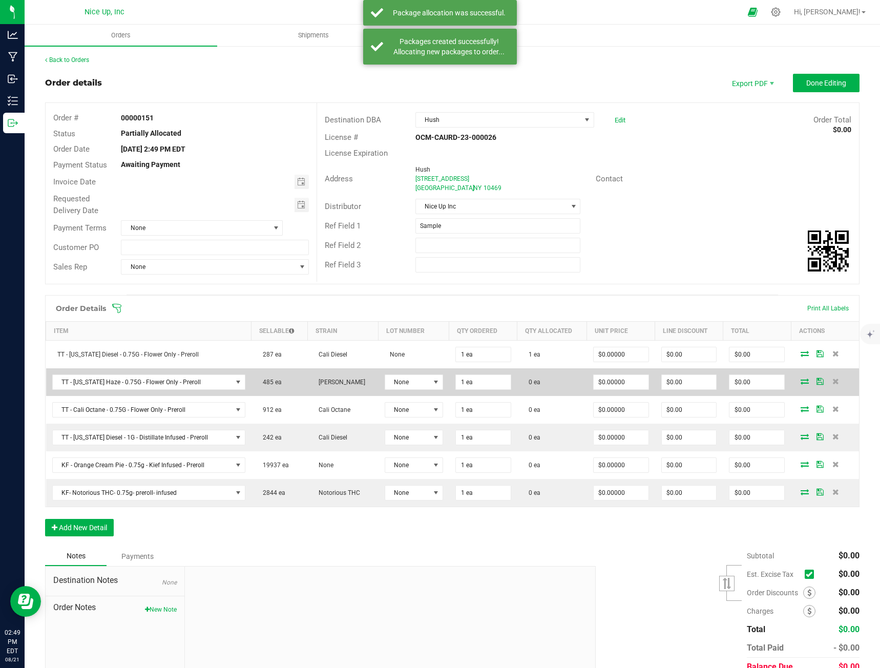
click at [801, 383] on icon at bounding box center [805, 381] width 8 height 6
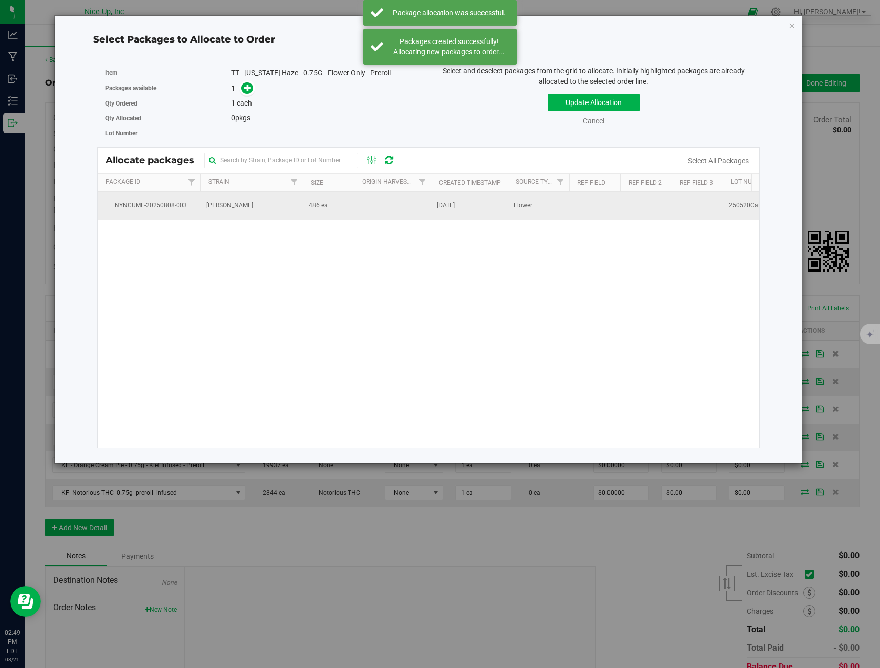
click at [274, 209] on td "[PERSON_NAME]" at bounding box center [251, 206] width 102 height 28
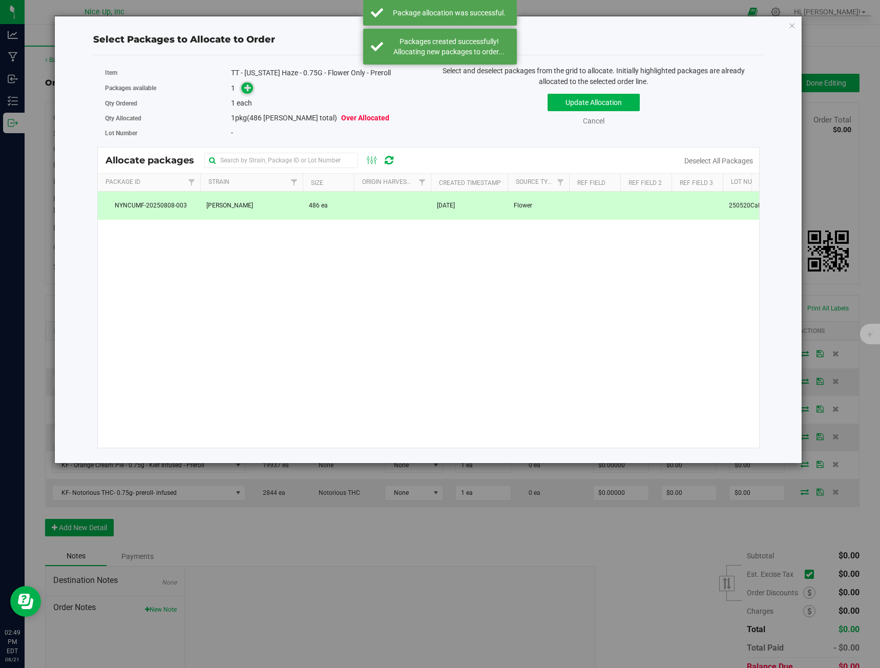
click at [242, 88] on span at bounding box center [247, 88] width 12 height 12
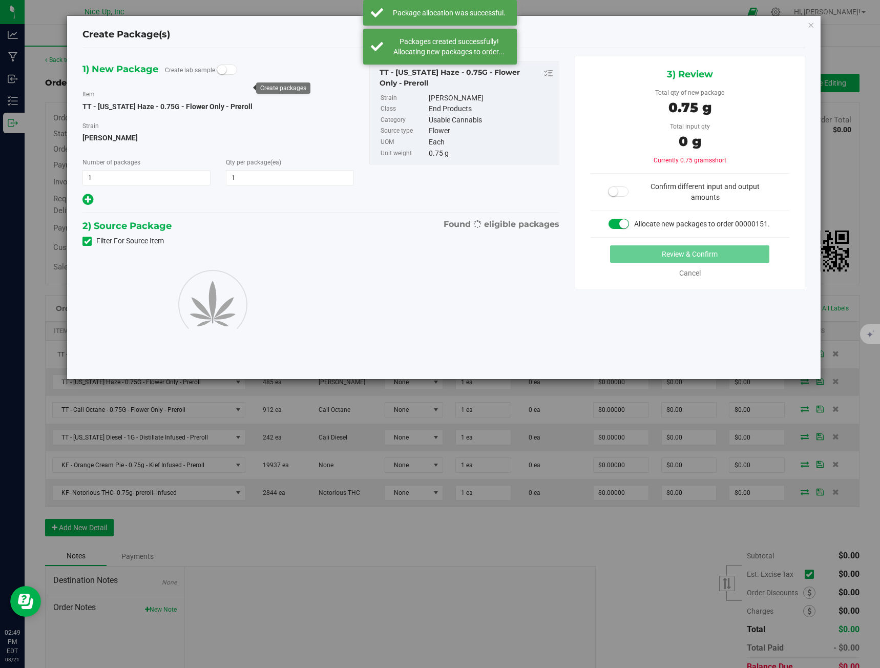
type input "1"
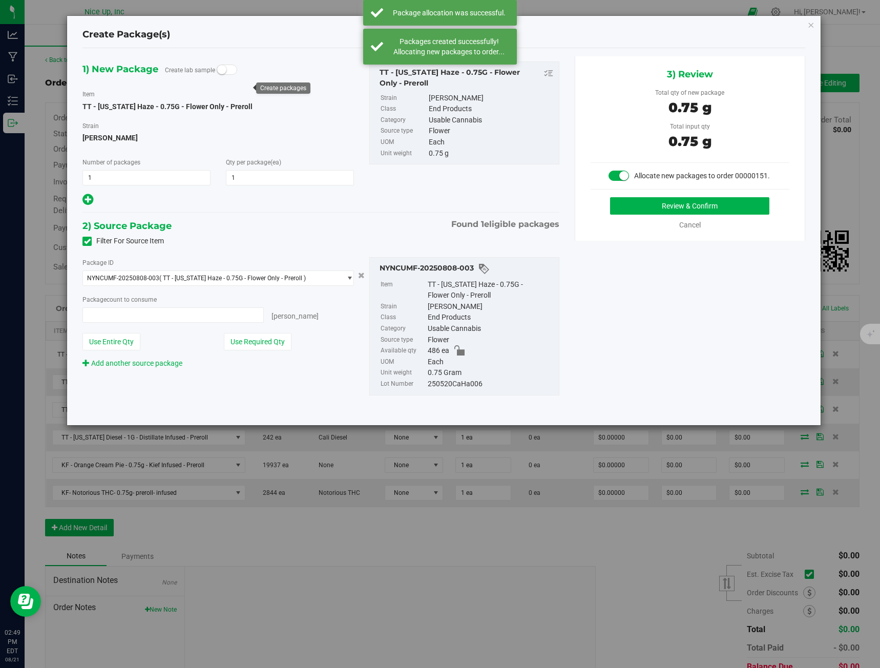
type input "1 ea"
click at [698, 201] on button "Review & Confirm" at bounding box center [689, 205] width 159 height 17
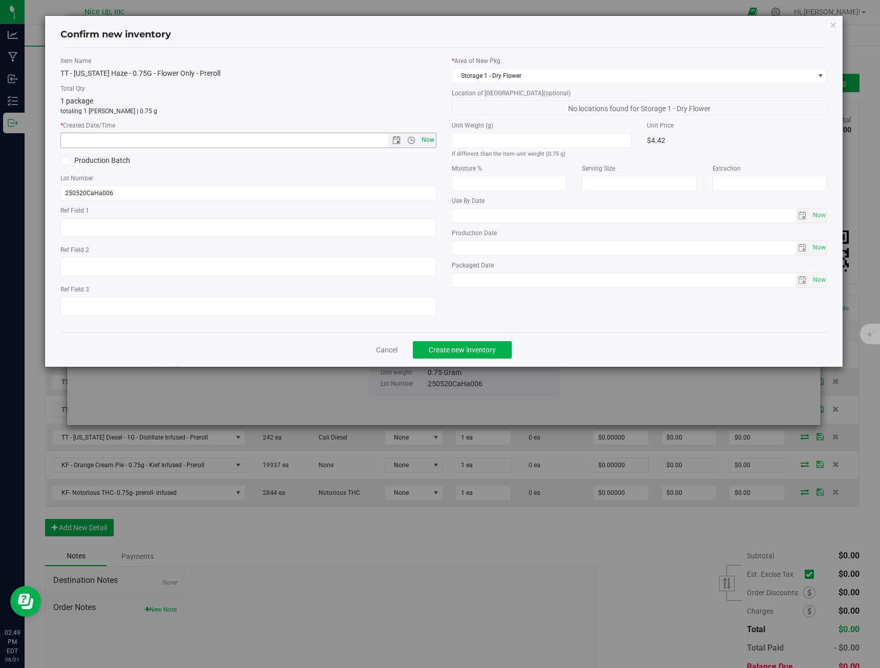
click at [433, 140] on span "Now" at bounding box center [427, 140] width 17 height 15
type input "[DATE] 2:49 PM"
click at [503, 353] on button "Create new inventory" at bounding box center [462, 349] width 99 height 17
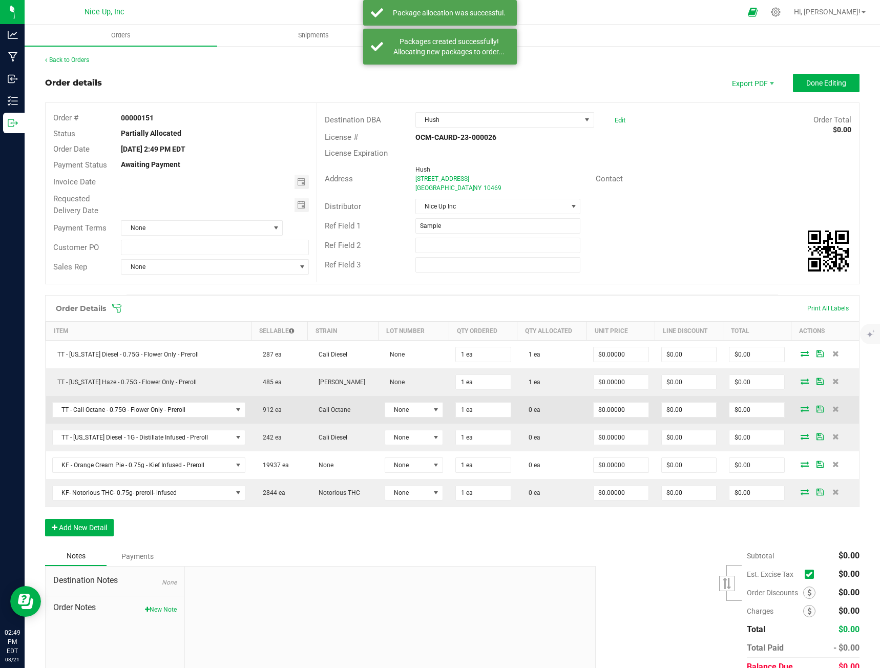
click at [801, 406] on icon at bounding box center [805, 409] width 8 height 6
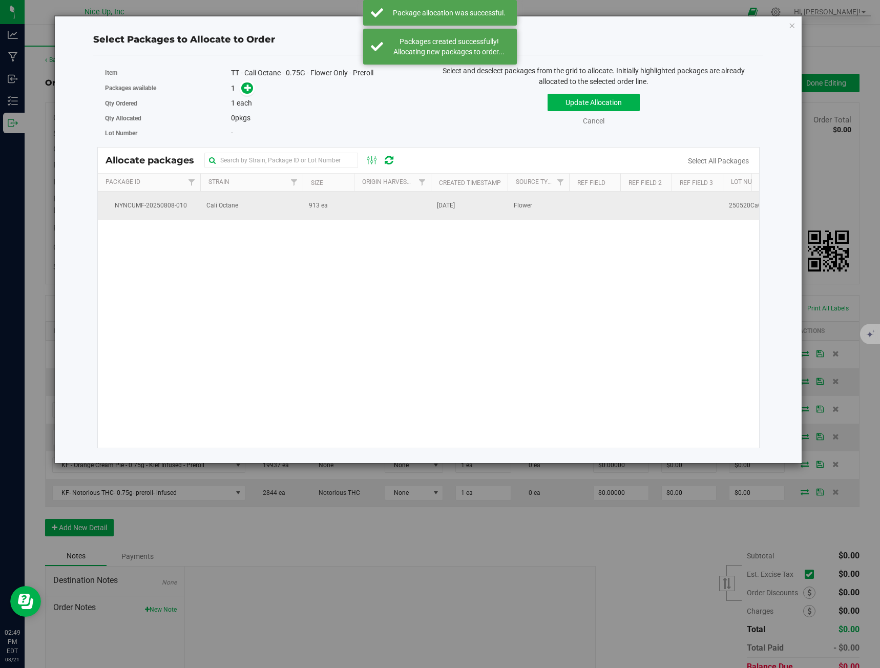
click at [242, 205] on td "Cali Octane" at bounding box center [251, 206] width 102 height 28
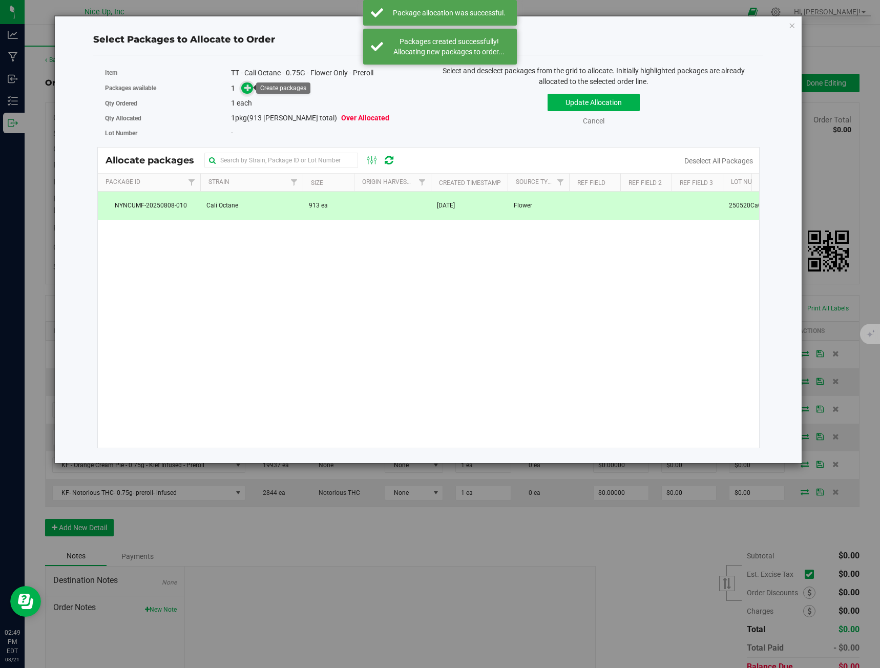
click at [253, 90] on span at bounding box center [247, 88] width 12 height 12
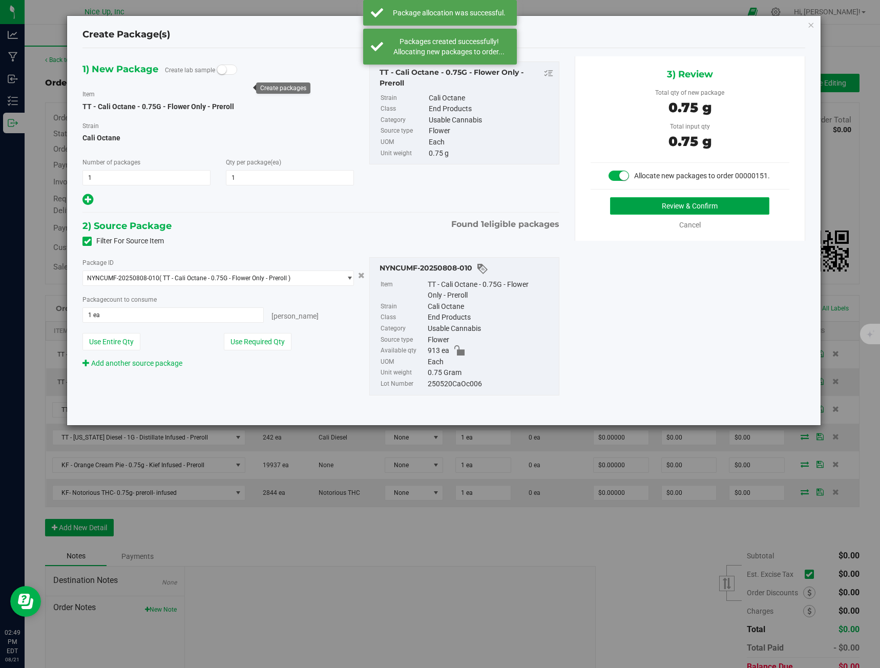
click at [637, 204] on button "Review & Confirm" at bounding box center [689, 205] width 159 height 17
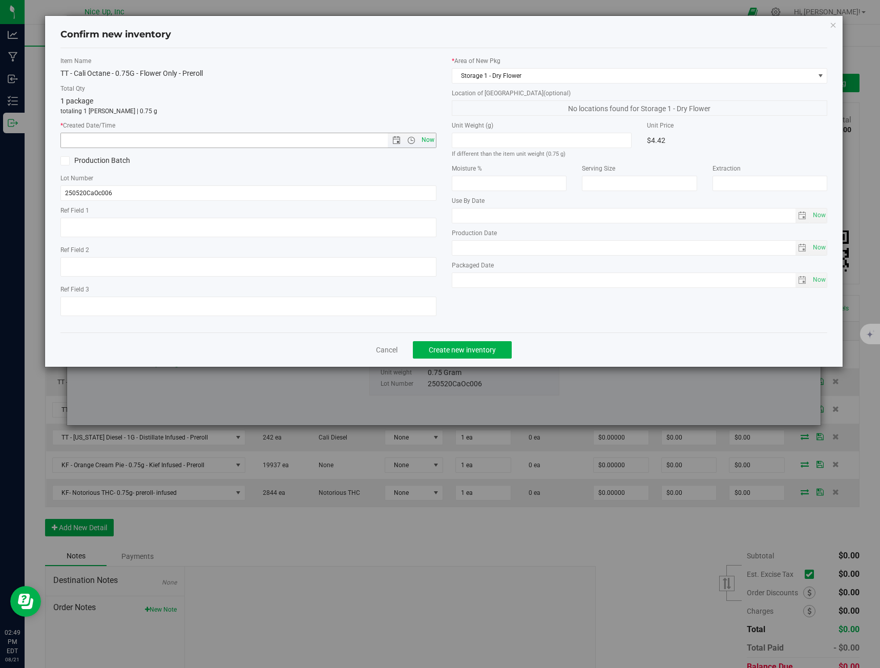
click at [424, 138] on span "Now" at bounding box center [427, 140] width 17 height 15
type input "[DATE] 2:49 PM"
click at [454, 350] on span "Create new inventory" at bounding box center [462, 350] width 67 height 8
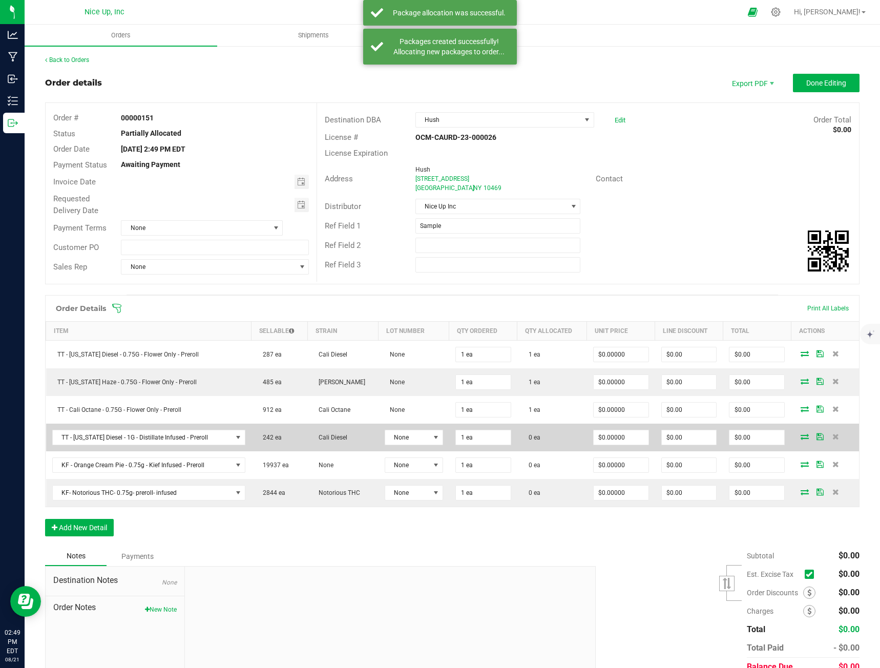
click at [801, 437] on icon at bounding box center [805, 436] width 8 height 6
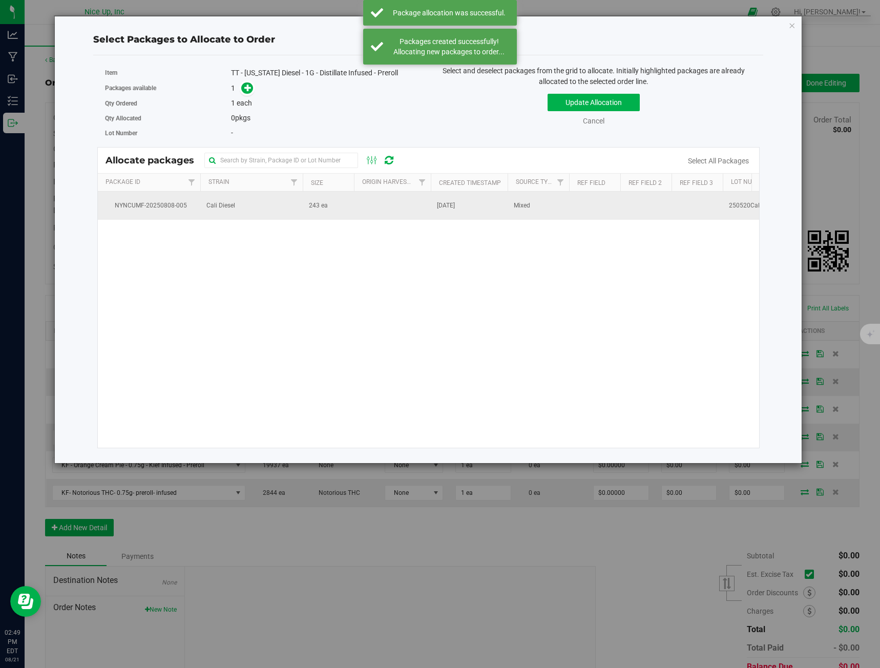
click at [217, 200] on td "Cali Diesel" at bounding box center [251, 206] width 102 height 28
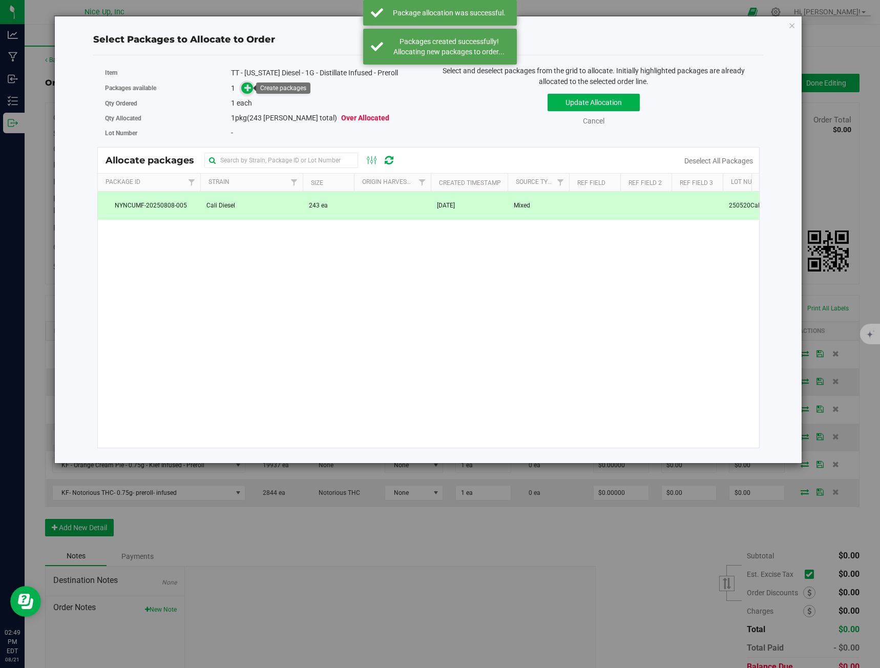
click at [248, 87] on icon at bounding box center [247, 87] width 7 height 7
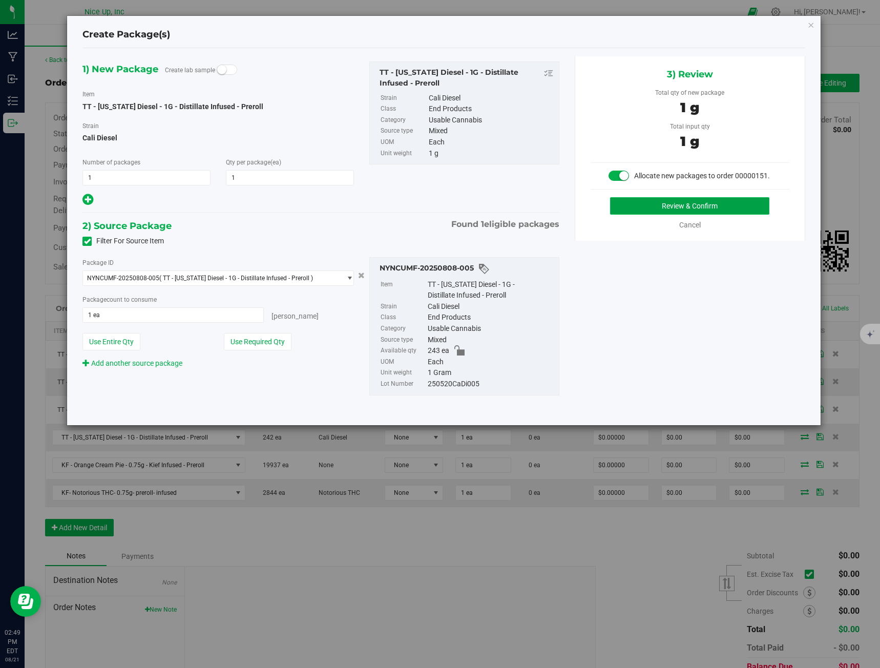
click at [654, 200] on button "Review & Confirm" at bounding box center [689, 205] width 159 height 17
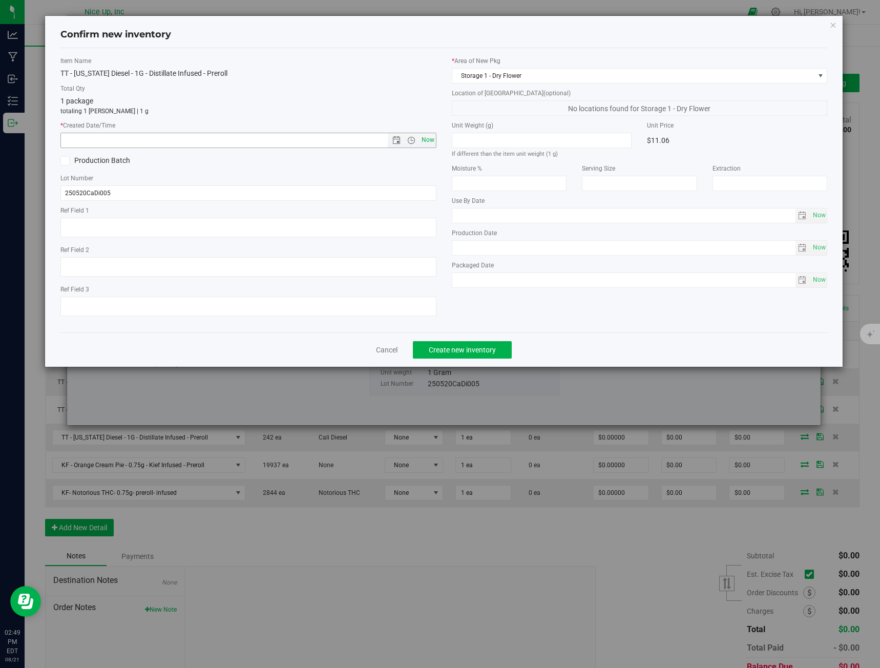
click at [430, 140] on span "Now" at bounding box center [427, 140] width 17 height 15
type input "[DATE] 2:49 PM"
click at [482, 341] on button "Create new inventory" at bounding box center [462, 349] width 99 height 17
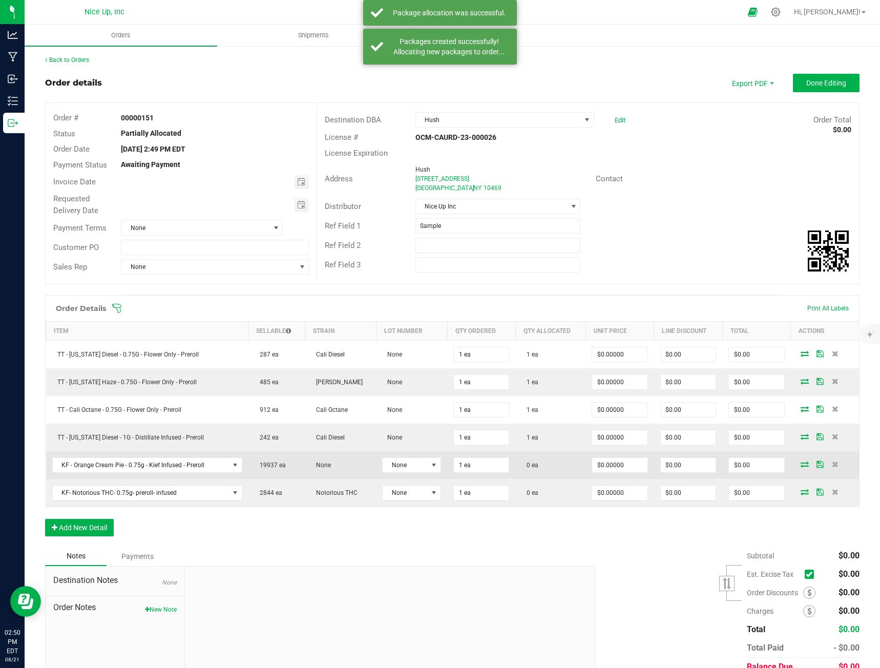
click at [801, 464] on icon at bounding box center [805, 464] width 8 height 6
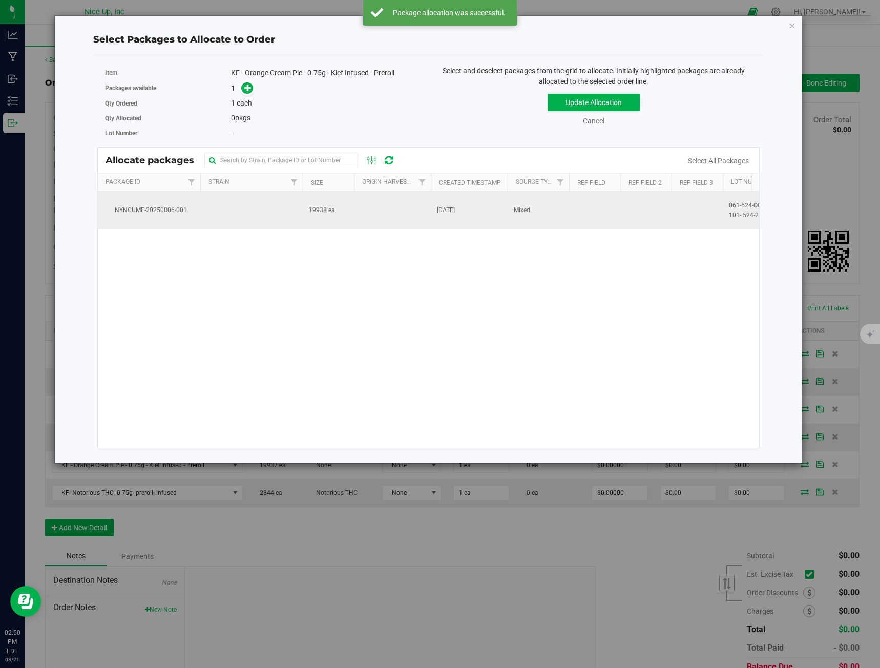
click at [319, 213] on span "19938 ea" at bounding box center [322, 210] width 26 height 10
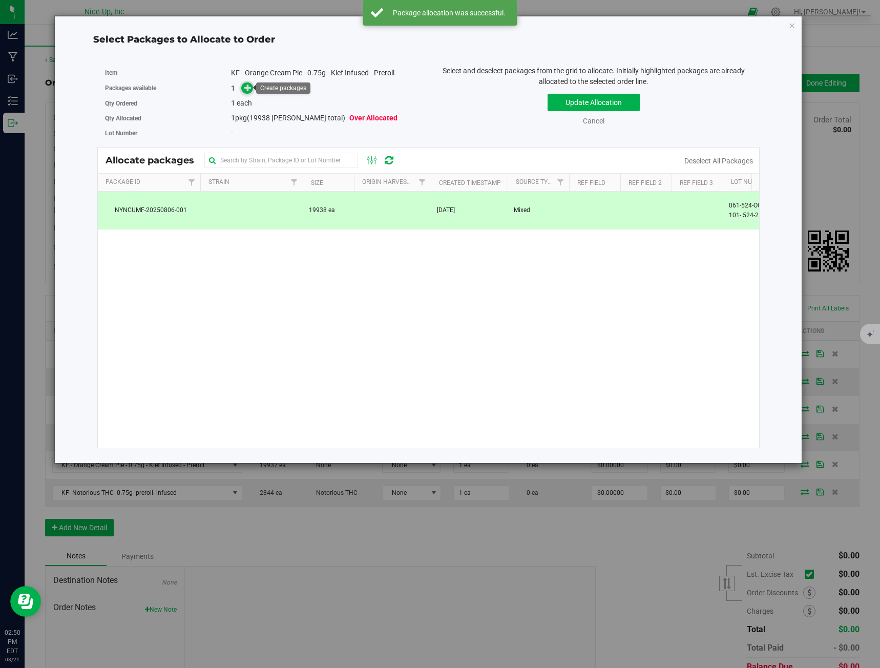
click at [247, 85] on icon at bounding box center [247, 87] width 7 height 7
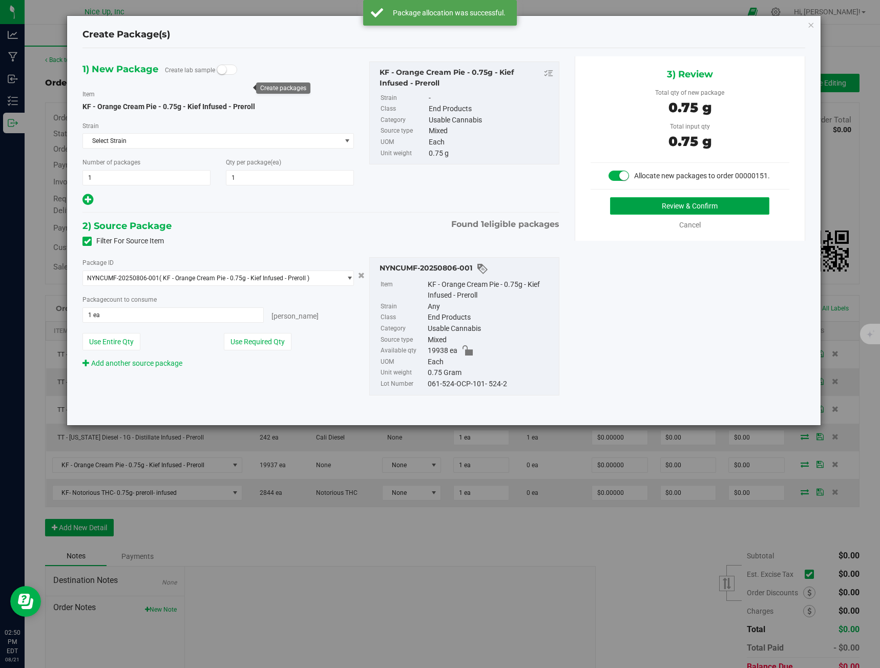
click at [645, 208] on button "Review & Confirm" at bounding box center [689, 205] width 159 height 17
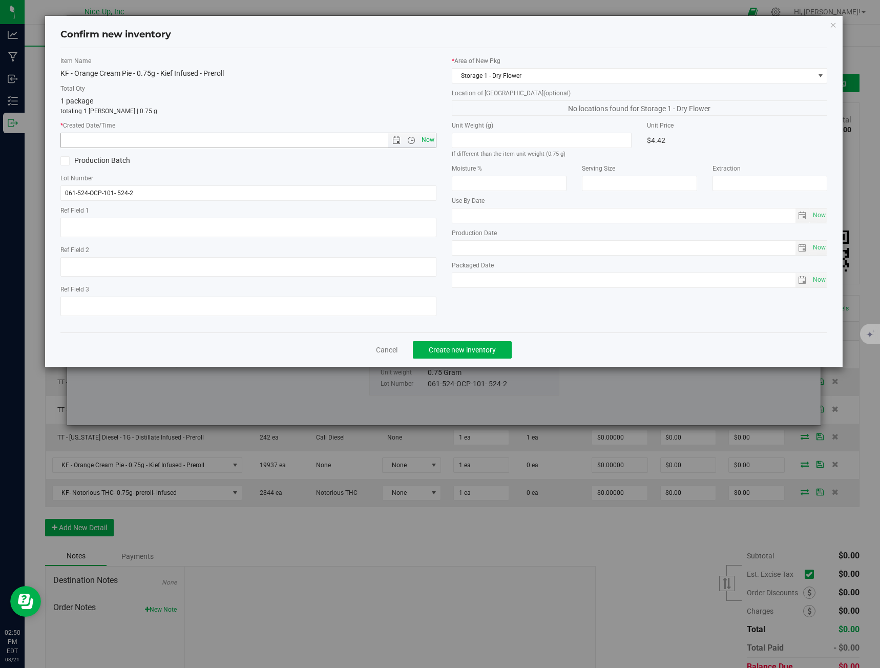
click at [424, 139] on span "Now" at bounding box center [427, 140] width 17 height 15
type input "[DATE] 2:50 PM"
click at [486, 353] on span "Create new inventory" at bounding box center [462, 350] width 67 height 8
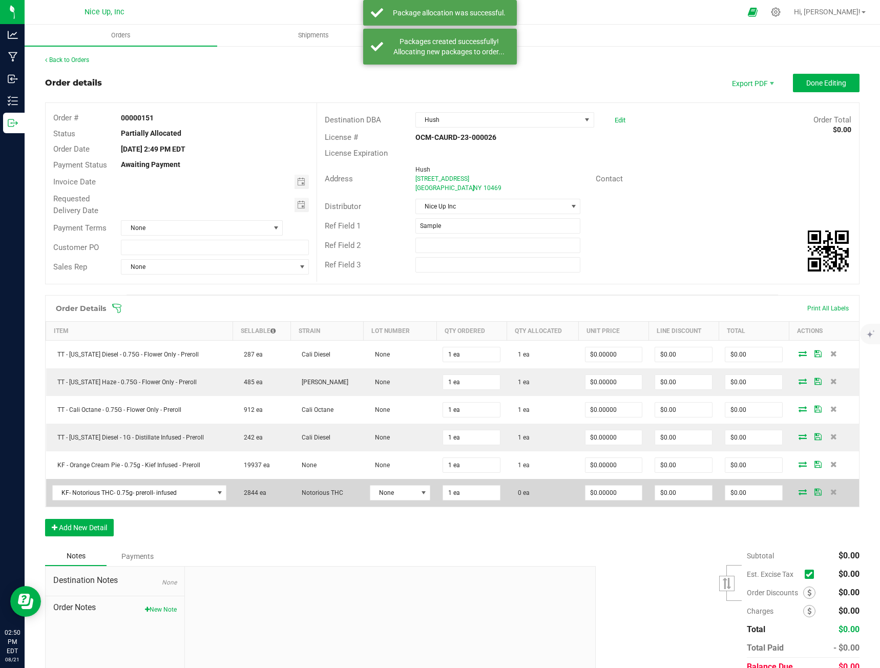
click at [799, 492] on icon at bounding box center [803, 492] width 8 height 6
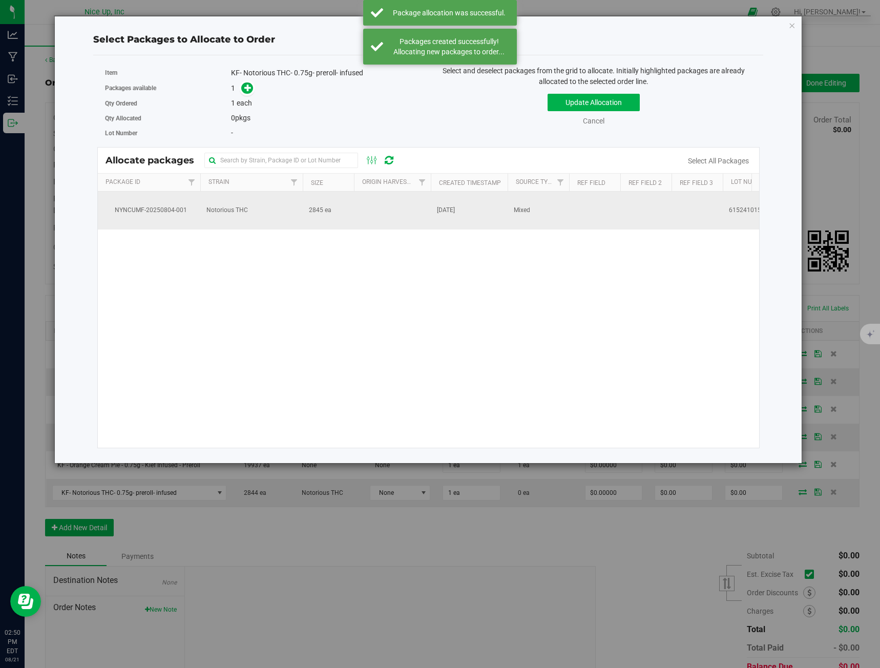
click at [297, 205] on td "Notorious THC" at bounding box center [251, 211] width 102 height 38
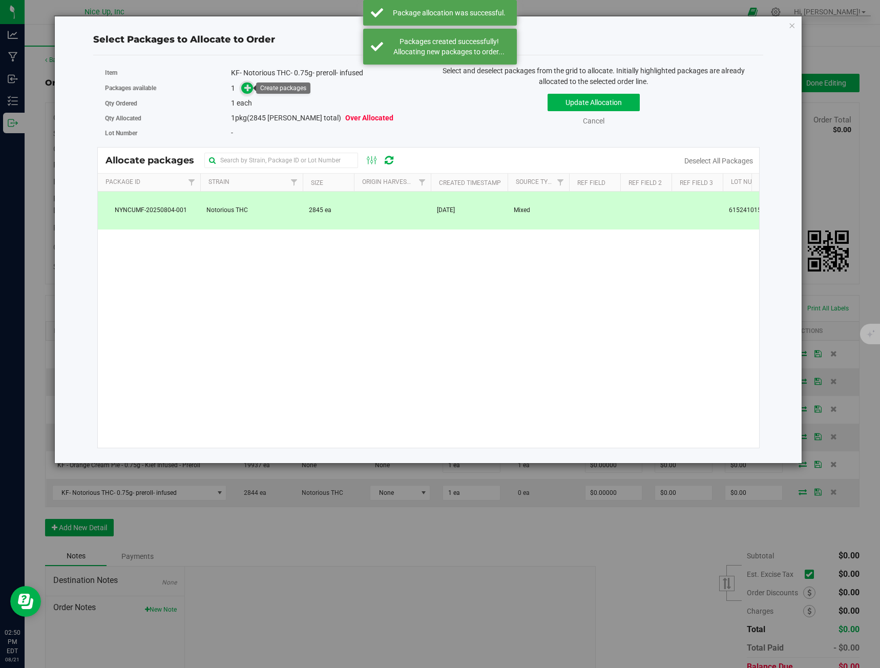
click at [245, 91] on icon at bounding box center [247, 87] width 7 height 7
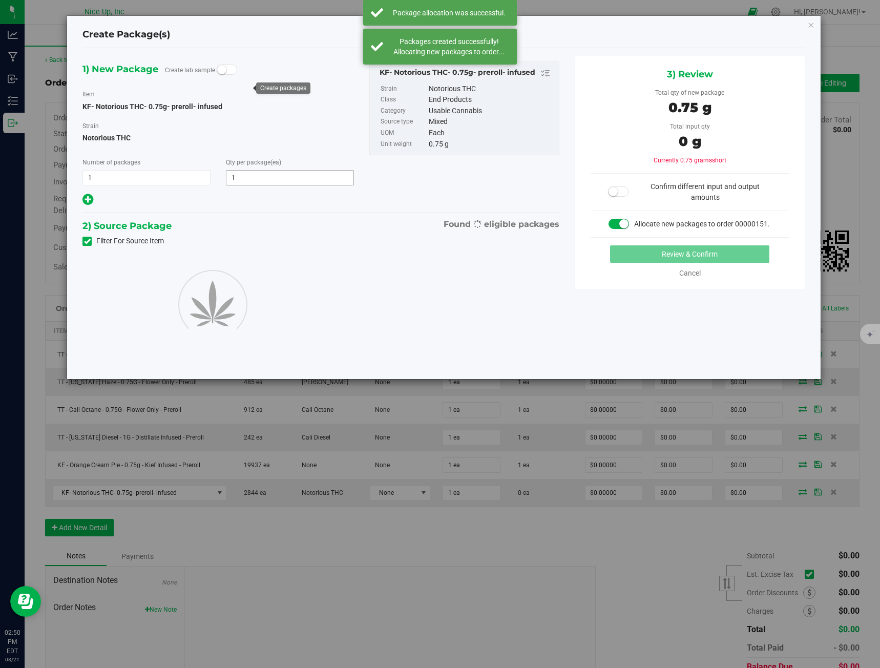
type input "1"
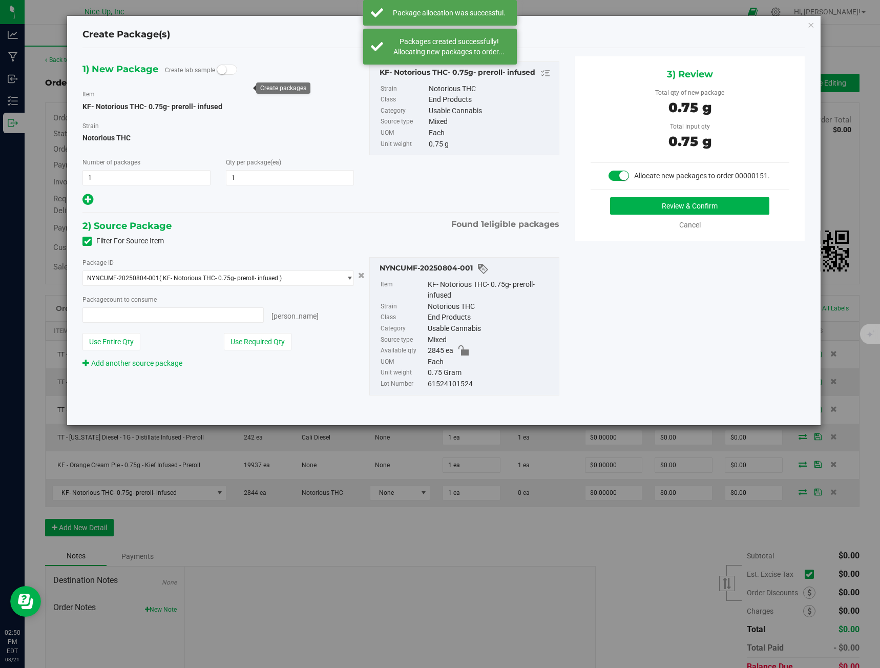
type input "1 ea"
click at [647, 200] on button "Review & Confirm" at bounding box center [689, 205] width 159 height 17
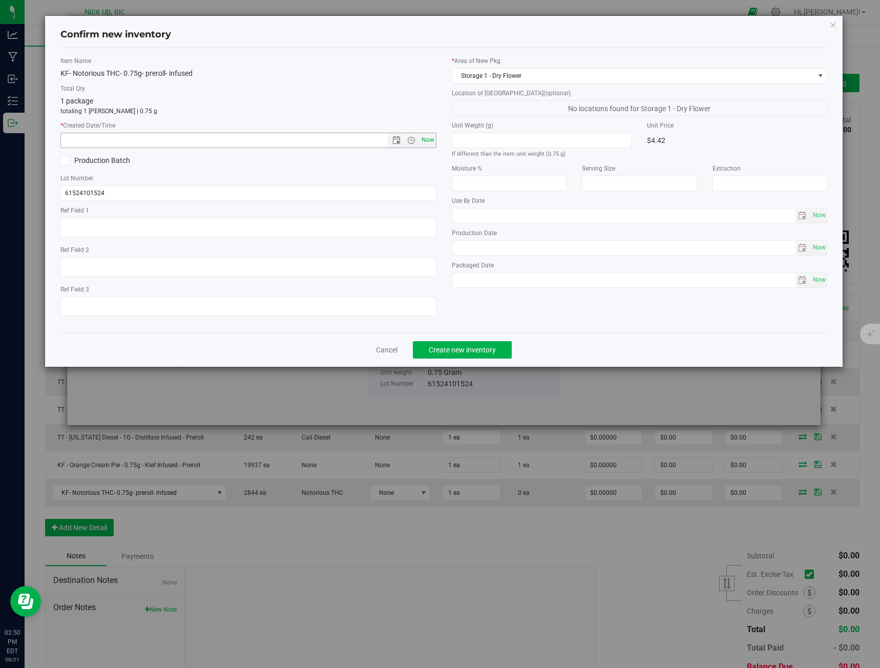
click at [425, 138] on span "Now" at bounding box center [427, 140] width 17 height 15
type input "[DATE] 2:50 PM"
click at [499, 345] on button "Create new inventory" at bounding box center [462, 349] width 99 height 17
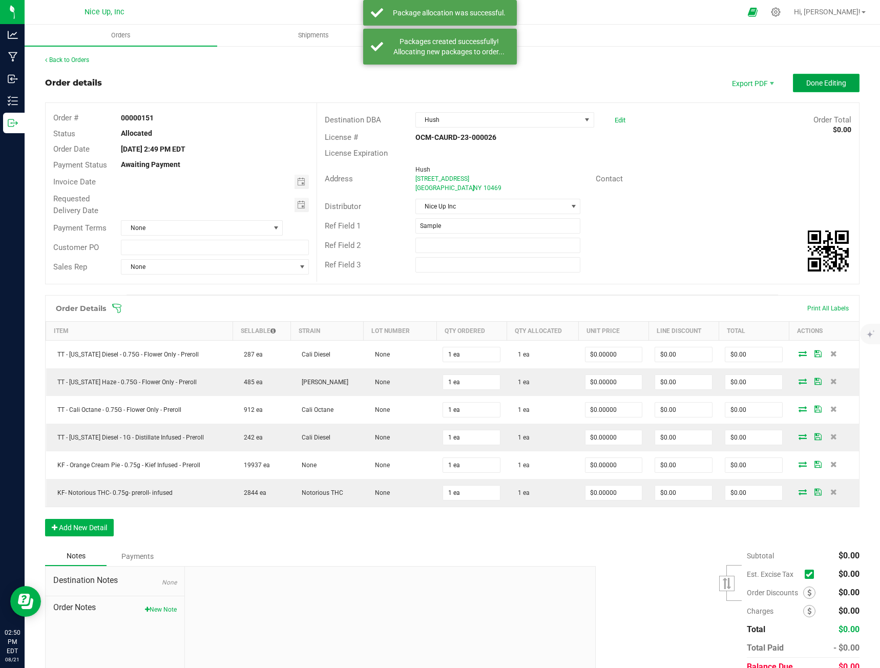
click at [806, 82] on span "Done Editing" at bounding box center [826, 83] width 40 height 8
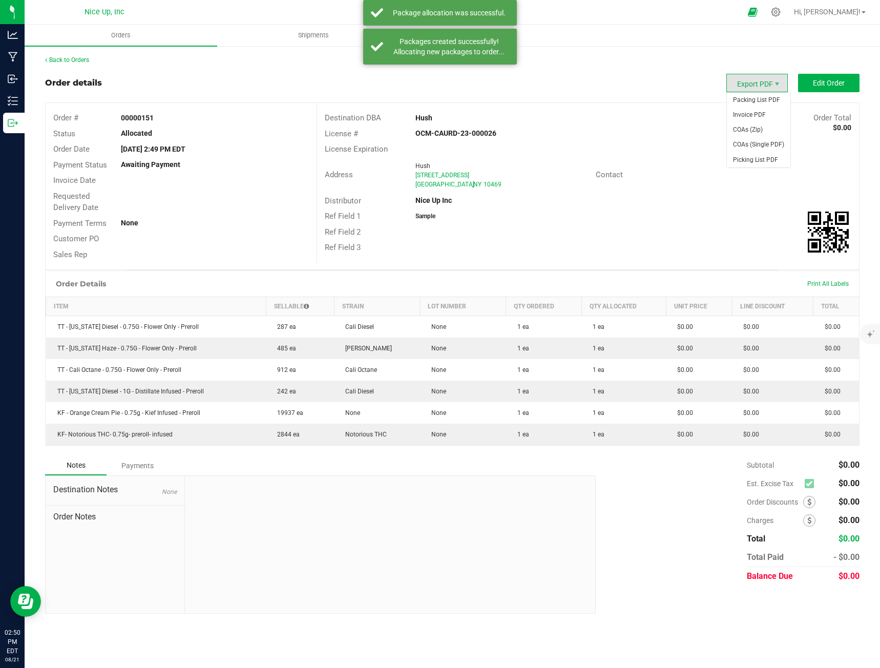
click at [751, 82] on span "Export PDF" at bounding box center [756, 83] width 61 height 18
click at [748, 118] on span "Invoice PDF" at bounding box center [759, 115] width 64 height 15
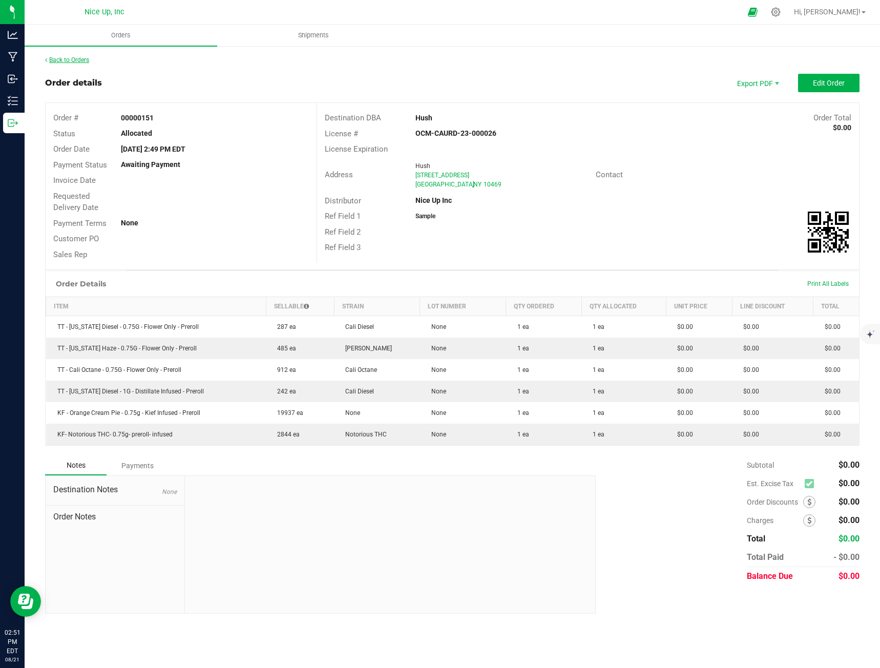
click at [79, 63] on link "Back to Orders" at bounding box center [67, 59] width 44 height 7
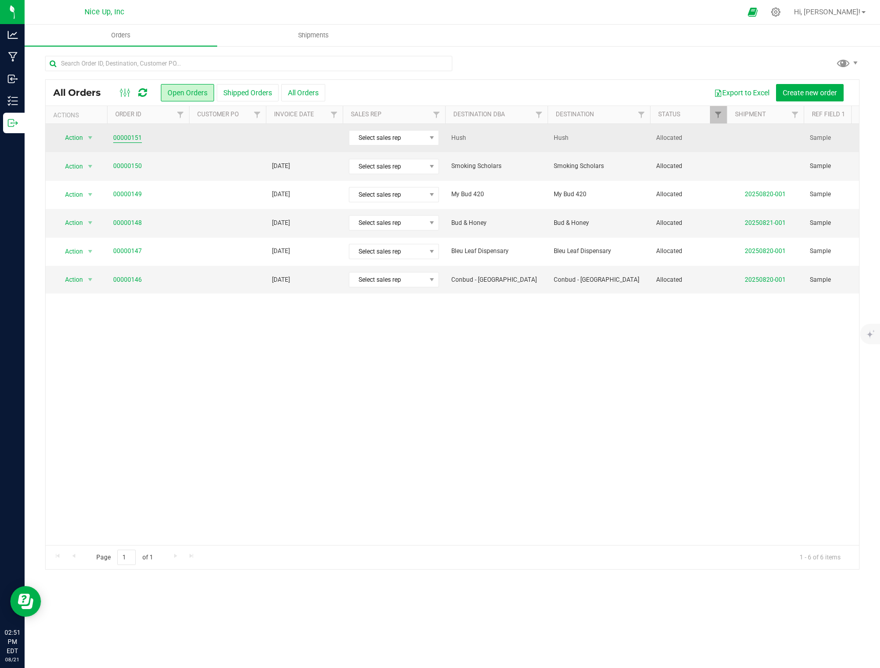
click at [122, 139] on link "00000151" at bounding box center [127, 138] width 29 height 10
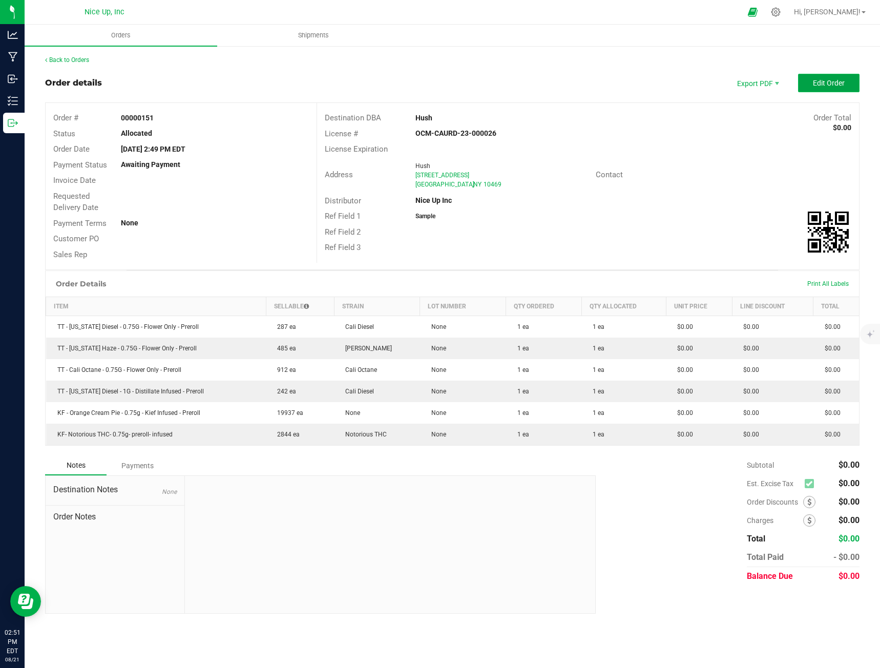
click at [829, 86] on span "Edit Order" at bounding box center [829, 83] width 32 height 8
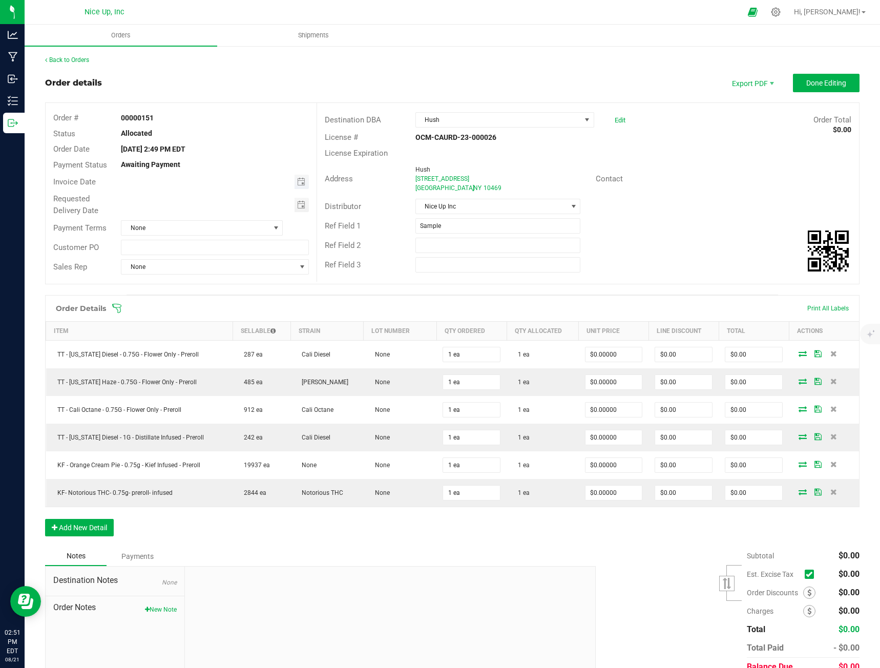
click at [304, 180] on span "Toggle calendar" at bounding box center [302, 182] width 15 height 14
click at [211, 304] on span "27" at bounding box center [211, 299] width 15 height 16
type input "[DATE]"
click at [301, 207] on span "Toggle calendar" at bounding box center [301, 205] width 8 height 8
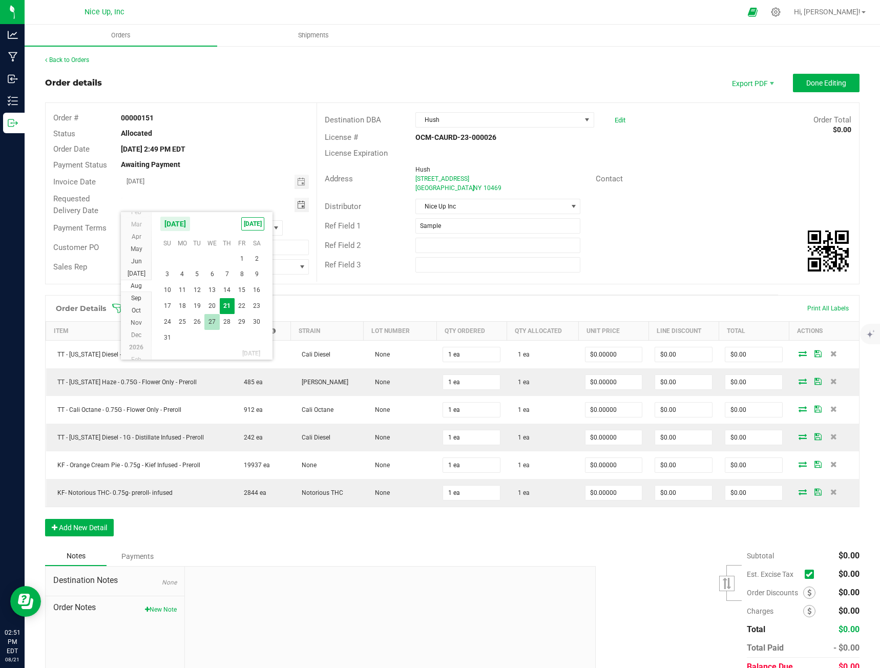
click at [212, 316] on span "27" at bounding box center [211, 322] width 15 height 16
type input "[DATE]"
click at [653, 212] on div "Distributor Nice Up Inc" at bounding box center [588, 206] width 542 height 19
click at [811, 81] on span "Done Editing" at bounding box center [826, 83] width 40 height 8
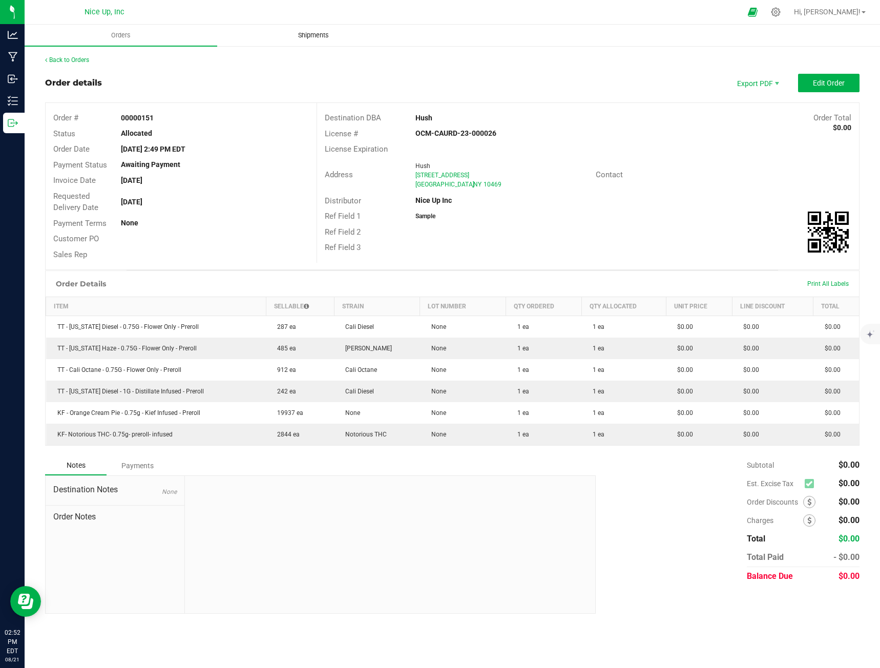
click at [296, 38] on span "Shipments" at bounding box center [313, 35] width 58 height 9
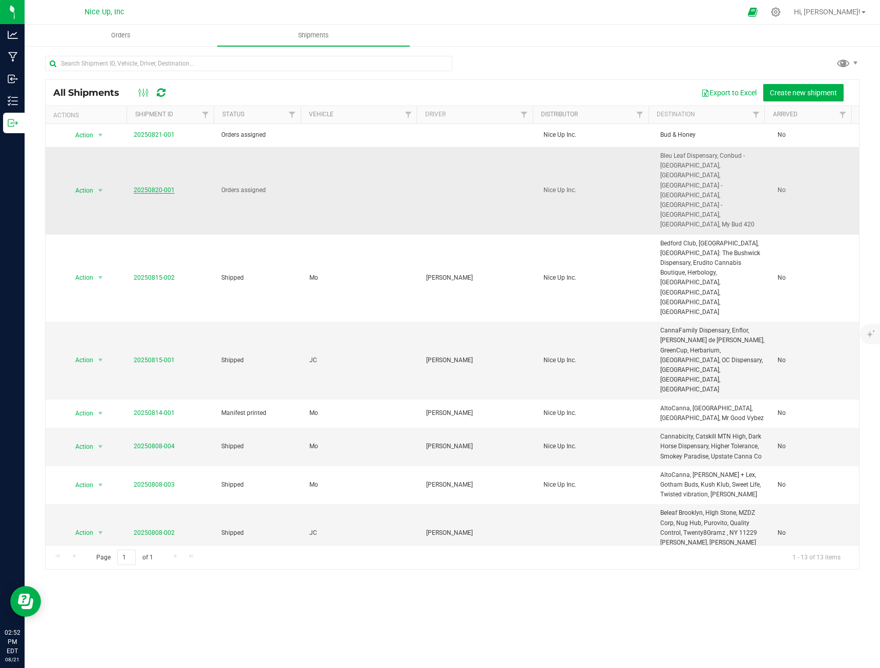
click at [165, 186] on link "20250820-001" at bounding box center [154, 189] width 41 height 7
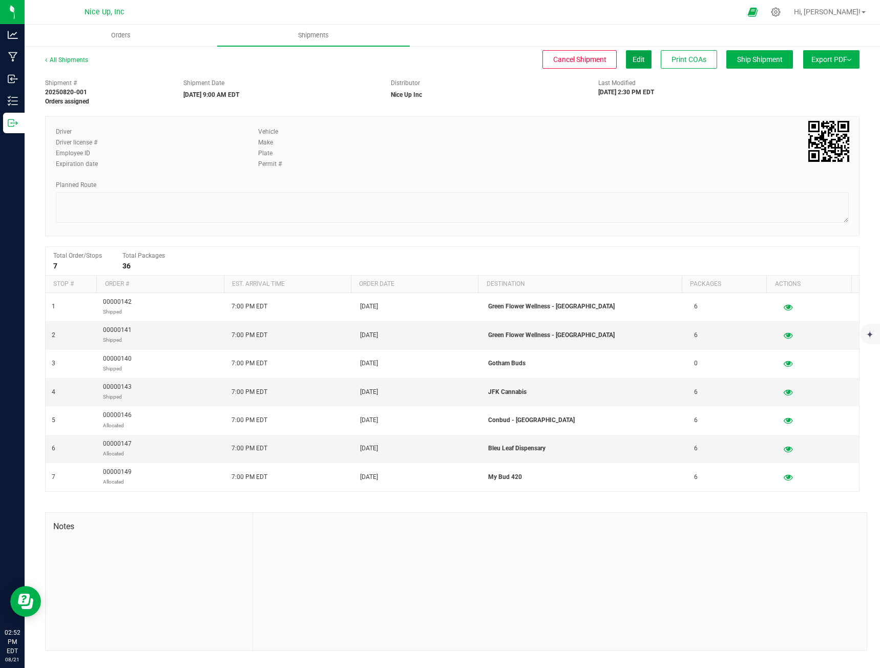
click at [638, 61] on span "Edit" at bounding box center [639, 59] width 12 height 8
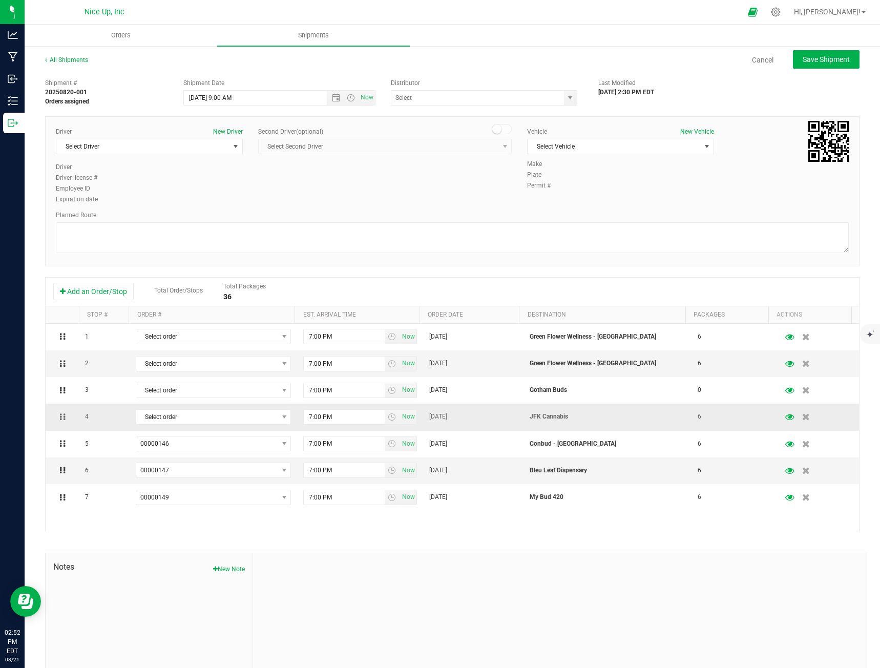
type input "Nice Up Inc"
click at [85, 297] on button "Add an Order/Stop" at bounding box center [93, 291] width 80 height 17
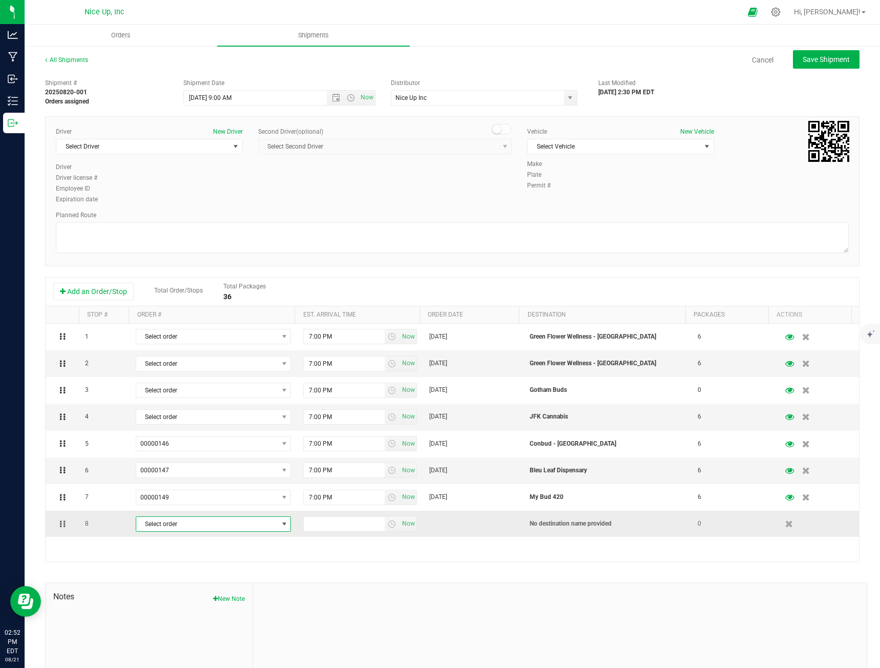
click at [194, 524] on span "Select order" at bounding box center [206, 524] width 141 height 14
click at [233, 581] on span "(Smoking Scholars)" at bounding box center [229, 582] width 54 height 13
click at [814, 60] on span "Save Shipment" at bounding box center [826, 59] width 47 height 8
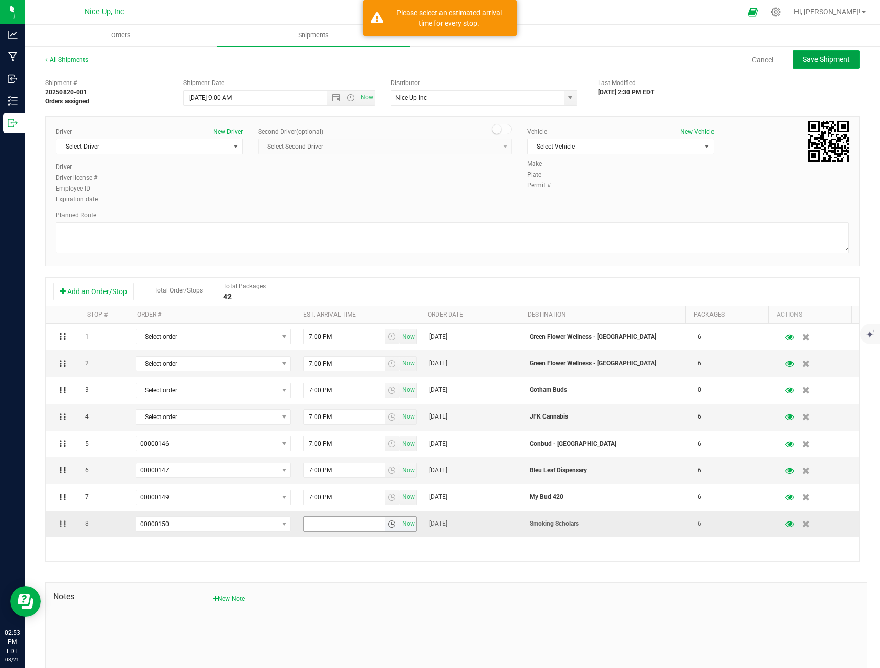
click at [388, 523] on span "select" at bounding box center [392, 524] width 8 height 8
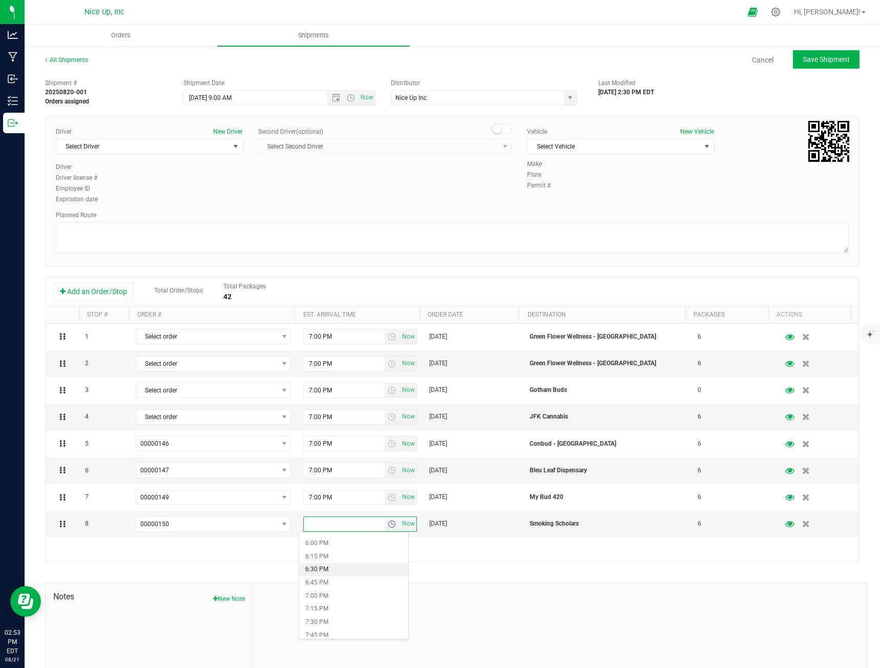
scroll to position [973, 0]
click at [334, 566] on li "7:00 PM" at bounding box center [353, 568] width 109 height 13
click at [826, 58] on span "Save Shipment" at bounding box center [826, 59] width 47 height 8
type input "[DATE] 1:00 PM"
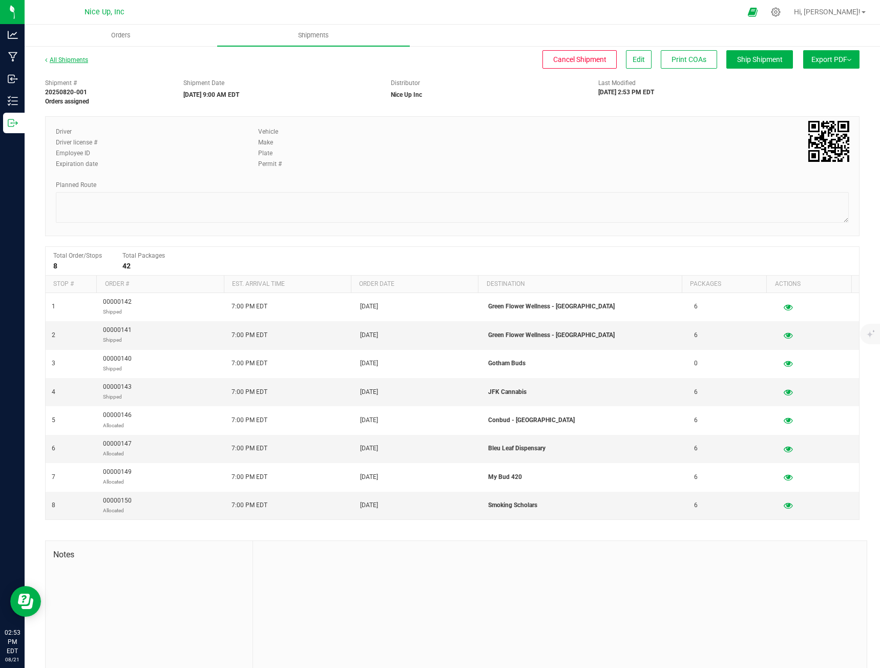
click at [56, 56] on link "All Shipments" at bounding box center [66, 59] width 43 height 7
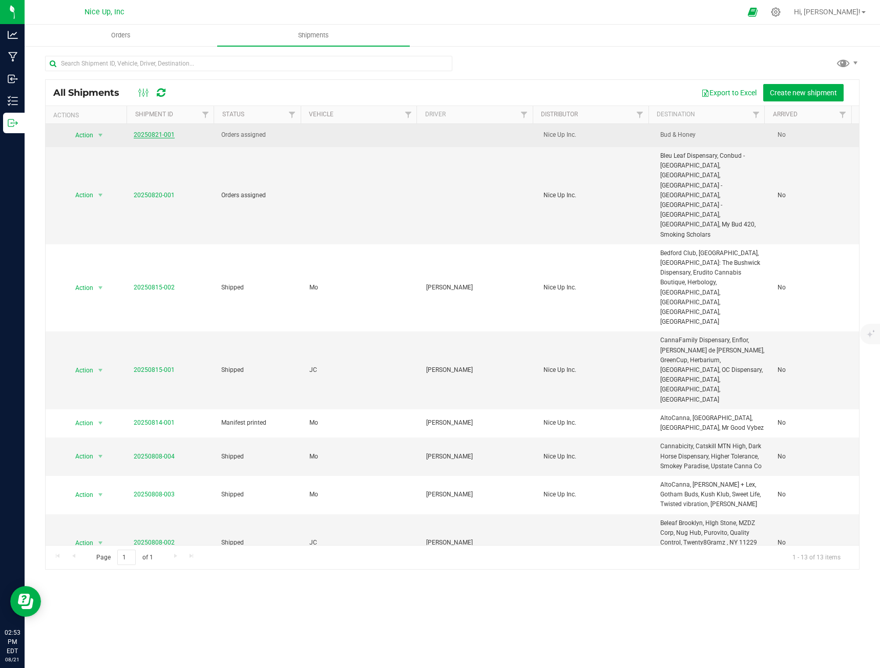
click at [157, 133] on link "20250821-001" at bounding box center [154, 134] width 41 height 7
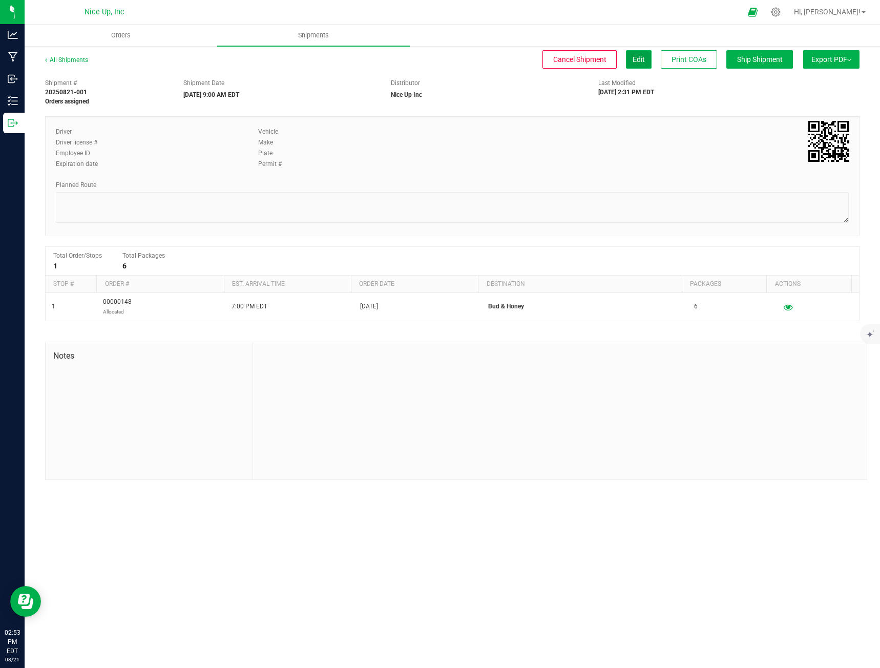
click at [633, 59] on span "Edit" at bounding box center [639, 59] width 12 height 8
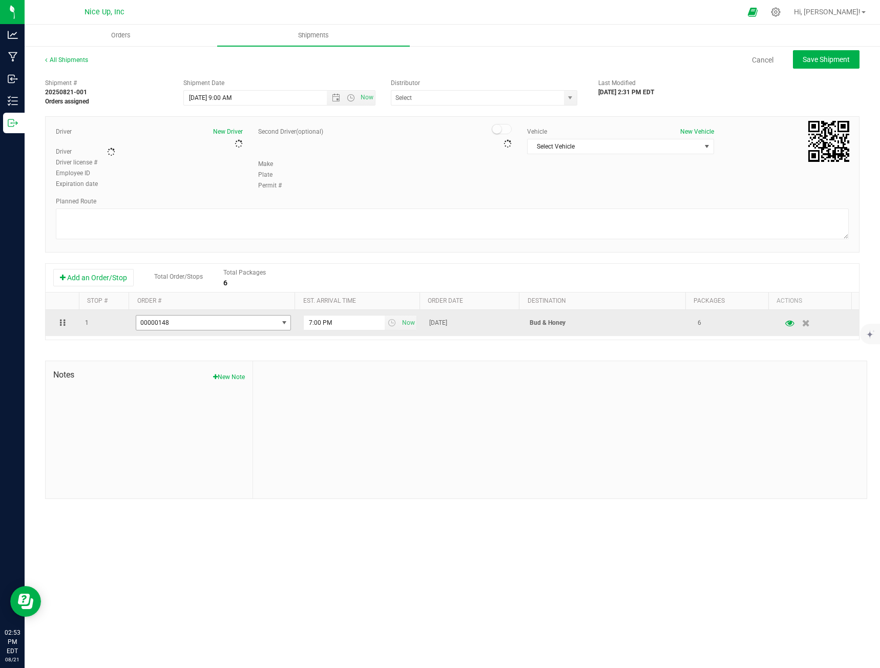
type input "Nice Up Inc"
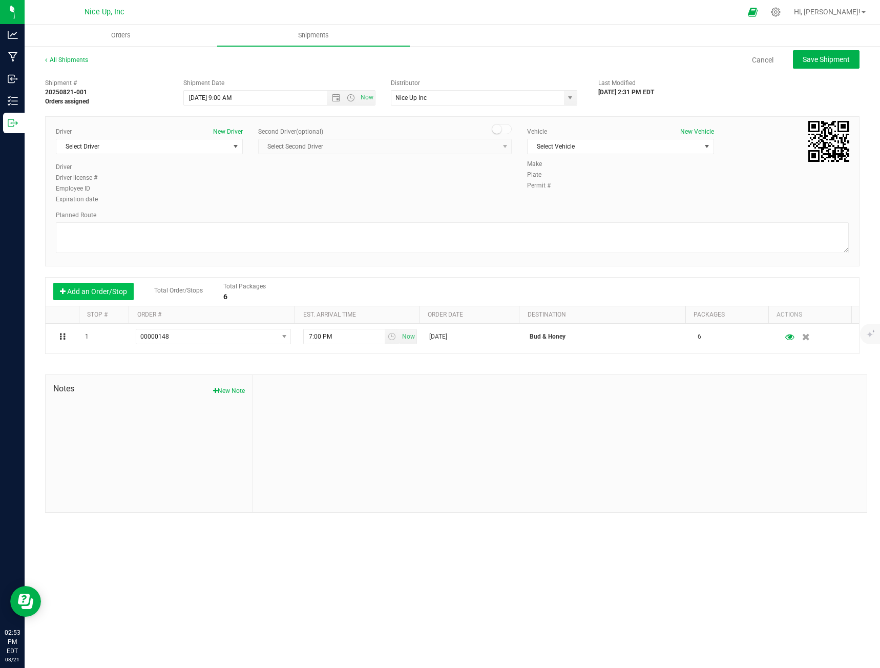
click at [95, 294] on button "Add an Order/Stop" at bounding box center [93, 291] width 80 height 17
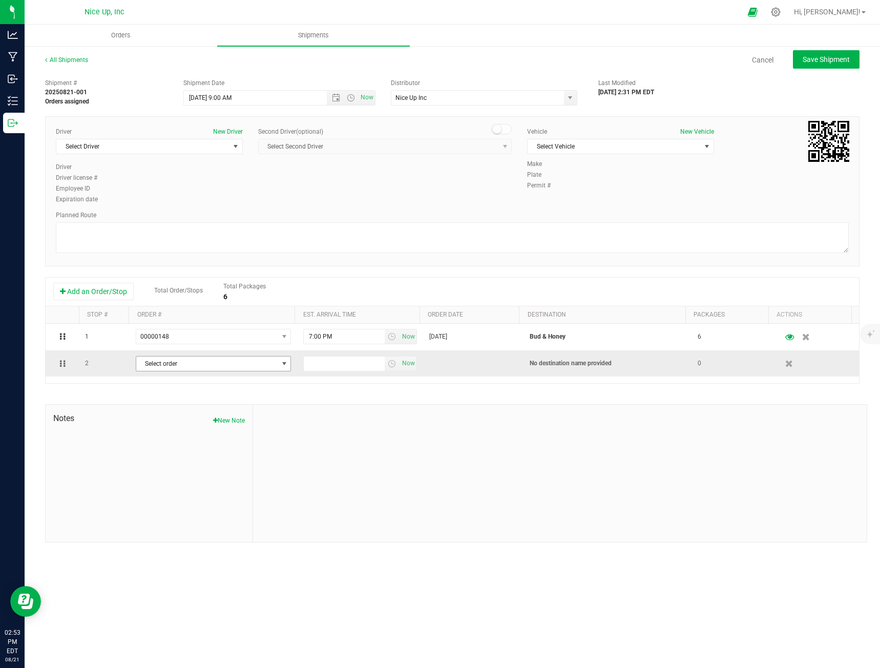
click at [205, 369] on span "Select order" at bounding box center [206, 364] width 141 height 14
click at [225, 409] on li "00000151 [Allocated] (Hush)" at bounding box center [211, 406] width 153 height 15
click at [321, 366] on input "text" at bounding box center [344, 364] width 81 height 14
click at [391, 367] on span "select" at bounding box center [392, 364] width 8 height 8
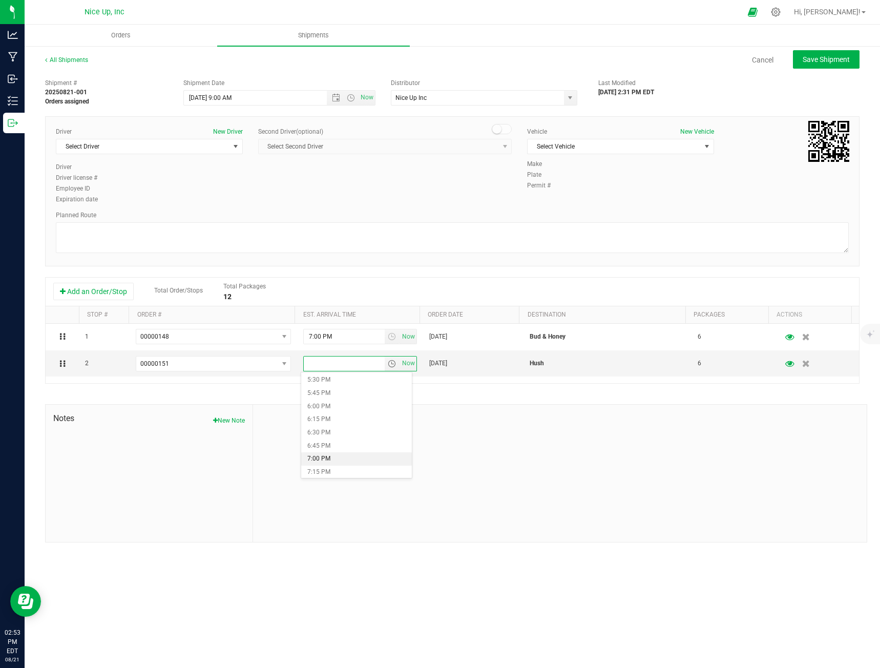
click at [351, 457] on li "7:00 PM" at bounding box center [356, 458] width 110 height 13
click at [826, 58] on span "Save Shipment" at bounding box center [826, 59] width 47 height 8
type input "[DATE] 1:00 PM"
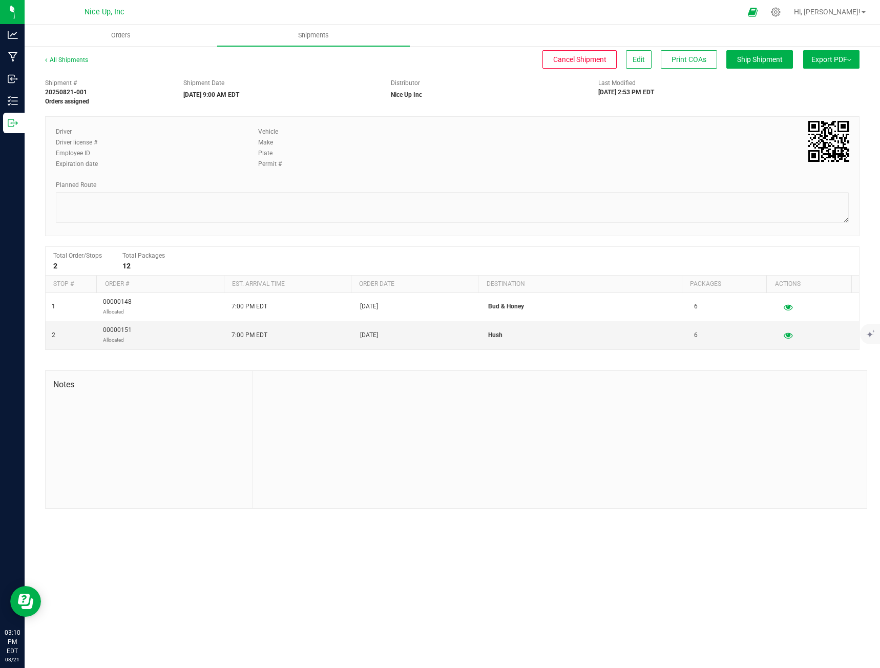
click at [71, 54] on div "All Shipments Cancel Shipment Edit Print COAs Ship Shipment Export PDF Manifest…" at bounding box center [452, 282] width 855 height 474
click at [72, 56] on link "All Shipments" at bounding box center [66, 59] width 43 height 7
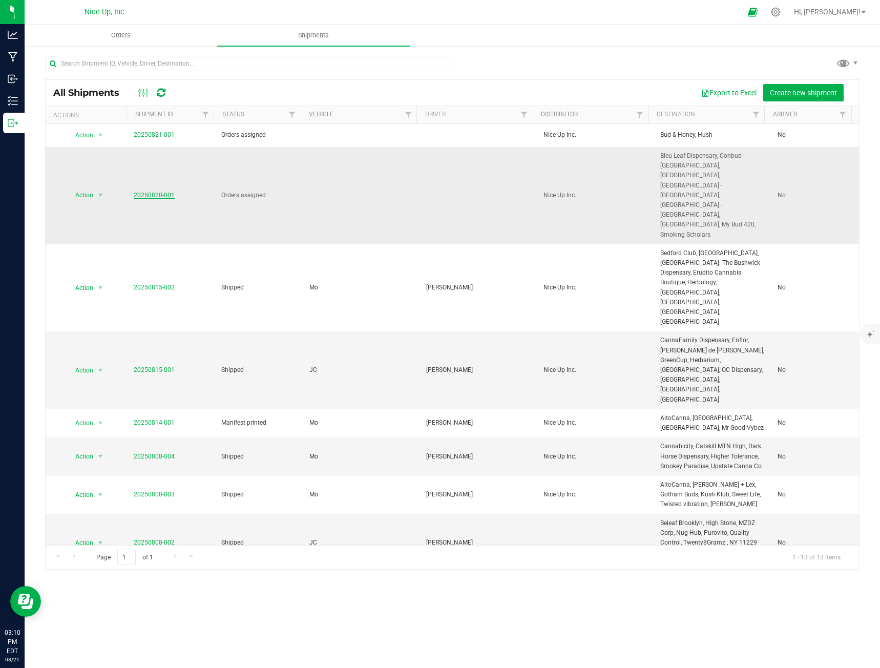
click at [134, 192] on link "20250820-001" at bounding box center [154, 195] width 41 height 7
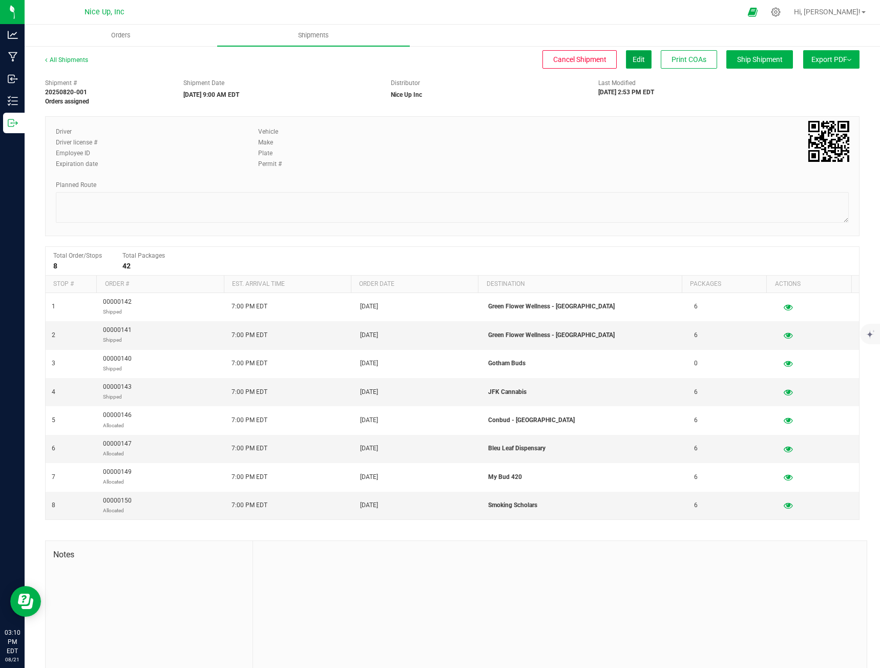
click at [626, 56] on button "Edit" at bounding box center [639, 59] width 26 height 18
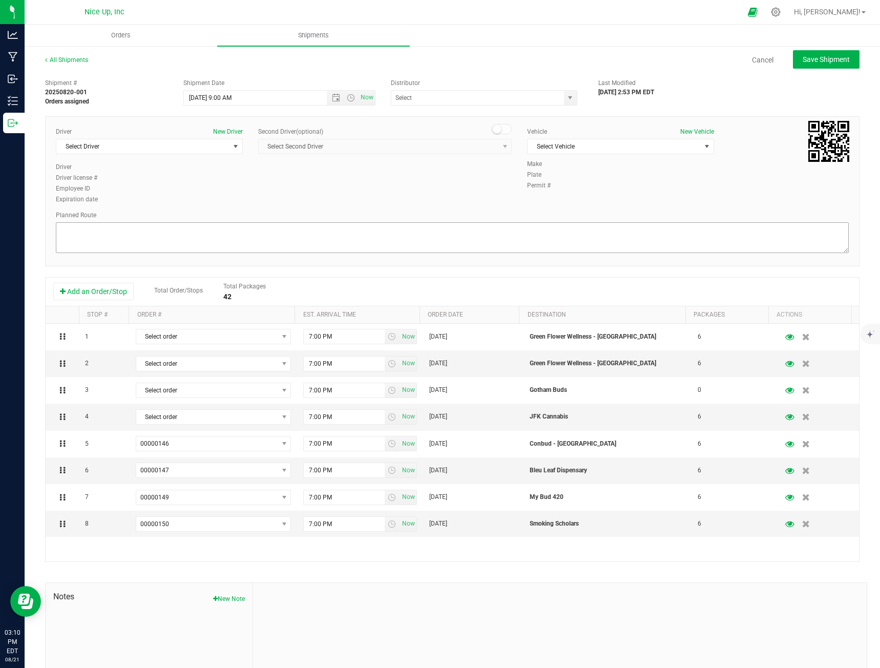
type input "Nice Up Inc"
click at [191, 143] on span "Select Driver" at bounding box center [142, 146] width 173 height 14
click at [156, 205] on li "[PERSON_NAME]" at bounding box center [148, 204] width 184 height 15
click at [581, 148] on span "Select Vehicle" at bounding box center [614, 146] width 173 height 14
click at [577, 178] on li "JC" at bounding box center [615, 179] width 184 height 15
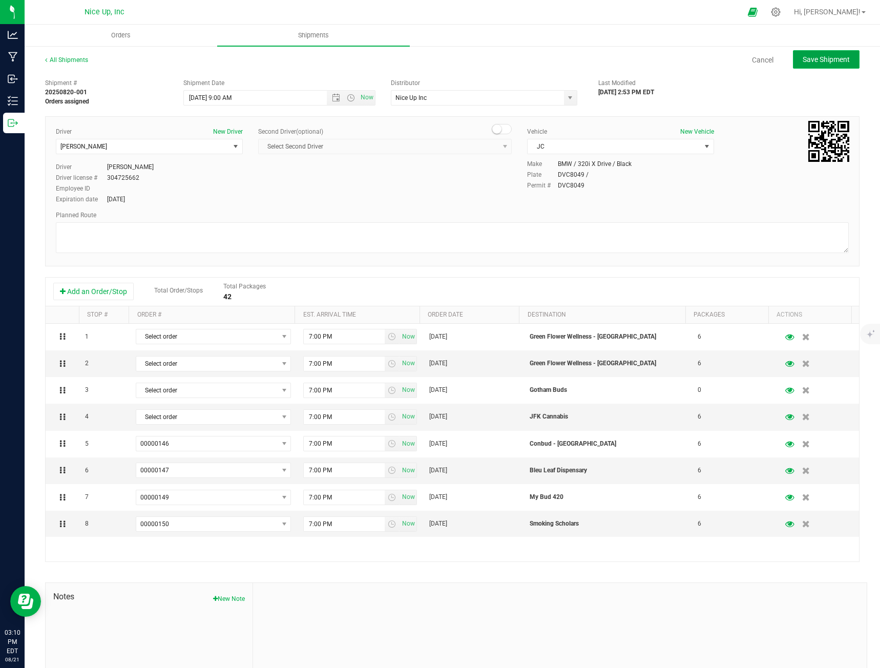
click at [805, 57] on span "Save Shipment" at bounding box center [826, 59] width 47 height 8
type input "[DATE] 1:00 PM"
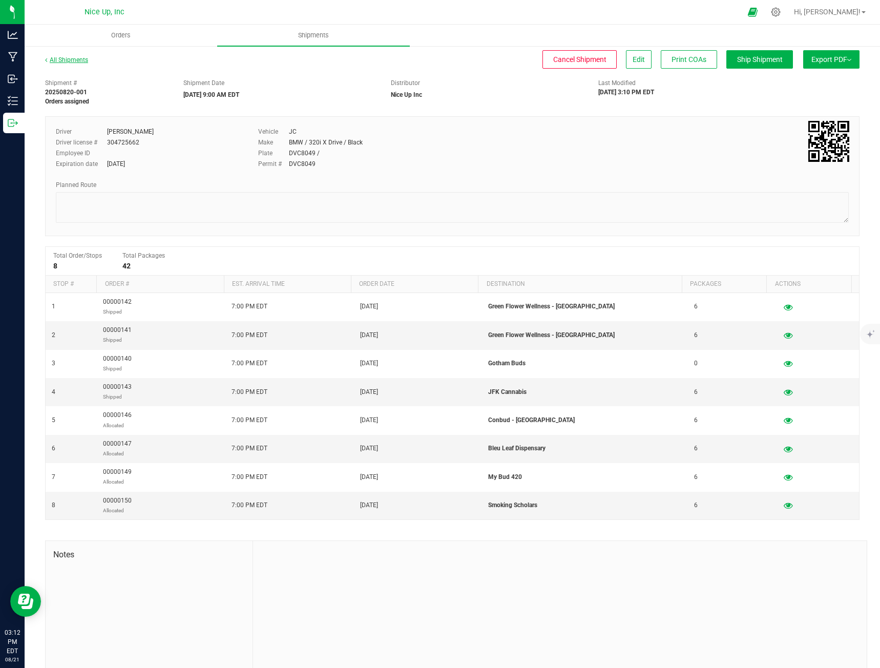
click at [60, 57] on link "All Shipments" at bounding box center [66, 59] width 43 height 7
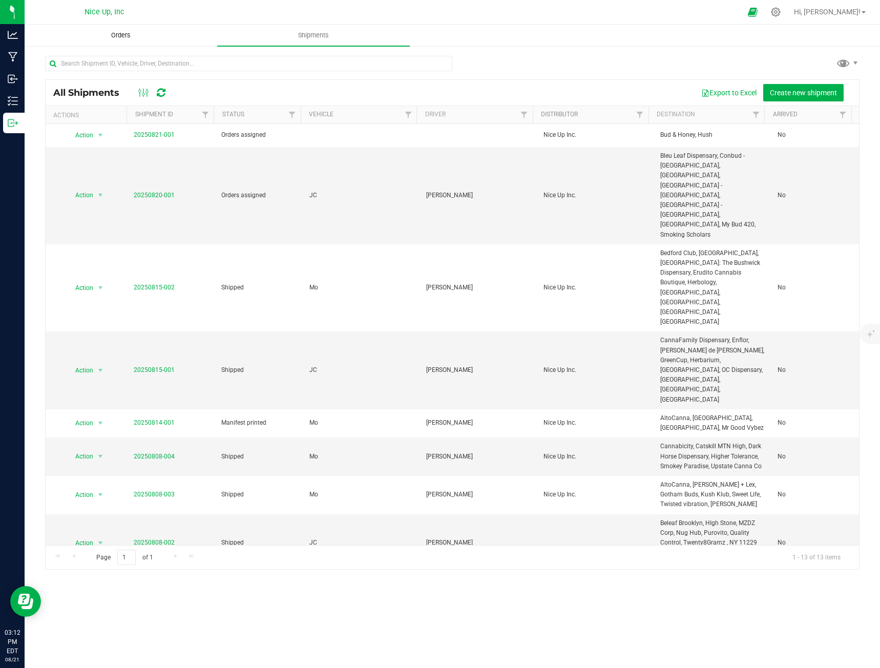
click at [139, 39] on span "Orders" at bounding box center [120, 35] width 47 height 9
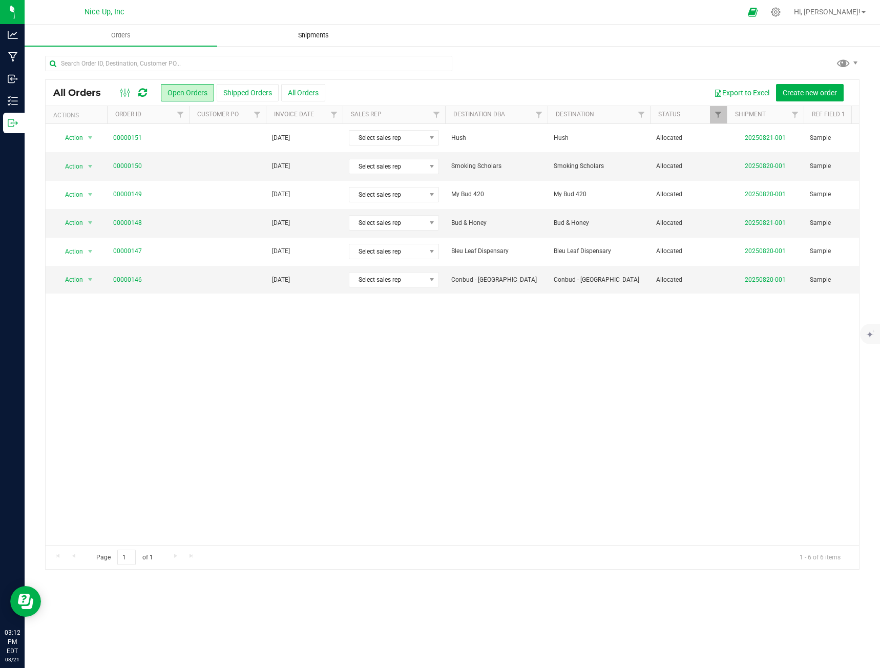
click at [316, 30] on uib-tab-heading "Shipments" at bounding box center [314, 35] width 192 height 20
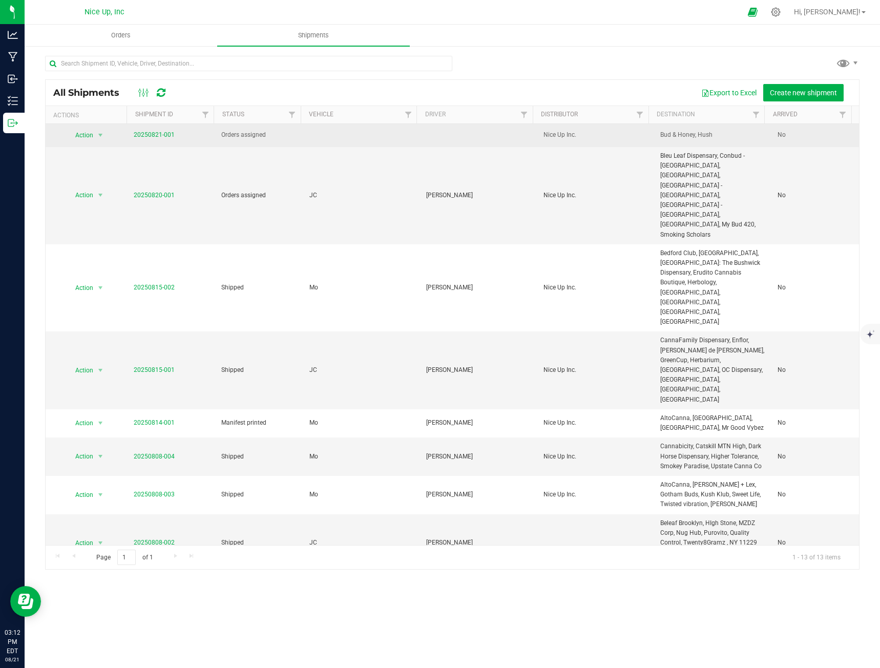
click at [138, 138] on span "20250821-001" at bounding box center [154, 135] width 41 height 10
click at [140, 136] on link "20250821-001" at bounding box center [154, 134] width 41 height 7
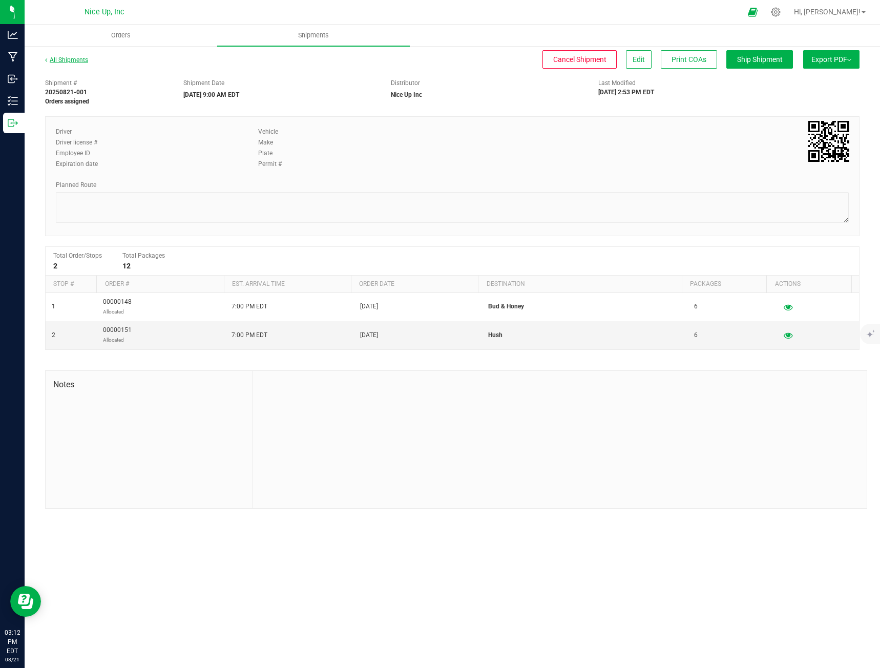
click at [72, 60] on link "All Shipments" at bounding box center [66, 59] width 43 height 7
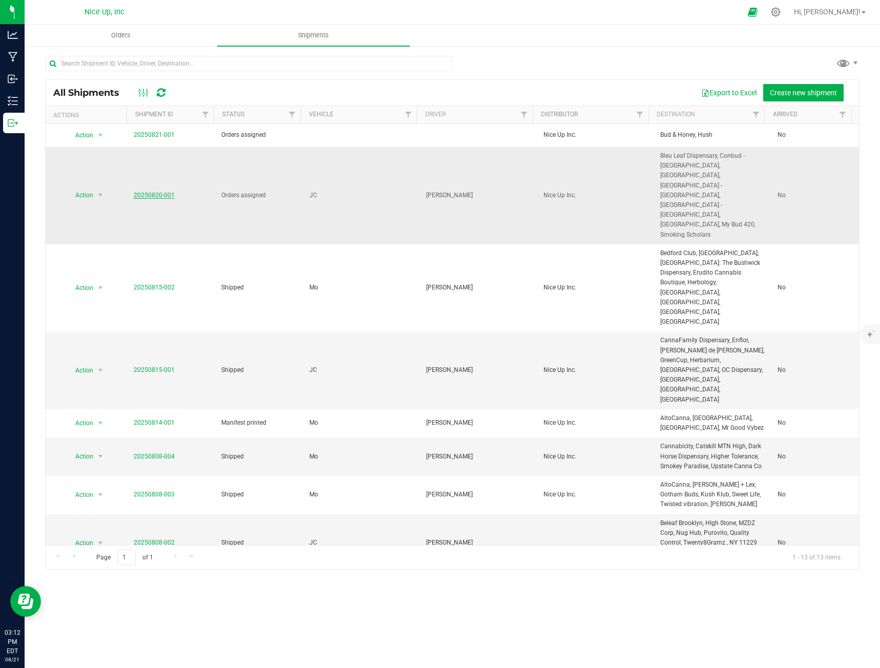
click at [159, 192] on link "20250820-001" at bounding box center [154, 195] width 41 height 7
